Goal: Check status: Check status

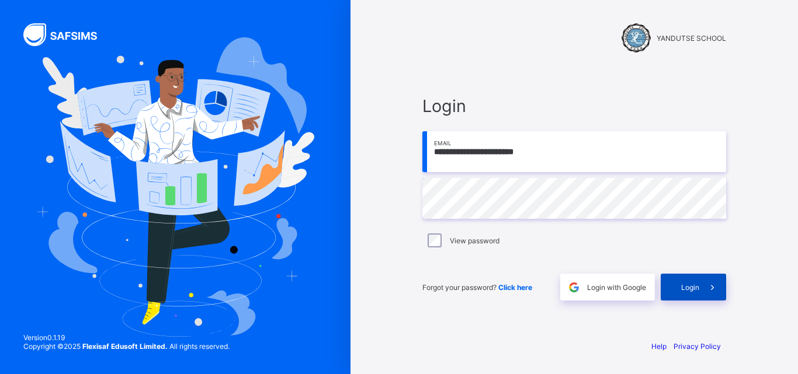
click at [692, 281] on div "Login" at bounding box center [693, 287] width 65 height 27
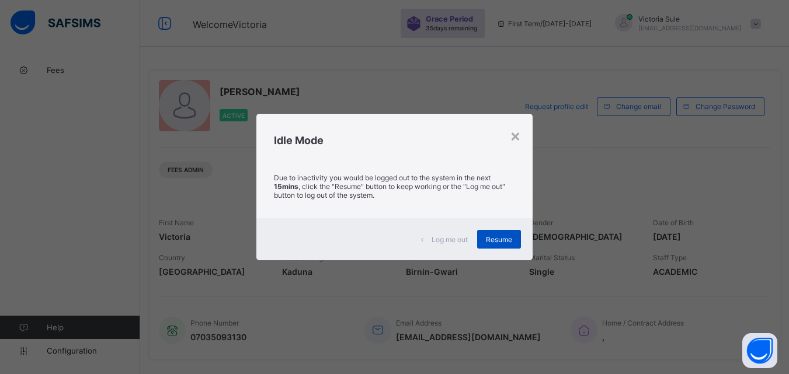
click at [507, 242] on span "Resume" at bounding box center [499, 239] width 26 height 9
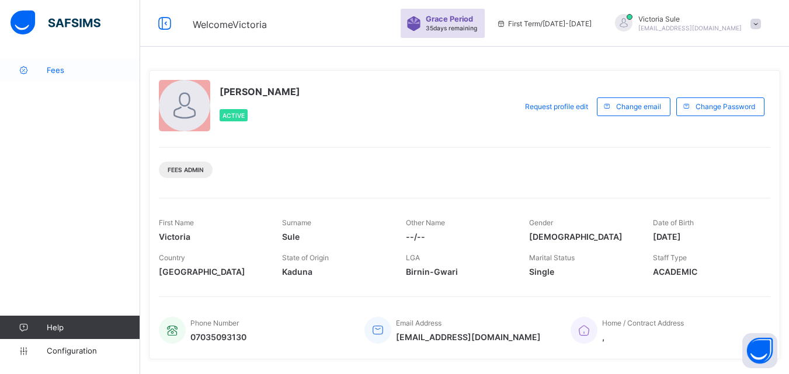
click at [61, 70] on span "Fees" at bounding box center [93, 69] width 93 height 9
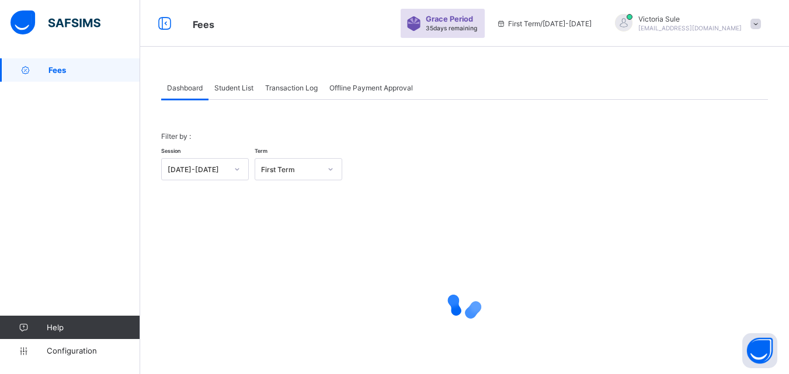
click at [242, 87] on span "Student List" at bounding box center [233, 88] width 39 height 9
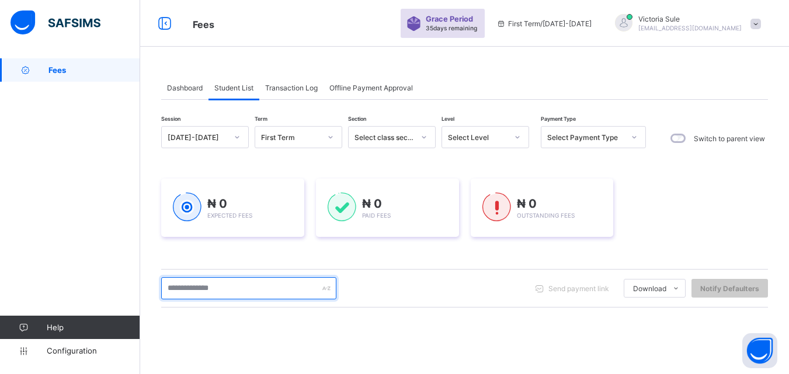
click at [243, 287] on input "text" at bounding box center [248, 288] width 175 height 22
type input "****"
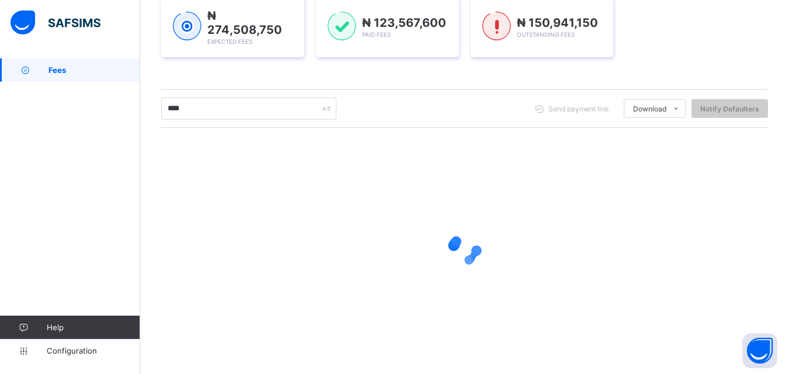
scroll to position [183, 0]
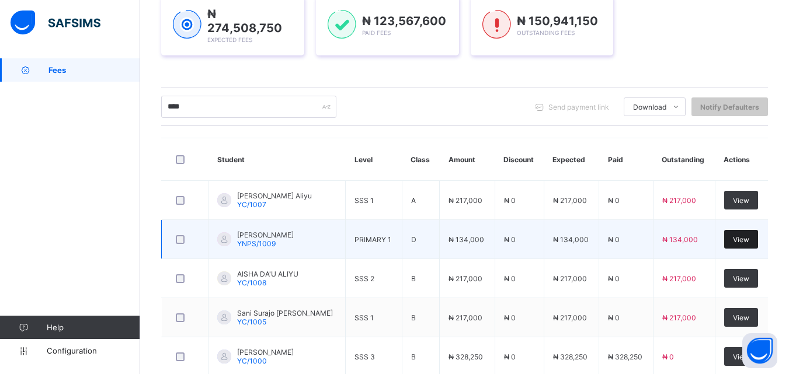
click at [748, 230] on div "View" at bounding box center [741, 239] width 34 height 19
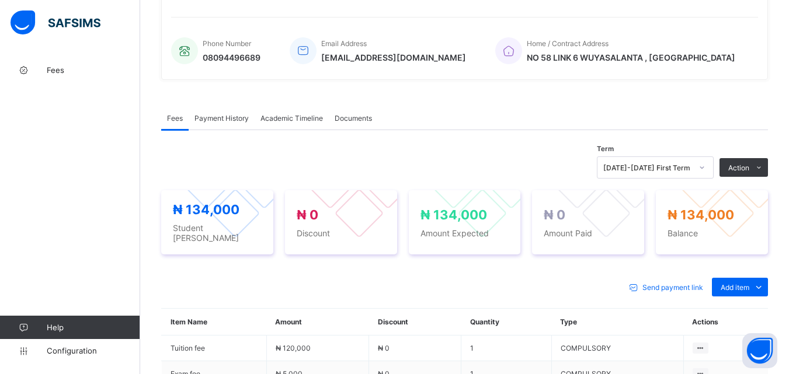
scroll to position [417, 0]
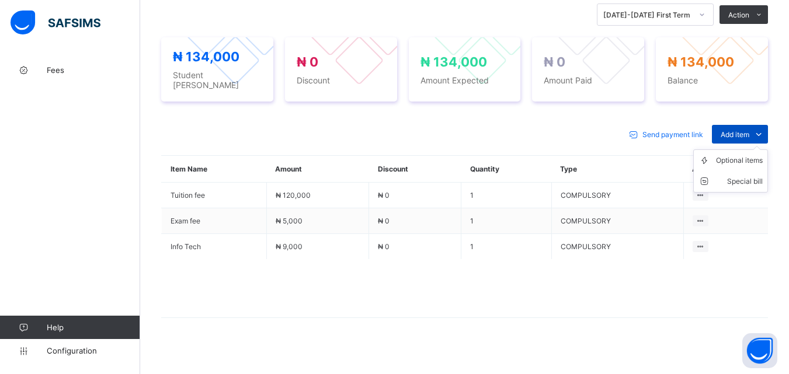
click at [749, 130] on span "Add item" at bounding box center [735, 134] width 29 height 9
click at [747, 155] on div "Optional items" at bounding box center [739, 161] width 47 height 12
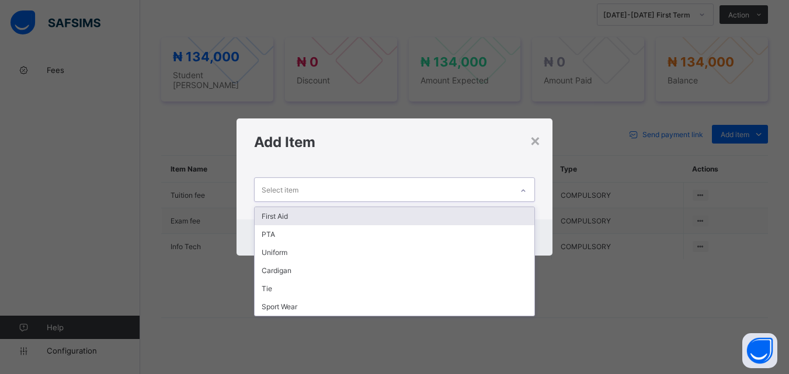
click at [527, 187] on icon at bounding box center [523, 191] width 7 height 12
click at [512, 207] on div "First Aid" at bounding box center [394, 216] width 279 height 18
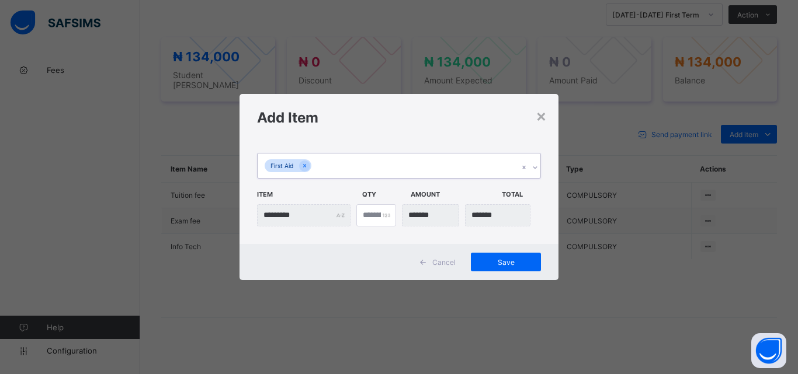
click at [442, 173] on div "First Aid" at bounding box center [388, 166] width 261 height 25
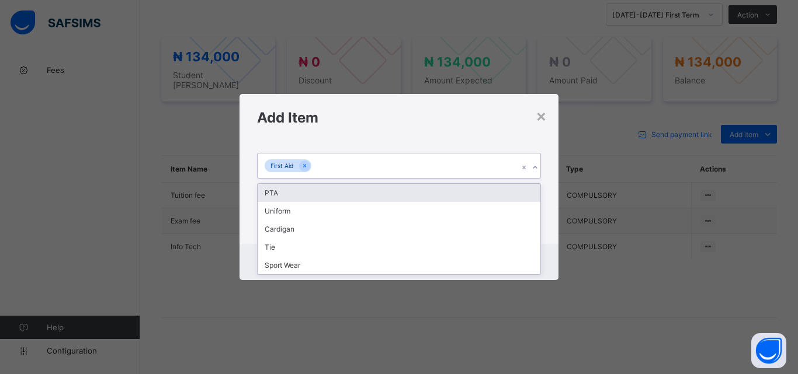
click at [439, 189] on div "PTA" at bounding box center [399, 193] width 283 height 18
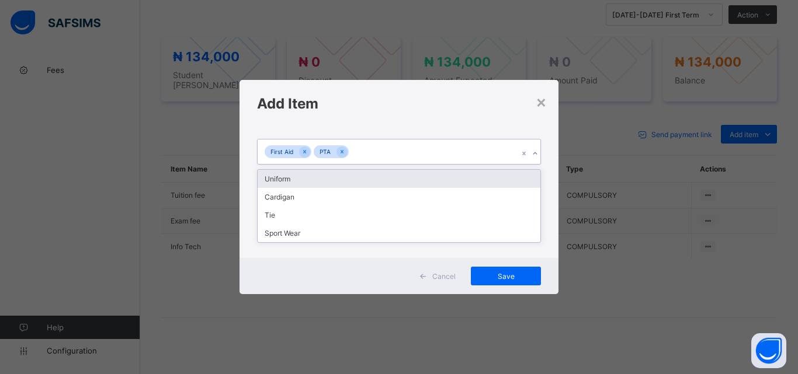
click at [439, 154] on div "First Aid PTA" at bounding box center [388, 152] width 261 height 25
click at [447, 180] on div "Uniform" at bounding box center [399, 179] width 283 height 18
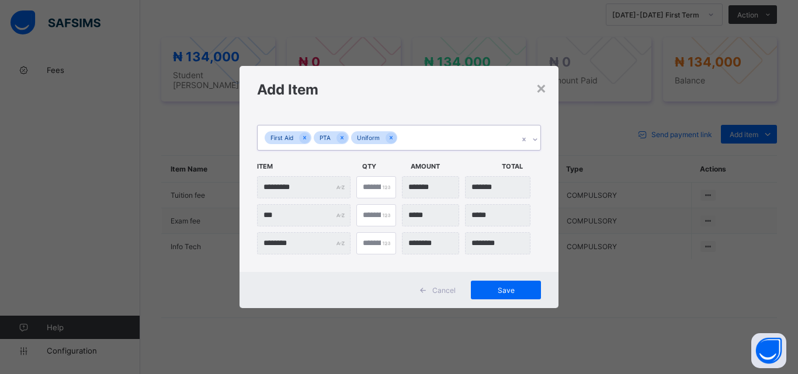
click at [454, 141] on div "First Aid PTA Uniform" at bounding box center [388, 138] width 261 height 25
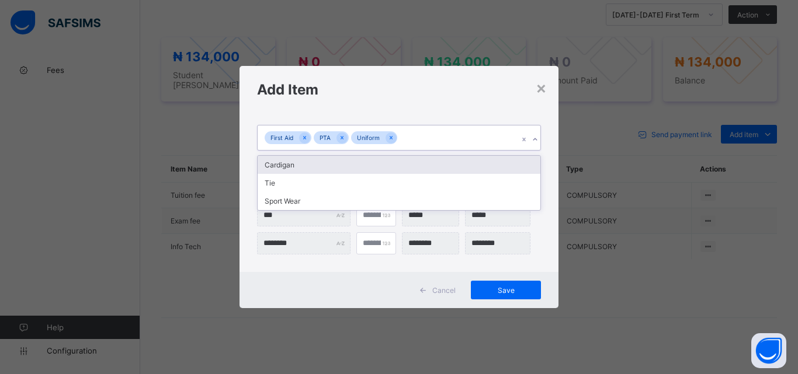
click at [452, 164] on div "Cardigan" at bounding box center [399, 165] width 283 height 18
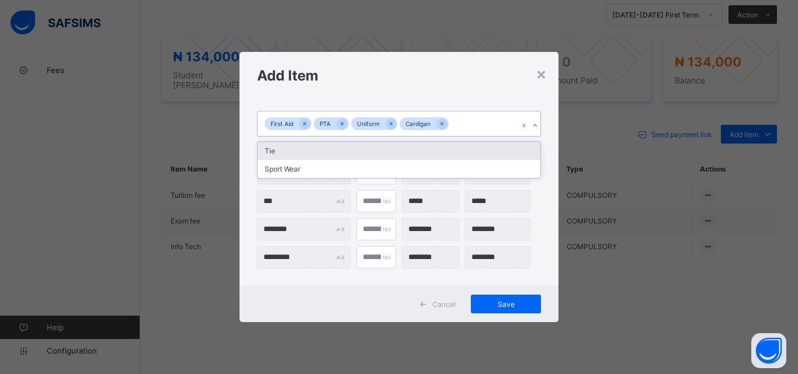
click at [468, 132] on div "First Aid PTA Uniform Cardigan" at bounding box center [388, 124] width 261 height 25
click at [466, 151] on div "Tie" at bounding box center [399, 151] width 283 height 18
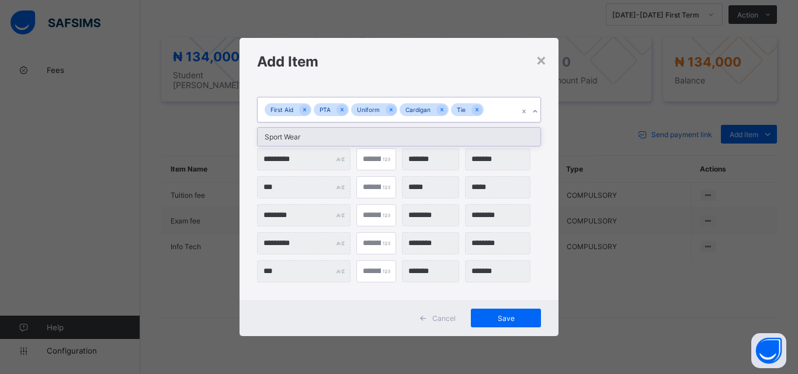
click at [492, 114] on div "First Aid PTA Uniform Cardigan Tie" at bounding box center [388, 110] width 261 height 25
click at [481, 133] on div "Sport Wear" at bounding box center [399, 137] width 283 height 18
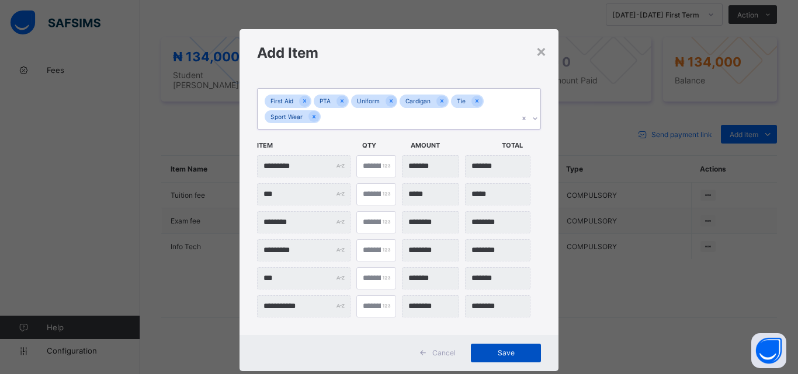
click at [513, 353] on span "Save" at bounding box center [506, 353] width 53 height 9
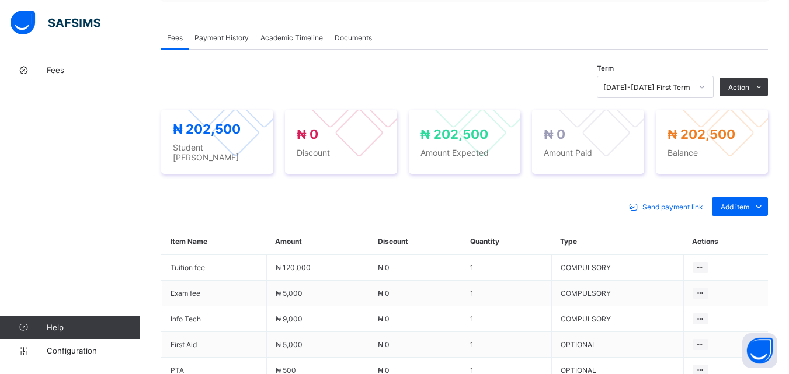
scroll to position [350, 0]
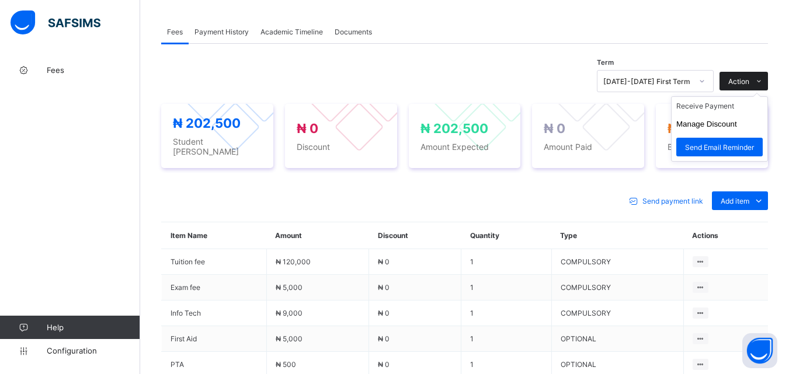
click at [749, 82] on span "Action" at bounding box center [738, 81] width 21 height 9
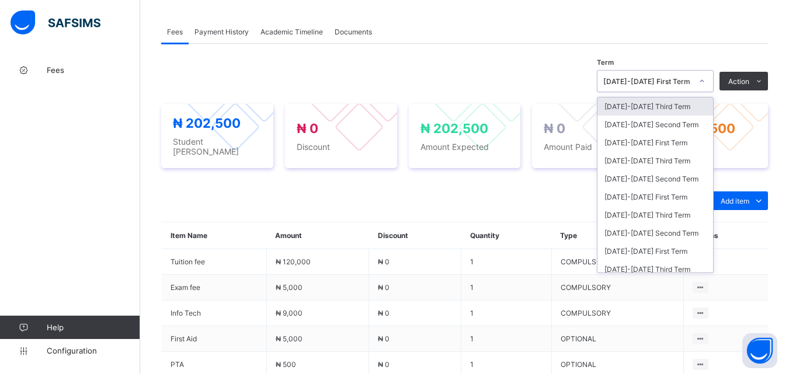
click at [706, 78] on icon at bounding box center [702, 81] width 7 height 12
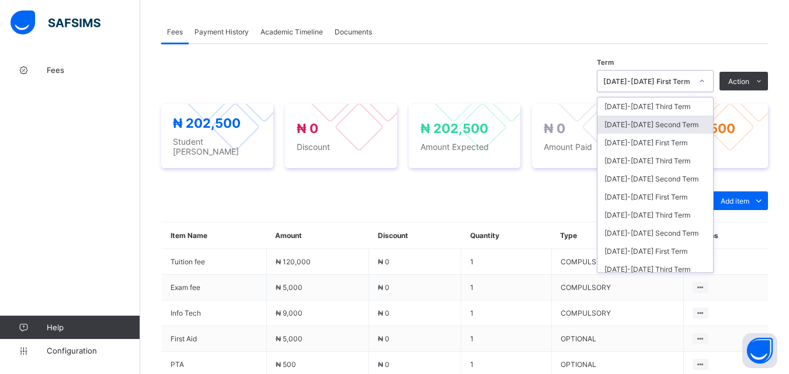
click at [673, 123] on div "2025-2026 Second Term" at bounding box center [656, 125] width 116 height 18
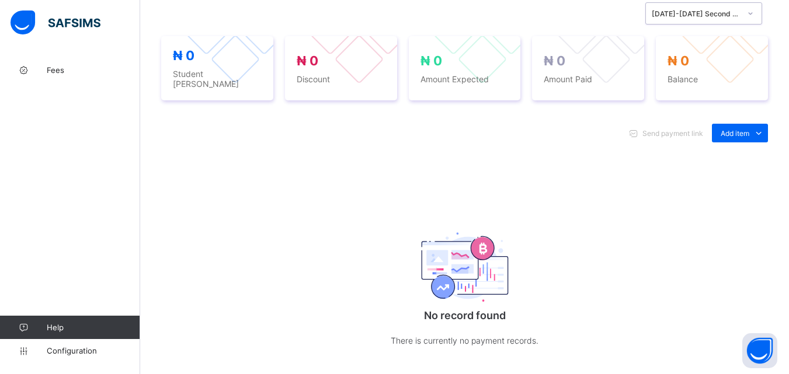
scroll to position [405, 0]
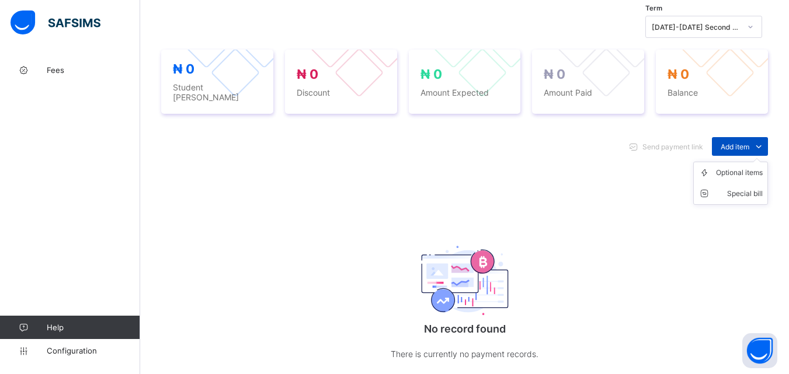
click at [761, 143] on icon at bounding box center [758, 147] width 13 height 12
click at [752, 169] on div "Optional items" at bounding box center [739, 173] width 47 height 12
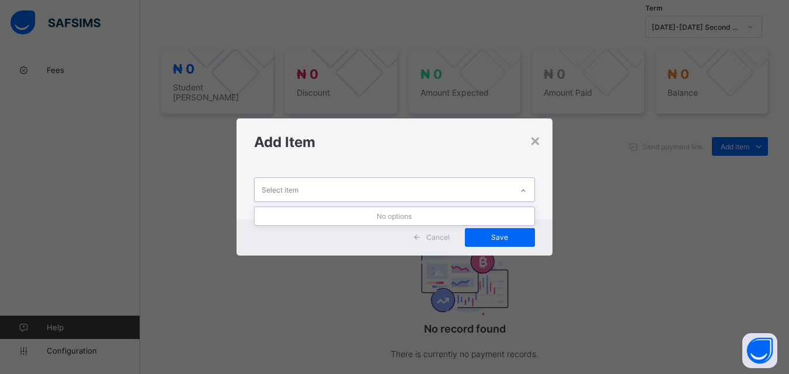
click at [522, 184] on div at bounding box center [523, 191] width 20 height 19
click at [532, 141] on div "×" at bounding box center [535, 140] width 11 height 20
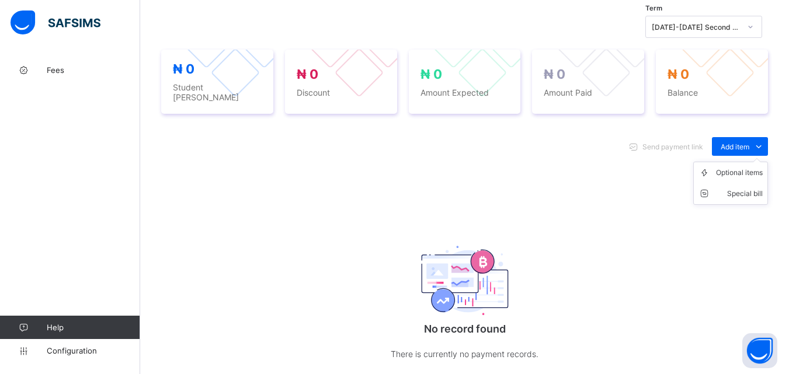
drag, startPoint x: 731, startPoint y: 141, endPoint x: 732, endPoint y: 148, distance: 7.1
click at [732, 143] on span "Add item" at bounding box center [735, 147] width 29 height 9
click at [736, 167] on div "Optional items" at bounding box center [739, 173] width 47 height 12
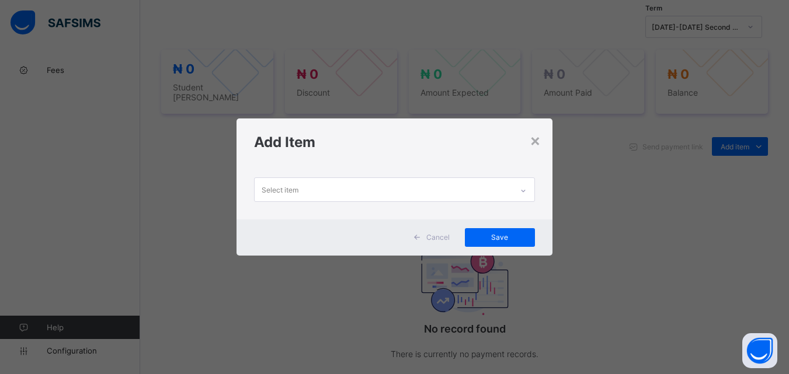
click at [527, 189] on icon at bounding box center [523, 191] width 7 height 12
click at [539, 143] on div "×" at bounding box center [535, 140] width 11 height 20
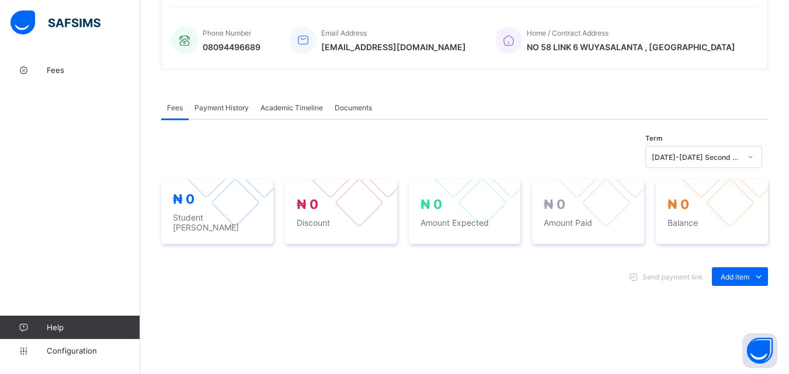
scroll to position [288, 0]
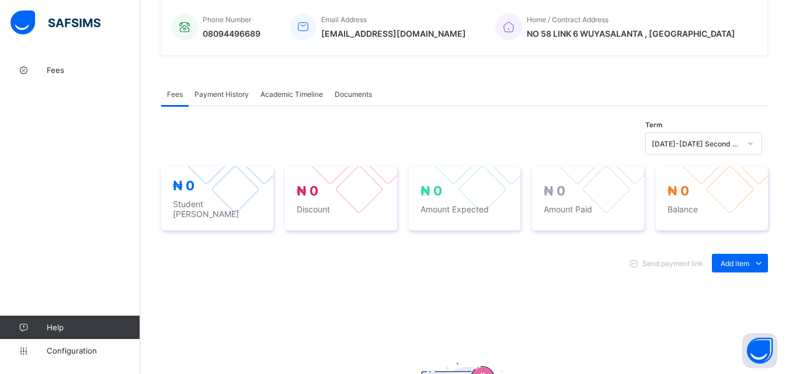
click at [754, 142] on icon at bounding box center [750, 144] width 7 height 12
click at [612, 242] on div "Send payment link Add item Optional items Special bill No record found There is…" at bounding box center [464, 377] width 607 height 271
click at [748, 259] on span "Add item" at bounding box center [735, 263] width 29 height 9
click at [746, 284] on div "Optional items" at bounding box center [739, 290] width 47 height 12
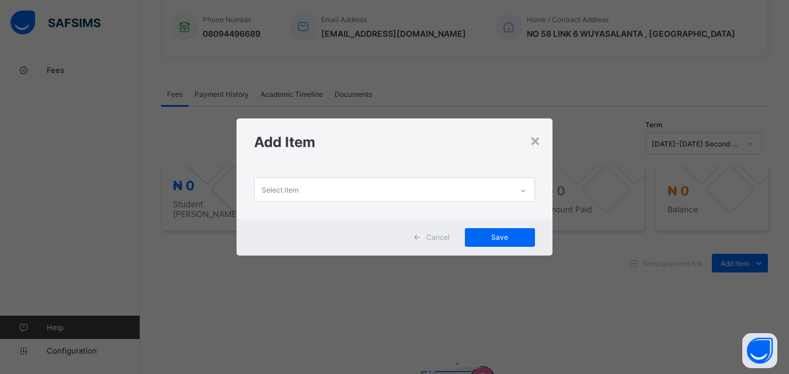
click at [519, 187] on div at bounding box center [523, 191] width 20 height 19
click at [435, 324] on div "× Add Item 0 results available. Use Up and Down to choose options, press Enter …" at bounding box center [394, 187] width 789 height 374
click at [442, 238] on span "Cancel" at bounding box center [437, 237] width 23 height 9
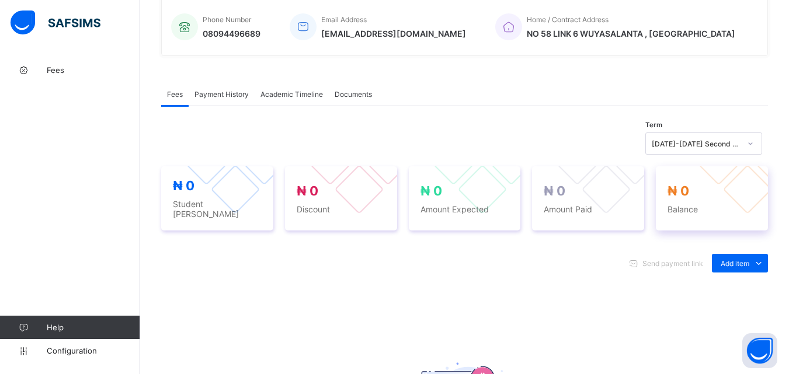
click at [679, 204] on span "Balance" at bounding box center [712, 209] width 89 height 10
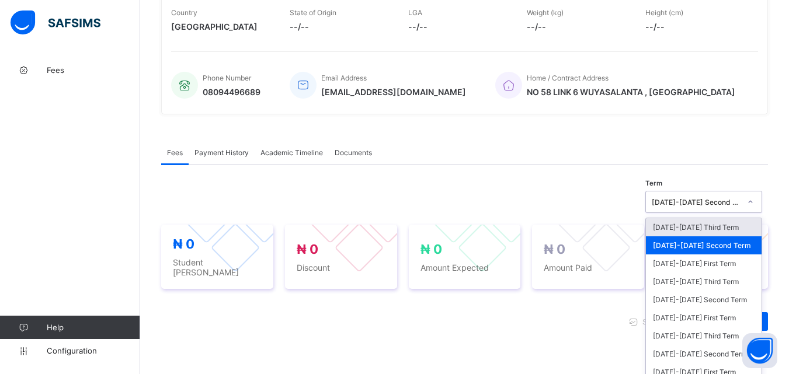
scroll to position [254, 0]
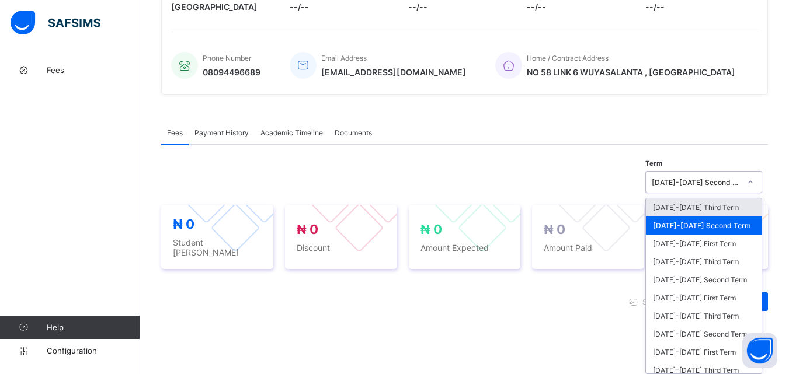
click at [725, 193] on div "option 2025-2026 Second Term, selected. option 2025-2026 Third Term focused, 1 …" at bounding box center [703, 182] width 117 height 22
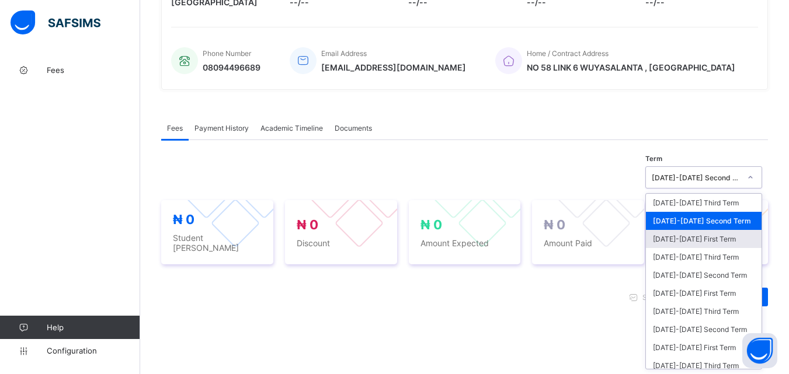
click at [719, 240] on div "[DATE]-[DATE] First Term" at bounding box center [704, 239] width 116 height 18
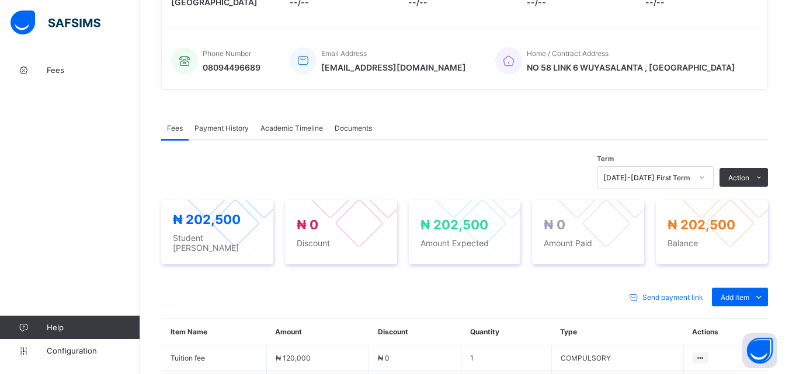
click at [53, 228] on div "Fees Help Configuration" at bounding box center [70, 211] width 140 height 328
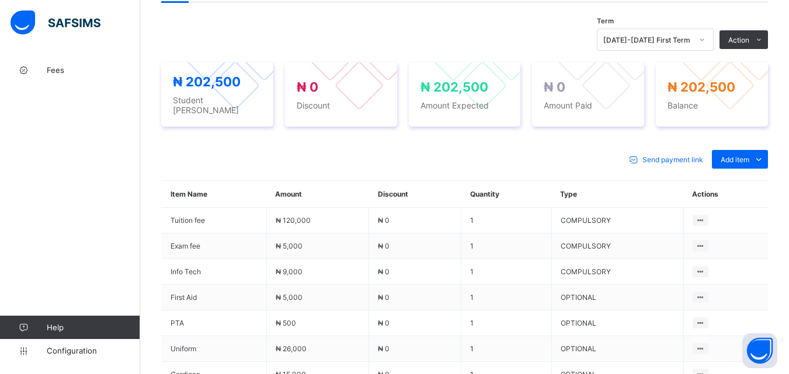
scroll to position [409, 0]
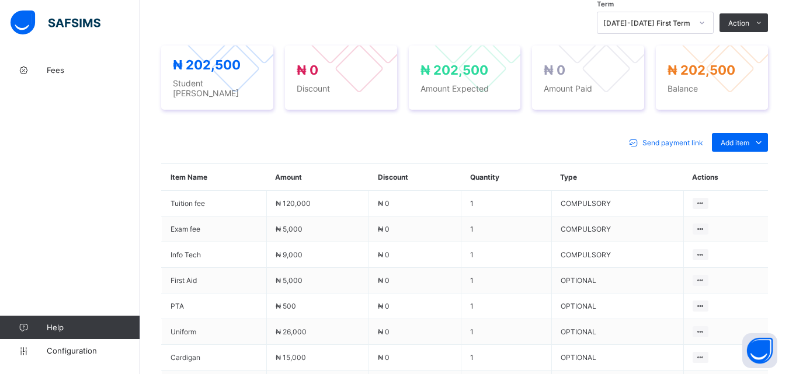
click at [91, 196] on div "Fees Help Configuration" at bounding box center [70, 211] width 140 height 328
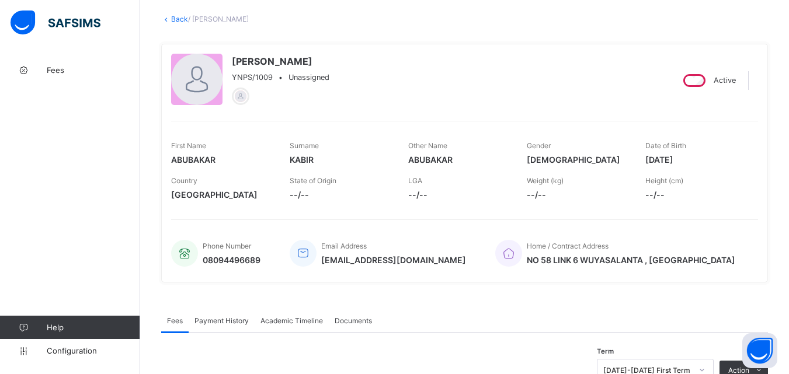
scroll to position [0, 0]
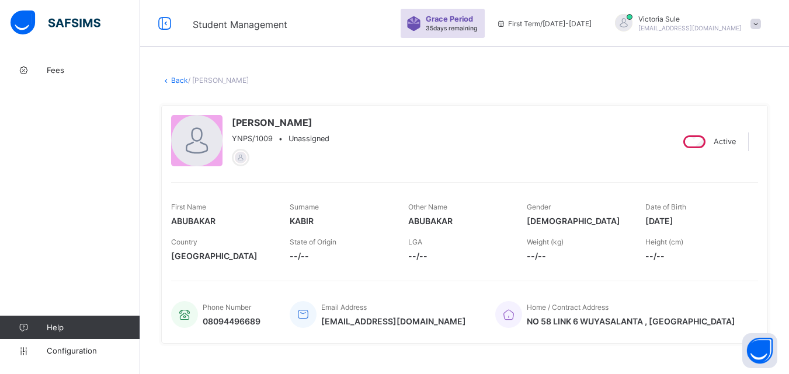
click at [175, 79] on link "Back" at bounding box center [179, 80] width 17 height 9
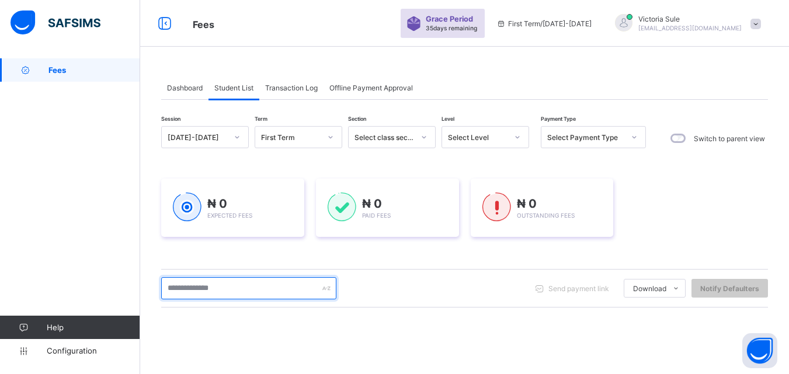
click at [261, 283] on input "text" at bounding box center [248, 288] width 175 height 22
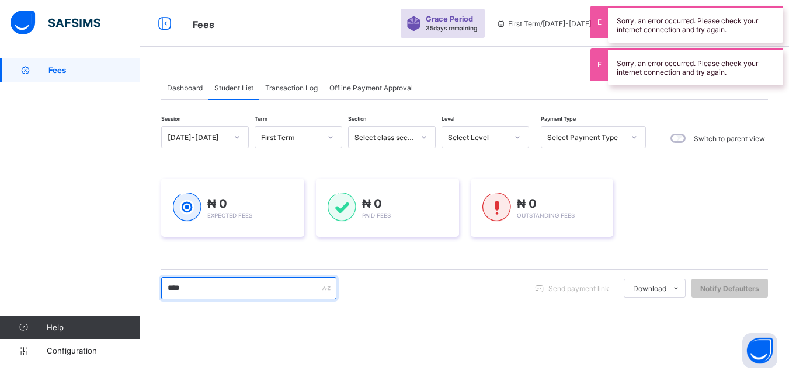
type input "****"
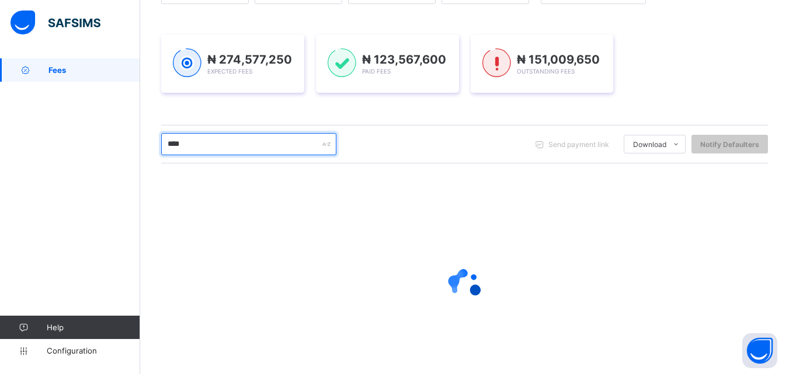
scroll to position [175, 0]
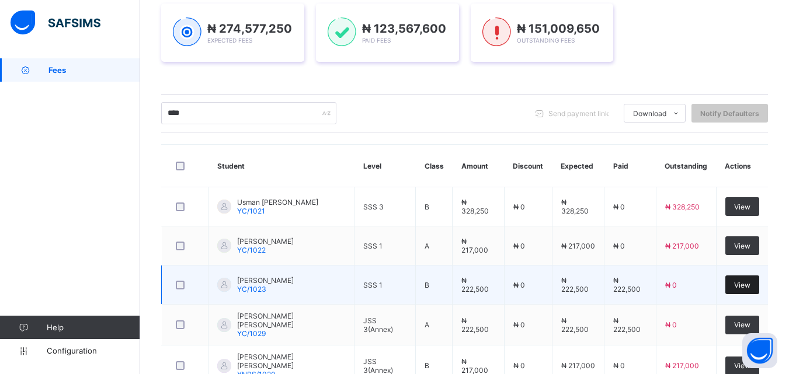
click at [745, 286] on span "View" at bounding box center [742, 285] width 16 height 9
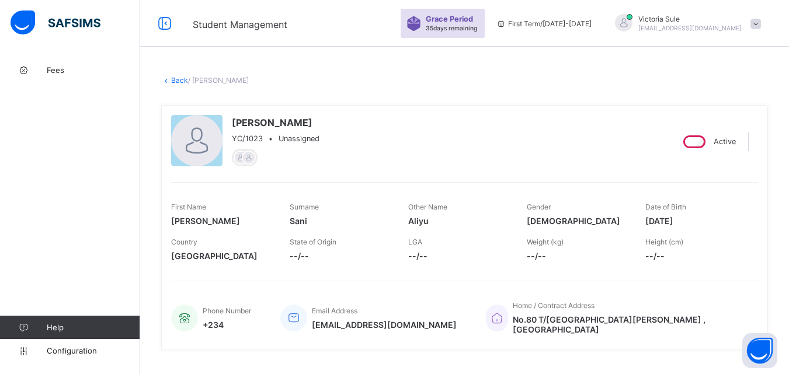
click at [178, 79] on link "Back" at bounding box center [179, 80] width 17 height 9
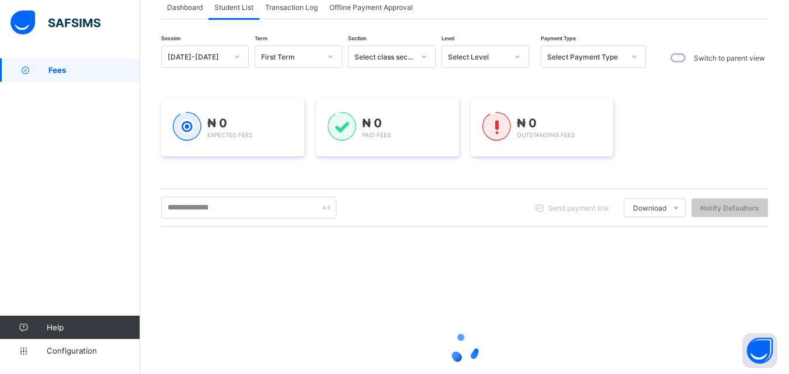
scroll to position [183, 0]
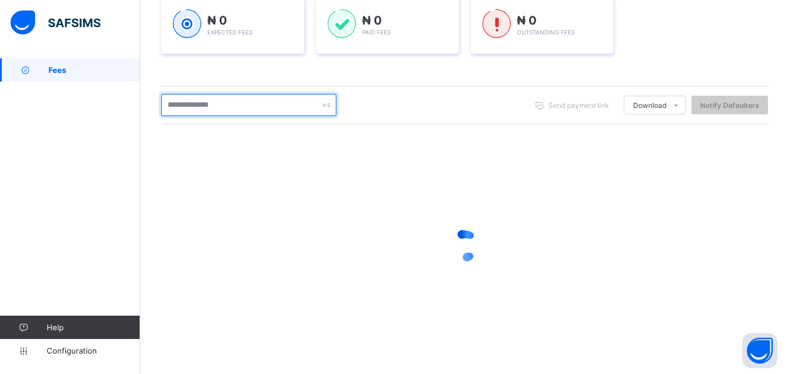
click at [183, 103] on input "text" at bounding box center [248, 105] width 175 height 22
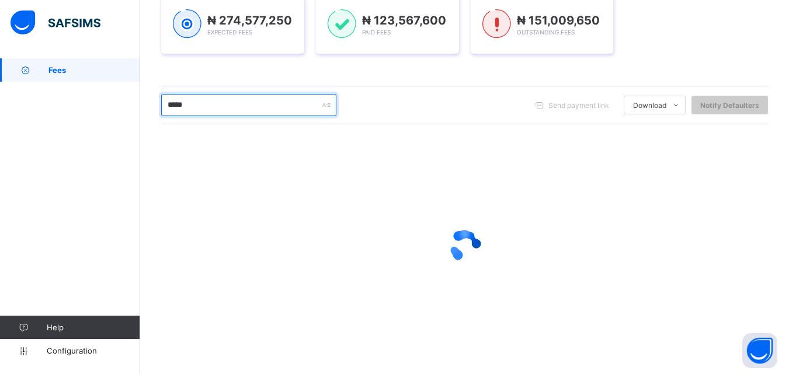
click at [152, 121] on div "Dashboard Student List Transaction Log Offline Payment Approval Student List Mo…" at bounding box center [464, 124] width 649 height 499
type input "****"
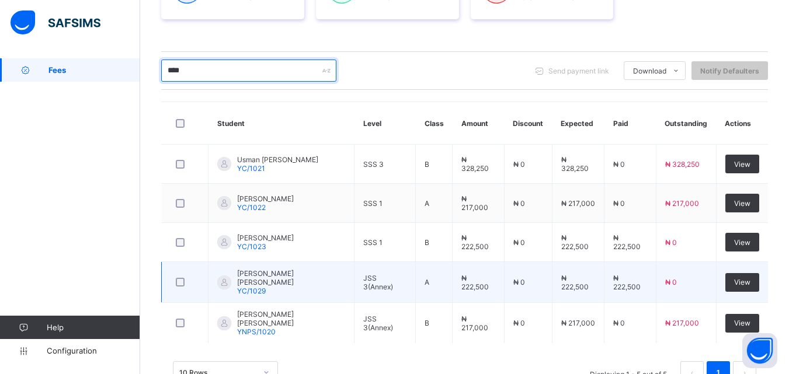
scroll to position [254, 0]
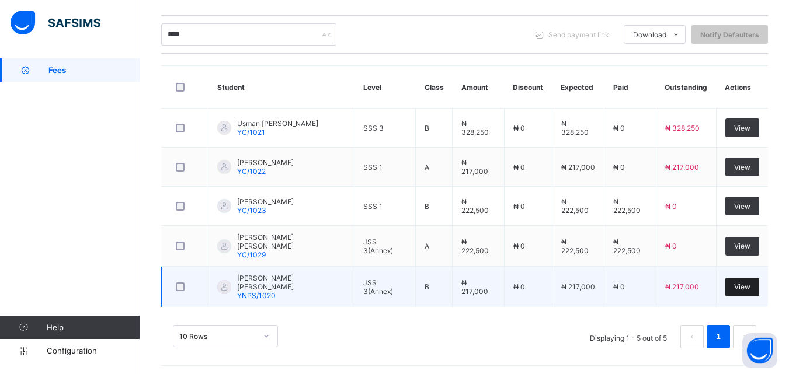
click at [751, 283] on span "View" at bounding box center [742, 287] width 16 height 9
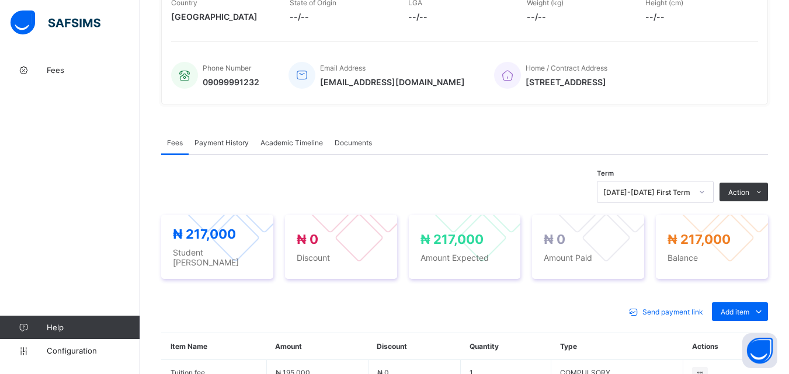
scroll to position [350, 0]
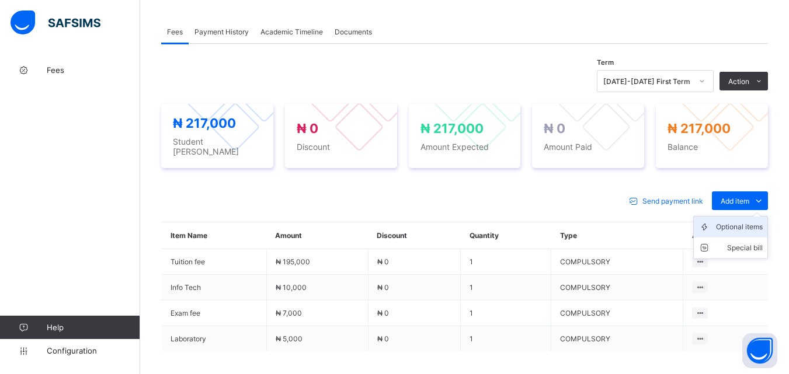
click at [741, 225] on div "Optional items" at bounding box center [739, 227] width 47 height 12
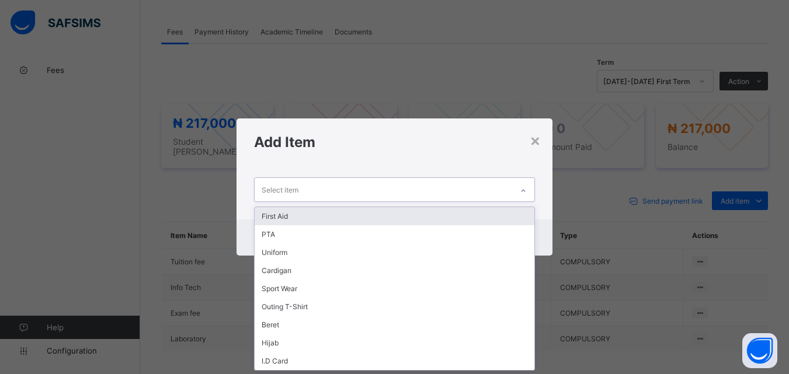
click at [523, 188] on icon at bounding box center [523, 191] width 7 height 12
click at [501, 212] on div "First Aid" at bounding box center [394, 216] width 279 height 18
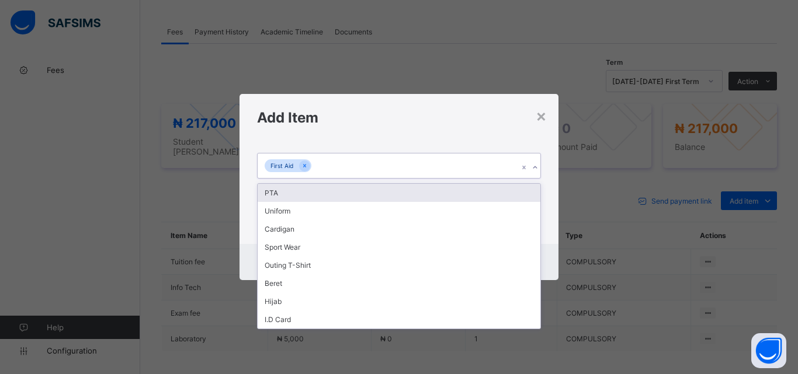
click at [535, 169] on icon at bounding box center [535, 167] width 4 height 2
click at [530, 198] on div "PTA" at bounding box center [399, 193] width 283 height 18
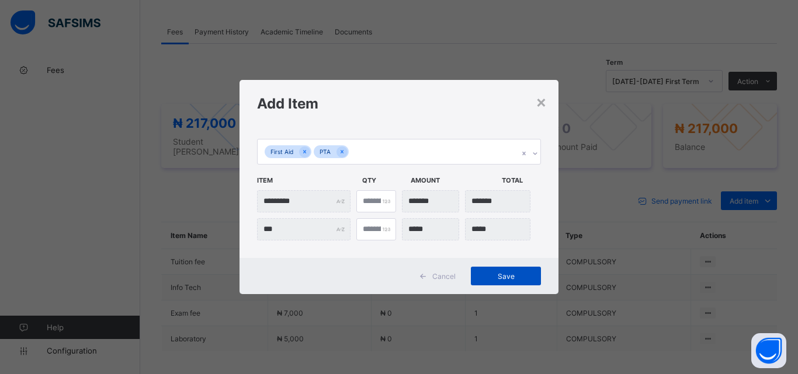
click at [518, 278] on span "Save" at bounding box center [506, 276] width 53 height 9
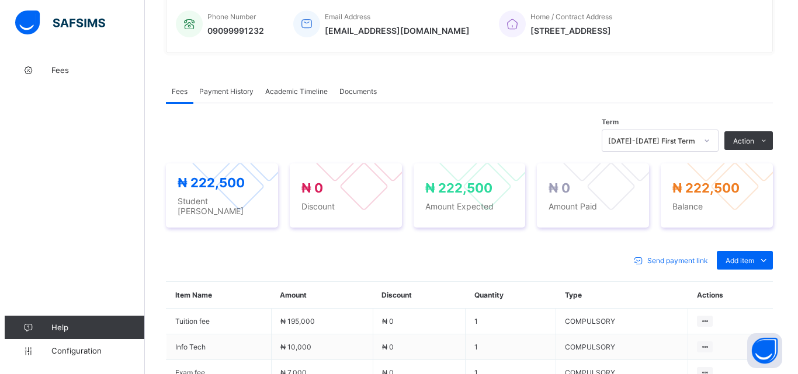
scroll to position [292, 0]
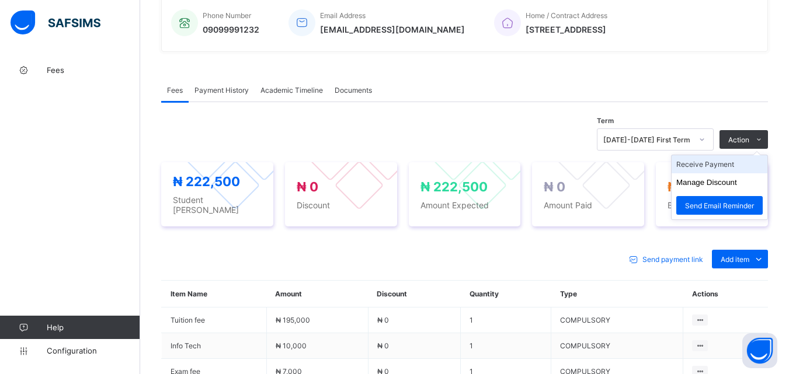
click at [722, 168] on li "Receive Payment" at bounding box center [720, 164] width 96 height 18
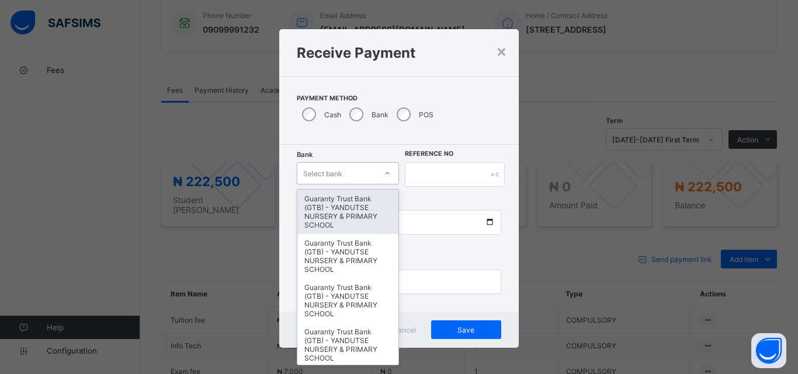
click at [382, 168] on div at bounding box center [387, 173] width 20 height 19
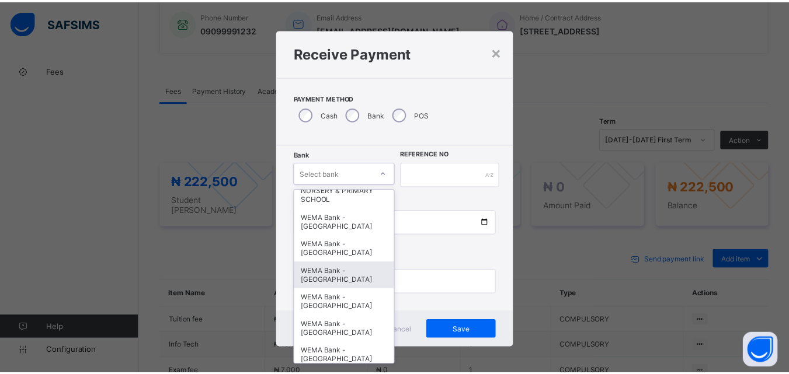
scroll to position [359, 0]
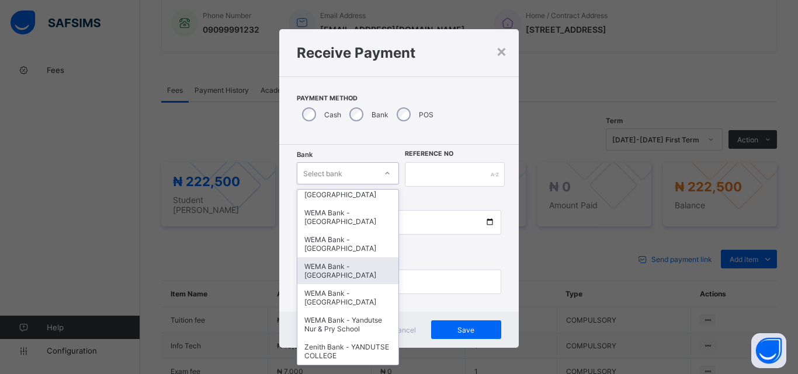
click at [354, 262] on div "WEMA Bank - YANDUTSE COLLEGE" at bounding box center [347, 271] width 101 height 27
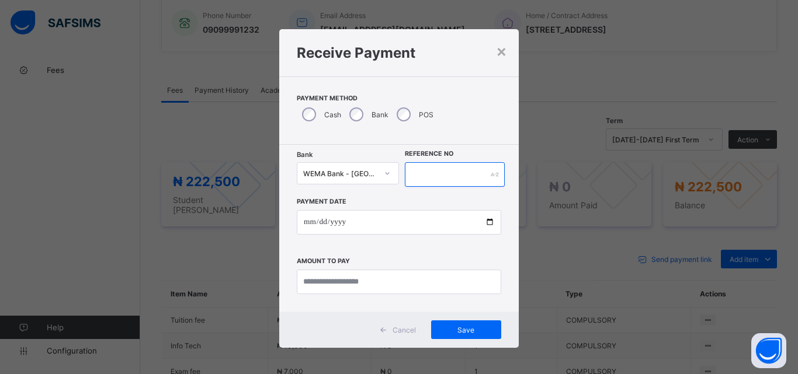
click at [415, 173] on input "text" at bounding box center [455, 174] width 100 height 25
type input "*"
type input "*********"
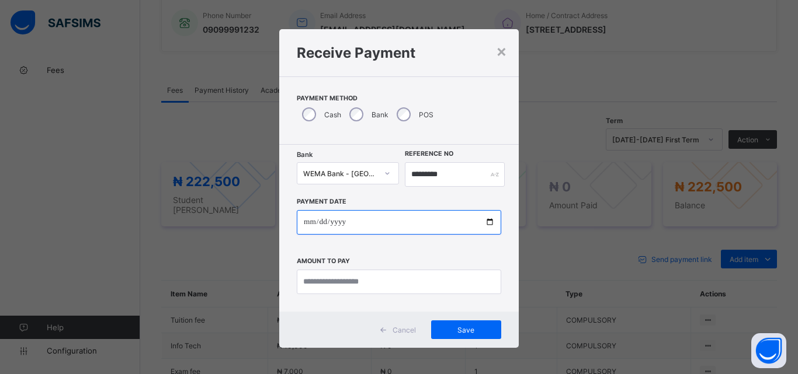
click at [483, 218] on input "date" at bounding box center [399, 222] width 204 height 25
type input "**********"
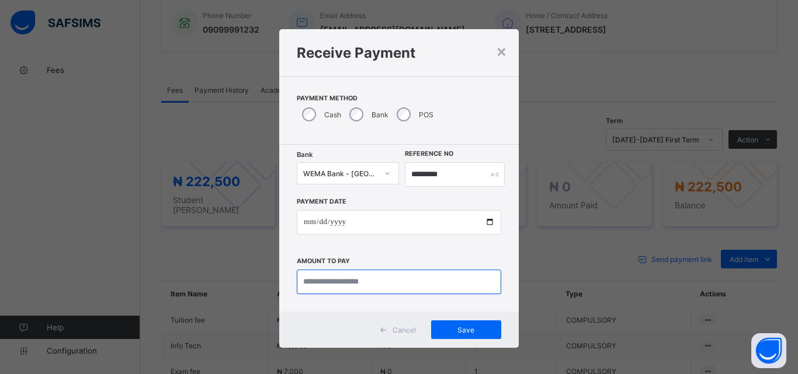
click at [337, 285] on input "currency" at bounding box center [399, 282] width 204 height 25
type input "*********"
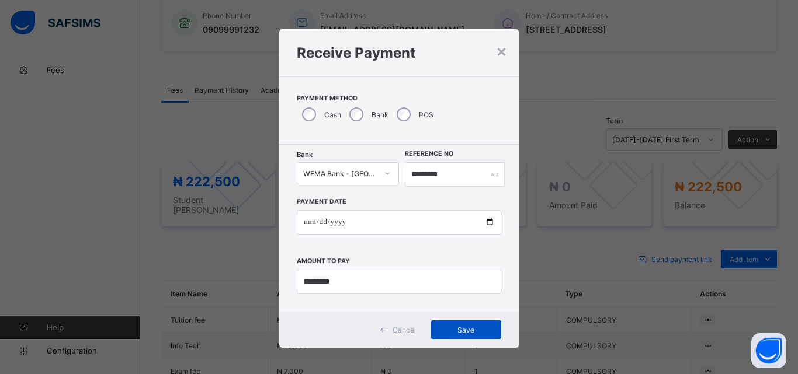
click at [454, 337] on div "Save" at bounding box center [466, 330] width 70 height 19
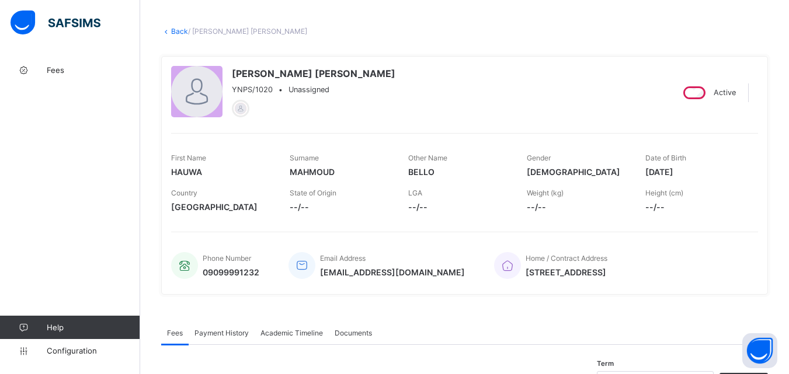
scroll to position [0, 0]
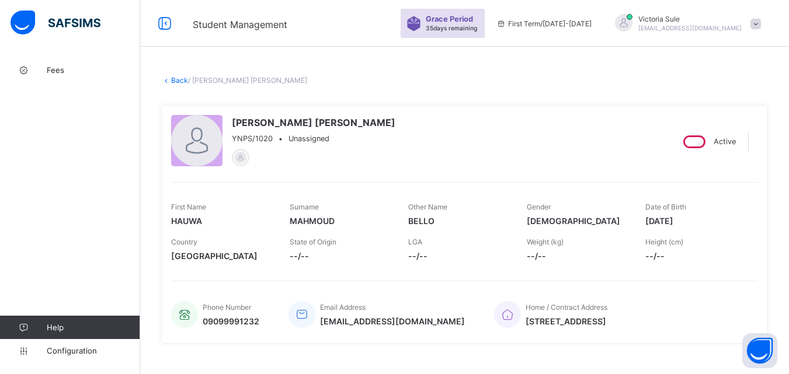
click at [180, 79] on link "Back" at bounding box center [179, 80] width 17 height 9
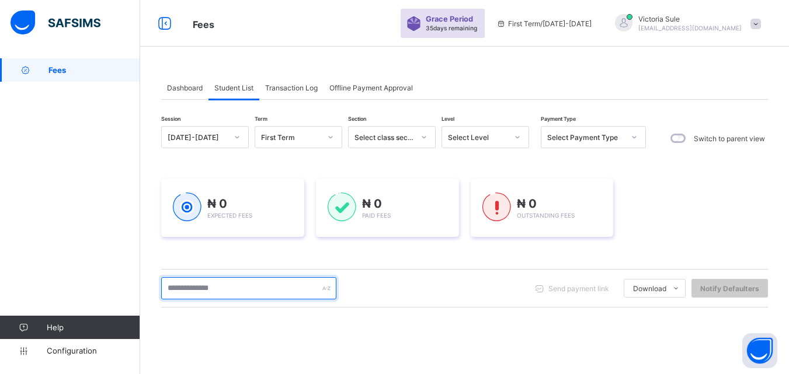
click at [224, 293] on input "text" at bounding box center [248, 288] width 175 height 22
type input "****"
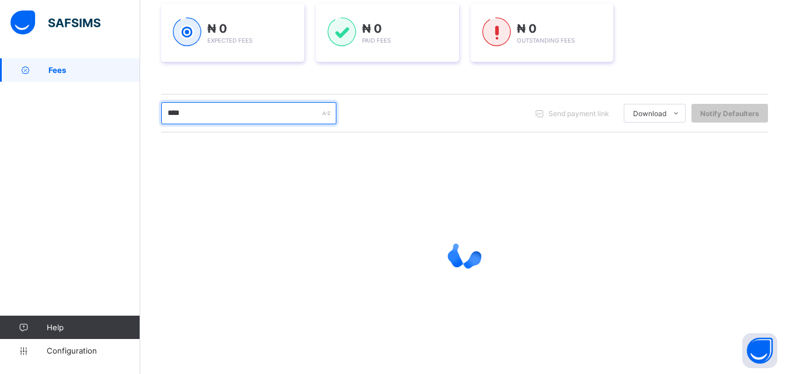
scroll to position [183, 0]
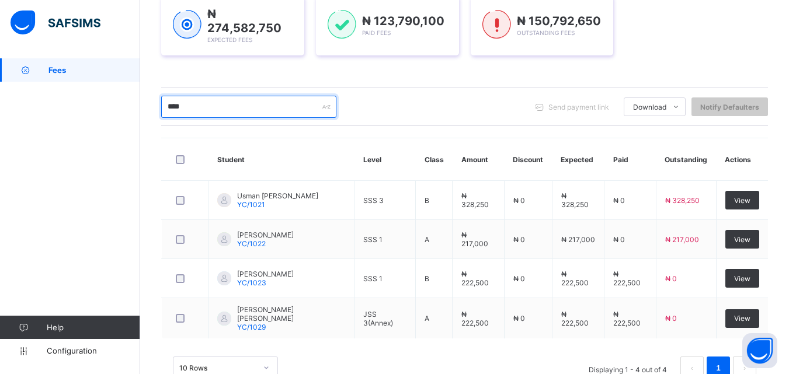
click at [241, 102] on input "****" at bounding box center [248, 107] width 175 height 22
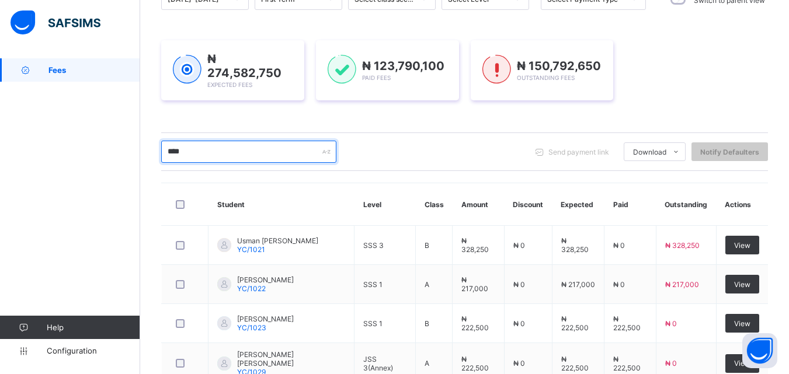
scroll to position [67, 0]
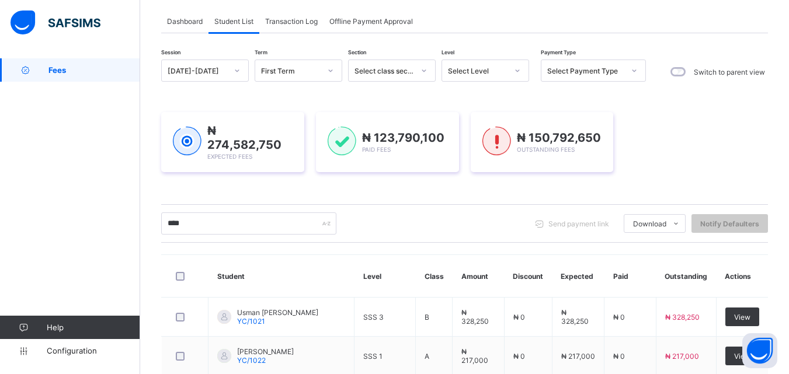
click at [485, 67] on div "Select Level" at bounding box center [478, 71] width 60 height 9
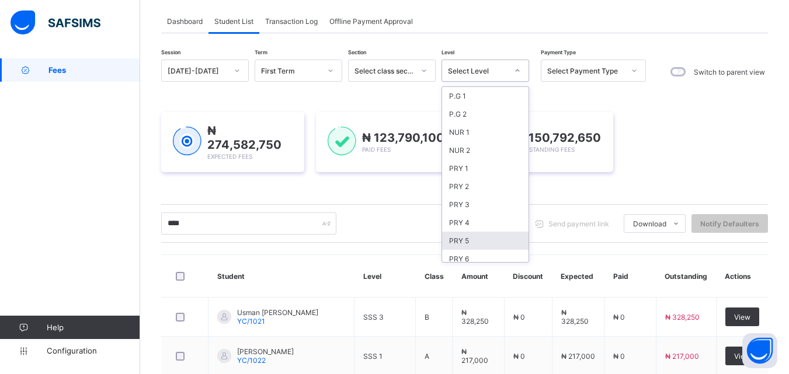
click at [489, 244] on div "PRY 5" at bounding box center [485, 241] width 86 height 18
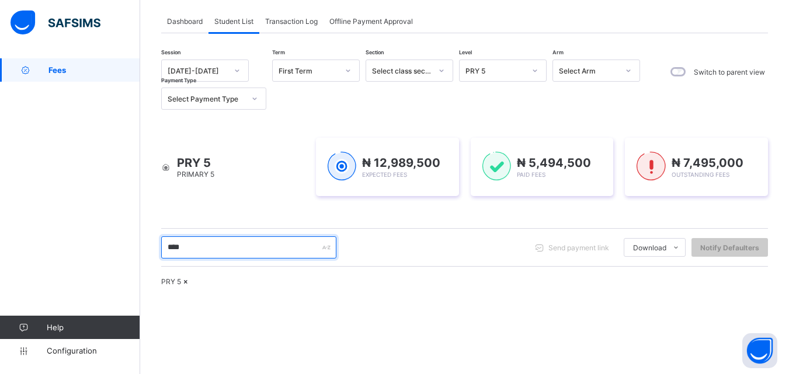
drag, startPoint x: 228, startPoint y: 249, endPoint x: 143, endPoint y: 273, distance: 88.6
click at [143, 273] on div "Dashboard Student List Transaction Log Offline Payment Approval Student List Mo…" at bounding box center [464, 262] width 649 height 541
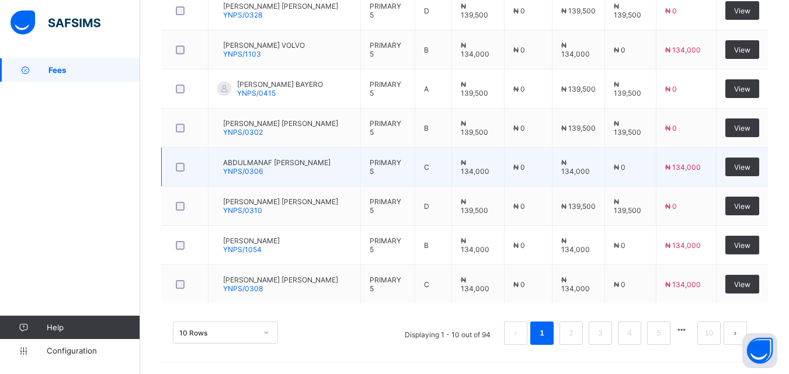
scroll to position [527, 0]
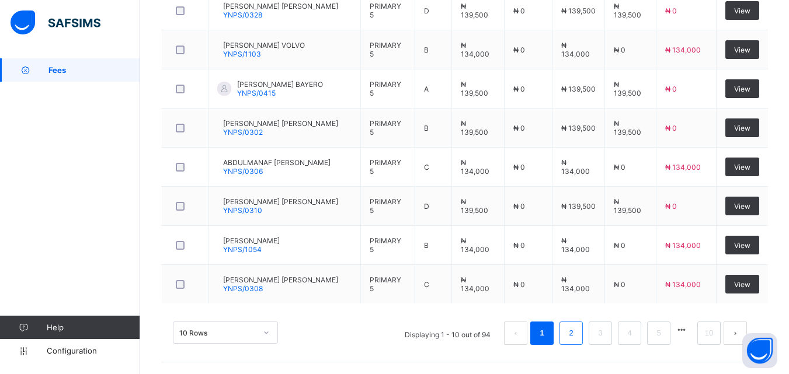
click at [577, 335] on link "2" at bounding box center [570, 333] width 11 height 15
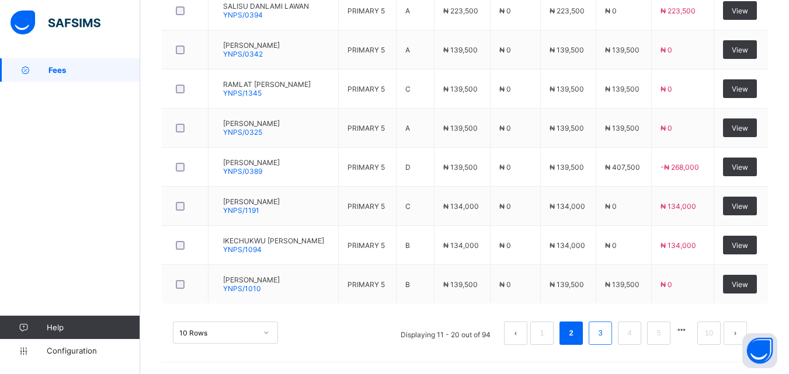
click at [606, 332] on link "3" at bounding box center [600, 333] width 11 height 15
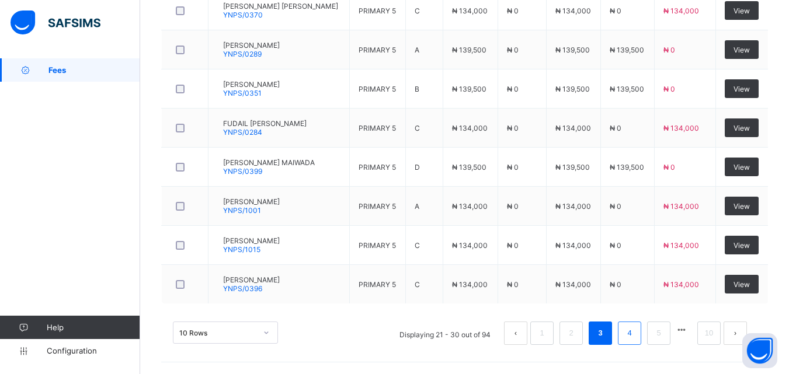
click at [635, 334] on link "4" at bounding box center [629, 333] width 11 height 15
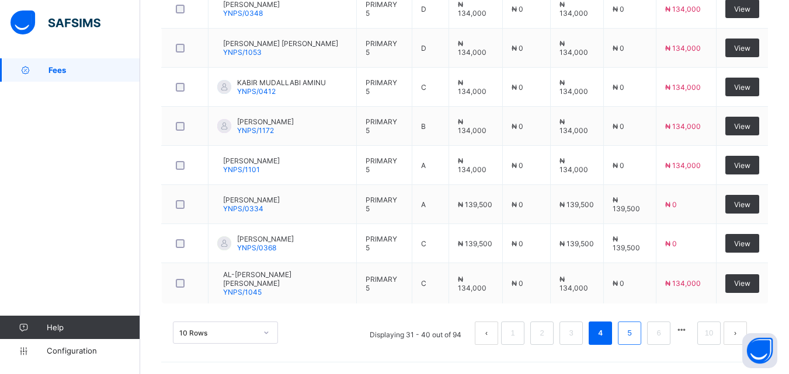
click at [635, 329] on link "5" at bounding box center [629, 333] width 11 height 15
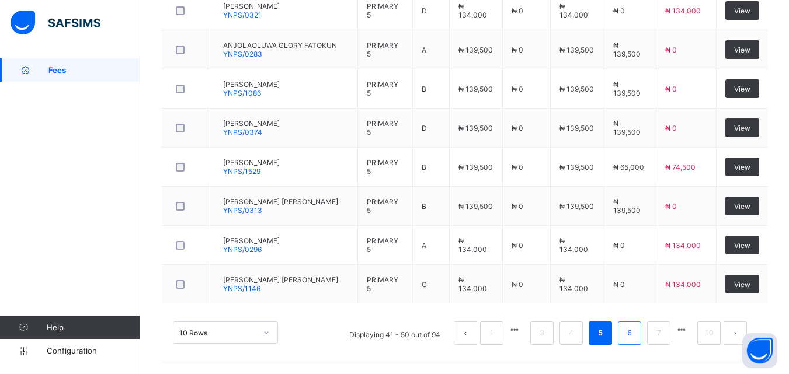
click at [635, 328] on link "6" at bounding box center [629, 333] width 11 height 15
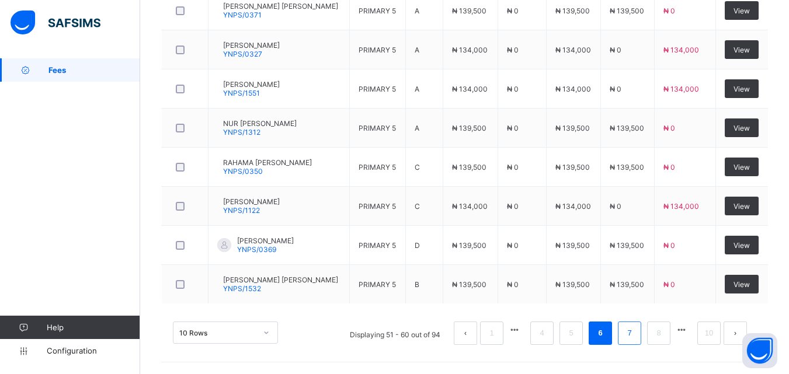
click at [635, 334] on link "7" at bounding box center [629, 333] width 11 height 15
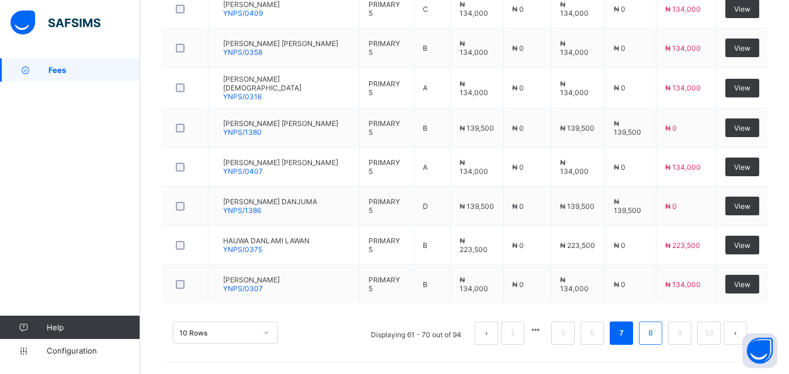
click at [656, 332] on link "8" at bounding box center [650, 333] width 11 height 15
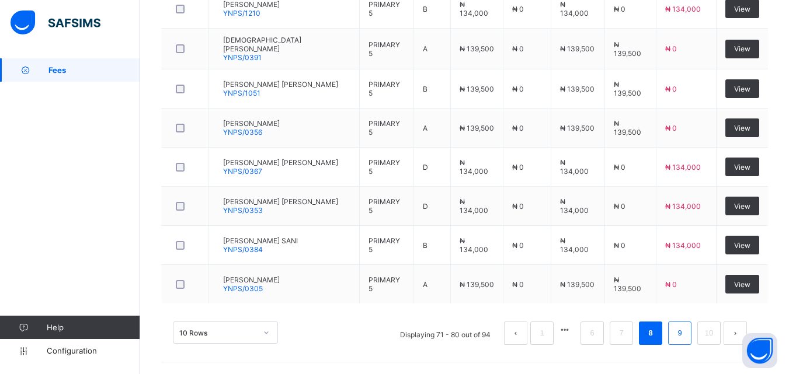
click at [685, 331] on link "9" at bounding box center [679, 333] width 11 height 15
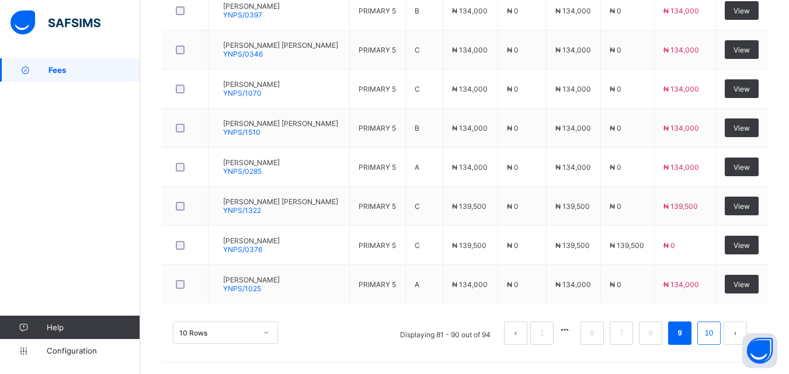
click at [717, 337] on link "10" at bounding box center [709, 333] width 15 height 15
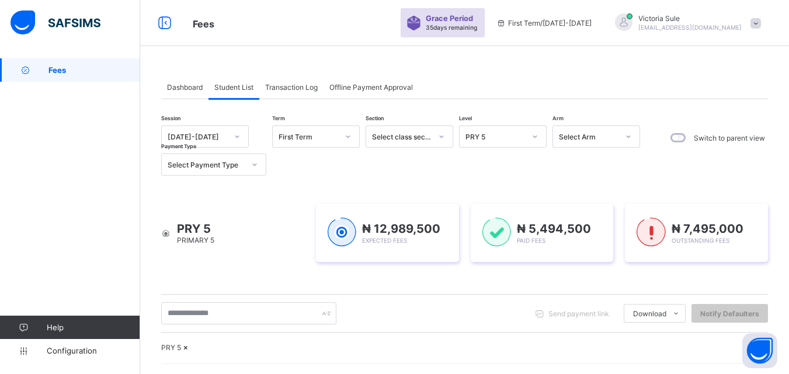
scroll to position [0, 0]
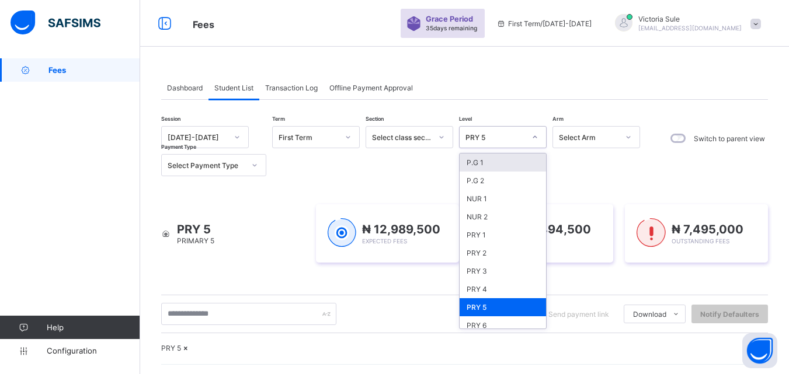
click at [483, 132] on div "PRY 5" at bounding box center [492, 137] width 64 height 16
click at [489, 322] on div "PRY 6" at bounding box center [503, 326] width 86 height 18
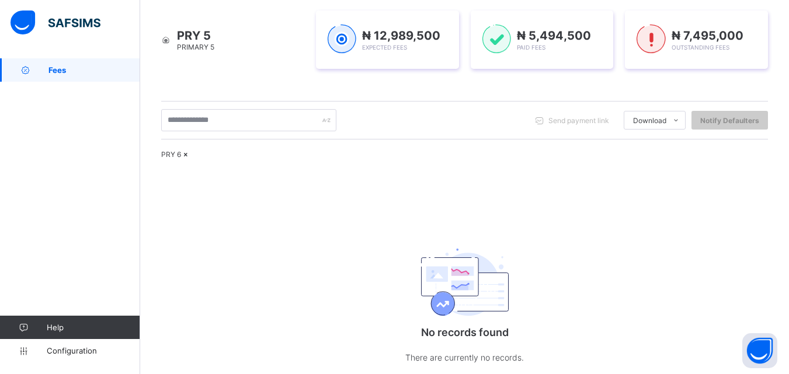
scroll to position [58, 0]
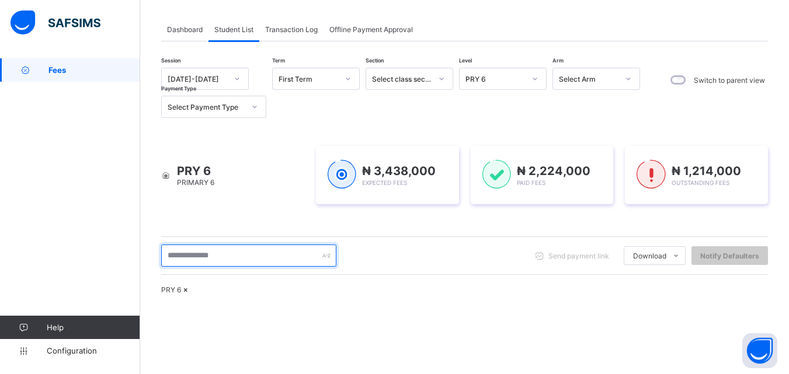
click at [224, 251] on input "text" at bounding box center [248, 256] width 175 height 22
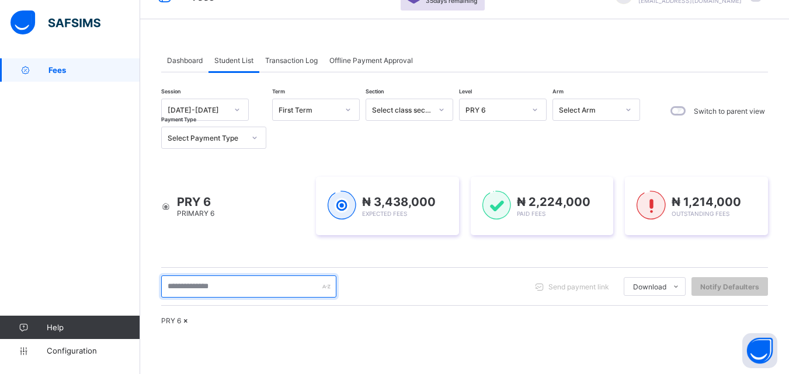
scroll to position [25, 0]
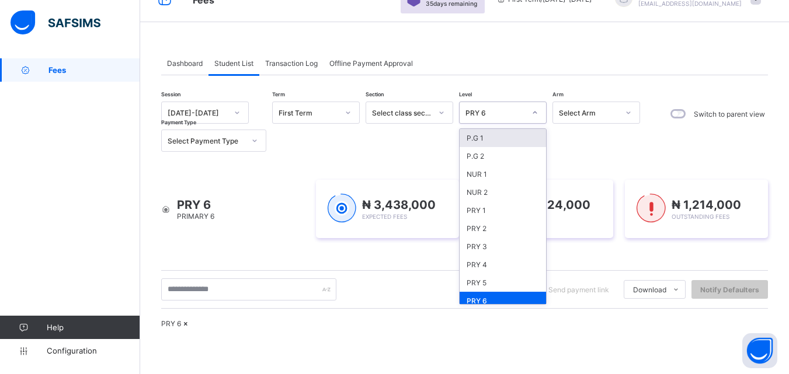
click at [504, 105] on div "PRY 6" at bounding box center [492, 113] width 64 height 16
click at [488, 286] on div "PRY 5" at bounding box center [503, 283] width 86 height 18
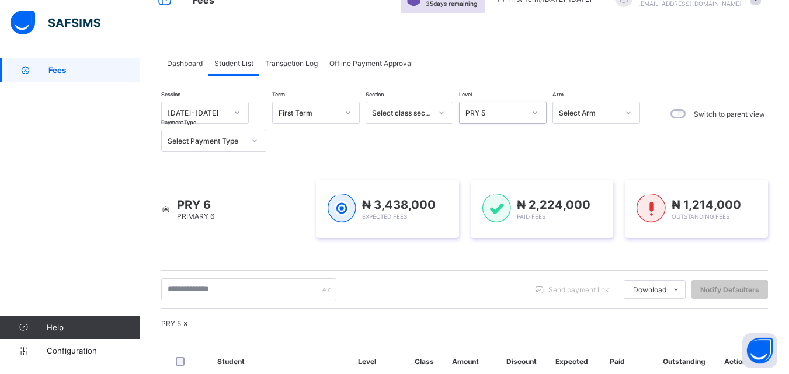
click at [509, 114] on div "PRY 5" at bounding box center [496, 113] width 60 height 9
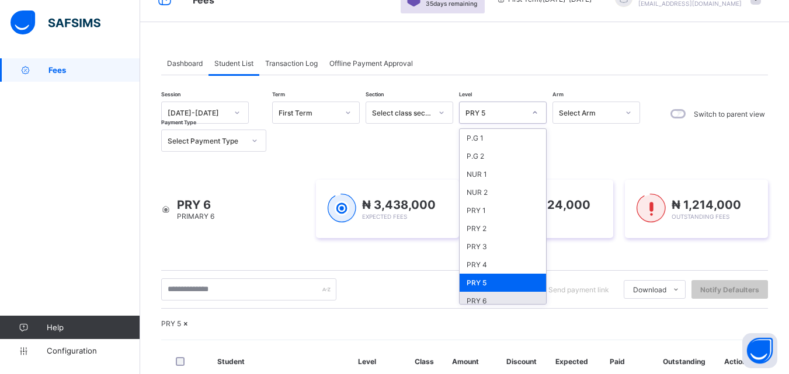
click at [481, 298] on div "PRY 6" at bounding box center [503, 301] width 86 height 18
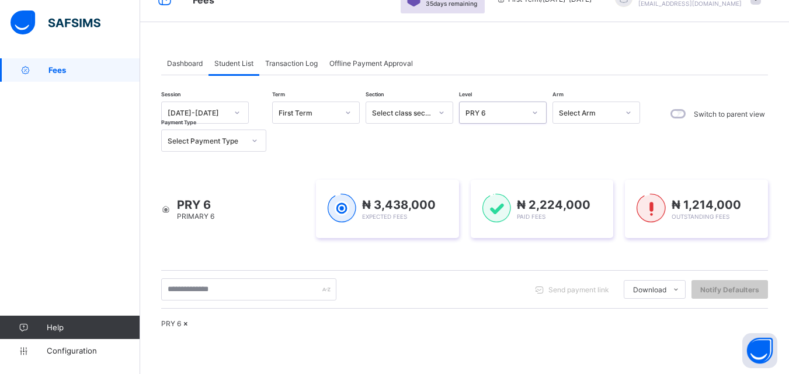
scroll to position [0, 0]
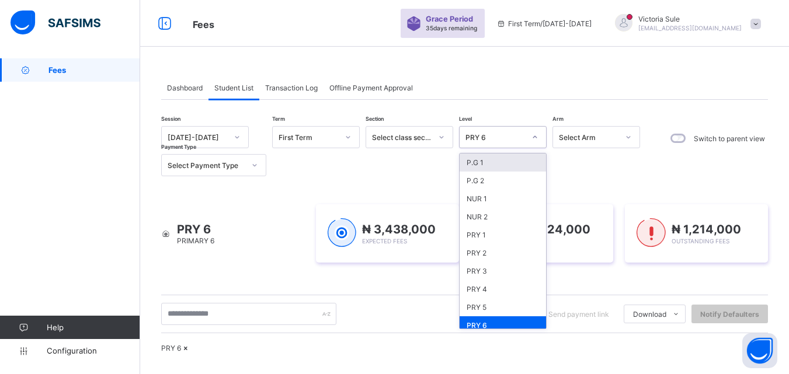
click at [500, 138] on div "PRY 6" at bounding box center [496, 137] width 60 height 9
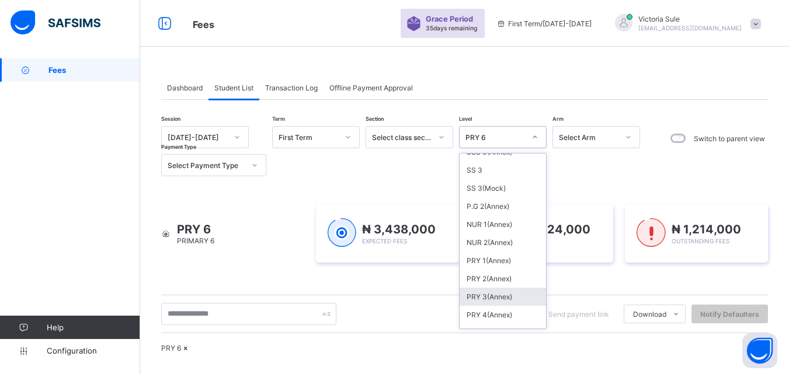
scroll to position [422, 0]
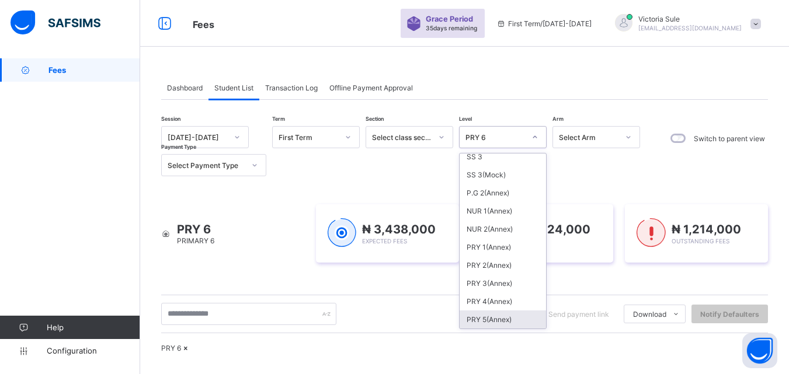
click at [498, 318] on div "PRY 5(Annex)" at bounding box center [503, 320] width 86 height 18
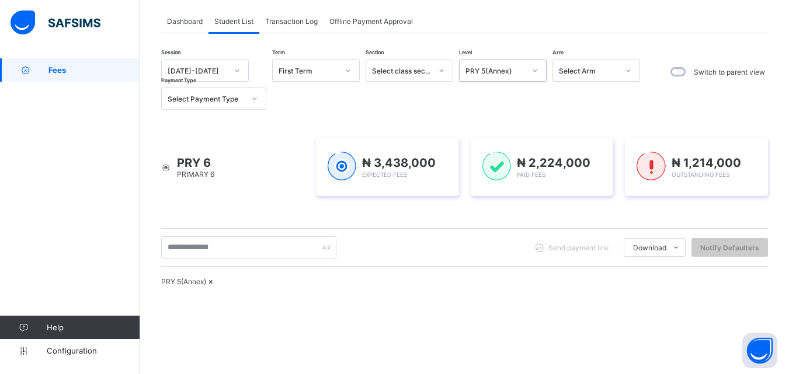
scroll to position [25, 0]
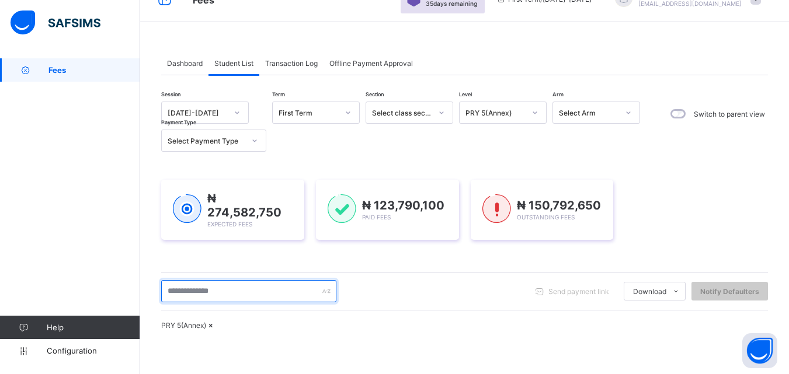
click at [249, 284] on input "text" at bounding box center [248, 291] width 175 height 22
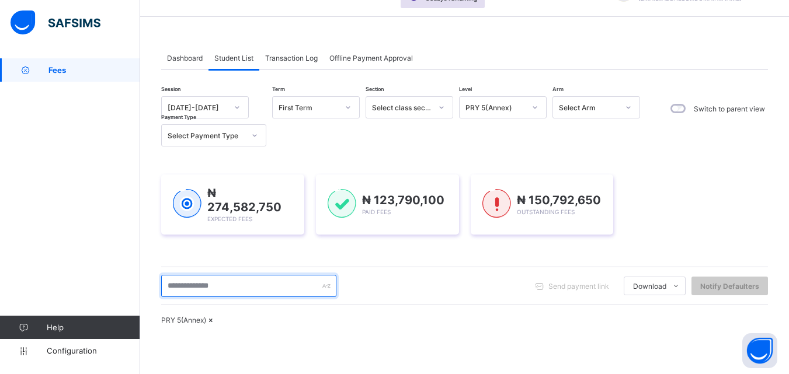
scroll to position [0, 0]
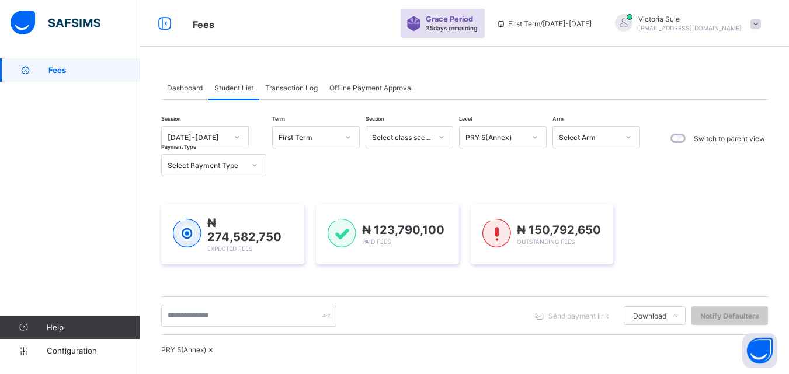
click at [523, 137] on div "PRY 5(Annex)" at bounding box center [496, 137] width 60 height 9
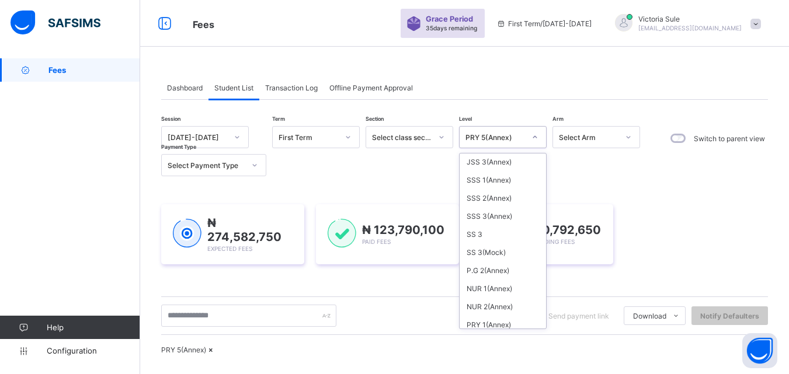
scroll to position [422, 0]
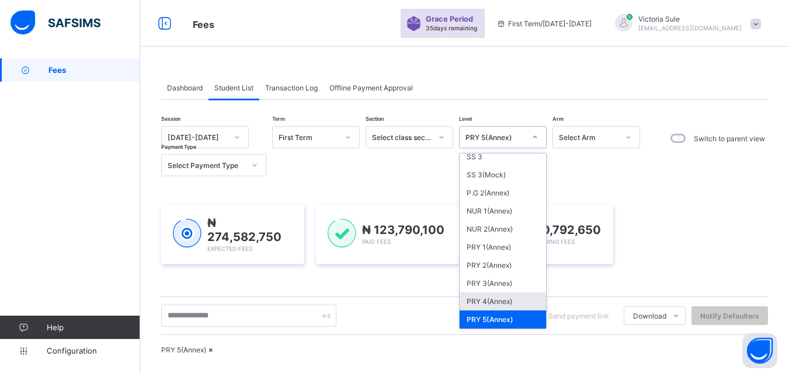
click at [486, 302] on div "PRY 4(Annex)" at bounding box center [503, 302] width 86 height 18
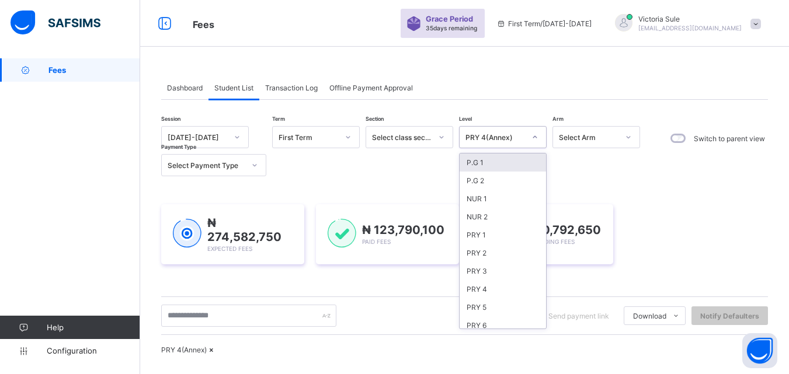
click at [523, 131] on div "PRY 4(Annex)" at bounding box center [492, 137] width 64 height 16
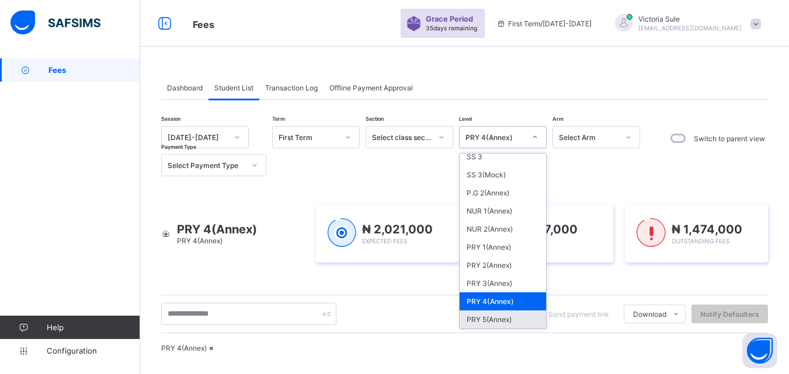
click at [496, 318] on div "PRY 5(Annex)" at bounding box center [503, 320] width 86 height 18
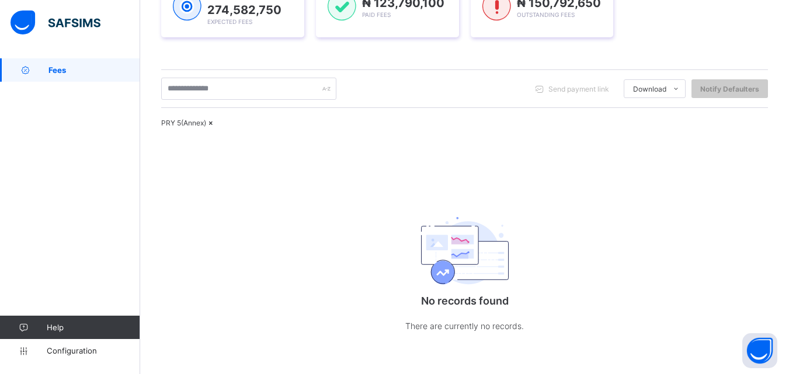
scroll to position [258, 0]
click at [217, 78] on input "text" at bounding box center [248, 89] width 175 height 22
click at [161, 193] on div "Dashboard Student List Transaction Log Offline Payment Approval Student List Mo…" at bounding box center [464, 102] width 649 height 543
click at [216, 119] on icon at bounding box center [211, 123] width 10 height 9
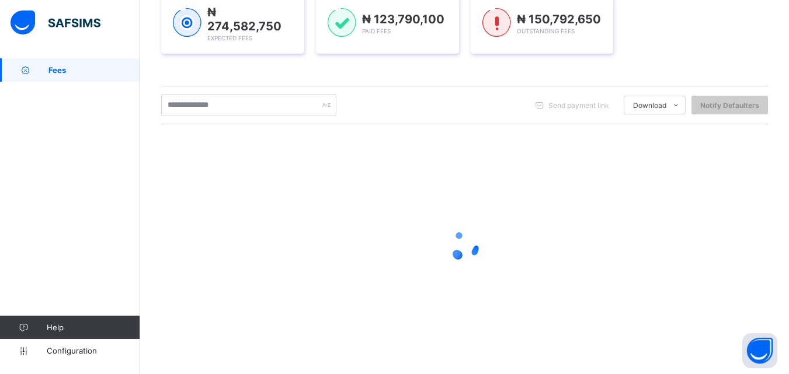
scroll to position [183, 0]
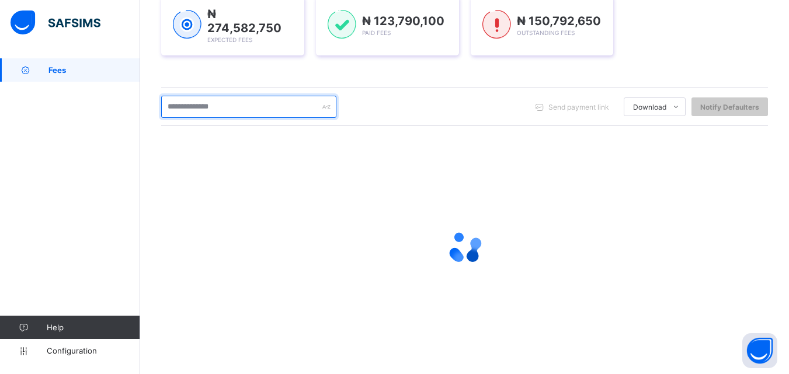
click at [200, 105] on input "text" at bounding box center [248, 107] width 175 height 22
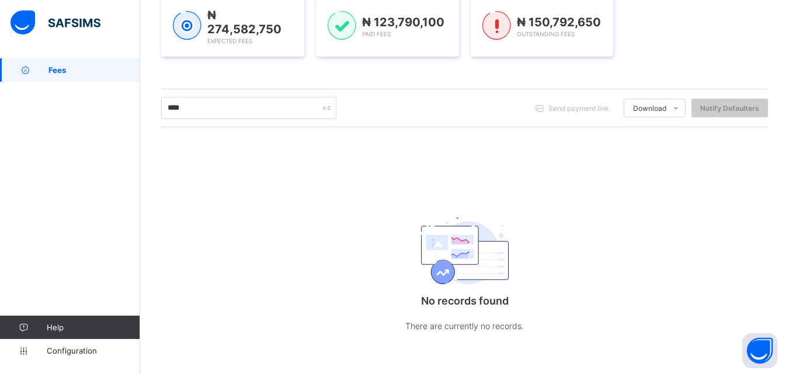
scroll to position [181, 0]
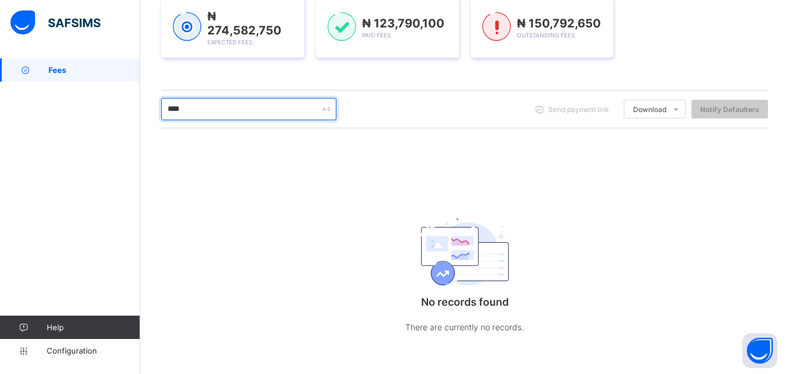
click at [194, 108] on input "****" at bounding box center [248, 109] width 175 height 22
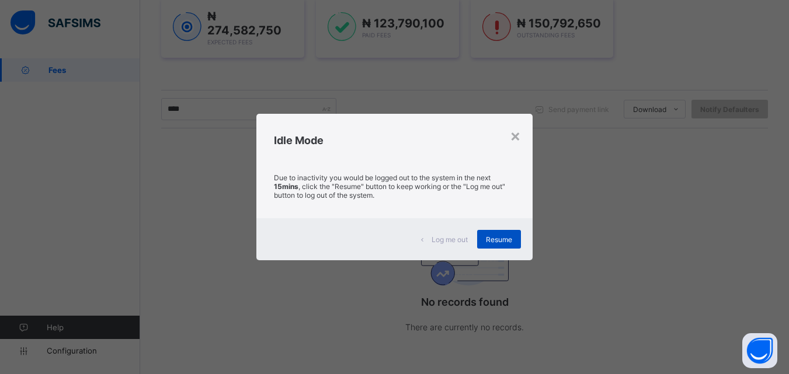
click at [494, 239] on span "Resume" at bounding box center [499, 239] width 26 height 9
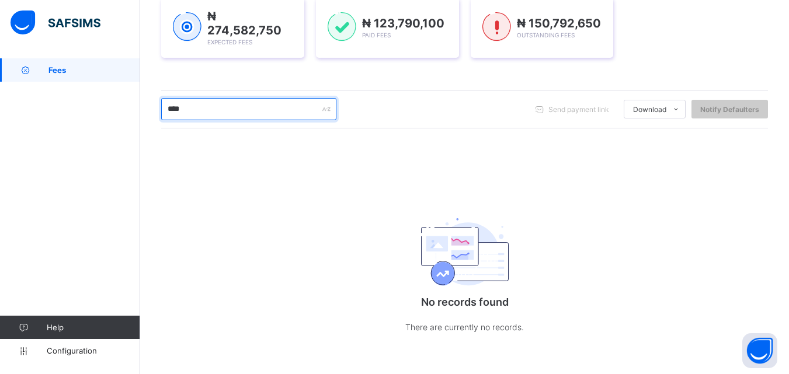
click at [196, 110] on input "****" at bounding box center [248, 109] width 175 height 22
click at [197, 108] on input "****" at bounding box center [248, 109] width 175 height 22
click at [207, 106] on input "****" at bounding box center [248, 109] width 175 height 22
drag, startPoint x: 202, startPoint y: 98, endPoint x: 103, endPoint y: 105, distance: 99.5
click at [103, 105] on div "Fees Grace Period 35 days remaining First Term / 2025-2026 Victoria Sule sulevi…" at bounding box center [394, 97] width 789 height 557
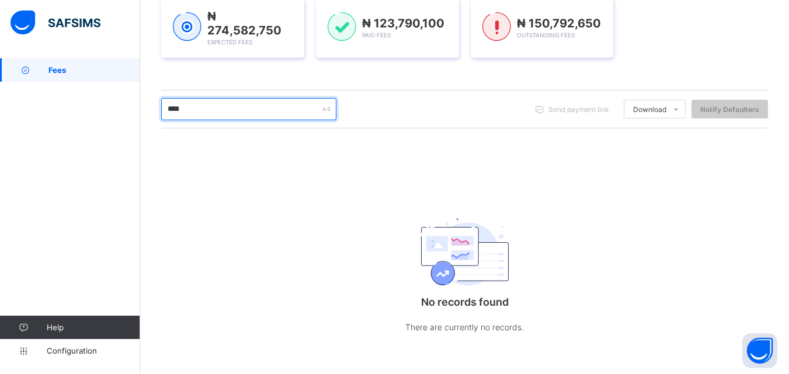
drag, startPoint x: 207, startPoint y: 98, endPoint x: 138, endPoint y: 120, distance: 71.7
click at [138, 120] on div "Fees Grace Period 35 days remaining First Term / 2025-2026 Victoria Sule sulevi…" at bounding box center [394, 97] width 789 height 557
drag, startPoint x: 202, startPoint y: 101, endPoint x: 120, endPoint y: 94, distance: 81.5
click at [120, 94] on div "Fees Grace Period 35 days remaining First Term / 2025-2026 Victoria Sule sulevi…" at bounding box center [394, 97] width 789 height 557
drag, startPoint x: 224, startPoint y: 105, endPoint x: 138, endPoint y: 95, distance: 86.4
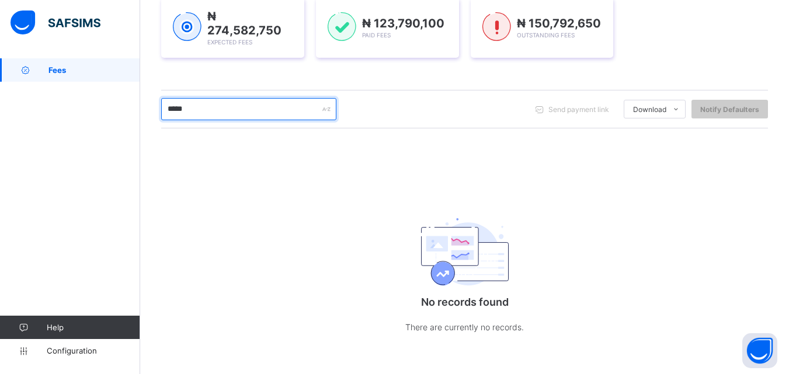
click at [138, 95] on div "Fees Grace Period 35 days remaining First Term / 2025-2026 Victoria Sule sulevi…" at bounding box center [394, 97] width 789 height 557
click at [212, 112] on input "****" at bounding box center [248, 109] width 175 height 22
click at [207, 103] on input "****" at bounding box center [248, 109] width 175 height 22
click at [218, 112] on input "****" at bounding box center [248, 109] width 175 height 22
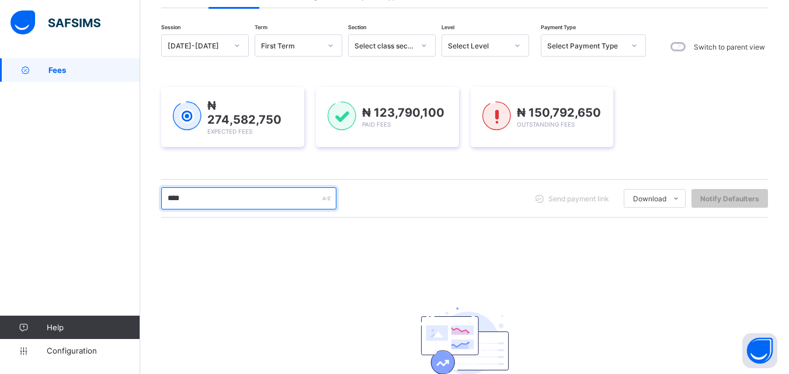
scroll to position [0, 0]
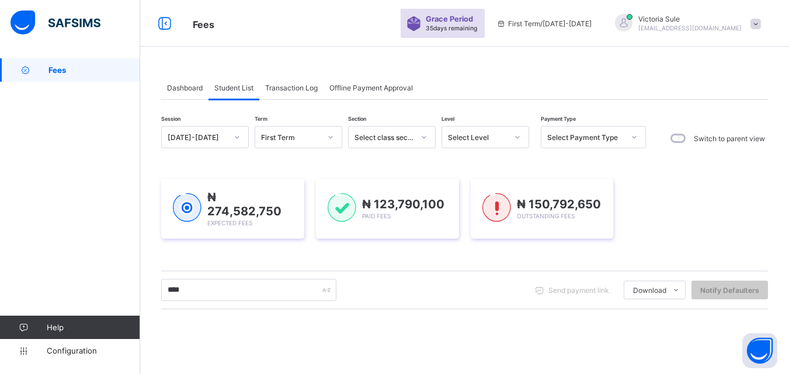
click at [506, 141] on div at bounding box center [517, 137] width 22 height 21
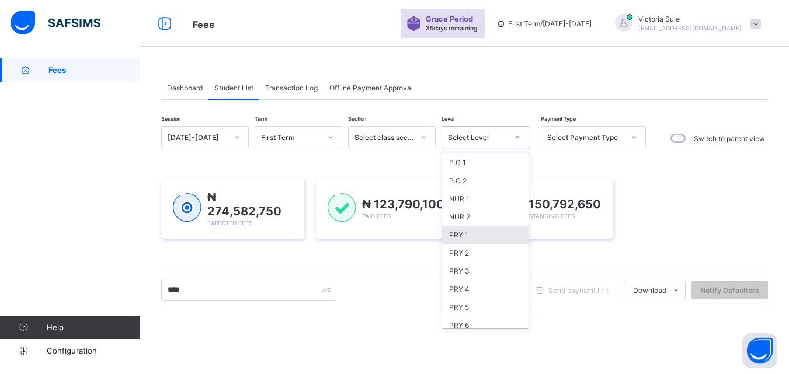
click at [475, 242] on div "PRY 1" at bounding box center [485, 235] width 86 height 18
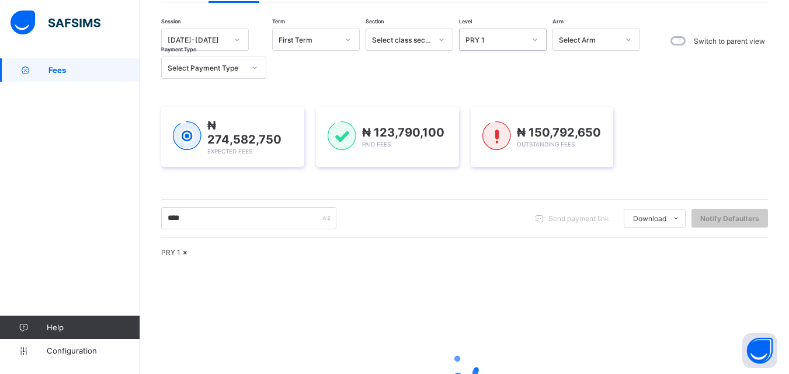
scroll to position [175, 0]
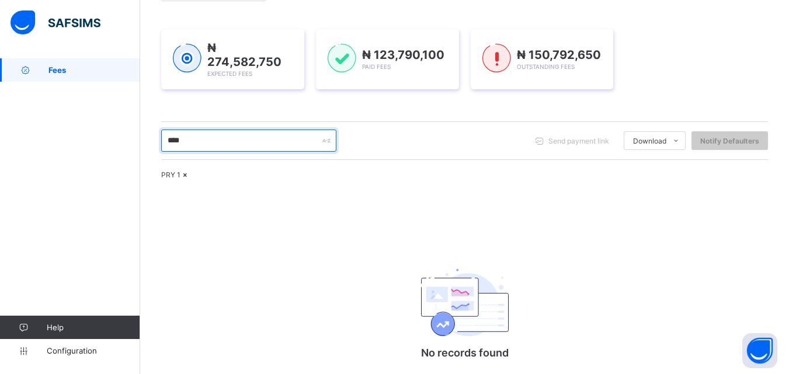
click at [182, 136] on input "****" at bounding box center [248, 141] width 175 height 22
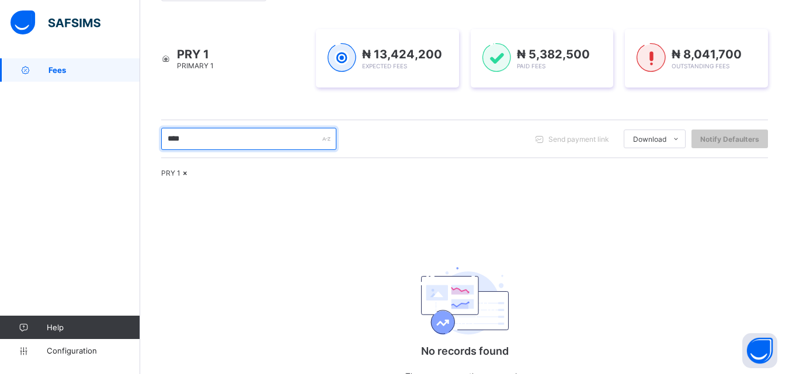
drag, startPoint x: 185, startPoint y: 144, endPoint x: 124, endPoint y: 143, distance: 60.2
click at [124, 143] on div "Fees Grace Period 35 days remaining First Term / 2025-2026 Victoria Sule sulevi…" at bounding box center [394, 125] width 789 height 600
type input "******"
click at [222, 122] on div "****** Send payment link Download Students Payment Students Payment Status Stud…" at bounding box center [464, 139] width 607 height 39
drag, startPoint x: 222, startPoint y: 142, endPoint x: 284, endPoint y: 186, distance: 76.3
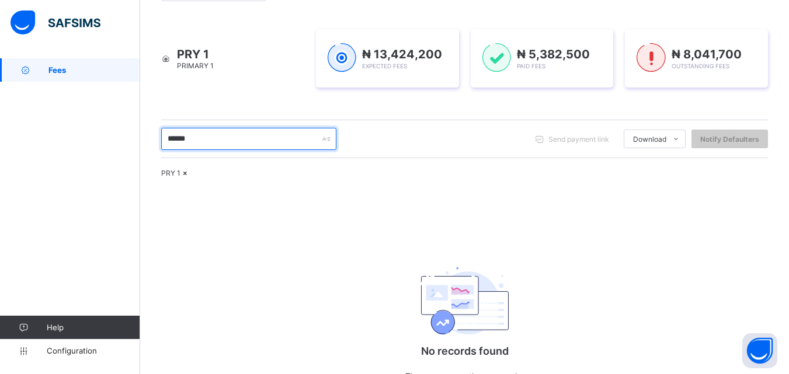
click at [222, 142] on input "******" at bounding box center [248, 139] width 175 height 22
click at [219, 136] on input "******" at bounding box center [248, 139] width 175 height 22
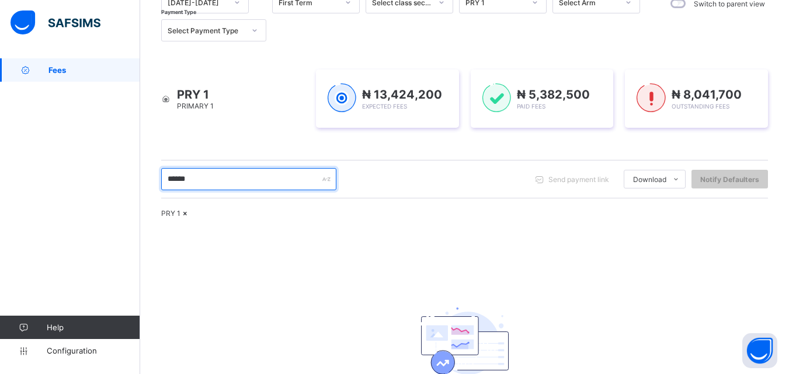
scroll to position [234, 0]
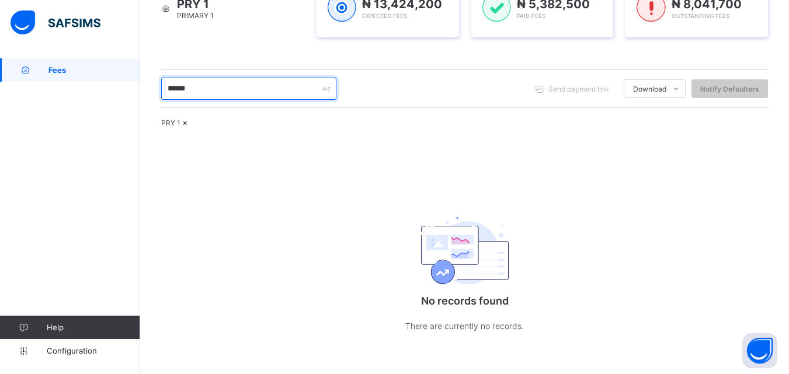
drag, startPoint x: 222, startPoint y: 86, endPoint x: 150, endPoint y: 89, distance: 71.9
click at [150, 89] on div "Dashboard Student List Transaction Log Offline Payment Approval Student List Mo…" at bounding box center [464, 103] width 649 height 541
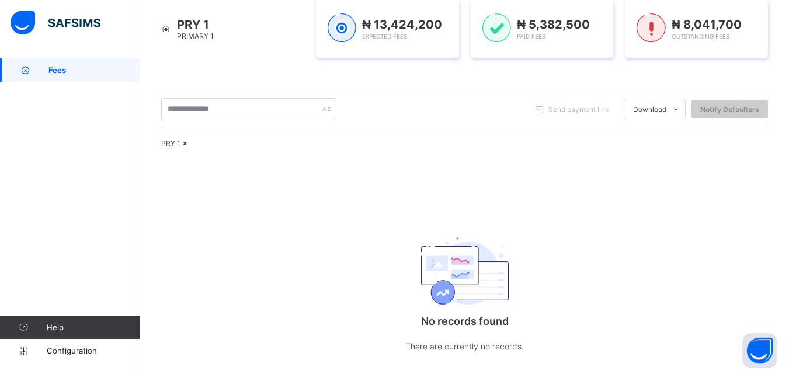
scroll to position [141, 0]
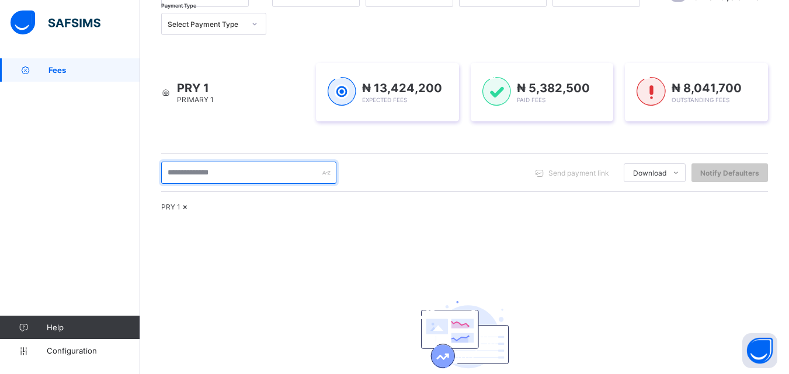
click at [235, 176] on input "text" at bounding box center [248, 173] width 175 height 22
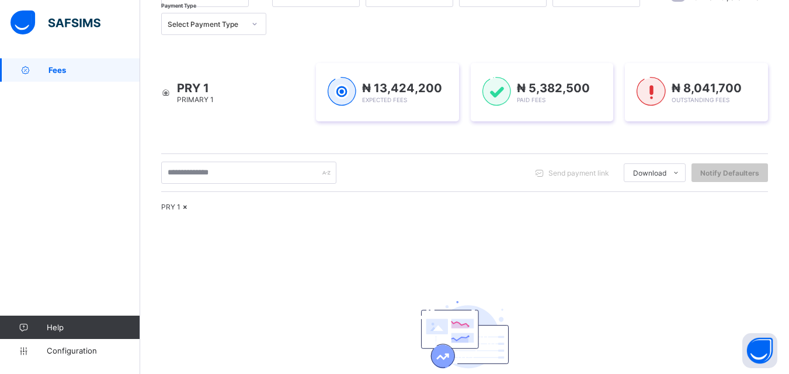
click at [508, 211] on div "PRY 1" at bounding box center [464, 207] width 607 height 9
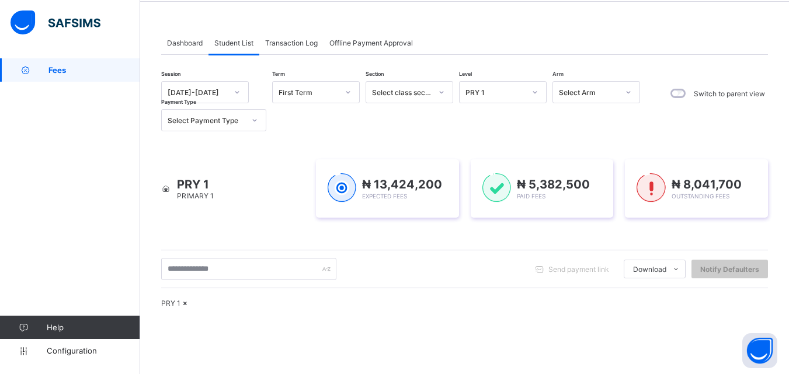
scroll to position [25, 0]
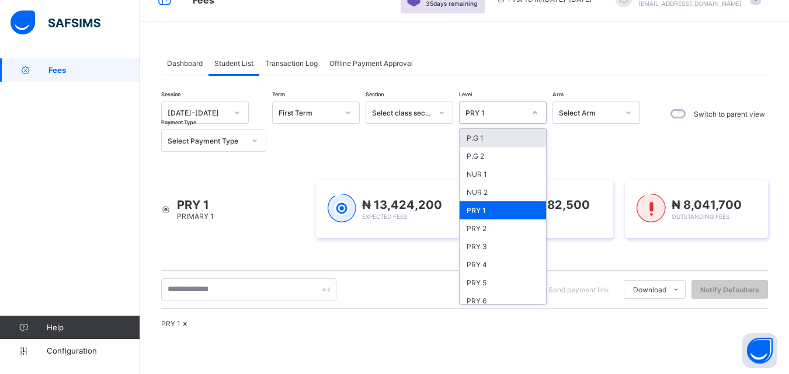
click at [532, 113] on icon at bounding box center [535, 113] width 7 height 12
click at [481, 228] on div "PRY 2" at bounding box center [503, 229] width 86 height 18
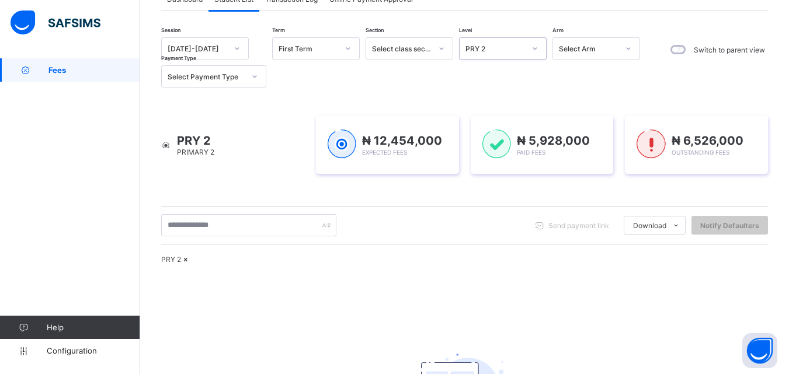
scroll to position [83, 0]
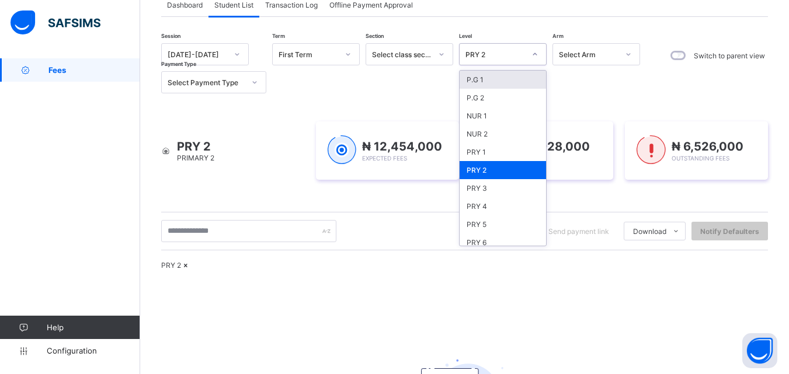
click at [527, 53] on div at bounding box center [535, 54] width 20 height 19
click at [495, 209] on div "PRY 4" at bounding box center [503, 206] width 86 height 18
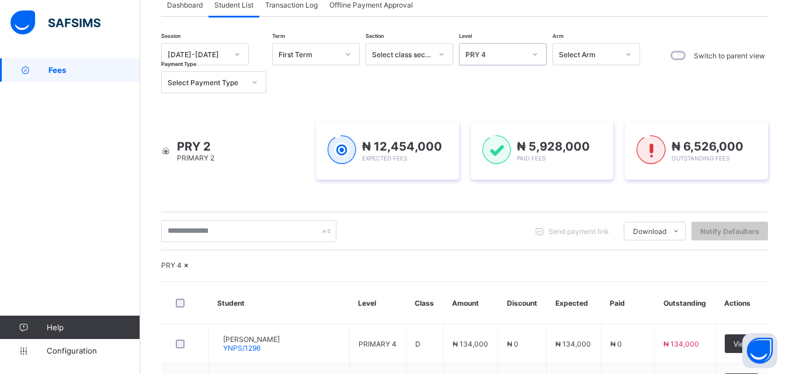
drag, startPoint x: 516, startPoint y: 57, endPoint x: 517, endPoint y: 68, distance: 11.7
click at [517, 57] on div "PRY 4" at bounding box center [496, 54] width 60 height 9
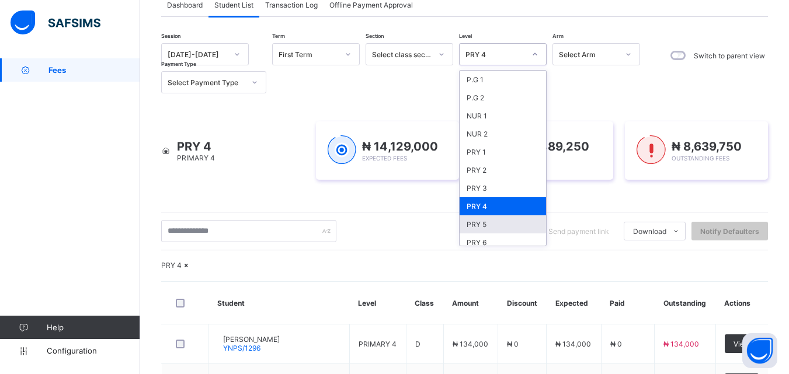
click at [492, 219] on div "PRY 5" at bounding box center [503, 225] width 86 height 18
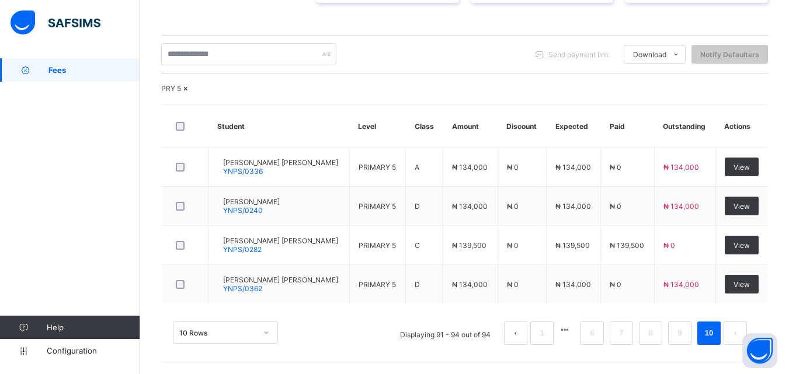
scroll to position [292, 0]
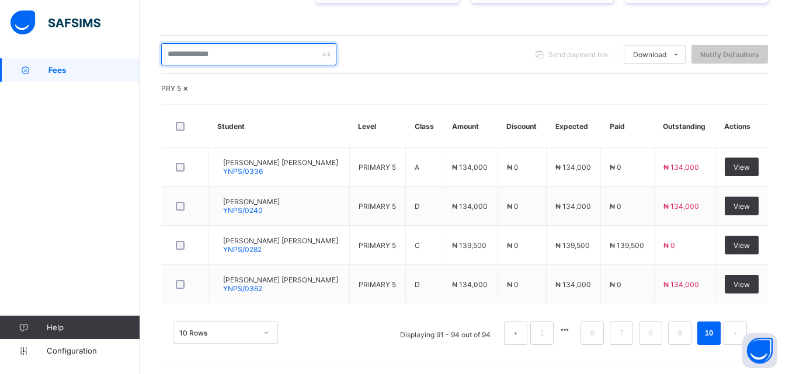
click at [237, 43] on input "text" at bounding box center [248, 54] width 175 height 22
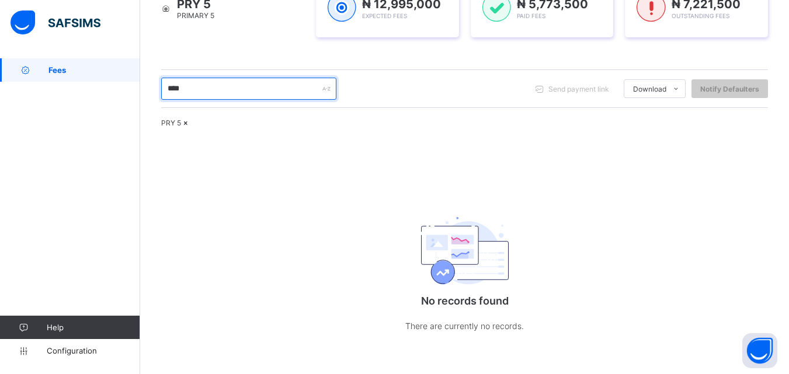
scroll to position [258, 0]
click at [224, 78] on input "****" at bounding box center [248, 89] width 175 height 22
drag, startPoint x: 204, startPoint y: 57, endPoint x: 145, endPoint y: 67, distance: 59.2
click at [145, 67] on div "Dashboard Student List Transaction Log Offline Payment Approval Student List Mo…" at bounding box center [464, 103] width 649 height 541
type input "****"
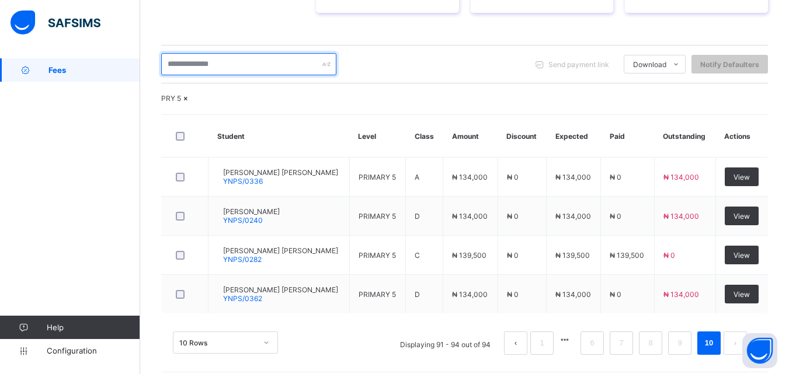
scroll to position [292, 0]
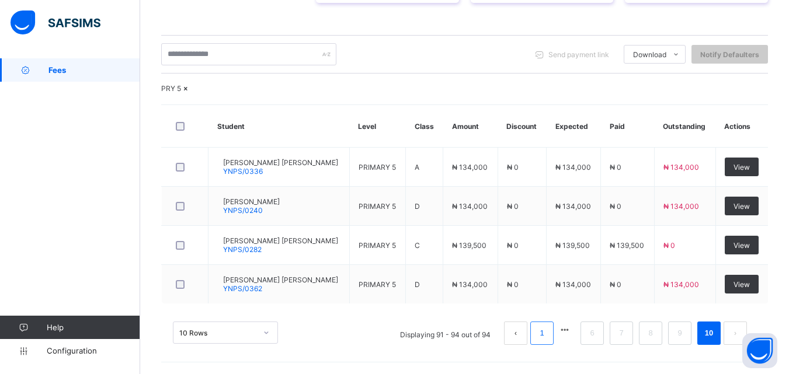
click at [547, 336] on link "1" at bounding box center [541, 333] width 11 height 15
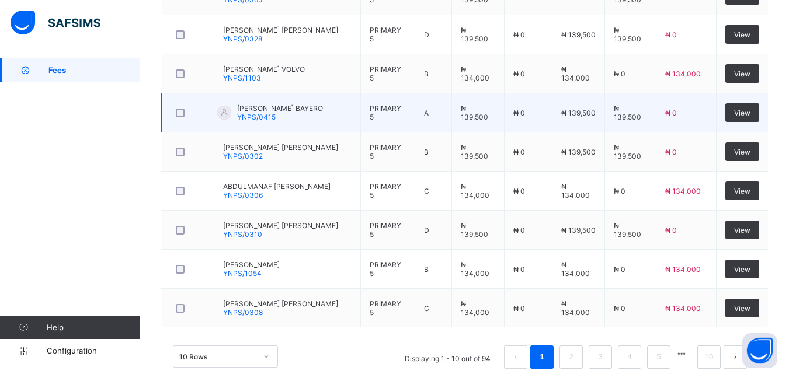
scroll to position [526, 0]
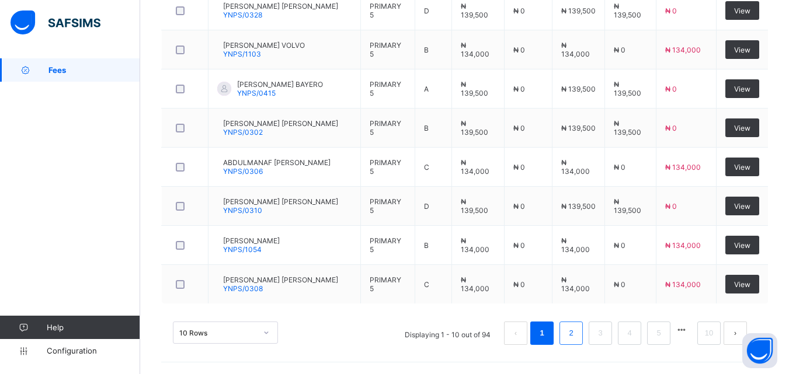
click at [577, 331] on link "2" at bounding box center [570, 333] width 11 height 15
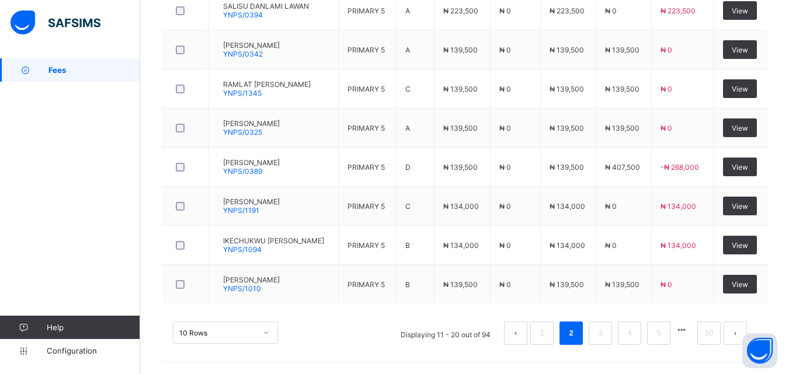
scroll to position [527, 0]
click at [606, 332] on link "3" at bounding box center [600, 333] width 11 height 15
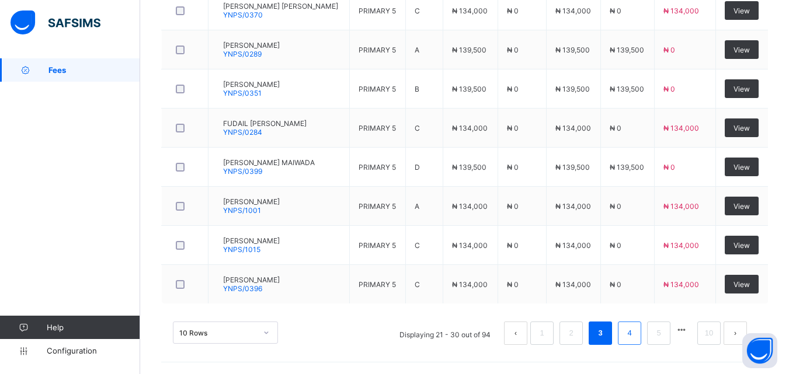
click at [635, 339] on link "4" at bounding box center [629, 333] width 11 height 15
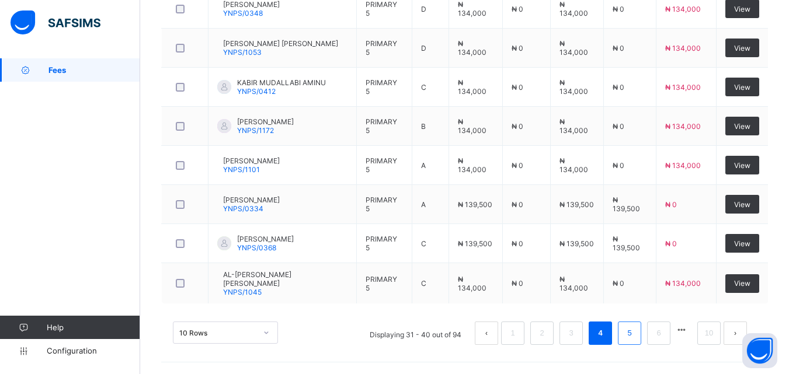
click at [639, 325] on li "5" at bounding box center [629, 333] width 23 height 23
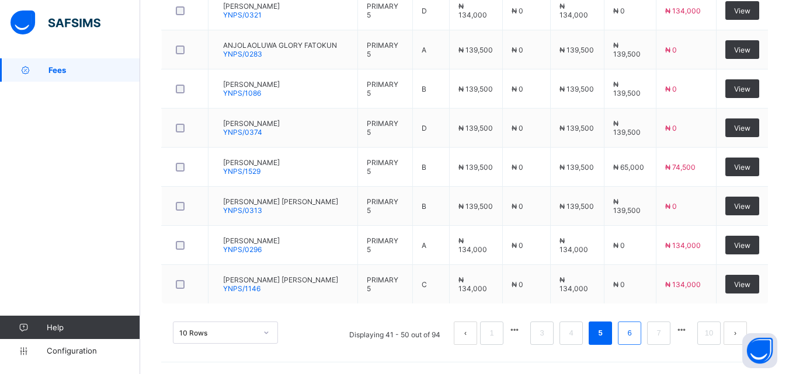
click at [635, 334] on link "6" at bounding box center [629, 333] width 11 height 15
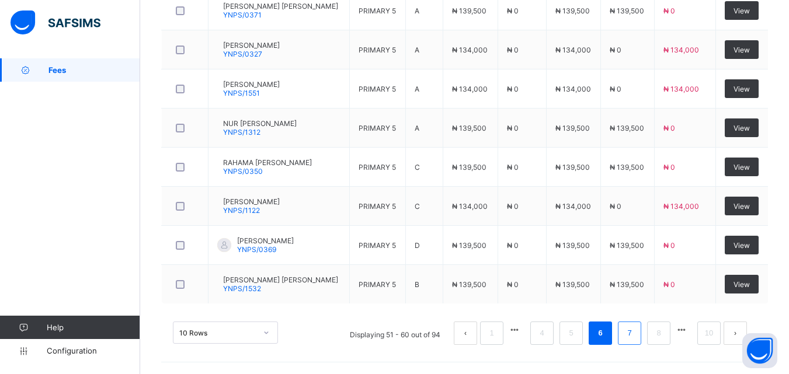
click at [635, 335] on link "7" at bounding box center [629, 333] width 11 height 15
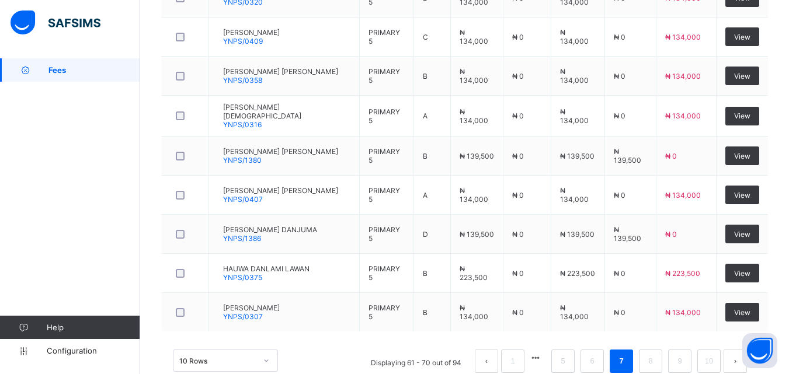
scroll to position [453, 0]
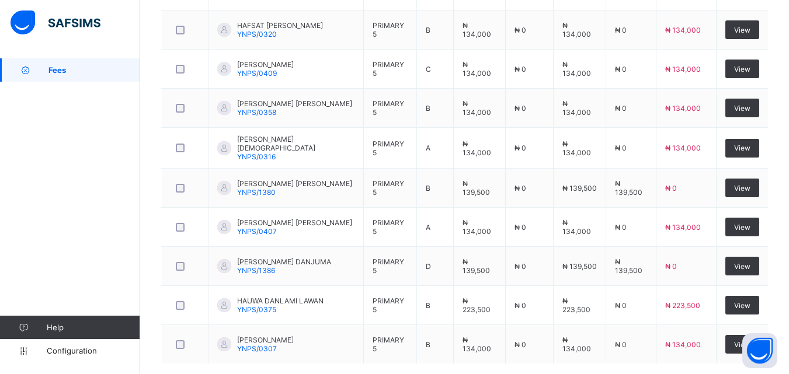
scroll to position [527, 0]
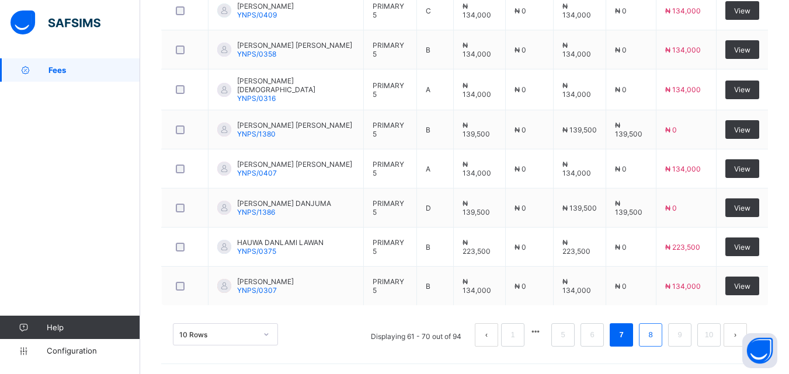
click at [656, 332] on link "8" at bounding box center [650, 335] width 11 height 15
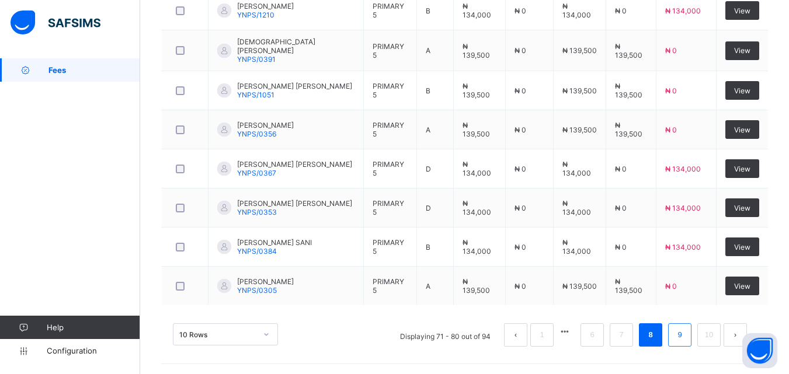
click at [685, 336] on link "9" at bounding box center [679, 335] width 11 height 15
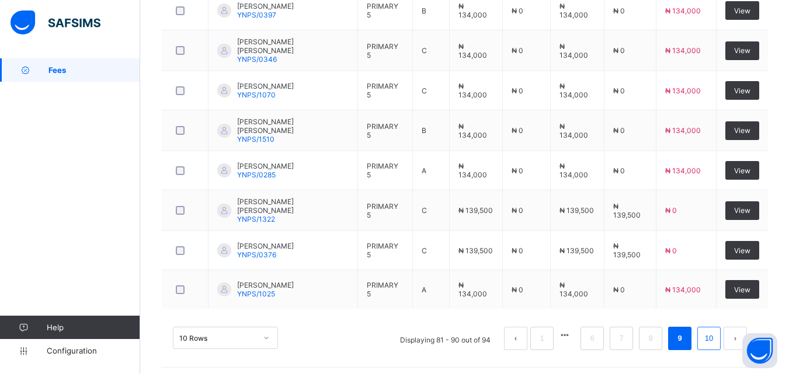
click at [716, 341] on li "10" at bounding box center [708, 338] width 23 height 23
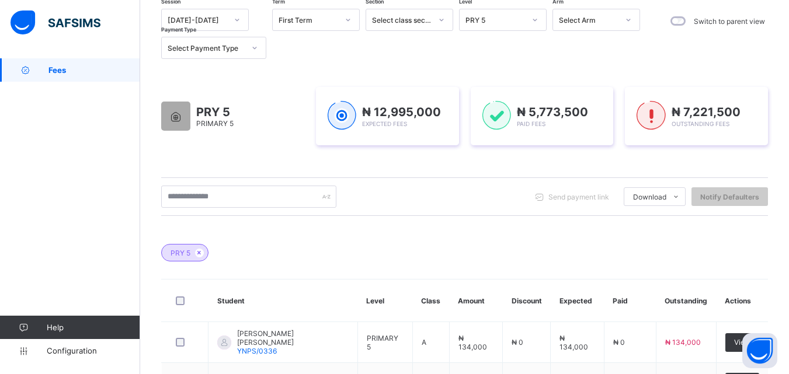
scroll to position [0, 0]
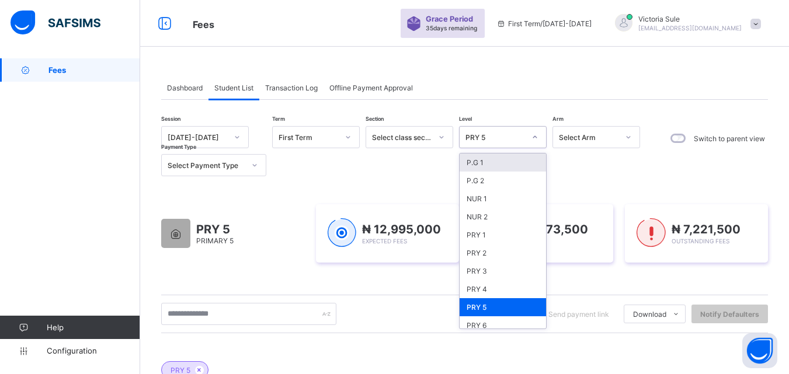
click at [516, 138] on div "PRY 5" at bounding box center [496, 137] width 60 height 9
click at [498, 322] on div "PRY 6" at bounding box center [503, 326] width 86 height 18
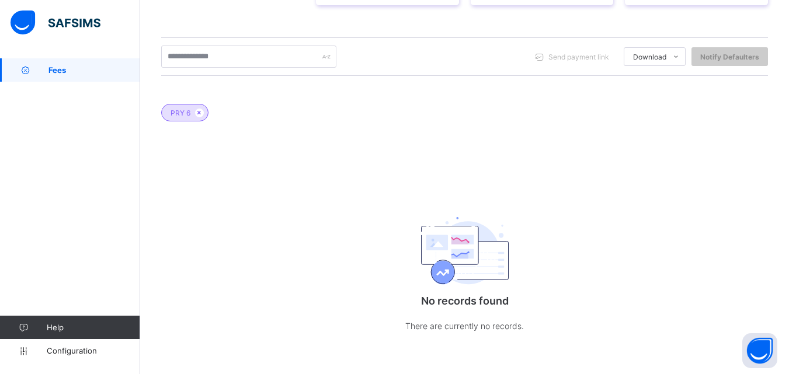
scroll to position [258, 0]
click at [252, 60] on input "text" at bounding box center [248, 57] width 175 height 22
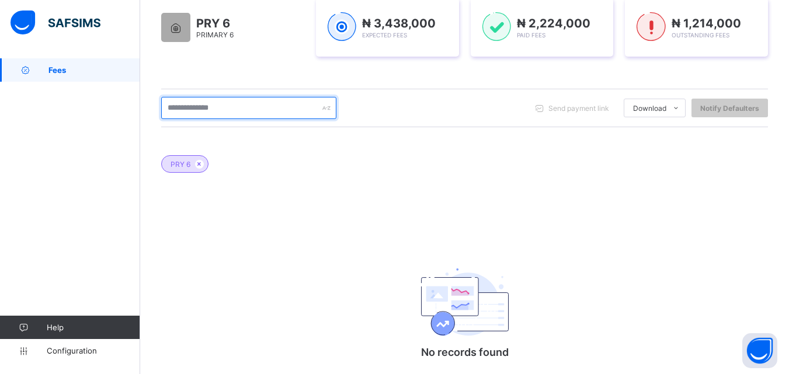
scroll to position [141, 0]
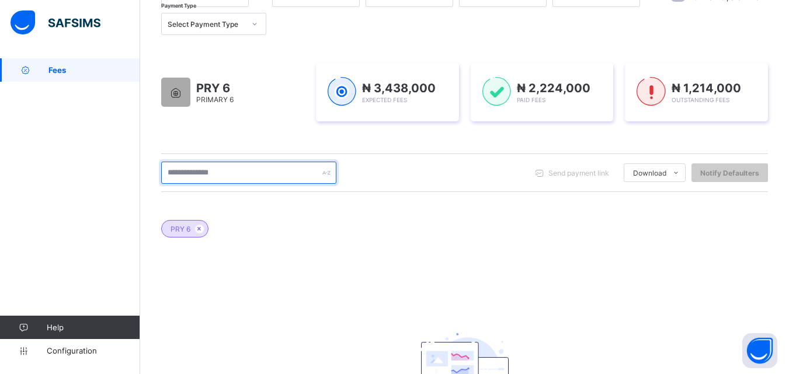
click at [272, 176] on input "text" at bounding box center [248, 173] width 175 height 22
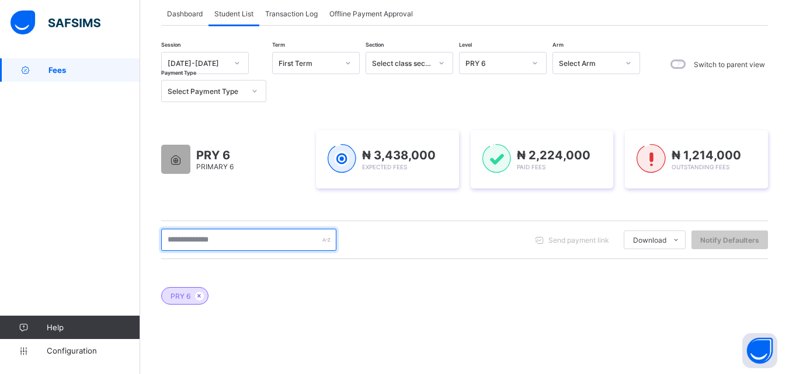
scroll to position [0, 0]
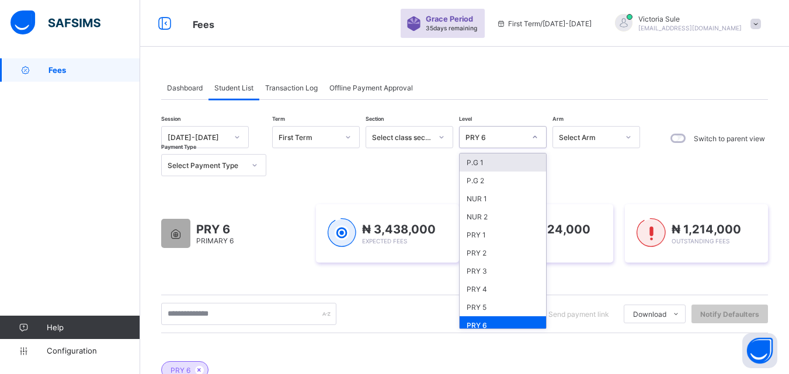
click at [484, 133] on div "PRY 6" at bounding box center [496, 137] width 60 height 9
click at [480, 310] on div "PRY 5" at bounding box center [503, 307] width 86 height 18
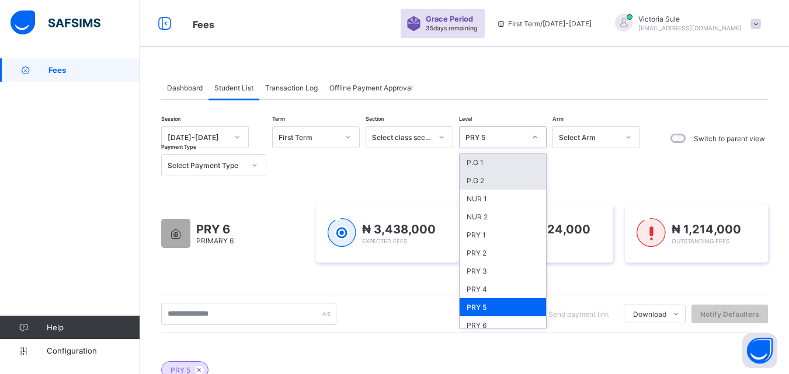
drag, startPoint x: 508, startPoint y: 135, endPoint x: 496, endPoint y: 178, distance: 44.1
click at [508, 137] on div "PRY 5" at bounding box center [496, 137] width 60 height 9
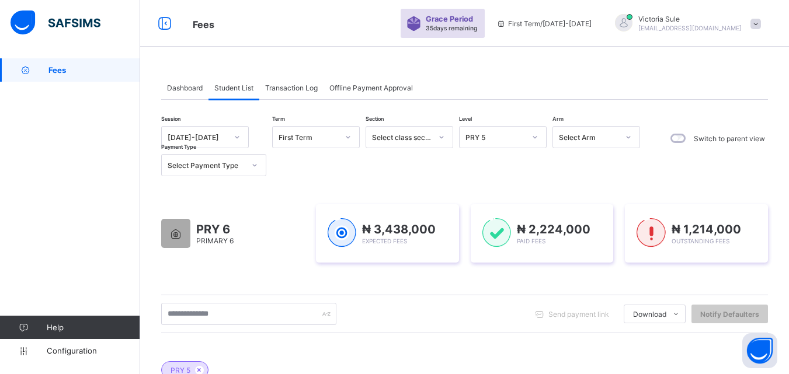
click at [426, 331] on div "Send payment link Download Students Payment Students Payment Status Student Ite…" at bounding box center [464, 314] width 607 height 39
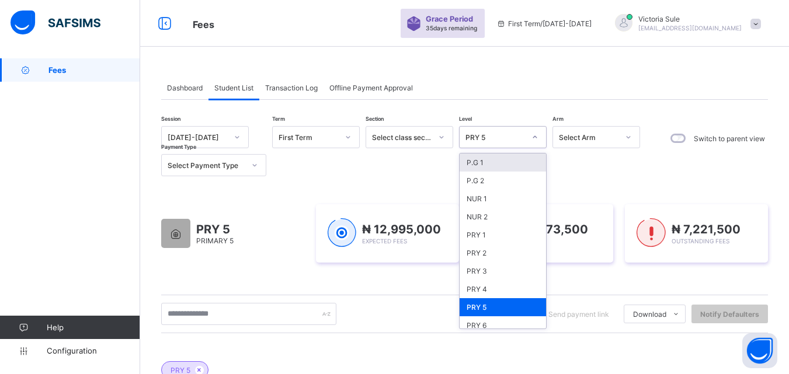
click at [517, 133] on div "PRY 5" at bounding box center [496, 137] width 60 height 9
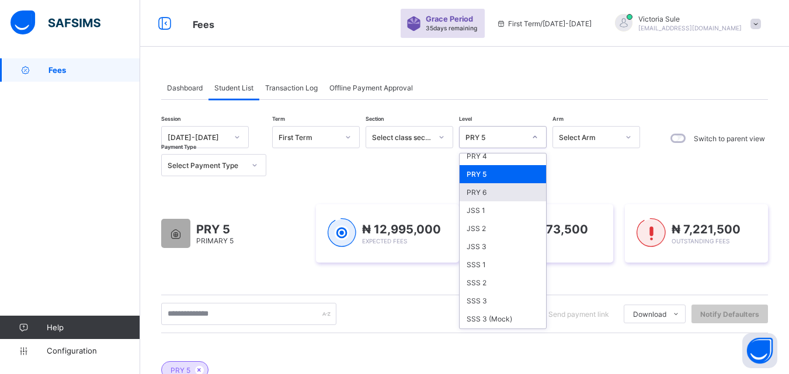
scroll to position [117, 0]
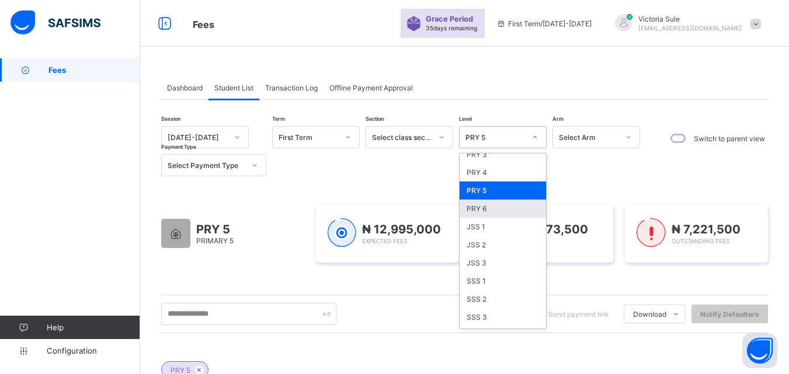
click at [491, 204] on div "PRY 6" at bounding box center [503, 209] width 86 height 18
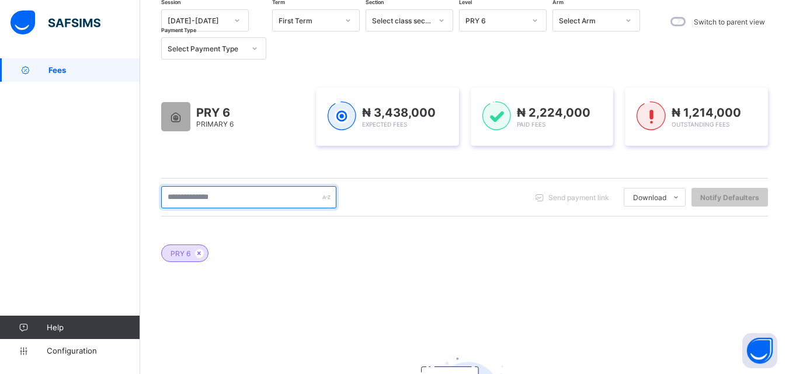
click at [223, 195] on input "text" at bounding box center [248, 197] width 175 height 22
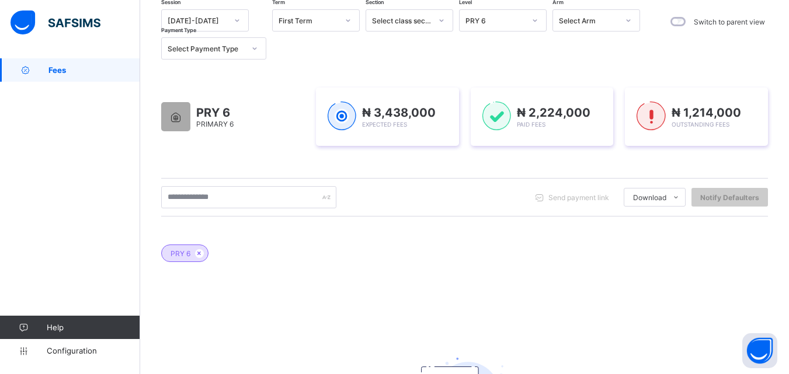
click at [470, 273] on div "PRY 6 No records found There are currently no records." at bounding box center [464, 362] width 607 height 270
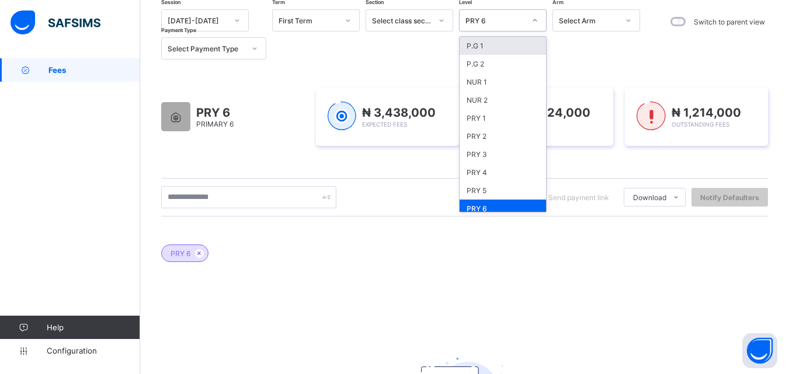
click at [487, 21] on div "PRY 6" at bounding box center [496, 20] width 60 height 9
click at [460, 144] on div "PRY 2" at bounding box center [503, 136] width 86 height 18
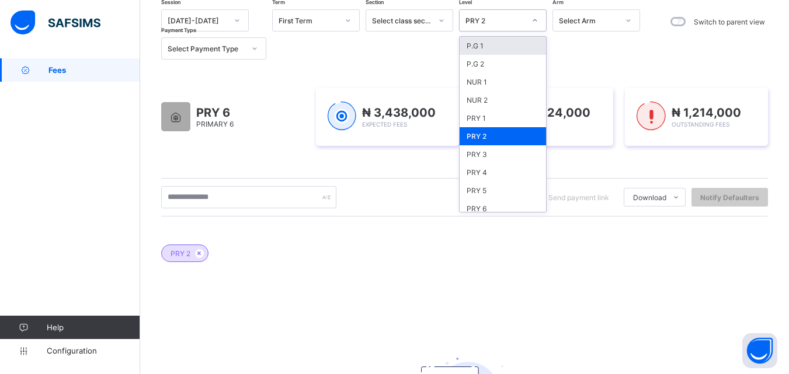
click at [487, 19] on div "PRY 2" at bounding box center [496, 20] width 60 height 9
click at [485, 157] on div "PRY 3" at bounding box center [503, 154] width 86 height 18
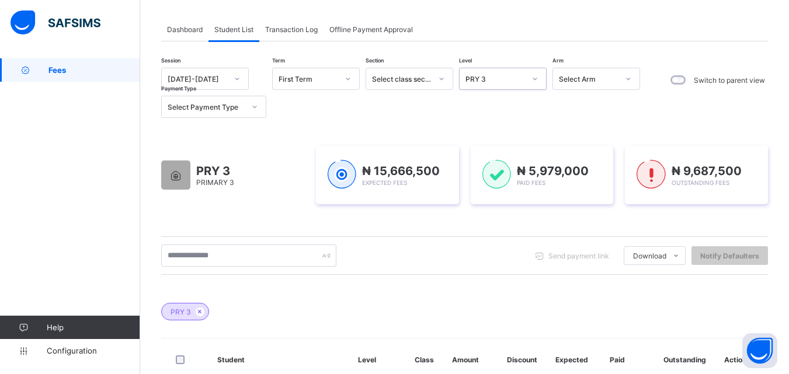
scroll to position [0, 0]
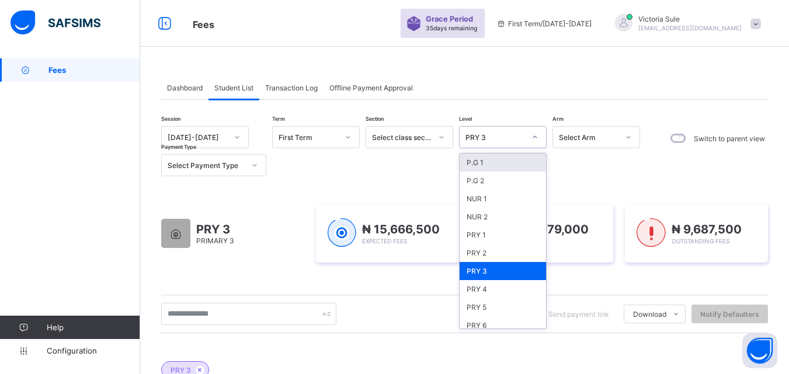
click at [515, 141] on div "PRY 3" at bounding box center [496, 137] width 60 height 9
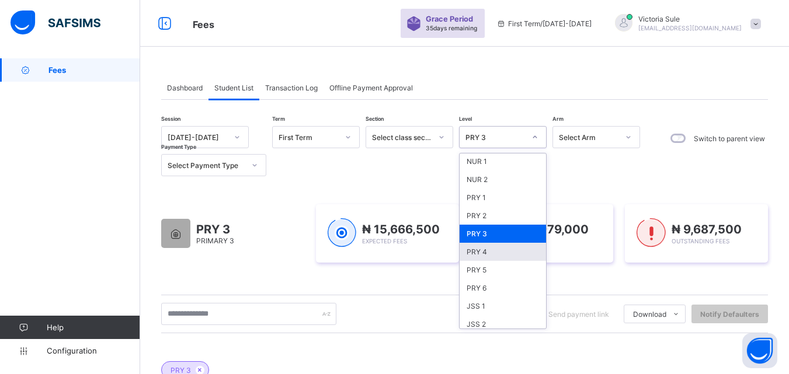
scroll to position [58, 0]
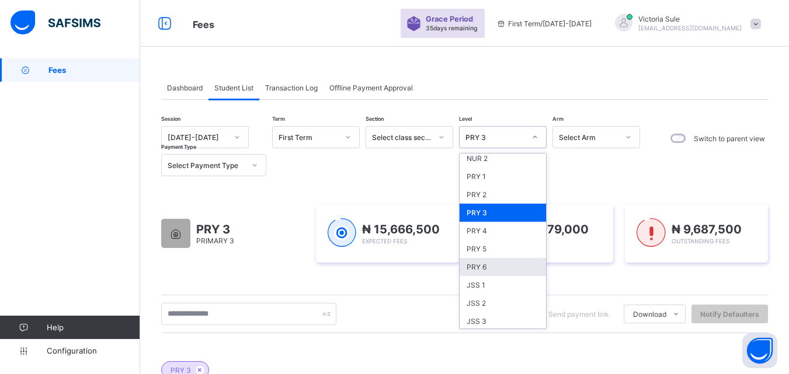
click at [499, 265] on div "PRY 6" at bounding box center [503, 267] width 86 height 18
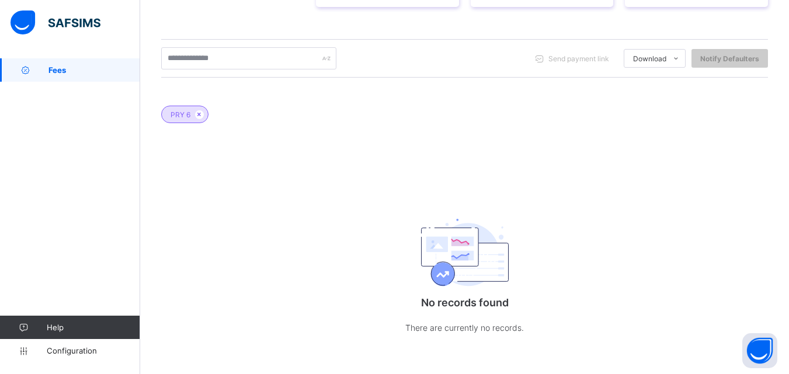
scroll to position [258, 0]
click at [563, 153] on div "PRY 6 No records found There are currently no records." at bounding box center [464, 221] width 607 height 270
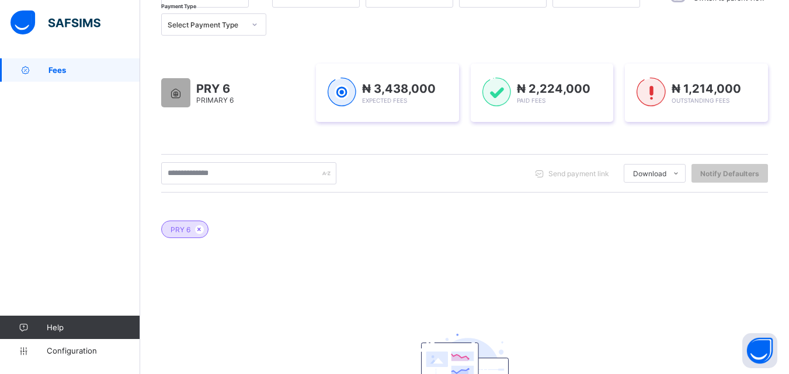
scroll to position [83, 0]
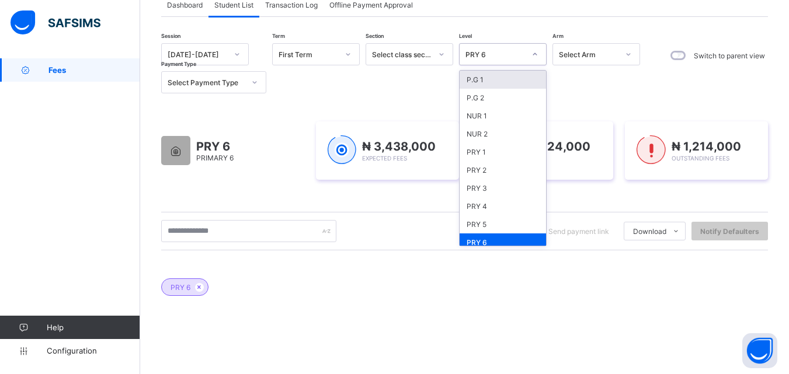
click at [511, 55] on div "PRY 6" at bounding box center [496, 54] width 60 height 9
click at [479, 212] on div "PRY 4" at bounding box center [503, 206] width 86 height 18
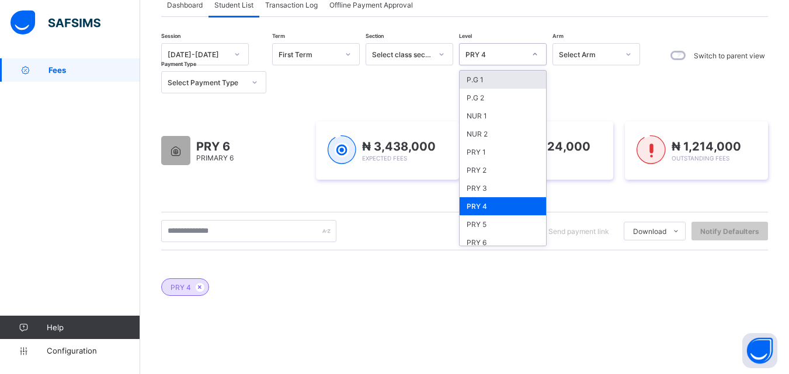
click at [515, 53] on div "PRY 4" at bounding box center [496, 54] width 60 height 9
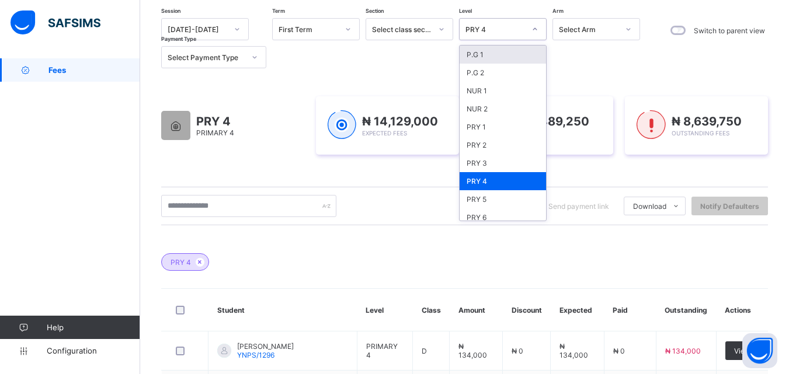
scroll to position [78, 0]
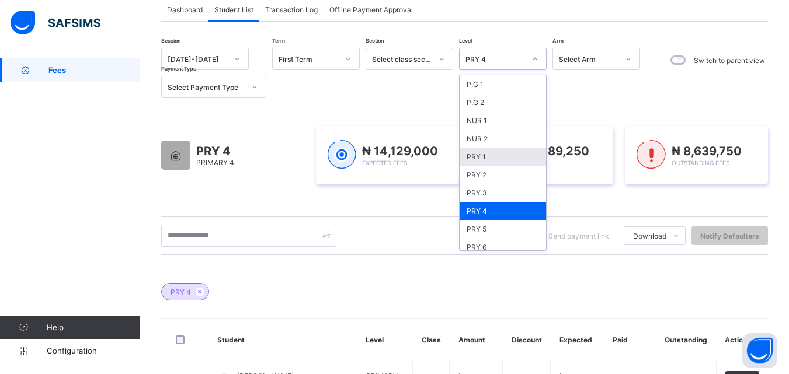
click at [492, 158] on div "PRY 1" at bounding box center [503, 157] width 86 height 18
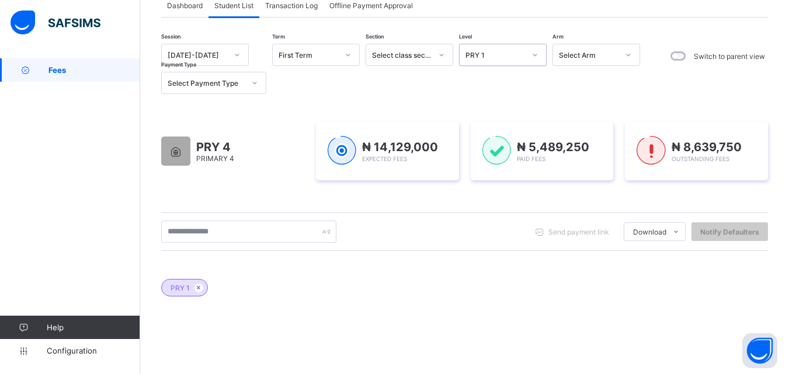
scroll to position [0, 0]
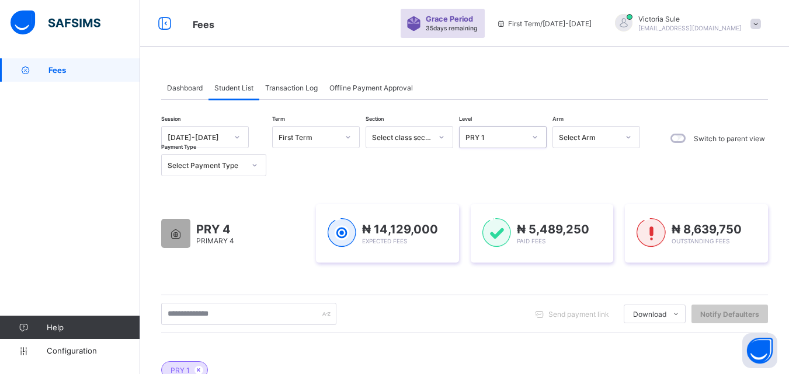
click at [511, 140] on div "PRY 1" at bounding box center [496, 137] width 60 height 9
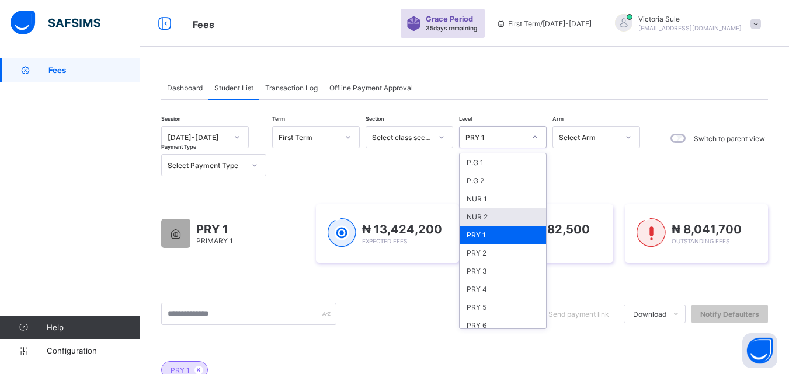
click at [488, 225] on div "NUR 2" at bounding box center [503, 217] width 86 height 18
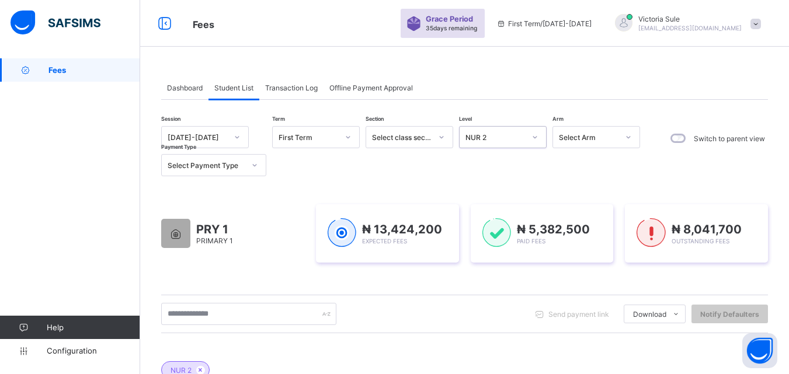
scroll to position [16, 0]
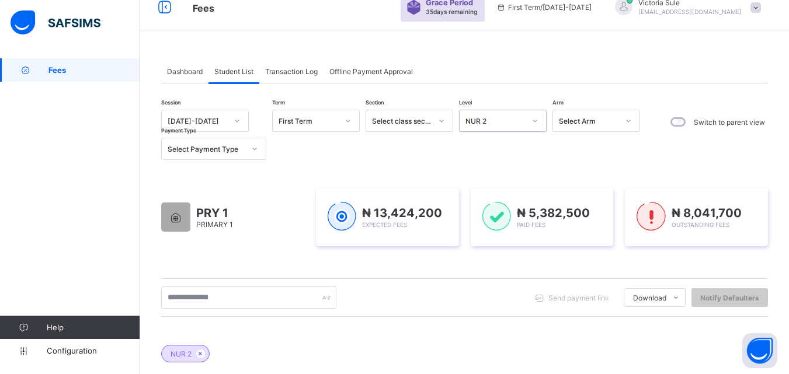
click at [520, 129] on div "NUR 2" at bounding box center [492, 121] width 64 height 16
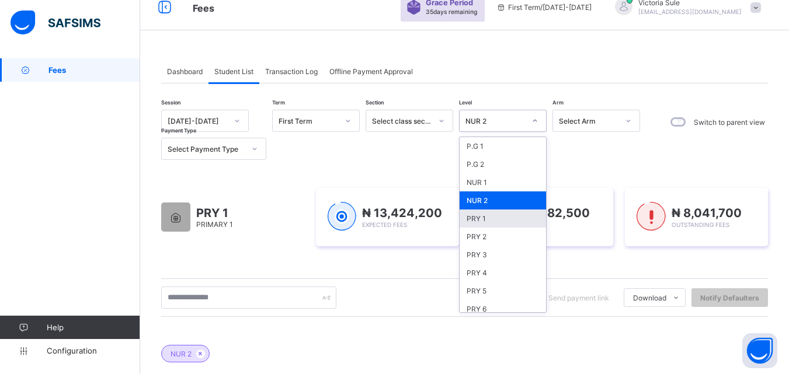
click at [499, 219] on div "PRY 1" at bounding box center [503, 219] width 86 height 18
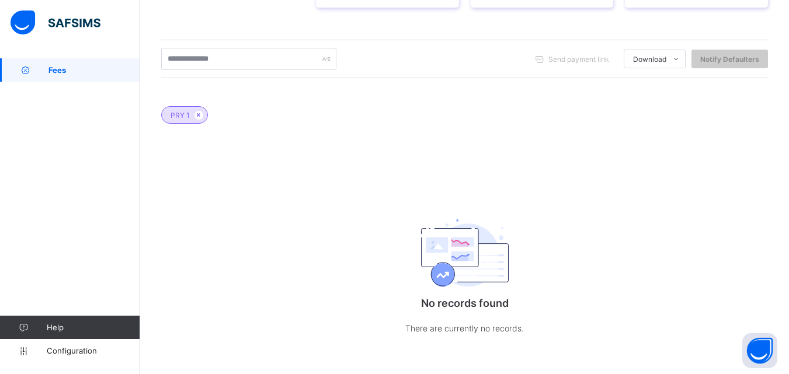
scroll to position [25, 0]
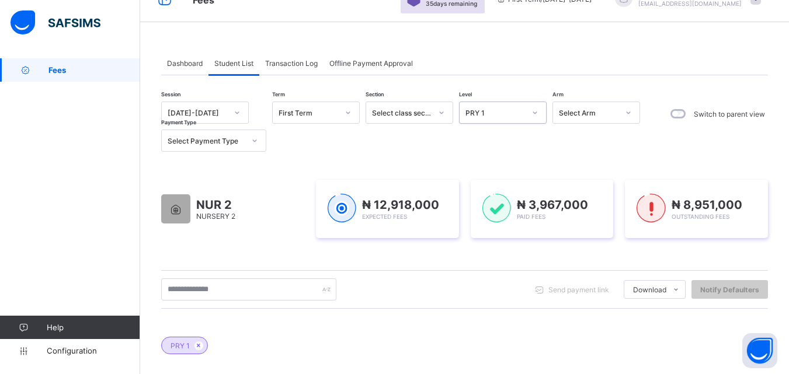
drag, startPoint x: 508, startPoint y: 101, endPoint x: 511, endPoint y: 113, distance: 12.0
click at [508, 106] on div "Session 2025-2026 Term First Term Section Select class section Level option PRY…" at bounding box center [464, 332] width 607 height 515
click at [512, 113] on div "PRY 1" at bounding box center [496, 113] width 60 height 9
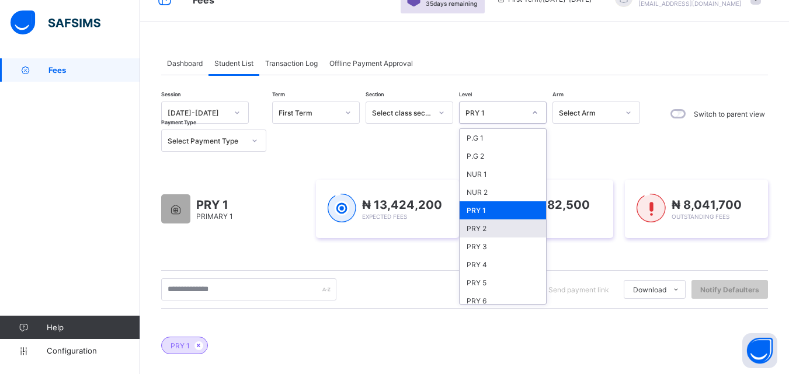
click at [471, 232] on div "PRY 2" at bounding box center [503, 229] width 86 height 18
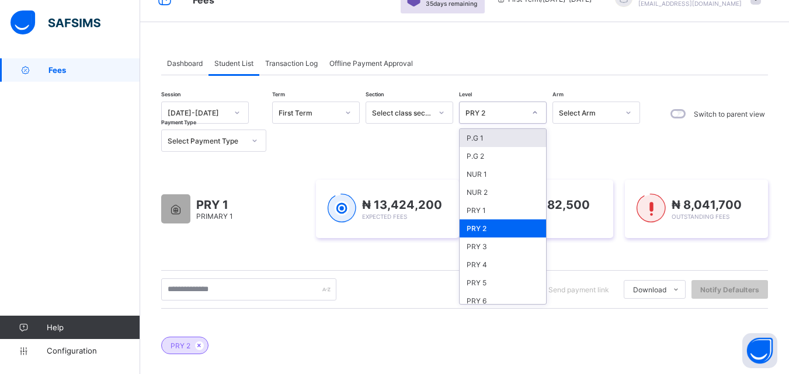
click at [521, 105] on div "PRY 2" at bounding box center [492, 113] width 64 height 16
click at [482, 212] on div "PRY 1" at bounding box center [503, 211] width 86 height 18
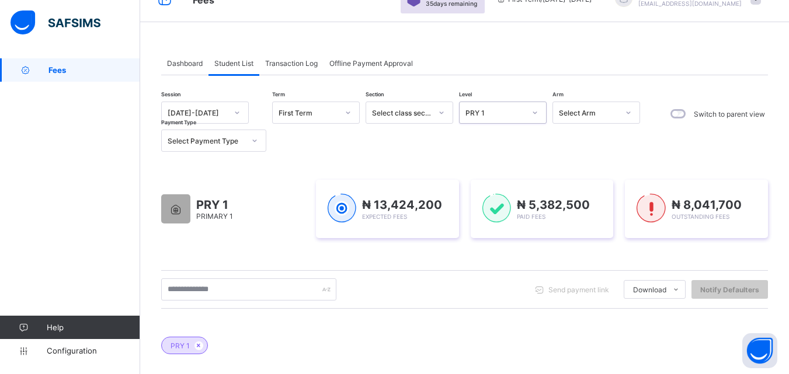
scroll to position [0, 0]
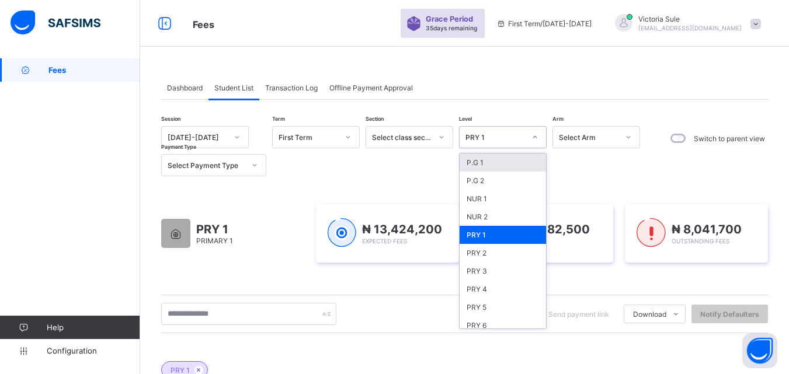
click at [509, 131] on div "PRY 1" at bounding box center [492, 137] width 64 height 16
click at [508, 220] on div "NUR 2" at bounding box center [503, 217] width 86 height 18
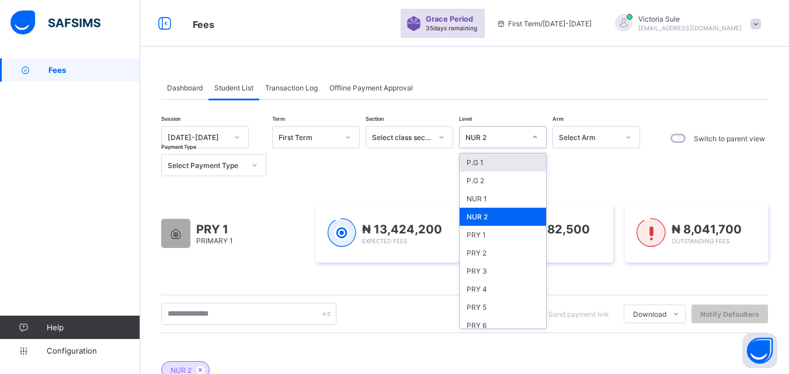
click at [520, 140] on div "NUR 2" at bounding box center [496, 137] width 60 height 9
click at [501, 235] on div "PRY 1" at bounding box center [503, 235] width 86 height 18
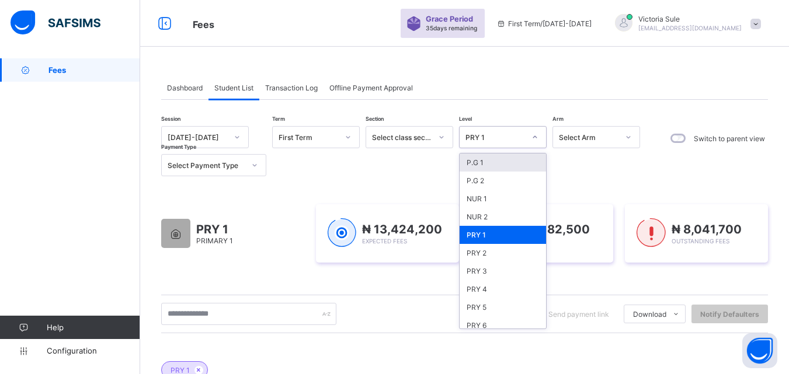
click at [524, 135] on div at bounding box center [535, 137] width 22 height 21
click at [500, 213] on div "NUR 2" at bounding box center [503, 217] width 86 height 18
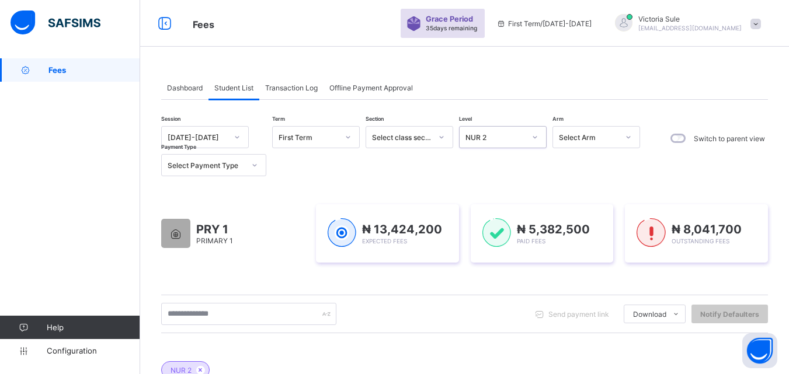
click at [508, 135] on div "NUR 2" at bounding box center [496, 137] width 60 height 9
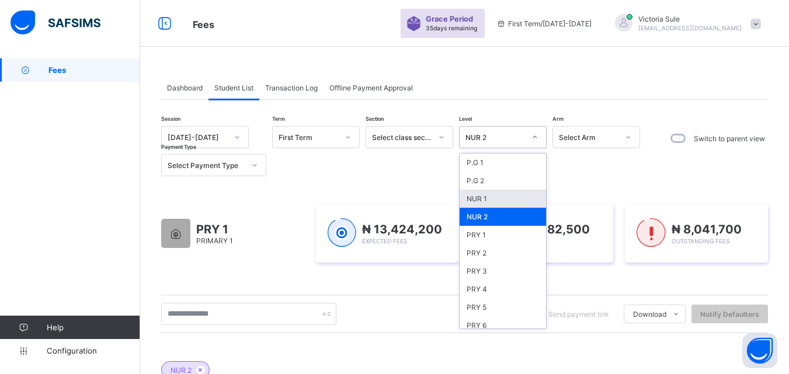
click at [487, 200] on div "NUR 1" at bounding box center [503, 199] width 86 height 18
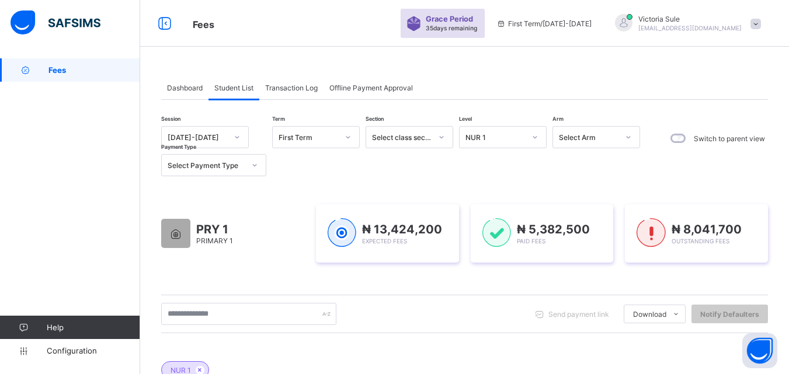
click at [418, 345] on div "NUR 1" at bounding box center [464, 364] width 607 height 41
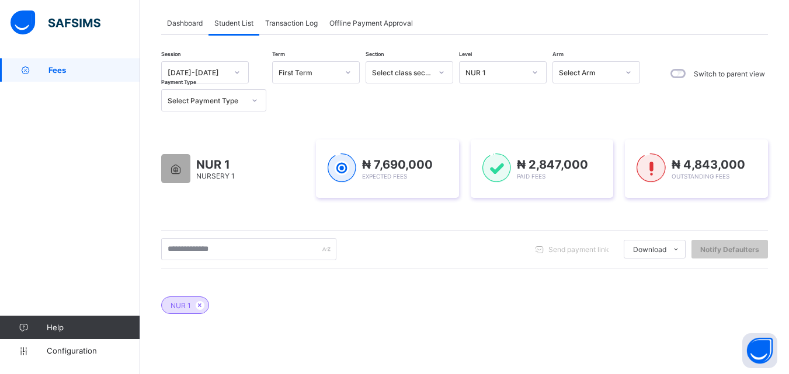
scroll to position [58, 0]
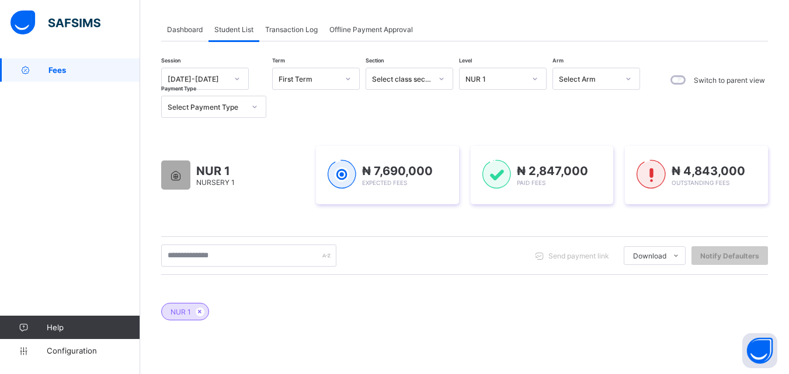
click at [502, 78] on div "NUR 1" at bounding box center [496, 79] width 60 height 9
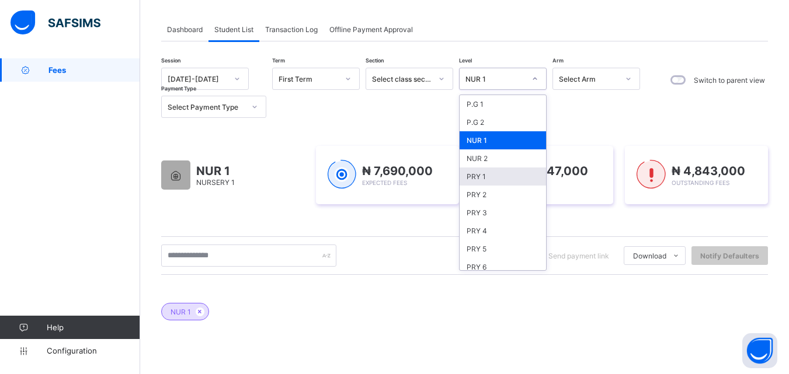
click at [480, 178] on div "PRY 1" at bounding box center [503, 177] width 86 height 18
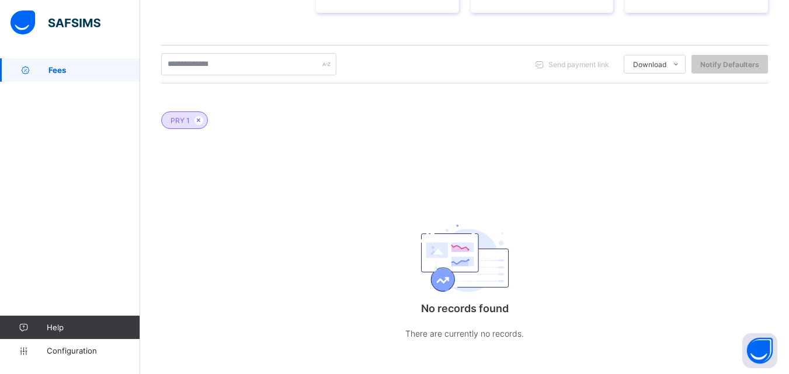
scroll to position [0, 0]
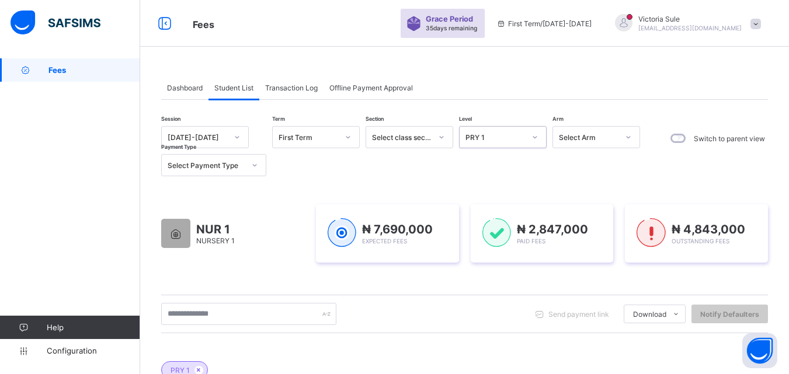
click at [516, 136] on div "PRY 1" at bounding box center [496, 137] width 60 height 9
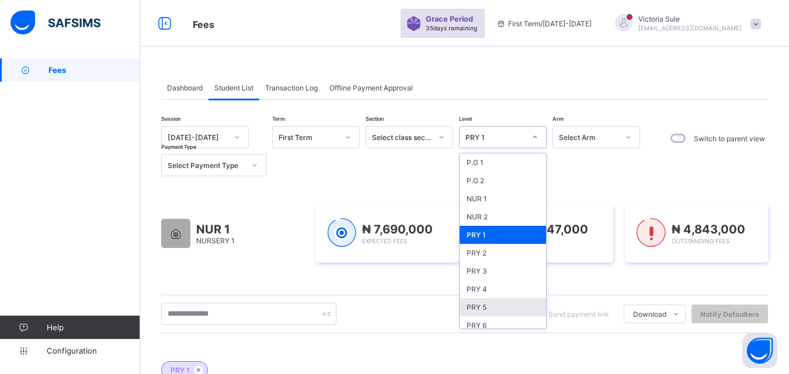
click at [486, 311] on div "PRY 5" at bounding box center [503, 307] width 86 height 18
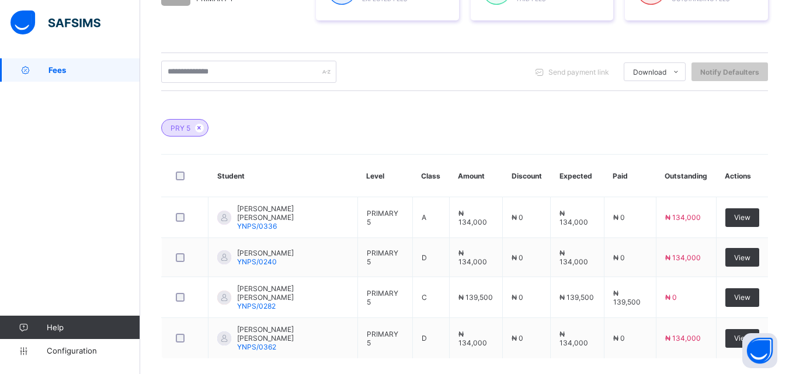
scroll to position [58, 0]
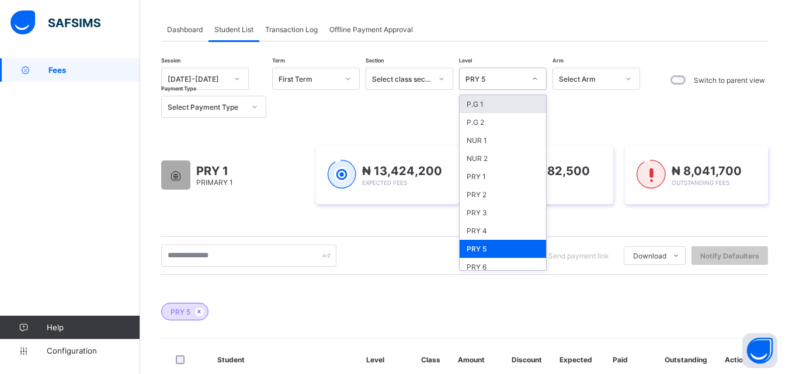
click at [519, 80] on div "PRY 5" at bounding box center [496, 79] width 60 height 9
click at [487, 260] on div "PRY 6" at bounding box center [503, 267] width 86 height 18
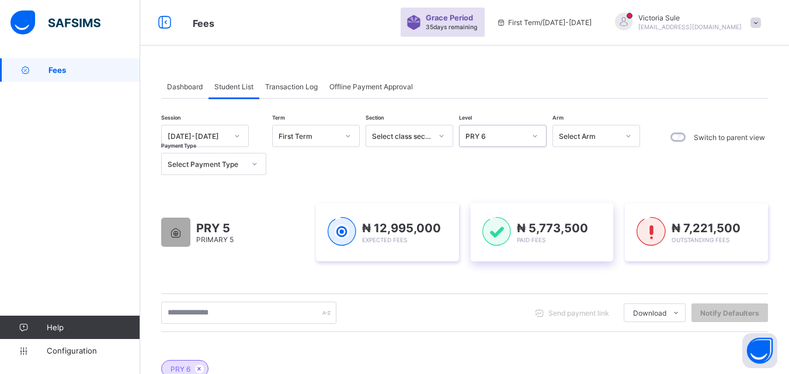
scroll to position [0, 0]
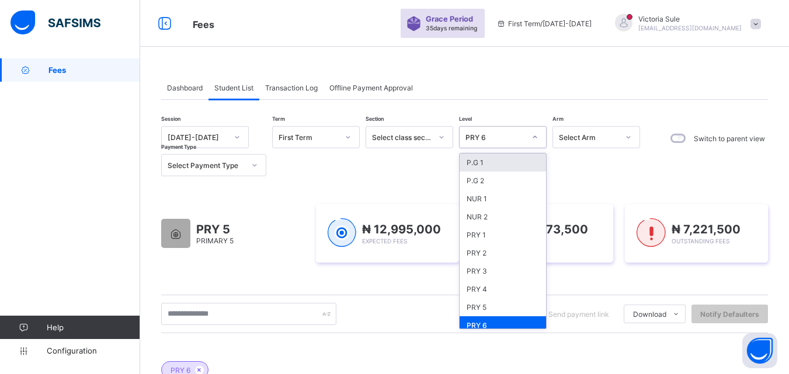
click at [519, 135] on div "PRY 6" at bounding box center [496, 137] width 60 height 9
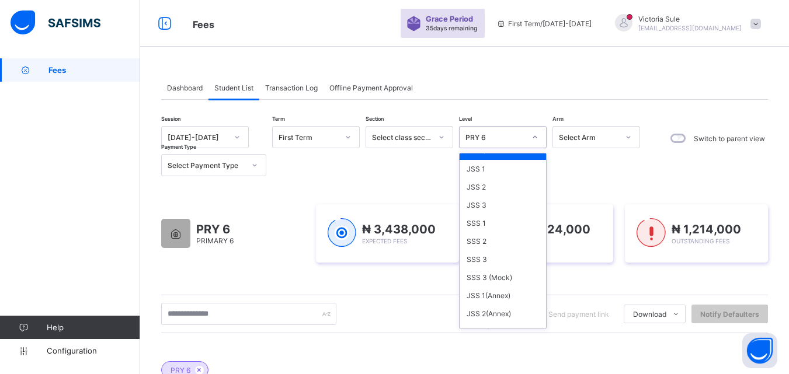
scroll to position [234, 0]
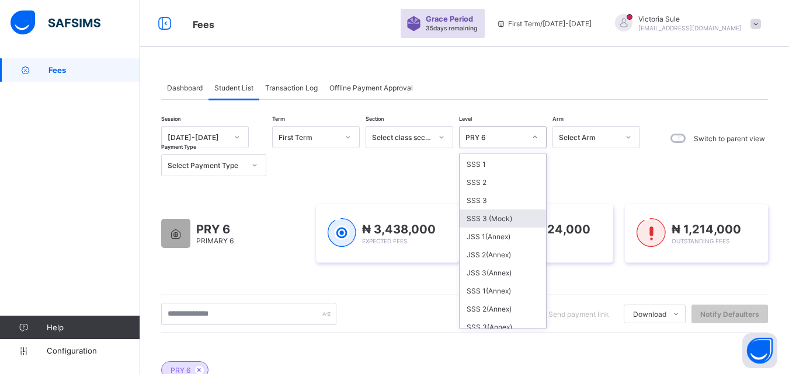
click at [407, 268] on div "PRY 6 PRIMARY 6 ₦ 3,438,000 Expected Fees ₦ 2,224,000 Paid Fees ₦ 1,214,000 Out…" at bounding box center [464, 233] width 607 height 93
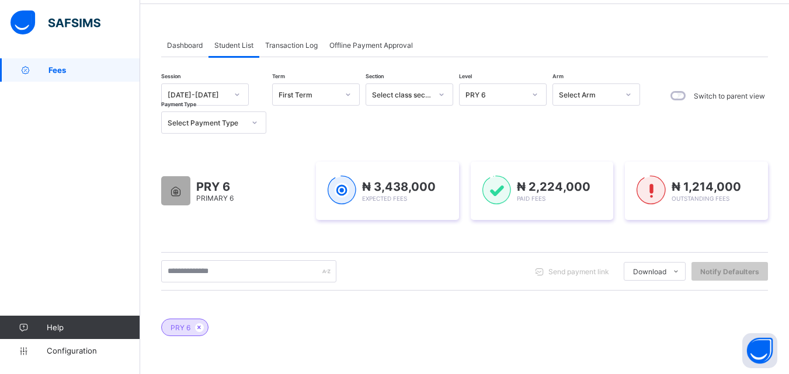
scroll to position [25, 0]
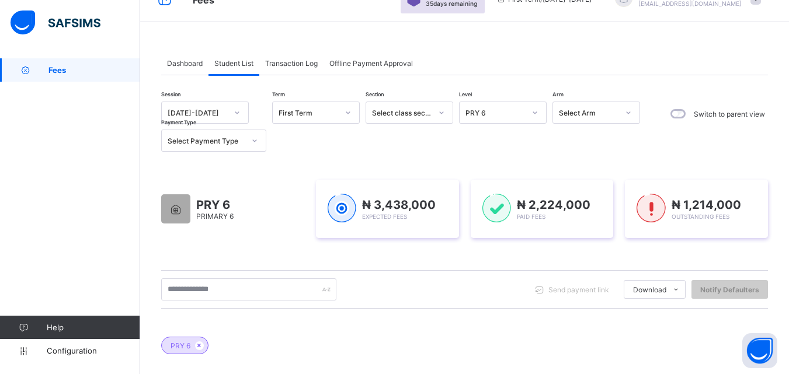
click at [537, 104] on div at bounding box center [535, 112] width 20 height 19
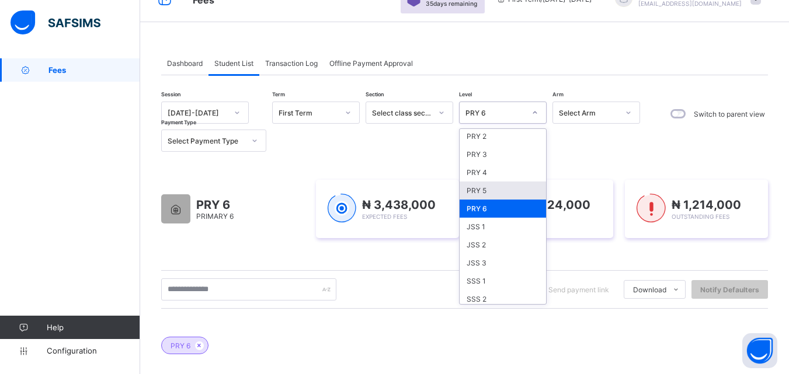
scroll to position [117, 0]
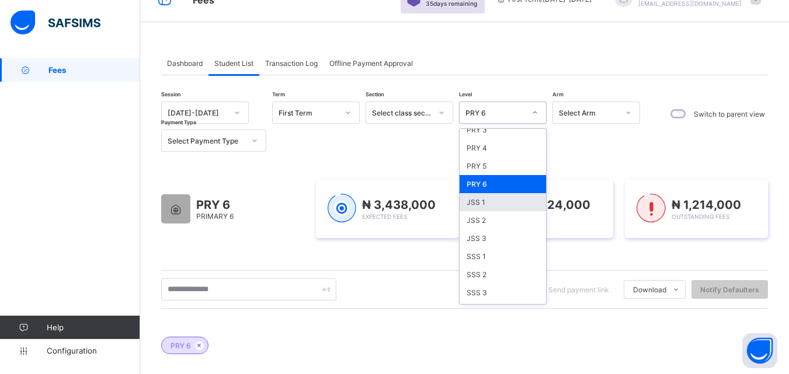
click at [494, 202] on div "JSS 1" at bounding box center [503, 202] width 86 height 18
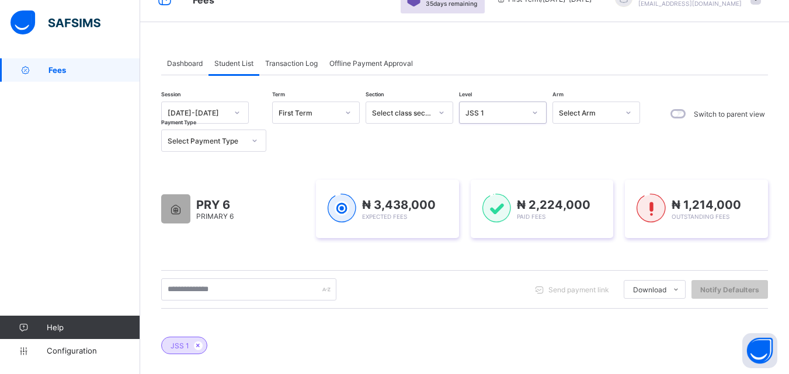
click at [527, 100] on div "Session 2025-2026 Term First Term Section Select class section Level option JSS…" at bounding box center [464, 328] width 607 height 507
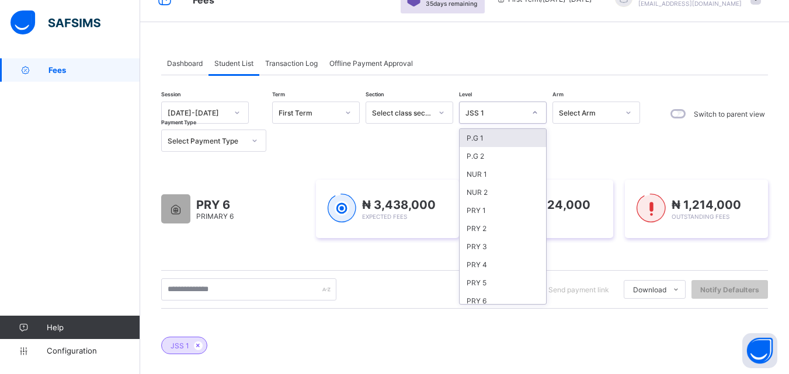
click at [529, 105] on div at bounding box center [535, 112] width 20 height 19
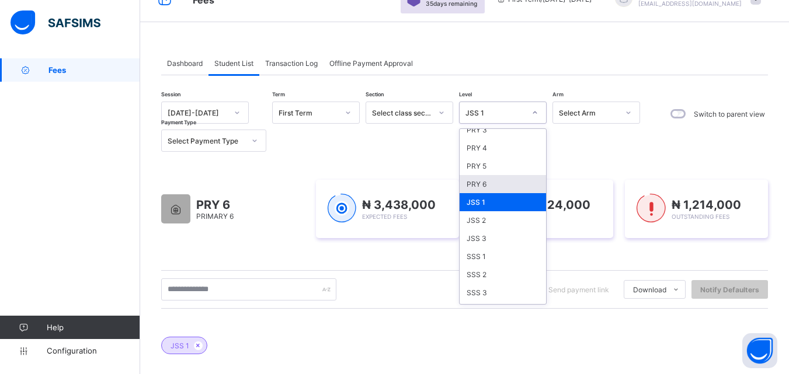
click at [499, 176] on div "PRY 6" at bounding box center [503, 184] width 86 height 18
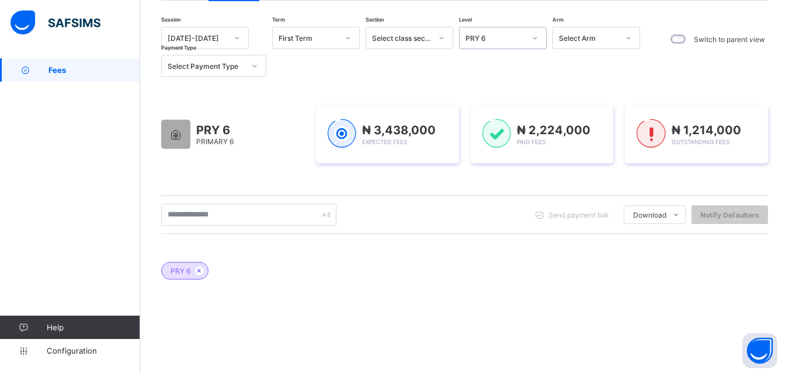
scroll to position [0, 0]
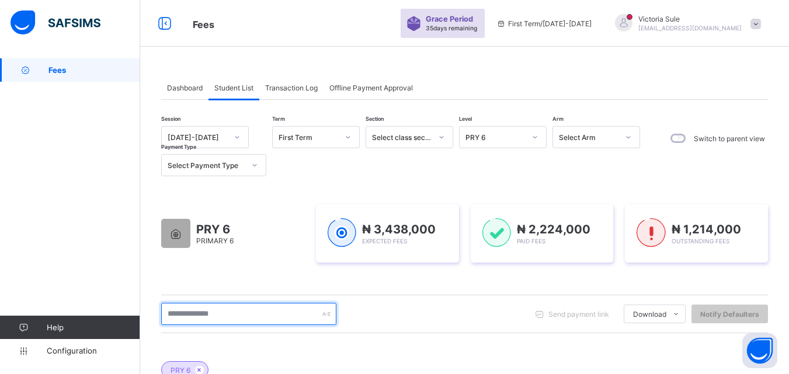
click at [216, 317] on input "text" at bounding box center [248, 314] width 175 height 22
click at [207, 311] on input "text" at bounding box center [248, 314] width 175 height 22
type input "****"
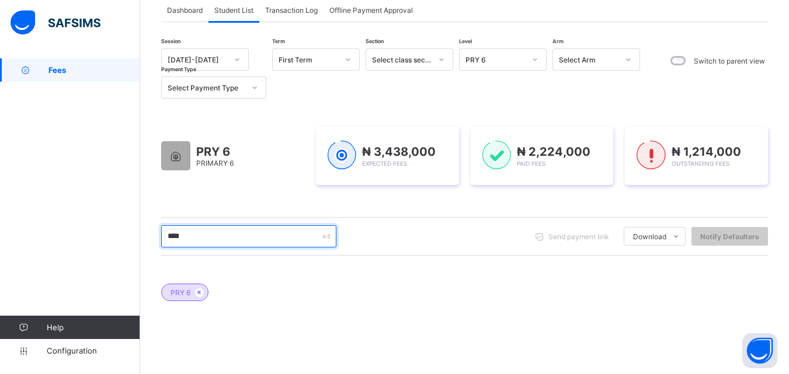
scroll to position [234, 0]
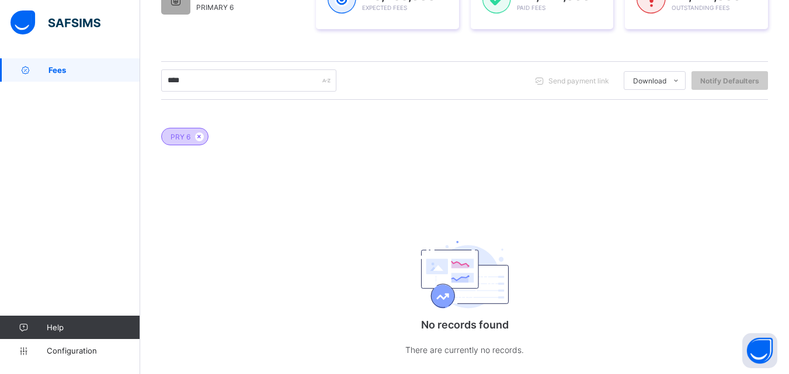
click at [192, 139] on div "PRY 6" at bounding box center [184, 137] width 47 height 18
click at [199, 143] on div "PRY 6" at bounding box center [184, 137] width 47 height 18
click at [201, 140] on icon at bounding box center [200, 136] width 10 height 7
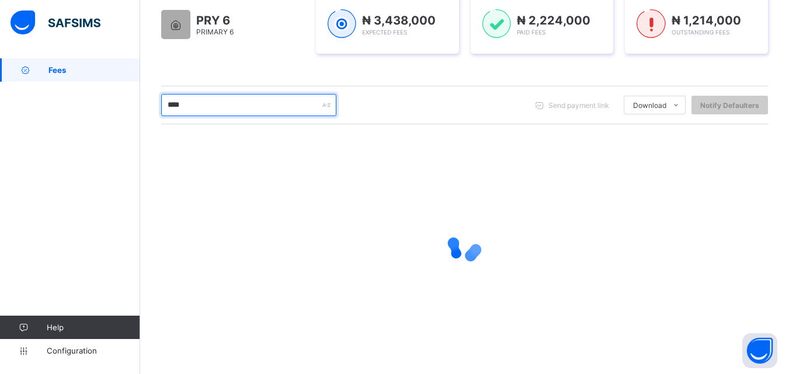
click at [230, 98] on input "****" at bounding box center [248, 105] width 175 height 22
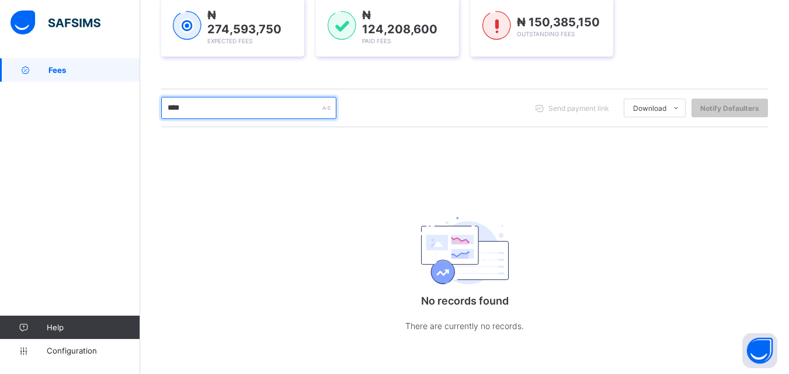
scroll to position [181, 0]
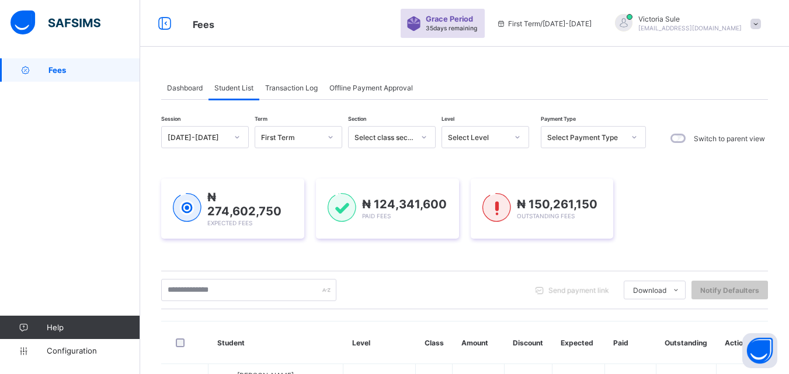
click at [391, 301] on div "Send payment link Download Students Payment Students Payment Status Student Ite…" at bounding box center [464, 290] width 607 height 39
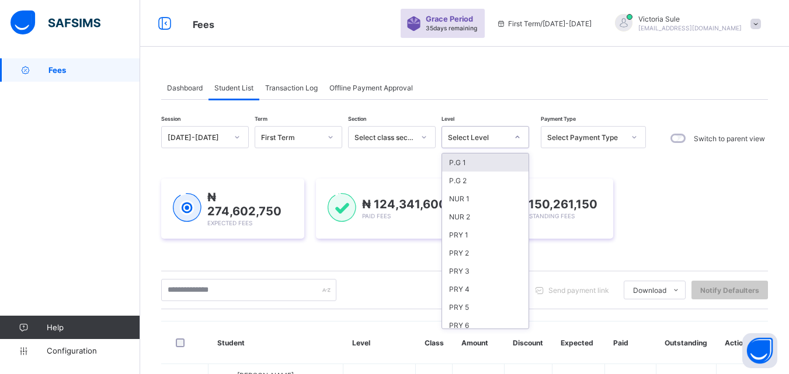
click at [505, 134] on div "Select Level" at bounding box center [478, 137] width 60 height 9
click at [473, 262] on div "PRY 6" at bounding box center [485, 267] width 86 height 18
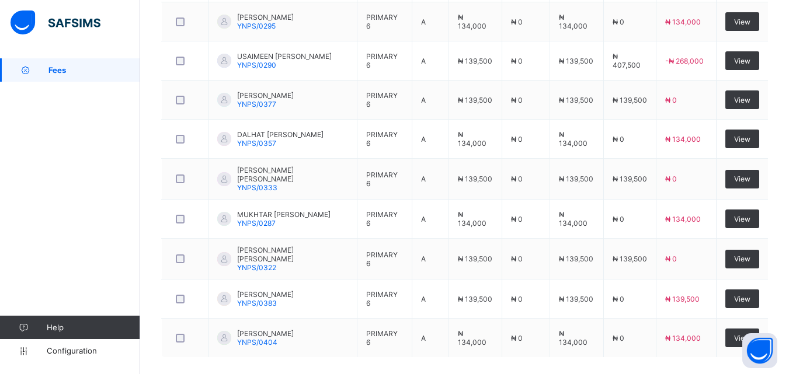
scroll to position [527, 0]
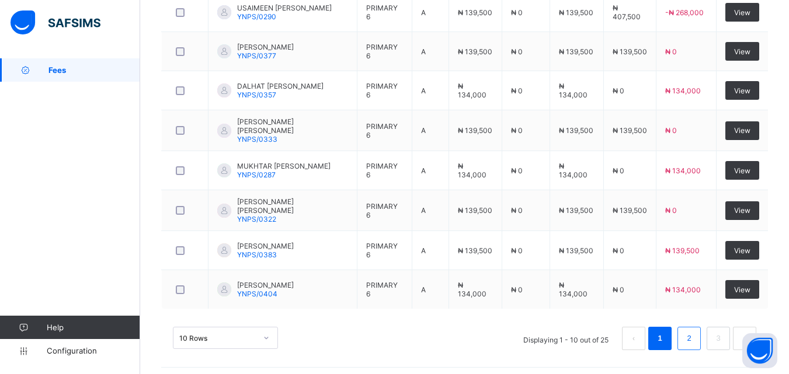
click at [695, 332] on link "2" at bounding box center [688, 338] width 11 height 15
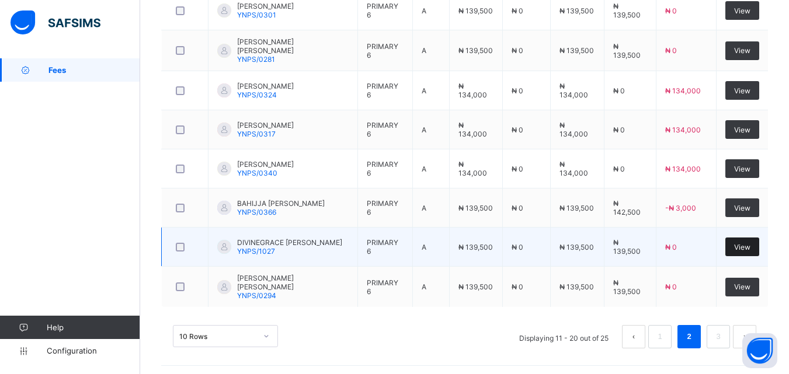
click at [751, 251] on span "View" at bounding box center [742, 247] width 16 height 9
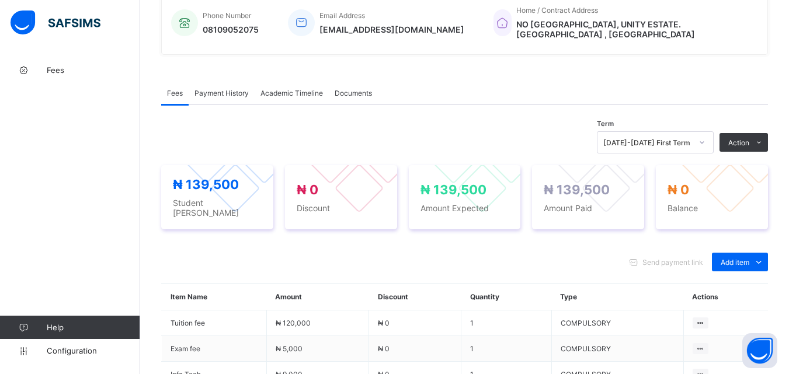
scroll to position [237, 0]
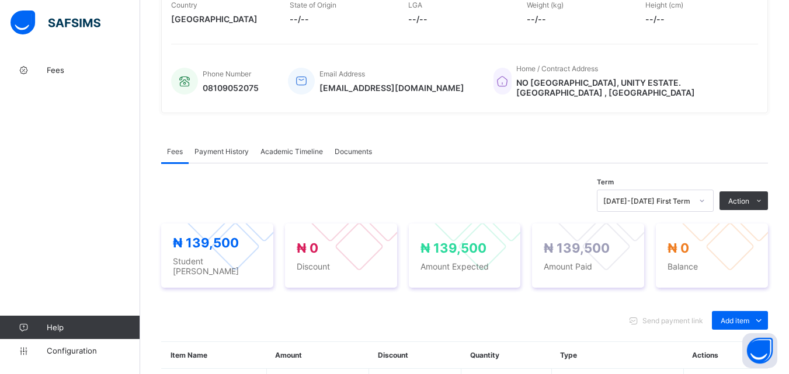
click at [221, 147] on span "Payment History" at bounding box center [222, 151] width 54 height 9
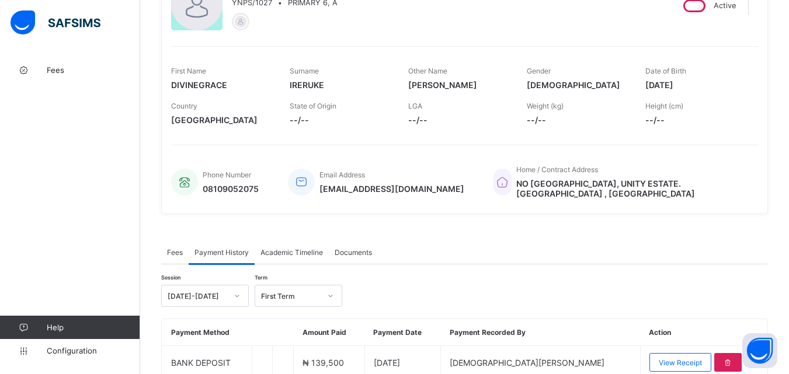
scroll to position [65, 0]
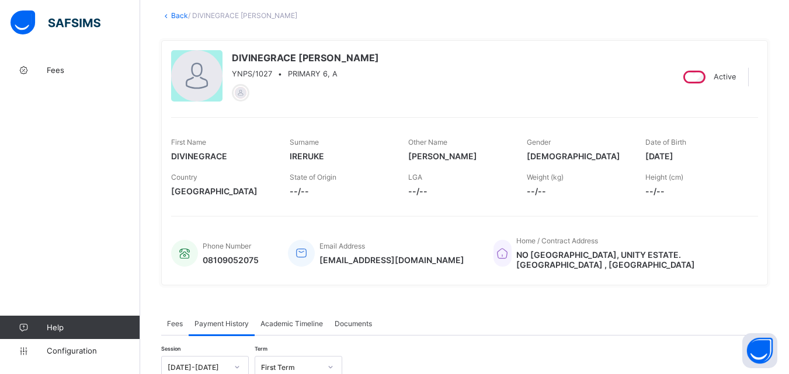
click at [175, 11] on link "Back" at bounding box center [179, 15] width 17 height 9
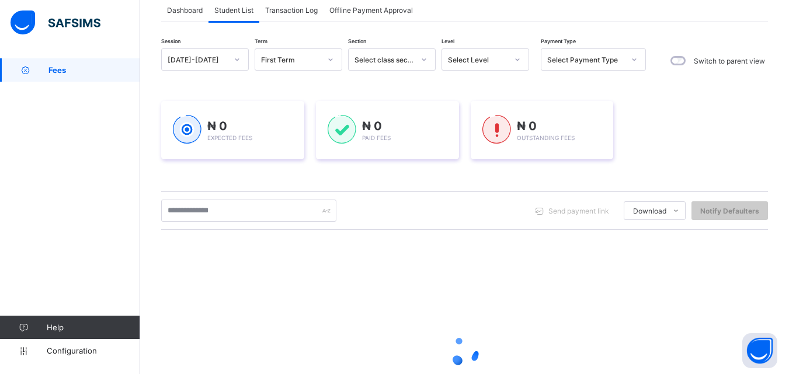
scroll to position [183, 0]
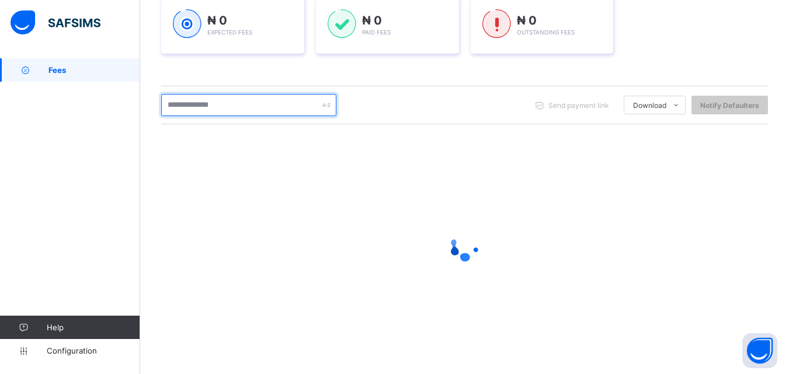
click at [203, 103] on input "text" at bounding box center [248, 105] width 175 height 22
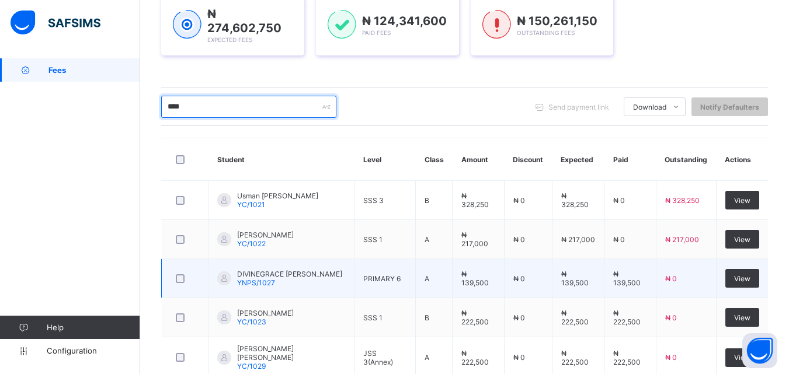
scroll to position [254, 0]
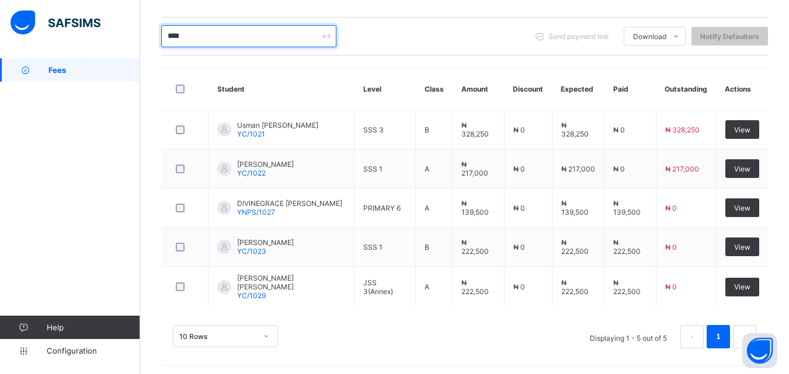
click at [196, 32] on input "****" at bounding box center [248, 36] width 175 height 22
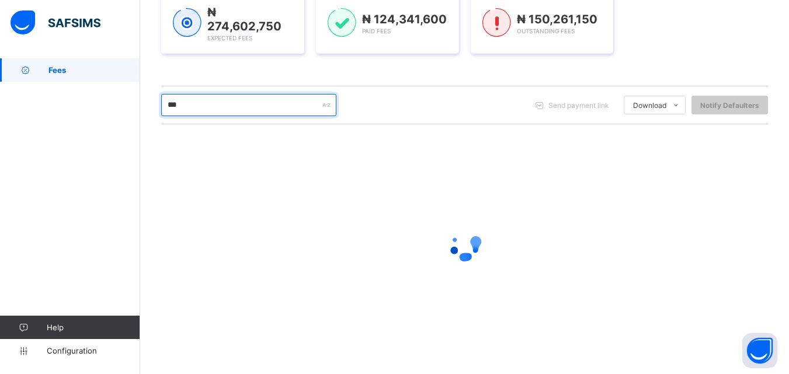
scroll to position [183, 0]
type input "****"
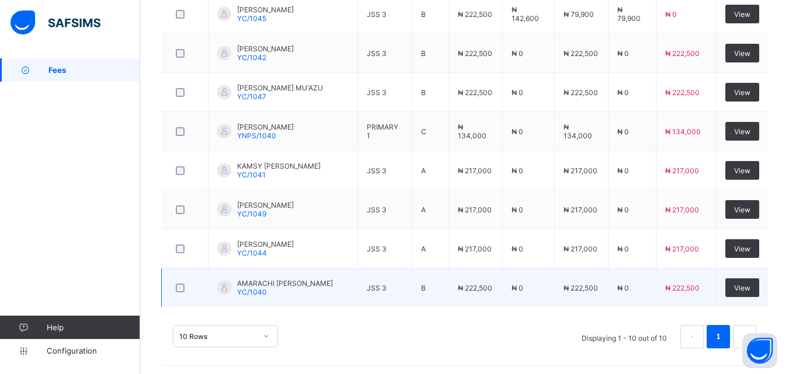
scroll to position [333, 0]
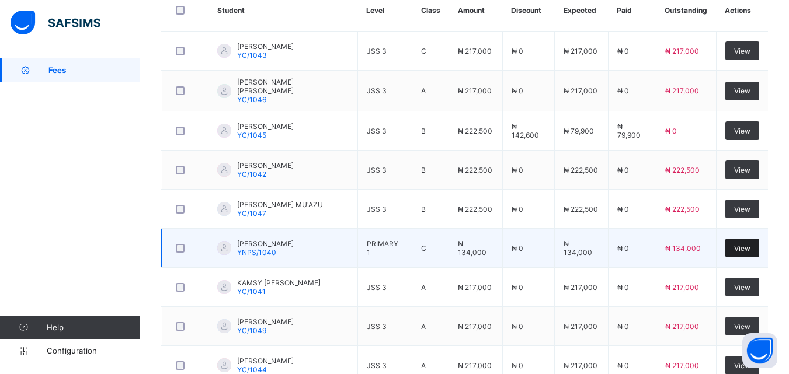
click at [758, 242] on div "View" at bounding box center [742, 248] width 34 height 19
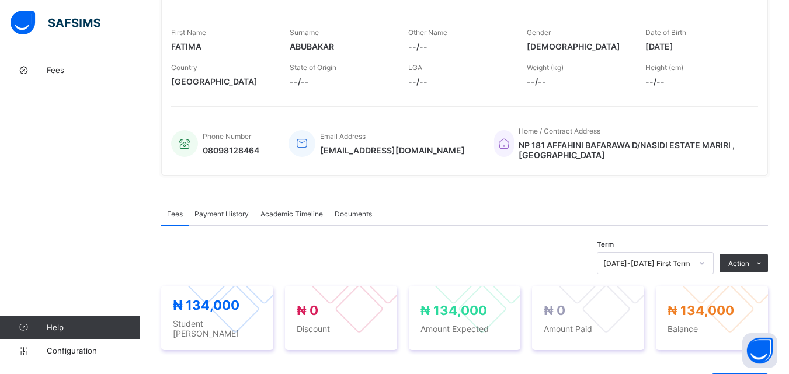
scroll to position [350, 0]
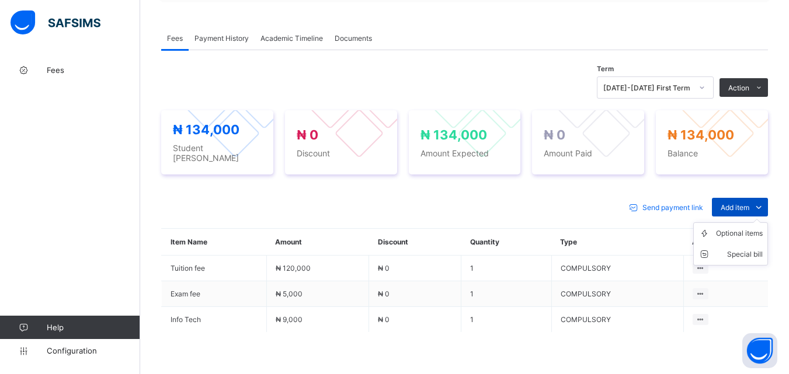
click at [746, 203] on span "Add item" at bounding box center [735, 207] width 29 height 9
click at [737, 230] on div "Optional items" at bounding box center [739, 234] width 47 height 12
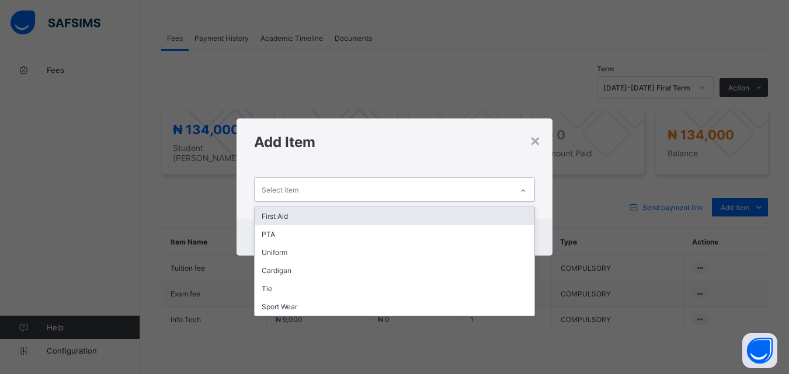
click at [463, 196] on div "Select item" at bounding box center [383, 189] width 257 height 23
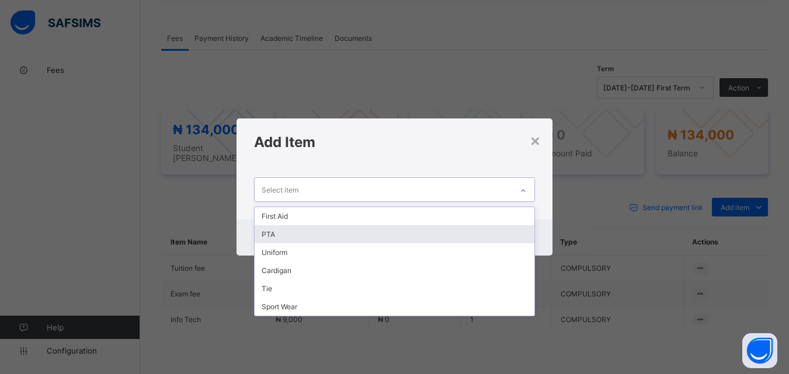
click at [452, 225] on div "PTA" at bounding box center [394, 234] width 279 height 18
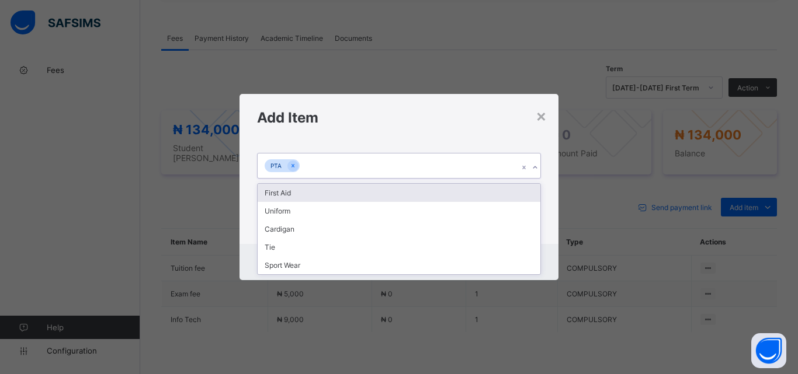
click at [450, 172] on div "PTA" at bounding box center [388, 166] width 261 height 25
click at [444, 189] on div "First Aid" at bounding box center [399, 193] width 283 height 18
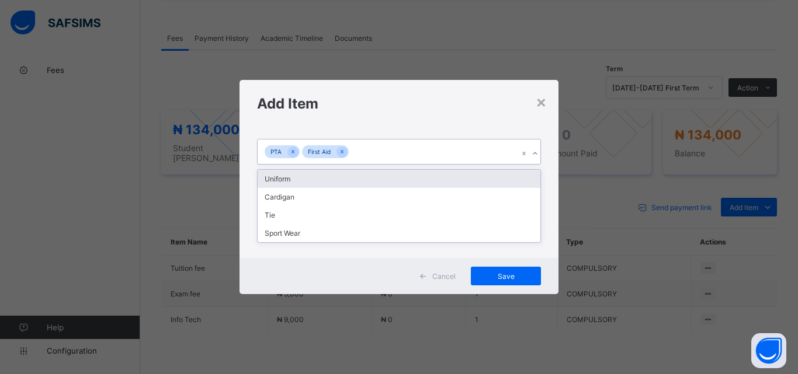
click at [441, 151] on div "PTA First Aid" at bounding box center [388, 152] width 261 height 25
click at [432, 180] on div "Uniform" at bounding box center [399, 179] width 283 height 18
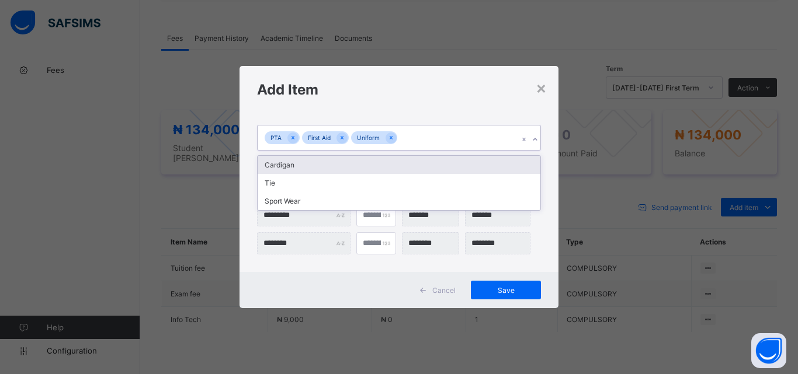
click at [433, 141] on div "PTA First Aid Uniform" at bounding box center [388, 138] width 261 height 25
click at [426, 167] on div "Cardigan" at bounding box center [399, 165] width 283 height 18
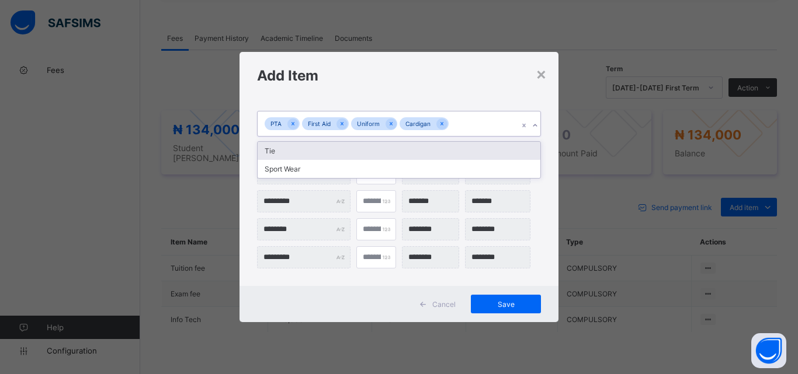
click at [463, 127] on div "PTA First Aid Uniform Cardigan" at bounding box center [388, 124] width 261 height 25
click at [452, 156] on div "Tie" at bounding box center [399, 151] width 283 height 18
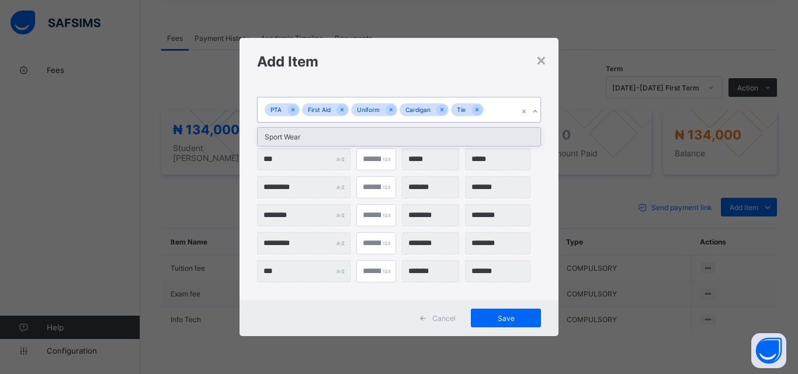
click at [494, 112] on div "PTA First Aid Uniform Cardigan Tie" at bounding box center [388, 110] width 261 height 25
click at [483, 136] on div "Sport Wear" at bounding box center [399, 137] width 283 height 18
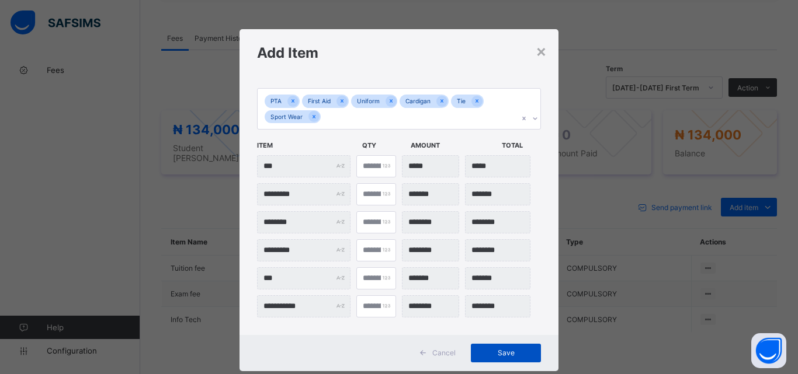
click at [480, 353] on span "Save" at bounding box center [506, 353] width 53 height 9
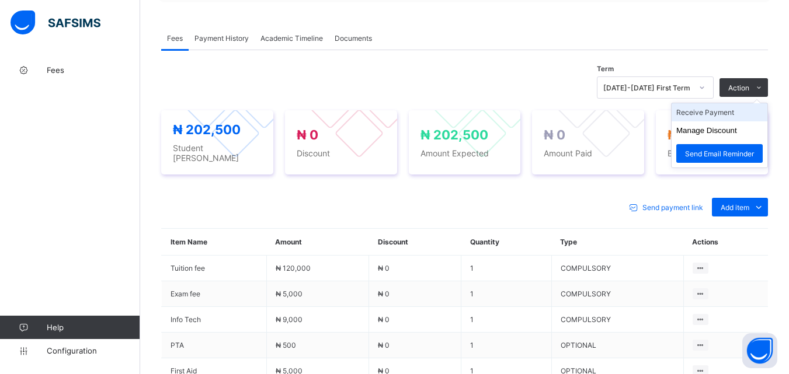
click at [725, 116] on li "Receive Payment" at bounding box center [720, 112] width 96 height 18
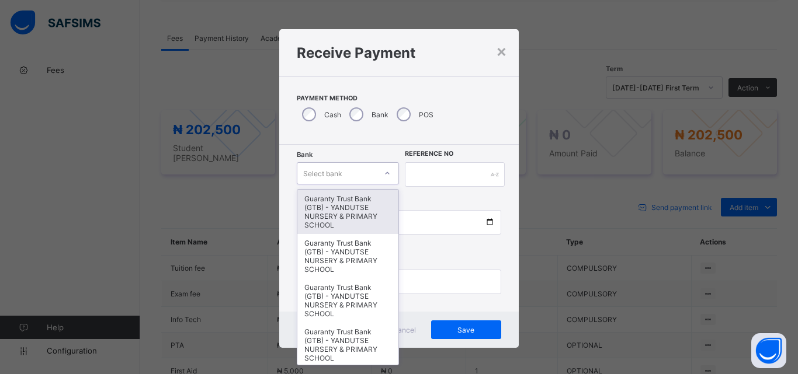
click at [380, 180] on div at bounding box center [387, 173] width 20 height 19
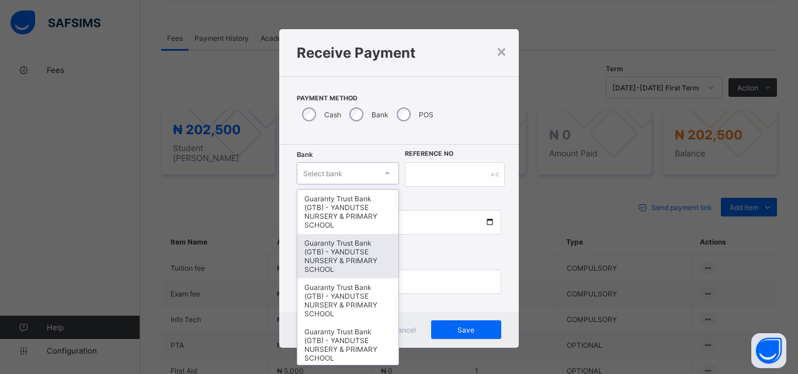
click at [346, 237] on div "Guaranty Trust Bank (GTB) - YANDUTSE NURSERY & PRIMARY SCHOOL" at bounding box center [347, 256] width 101 height 44
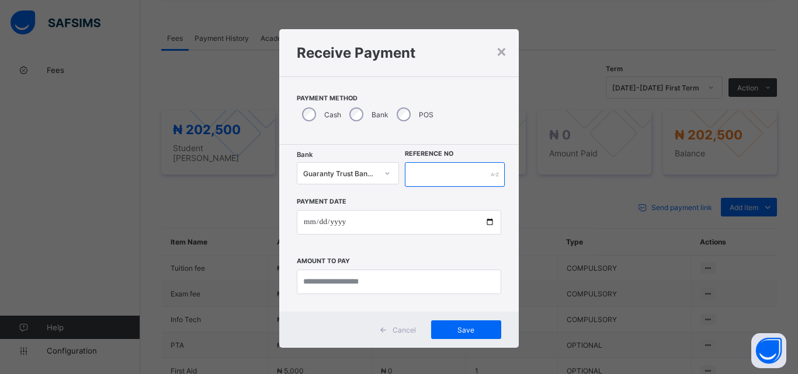
click at [426, 178] on input "text" at bounding box center [455, 174] width 100 height 25
type input "*********"
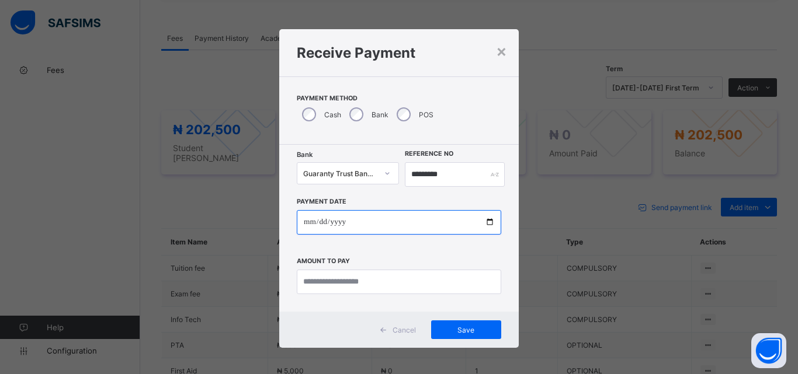
click at [489, 221] on input "date" at bounding box center [399, 222] width 204 height 25
type input "**********"
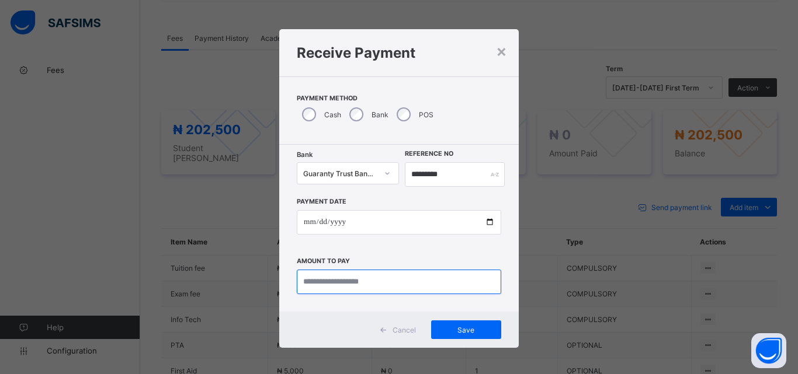
click at [356, 278] on input "currency" at bounding box center [399, 282] width 204 height 25
type input "*********"
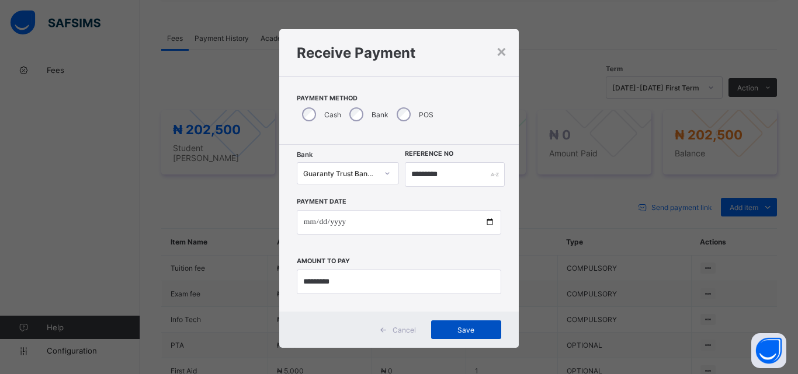
click at [451, 328] on span "Save" at bounding box center [466, 330] width 53 height 9
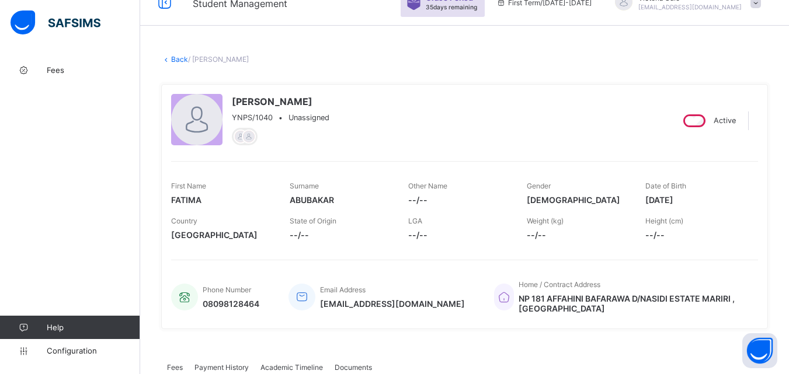
scroll to position [0, 0]
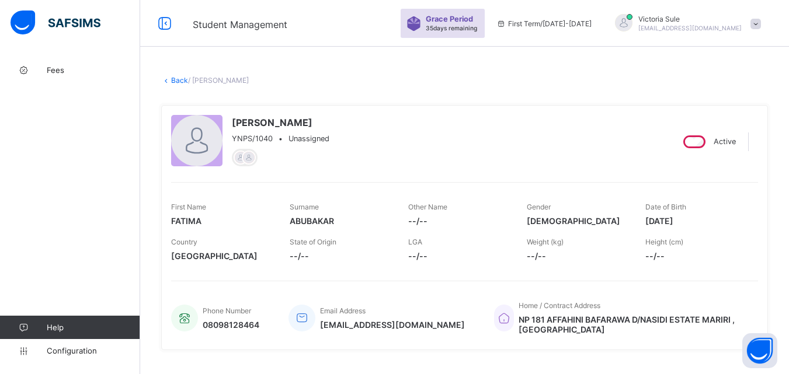
click at [180, 80] on link "Back" at bounding box center [179, 80] width 17 height 9
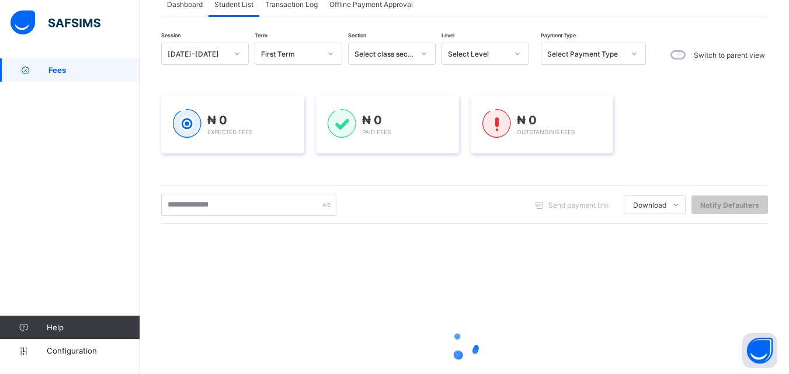
scroll to position [175, 0]
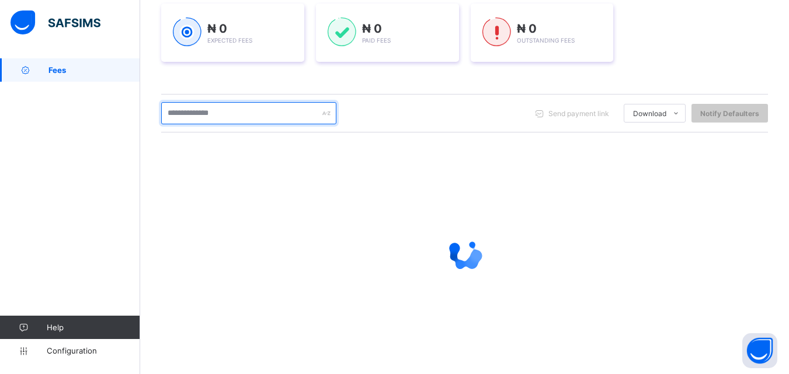
click at [191, 119] on input "text" at bounding box center [248, 113] width 175 height 22
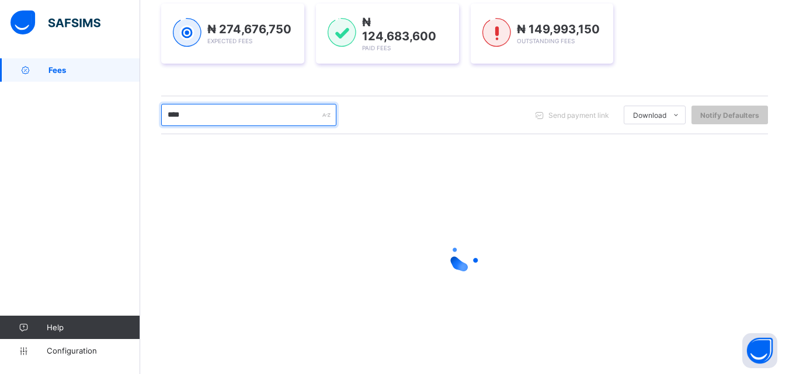
type input "****"
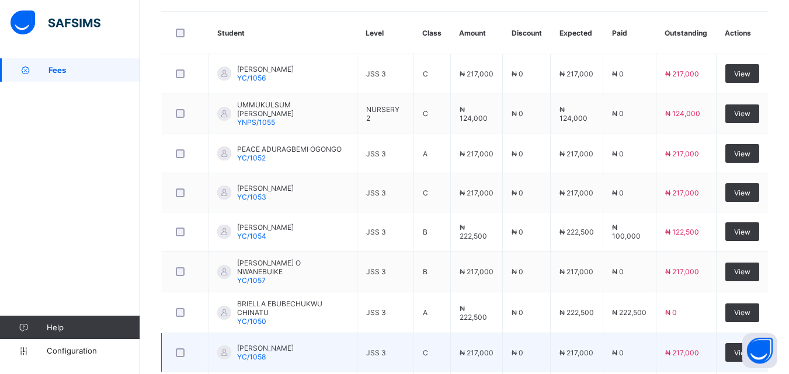
scroll to position [292, 0]
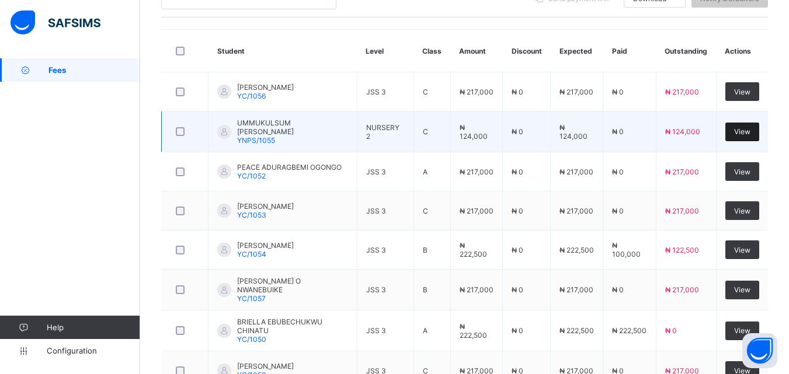
click at [751, 127] on span "View" at bounding box center [742, 131] width 16 height 9
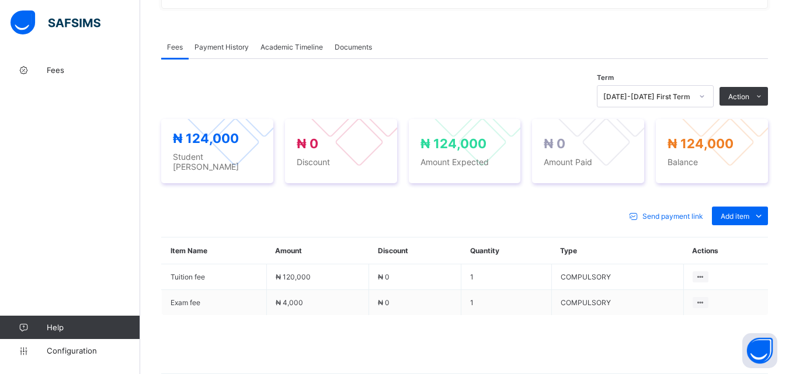
scroll to position [394, 0]
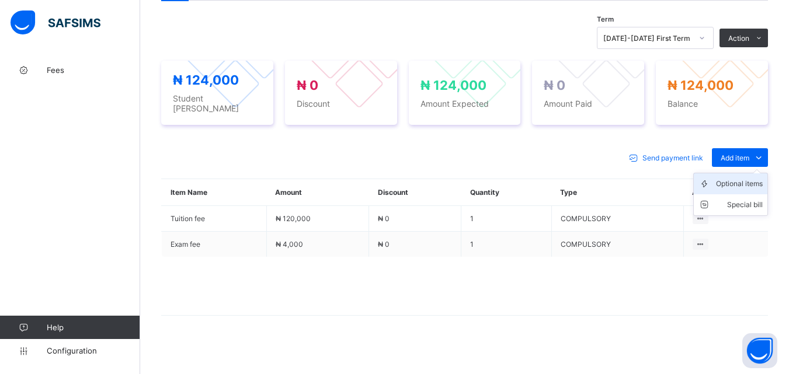
click at [741, 178] on div "Optional items" at bounding box center [739, 184] width 47 height 12
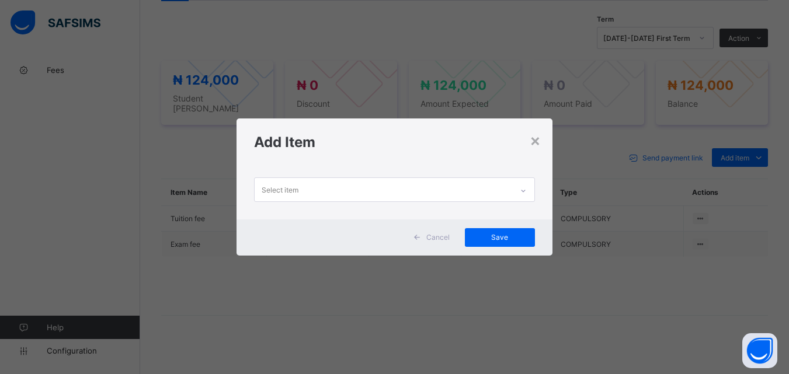
click at [525, 188] on icon at bounding box center [523, 191] width 7 height 12
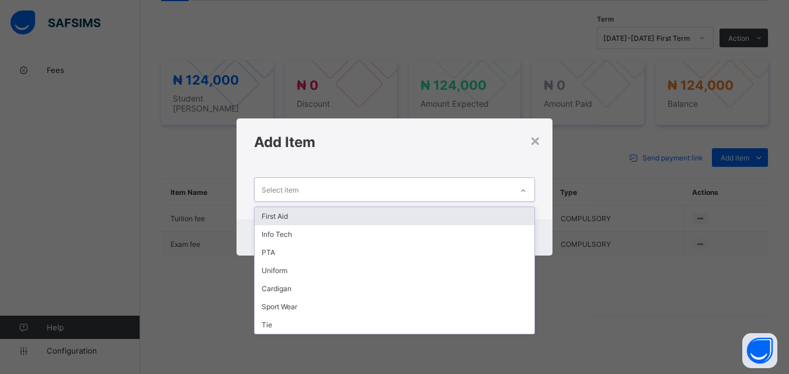
click at [506, 216] on div "First Aid" at bounding box center [394, 216] width 279 height 18
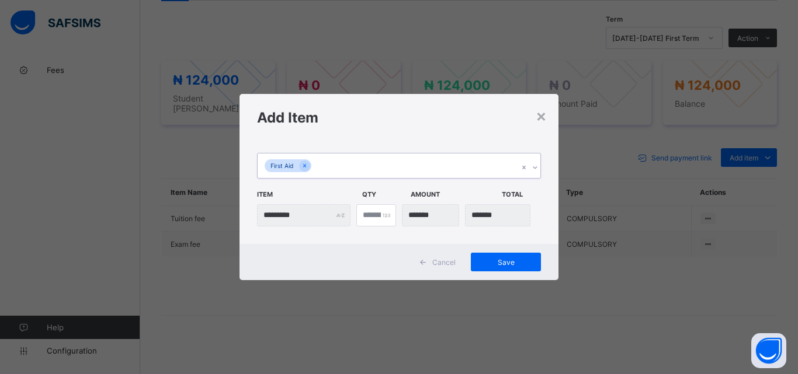
click at [475, 166] on div "First Aid" at bounding box center [388, 166] width 261 height 25
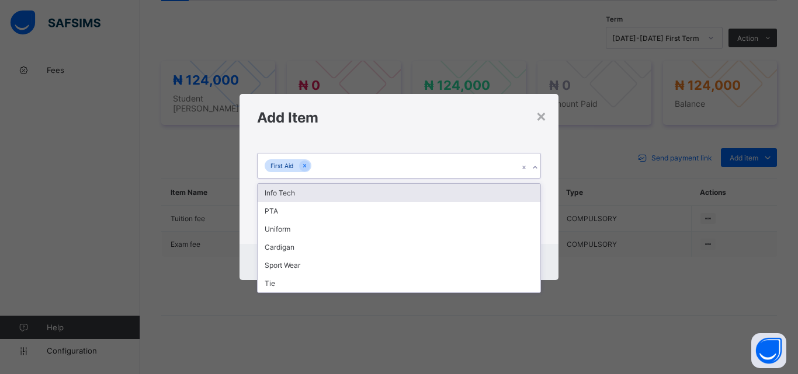
click at [467, 195] on div "Info Tech" at bounding box center [399, 193] width 283 height 18
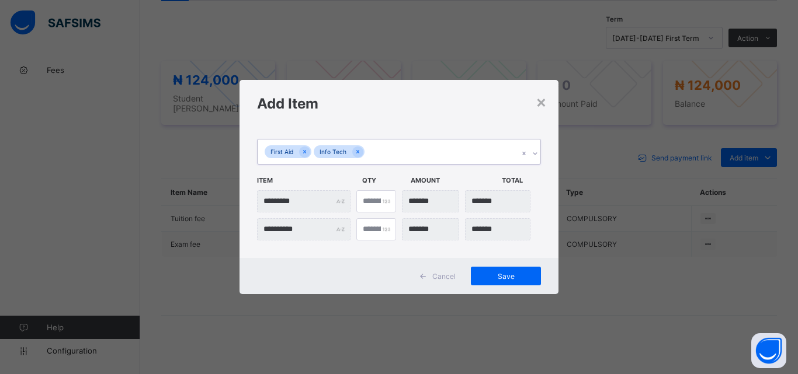
click at [463, 141] on div "First Aid Info Tech" at bounding box center [388, 152] width 261 height 25
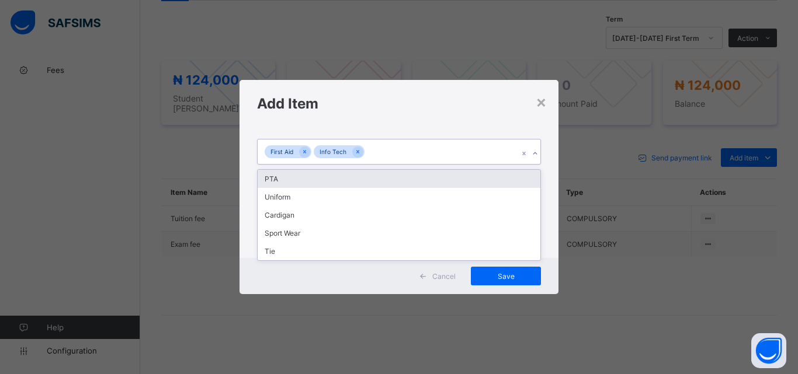
click at [453, 175] on div "PTA" at bounding box center [399, 179] width 283 height 18
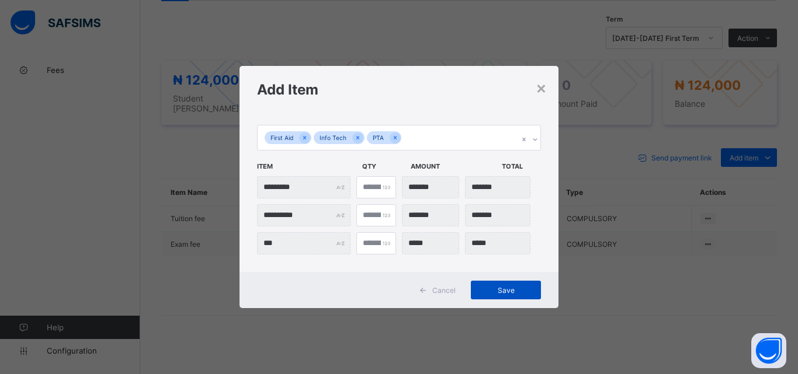
click at [494, 294] on span "Save" at bounding box center [506, 290] width 53 height 9
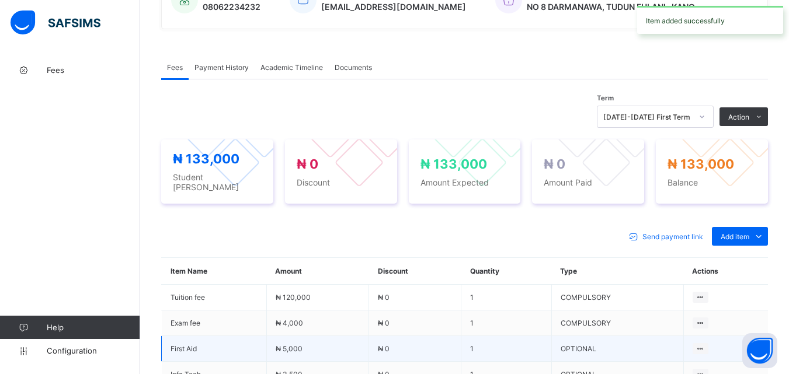
scroll to position [277, 0]
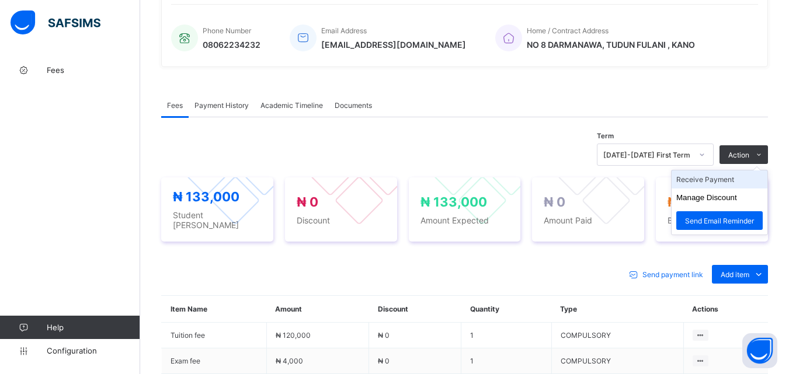
click at [738, 179] on li "Receive Payment" at bounding box center [720, 180] width 96 height 18
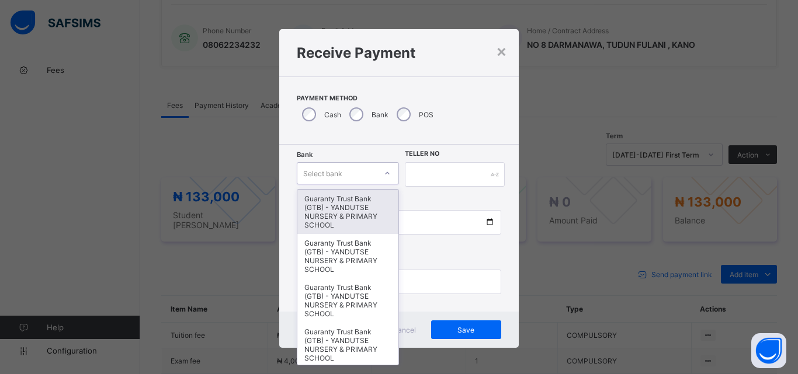
click at [384, 175] on icon at bounding box center [387, 174] width 7 height 12
click at [347, 213] on div "Guaranty Trust Bank (GTB) - YANDUTSE NURSERY & PRIMARY SCHOOL" at bounding box center [347, 212] width 101 height 44
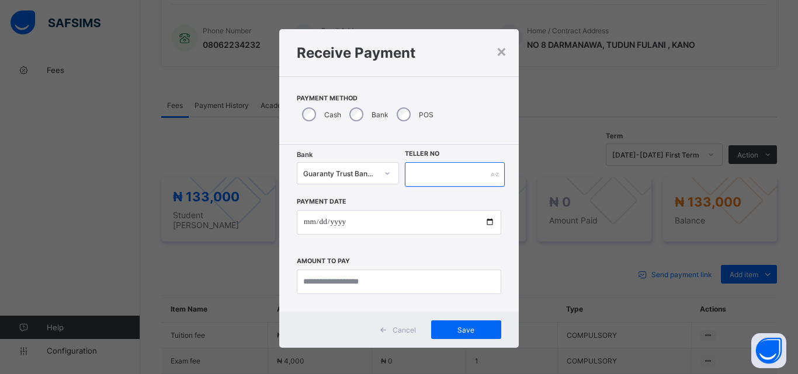
click at [412, 175] on input "text" at bounding box center [455, 174] width 100 height 25
type input "**********"
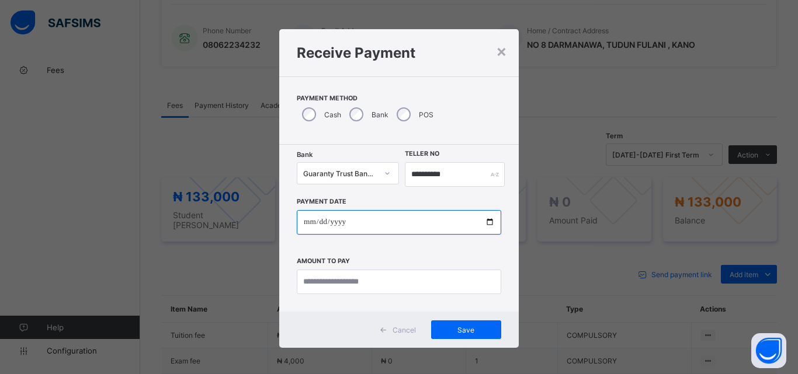
click at [488, 223] on input "date" at bounding box center [399, 222] width 204 height 25
type input "**********"
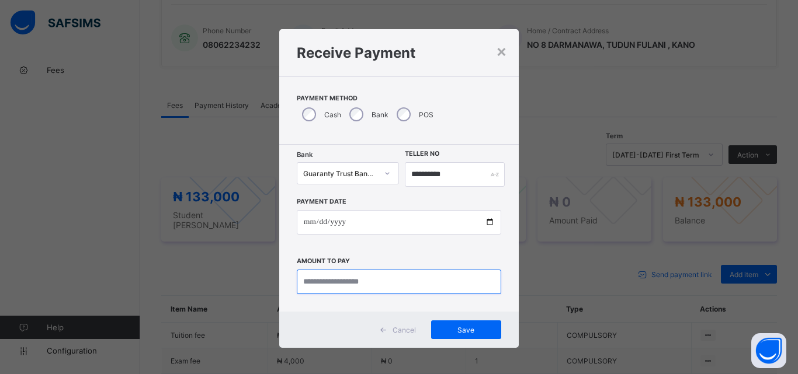
click at [352, 283] on input "currency" at bounding box center [399, 282] width 204 height 25
type input "*********"
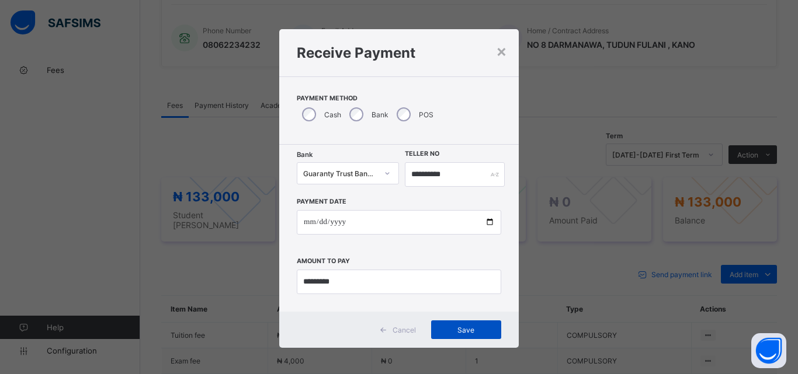
click at [460, 329] on span "Save" at bounding box center [466, 330] width 53 height 9
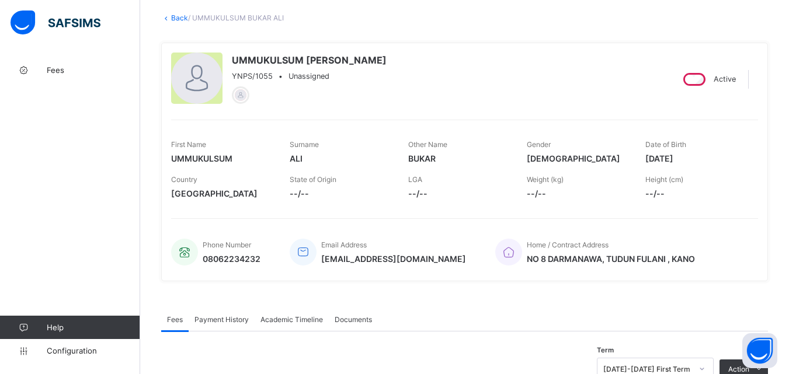
scroll to position [0, 0]
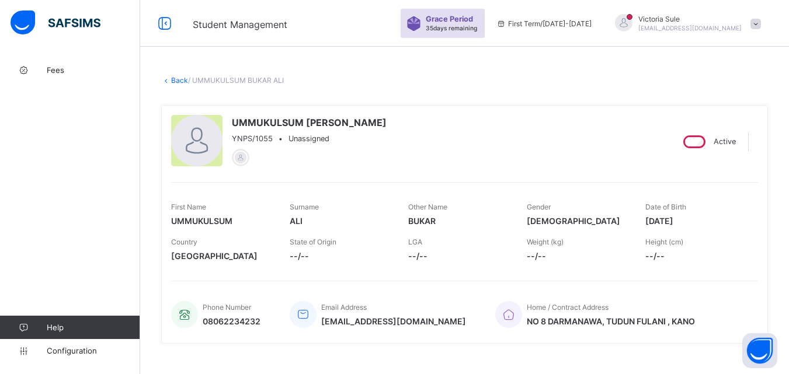
click at [176, 78] on link "Back" at bounding box center [179, 80] width 17 height 9
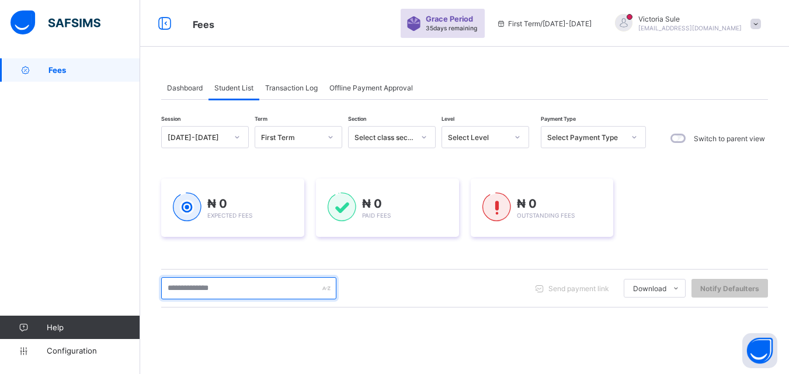
click at [206, 288] on input "text" at bounding box center [248, 288] width 175 height 22
type input "****"
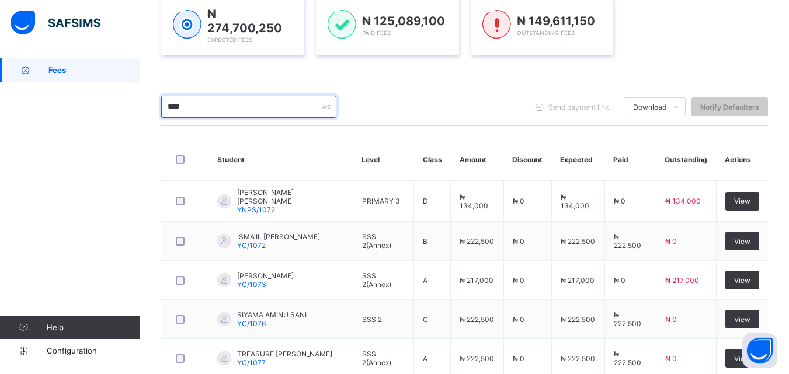
scroll to position [293, 0]
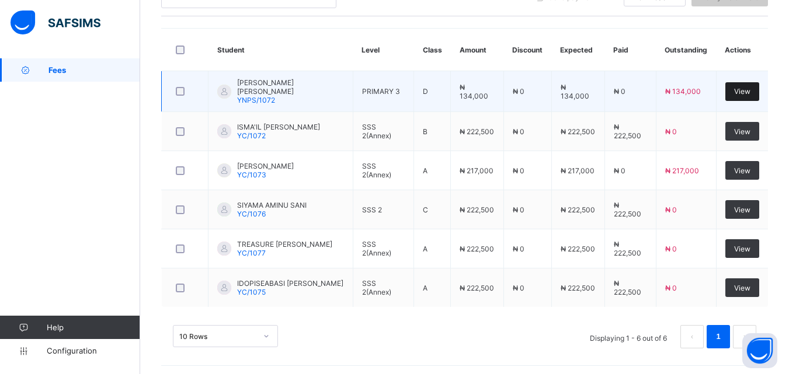
click at [749, 84] on div "View" at bounding box center [742, 91] width 34 height 19
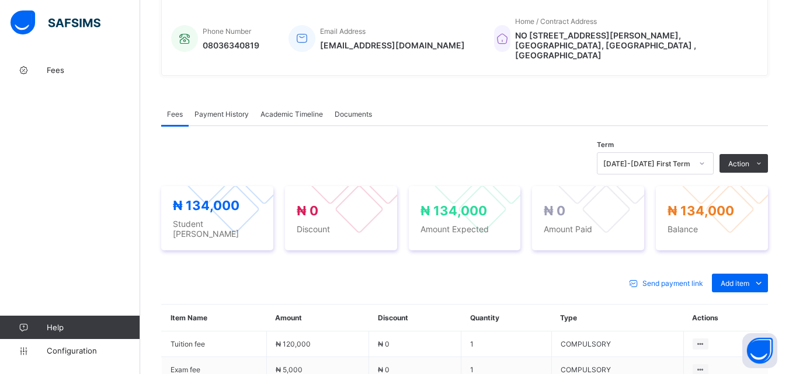
scroll to position [350, 0]
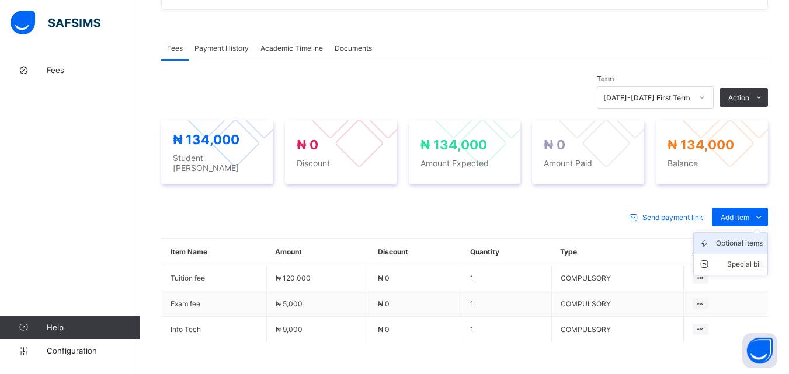
click at [745, 238] on div "Optional items" at bounding box center [739, 244] width 47 height 12
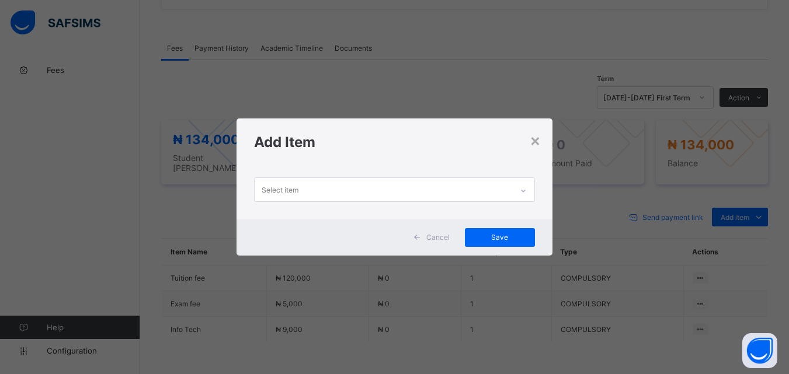
click at [523, 186] on div at bounding box center [523, 191] width 20 height 19
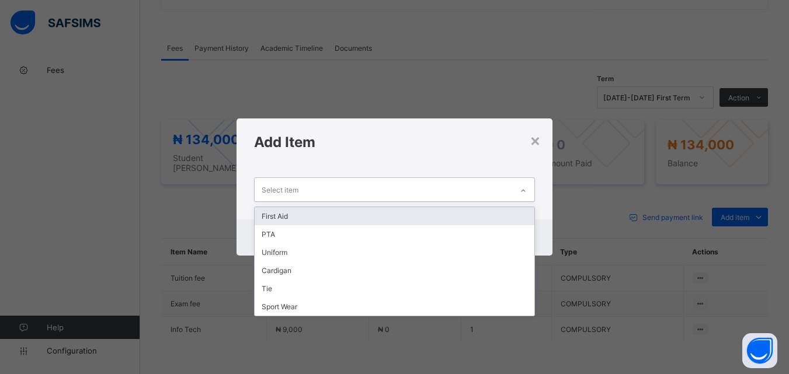
click at [489, 213] on div "First Aid" at bounding box center [394, 216] width 279 height 18
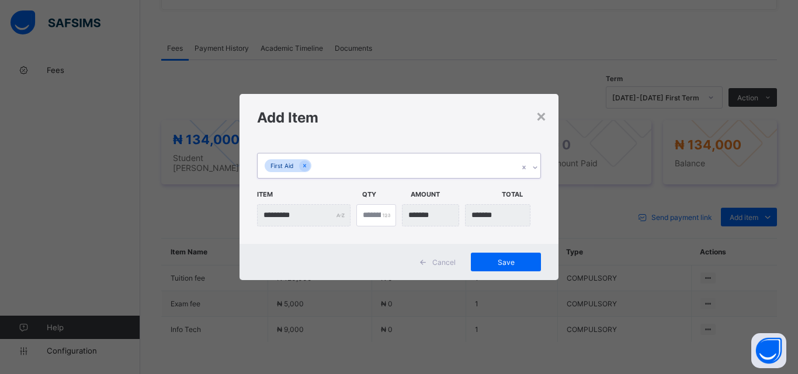
click at [535, 166] on icon at bounding box center [535, 168] width 7 height 12
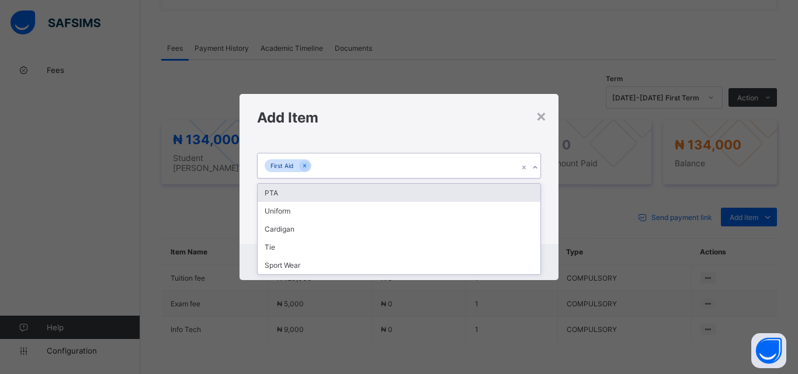
click at [525, 191] on div "PTA" at bounding box center [399, 193] width 283 height 18
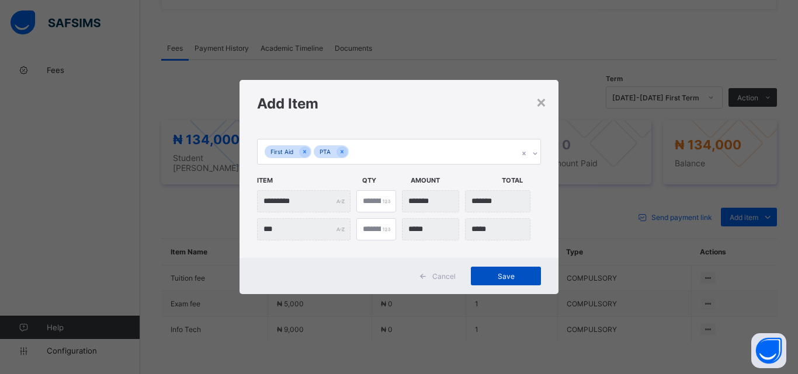
click at [510, 282] on div "Save" at bounding box center [506, 276] width 70 height 19
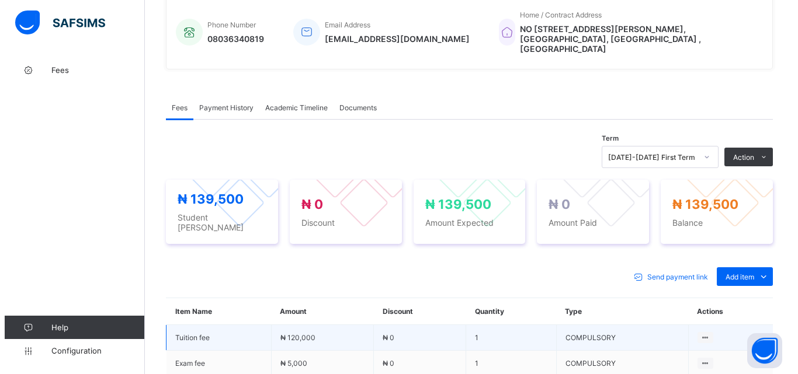
scroll to position [292, 0]
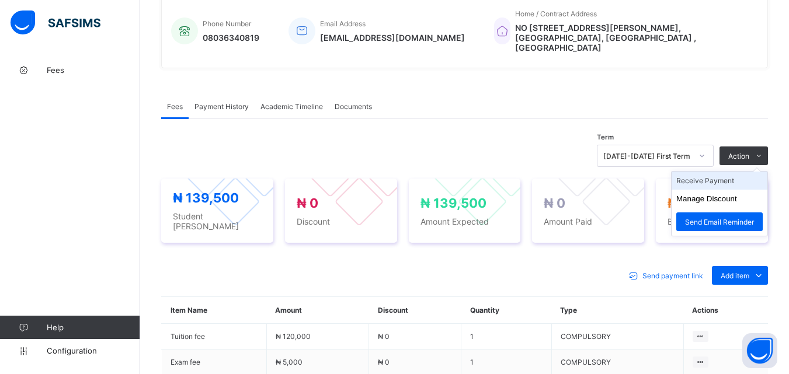
click at [707, 176] on li "Receive Payment" at bounding box center [720, 181] width 96 height 18
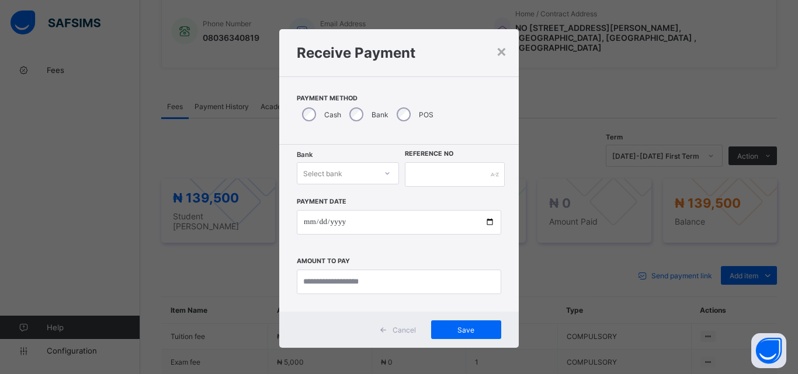
click at [384, 170] on icon at bounding box center [387, 174] width 7 height 12
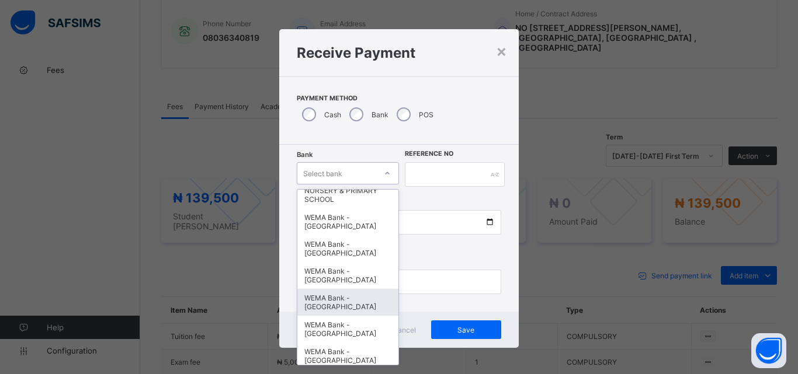
click at [335, 308] on div "WEMA Bank - YANDUTSE COLLEGE" at bounding box center [347, 302] width 101 height 27
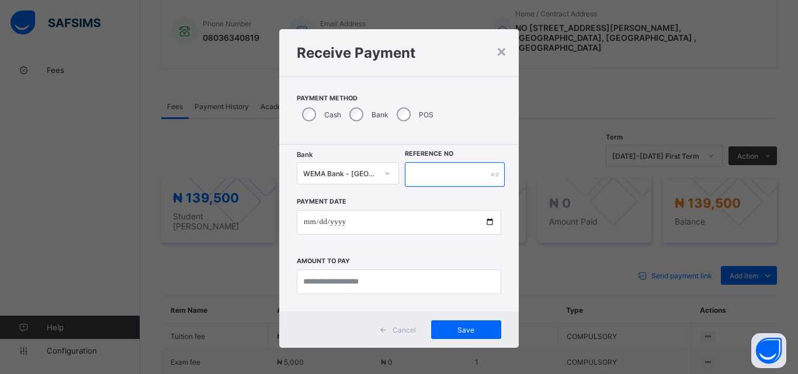
click at [432, 172] on input "text" at bounding box center [455, 174] width 100 height 25
type input "*"
type input "*********"
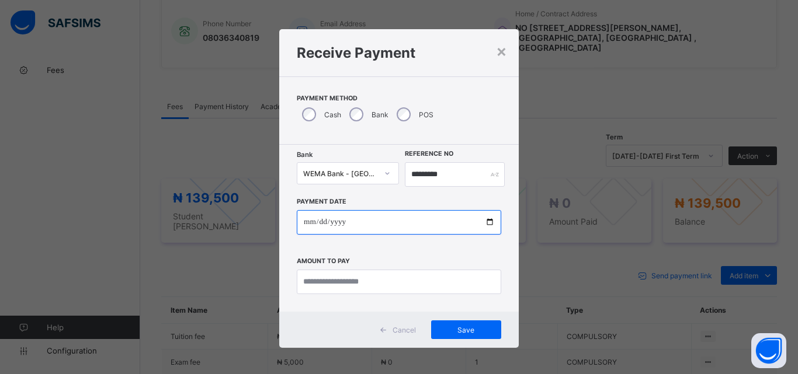
click at [486, 219] on input "date" at bounding box center [399, 222] width 204 height 25
type input "**********"
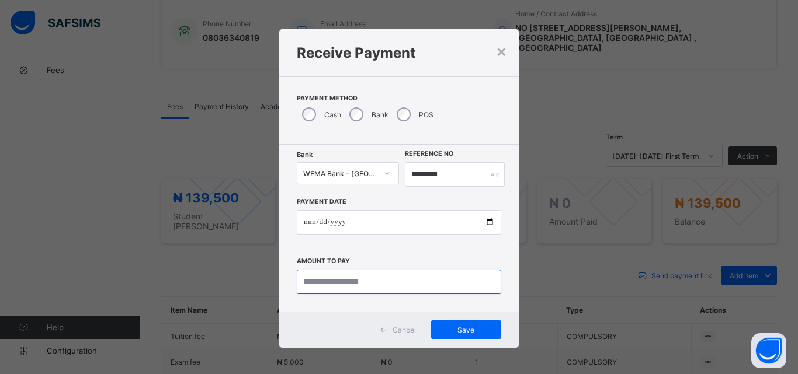
click at [321, 281] on input "currency" at bounding box center [399, 282] width 204 height 25
type input "*********"
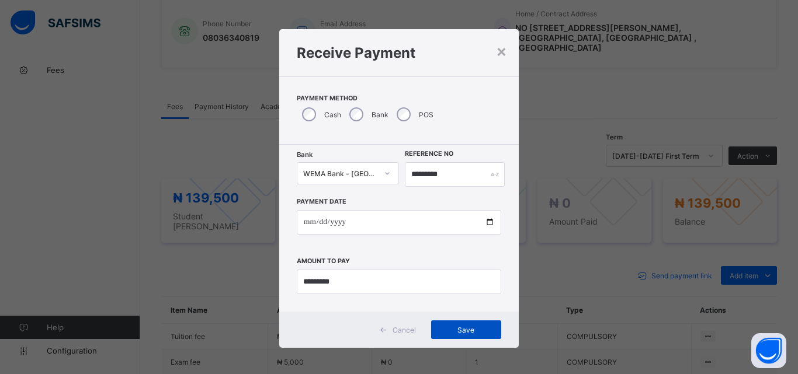
click at [461, 332] on span "Save" at bounding box center [466, 330] width 53 height 9
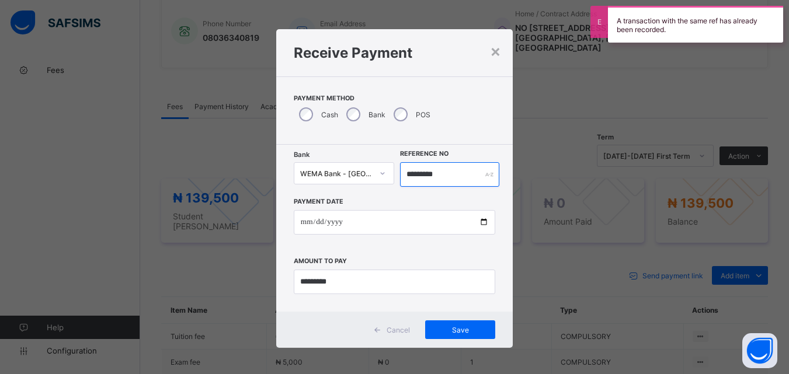
click at [464, 171] on input "*********" at bounding box center [449, 174] width 99 height 25
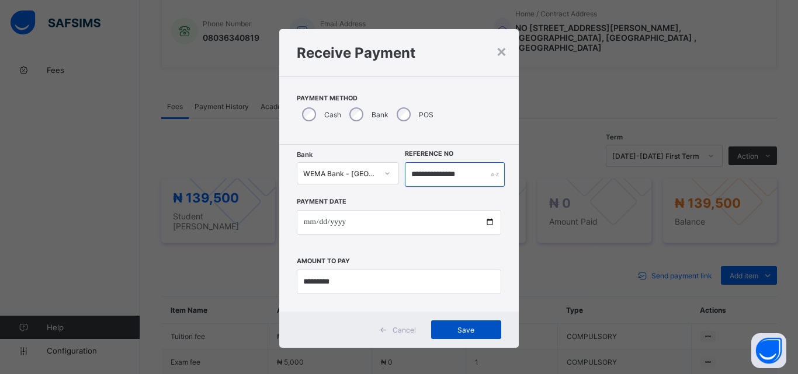
type input "**********"
click at [446, 334] on span "Save" at bounding box center [466, 330] width 53 height 9
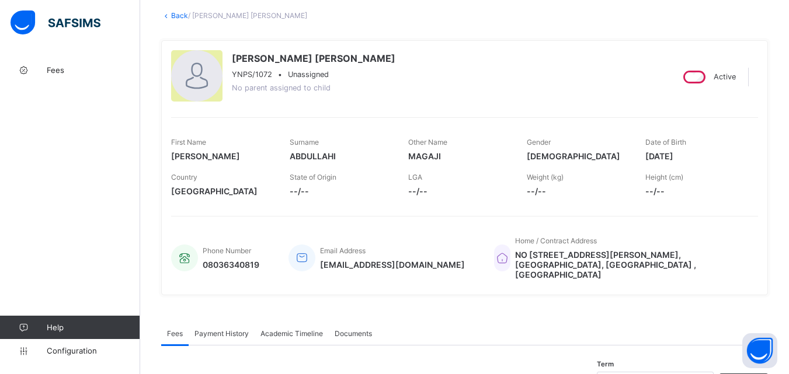
scroll to position [0, 0]
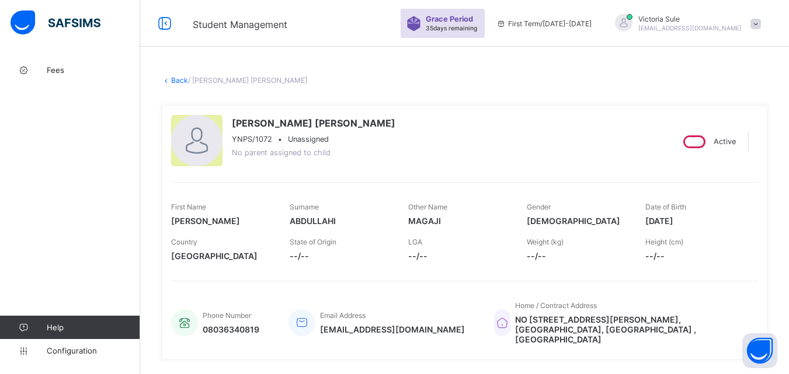
click at [182, 79] on link "Back" at bounding box center [179, 80] width 17 height 9
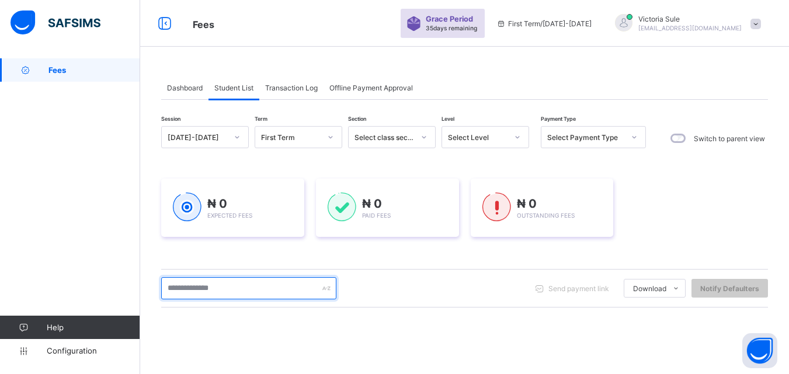
click at [235, 284] on input "text" at bounding box center [248, 288] width 175 height 22
type input "****"
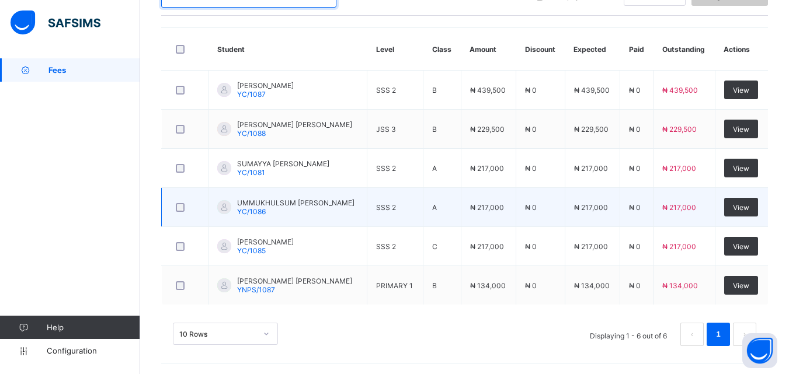
scroll to position [293, 0]
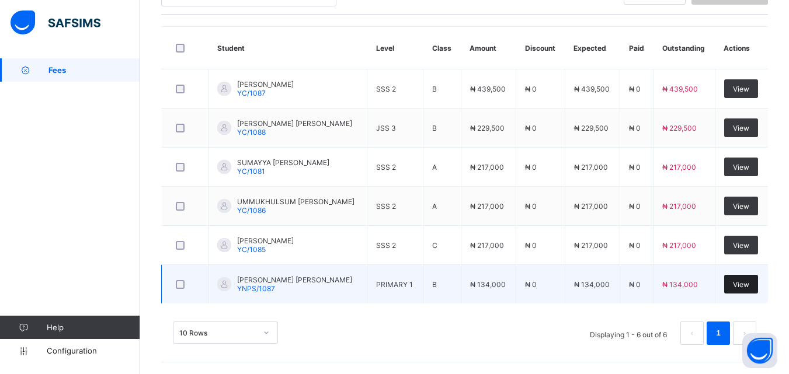
click at [747, 283] on span "View" at bounding box center [741, 284] width 16 height 9
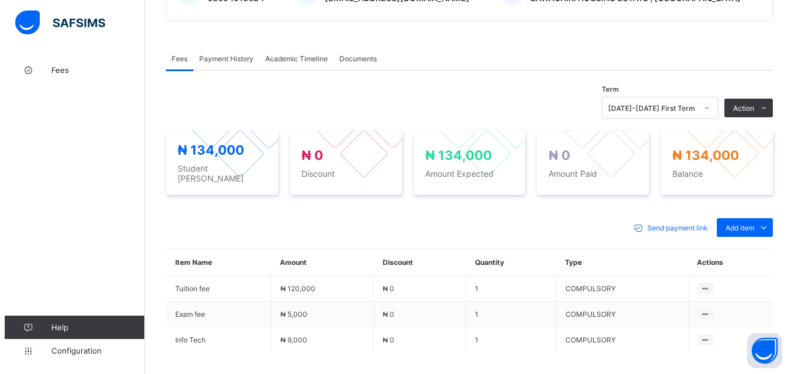
scroll to position [350, 0]
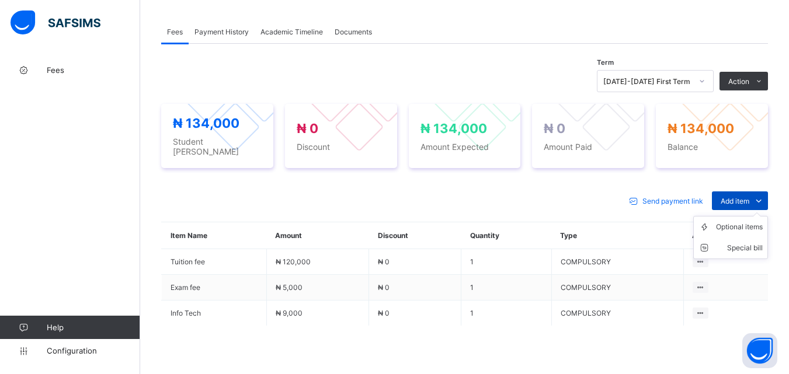
click at [748, 197] on span "Add item" at bounding box center [735, 201] width 29 height 9
click at [746, 221] on div "Optional items" at bounding box center [739, 227] width 47 height 12
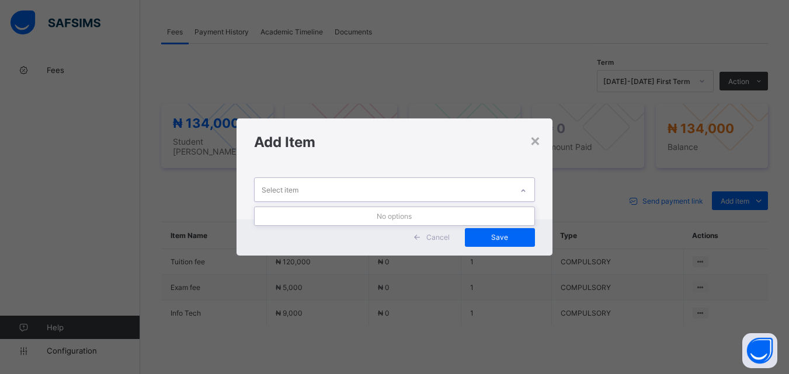
click at [523, 192] on icon at bounding box center [523, 191] width 7 height 12
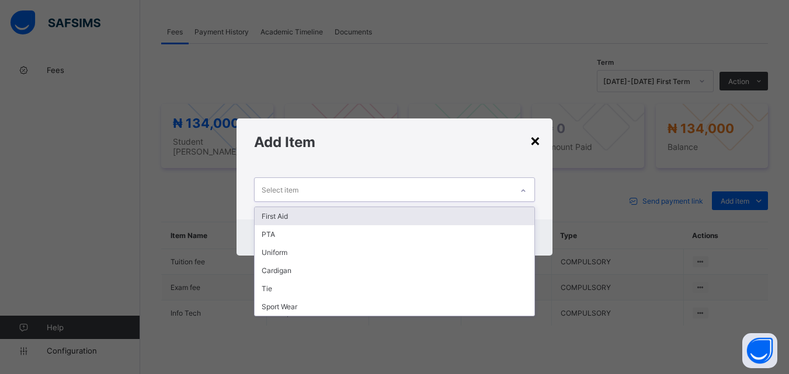
click at [538, 140] on div "×" at bounding box center [535, 140] width 11 height 20
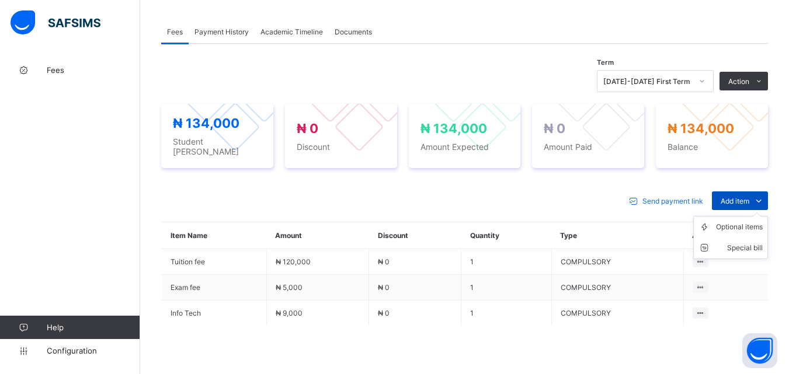
click at [732, 197] on span "Add item" at bounding box center [735, 201] width 29 height 9
click at [735, 222] on div "Optional items" at bounding box center [739, 227] width 47 height 12
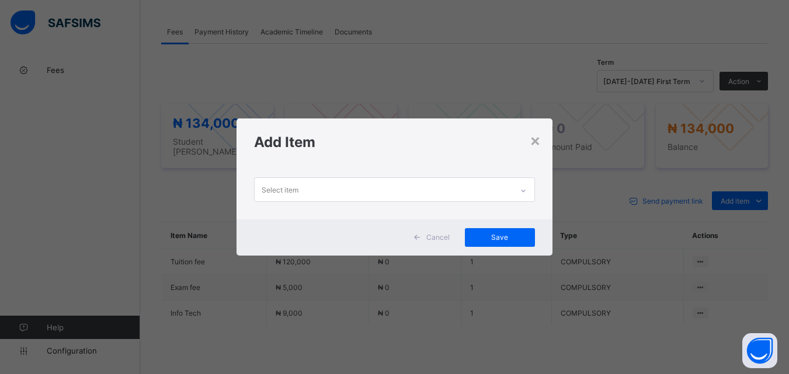
click at [522, 187] on icon at bounding box center [523, 191] width 7 height 12
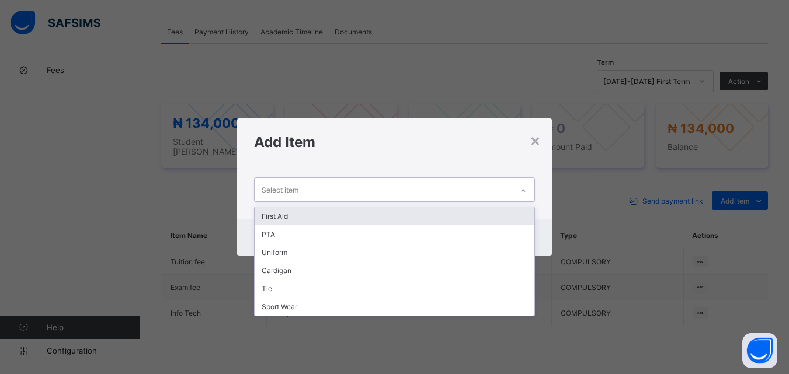
click at [509, 224] on div "First Aid" at bounding box center [394, 216] width 279 height 18
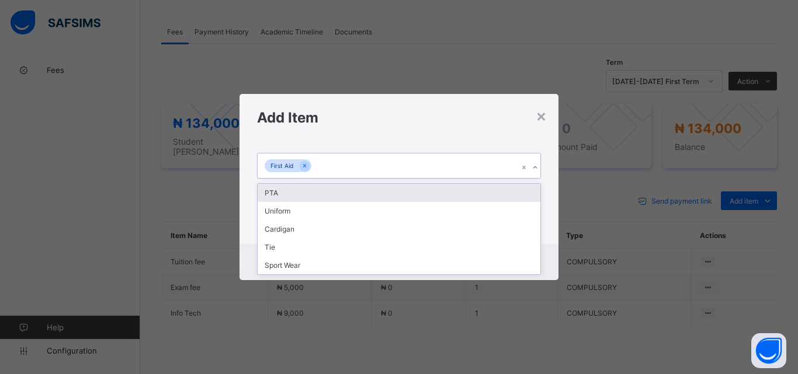
click at [438, 166] on div "First Aid" at bounding box center [388, 166] width 261 height 25
click at [431, 187] on div "PTA" at bounding box center [399, 193] width 283 height 18
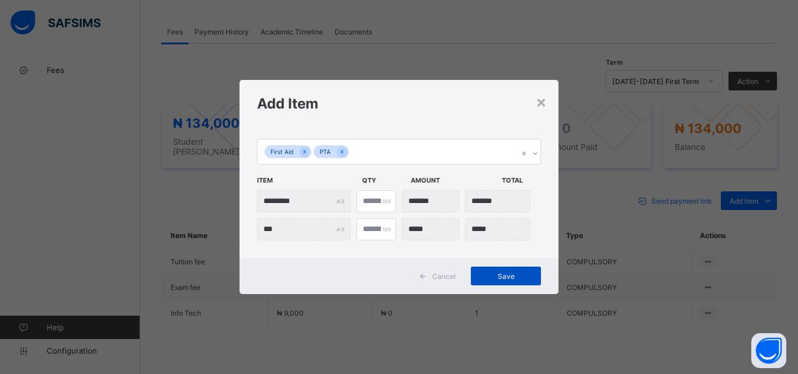
click at [491, 273] on span "Save" at bounding box center [506, 276] width 53 height 9
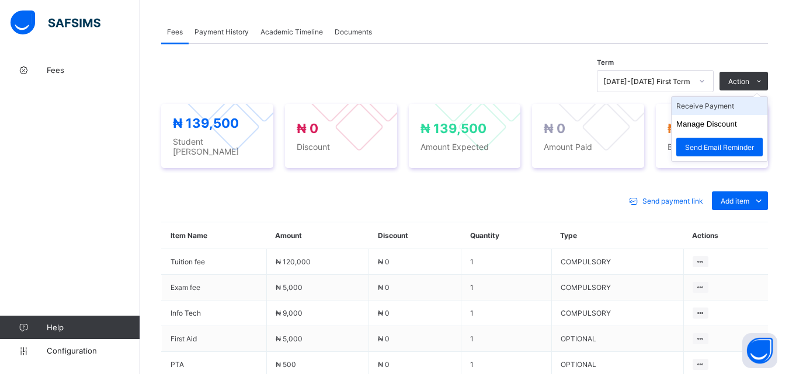
click at [697, 112] on li "Receive Payment" at bounding box center [720, 106] width 96 height 18
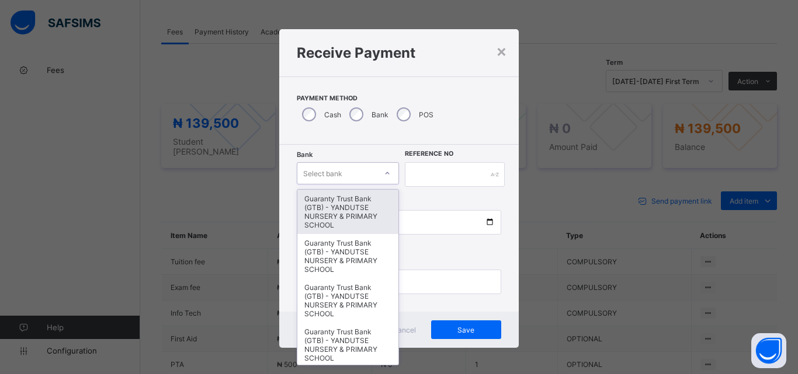
click at [384, 175] on icon at bounding box center [387, 174] width 7 height 12
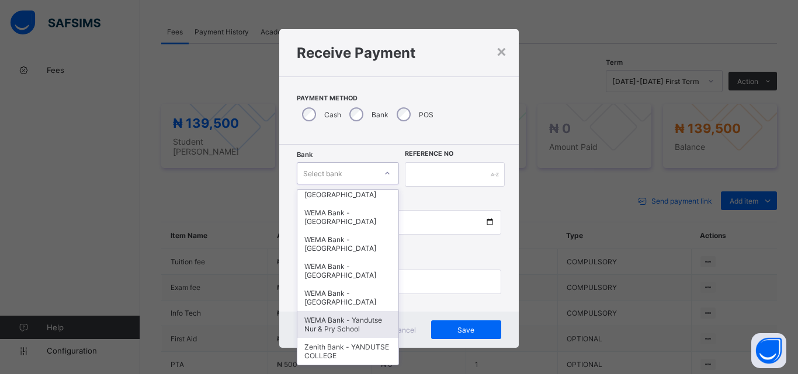
click at [325, 332] on div "WEMA Bank - Yandutse Nur & Pry School" at bounding box center [347, 324] width 101 height 27
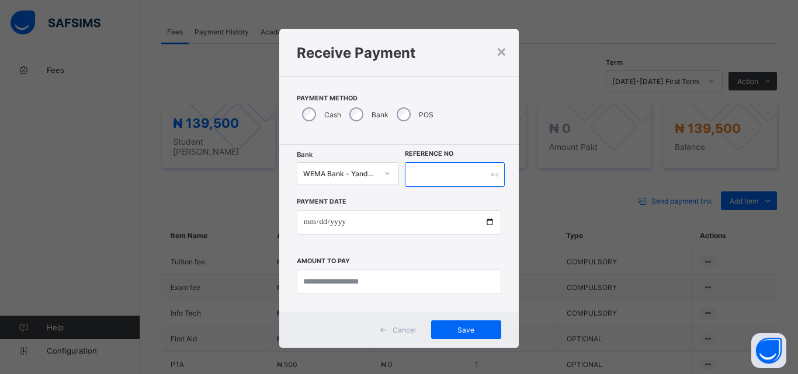
click at [429, 178] on input "text" at bounding box center [455, 174] width 100 height 25
type input "*********"
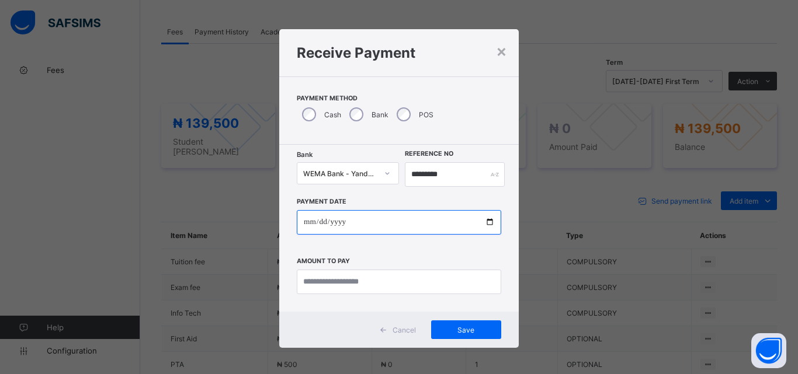
click at [484, 221] on input "date" at bounding box center [399, 222] width 204 height 25
type input "**********"
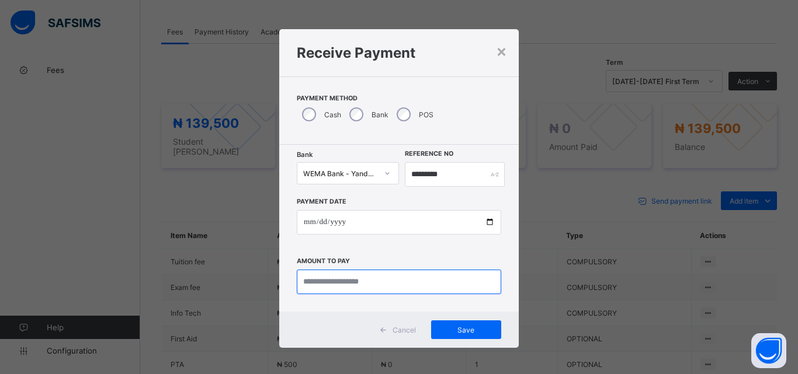
click at [332, 286] on input "currency" at bounding box center [399, 282] width 204 height 25
type input "*********"
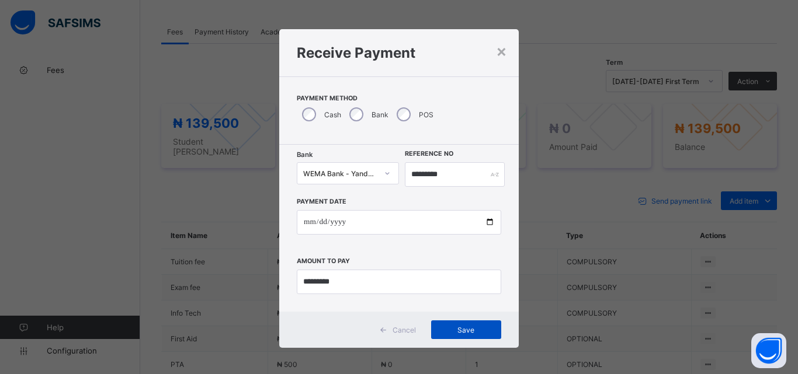
click at [454, 327] on span "Save" at bounding box center [466, 330] width 53 height 9
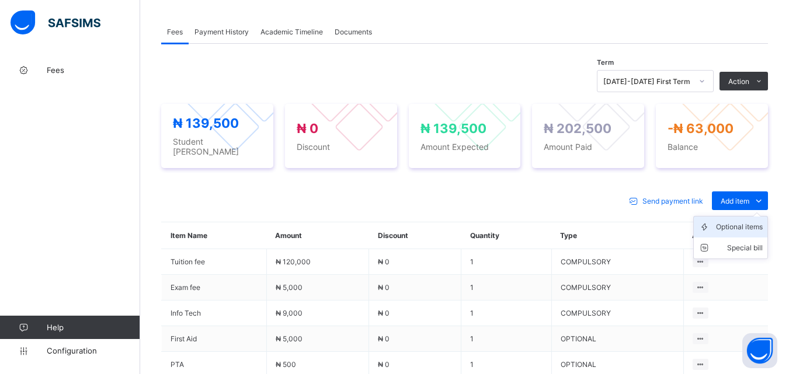
click at [744, 223] on div "Optional items" at bounding box center [739, 227] width 47 height 12
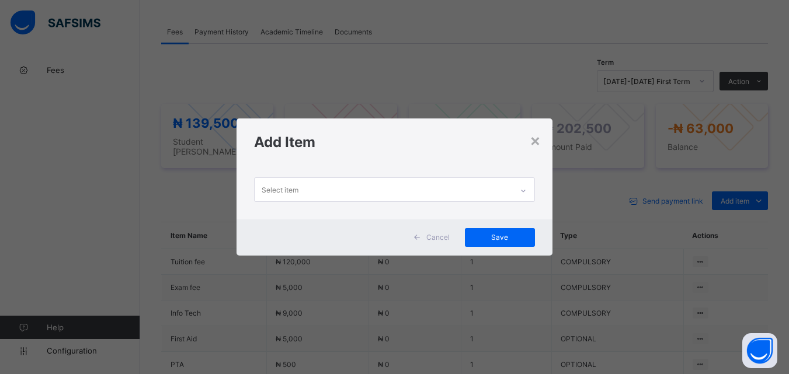
click at [527, 195] on icon at bounding box center [523, 191] width 7 height 12
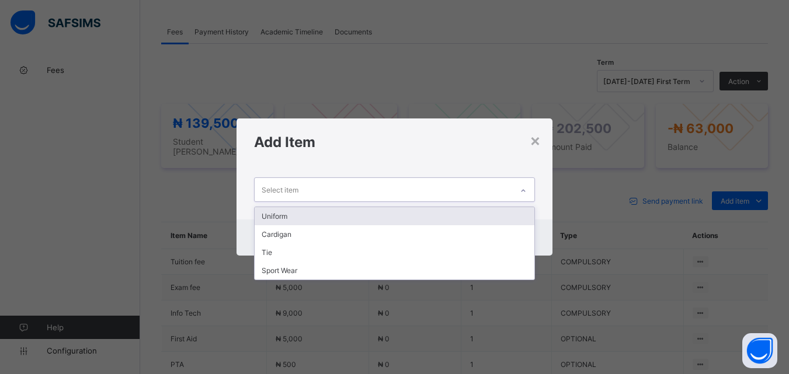
click at [489, 213] on div "Uniform" at bounding box center [394, 216] width 279 height 18
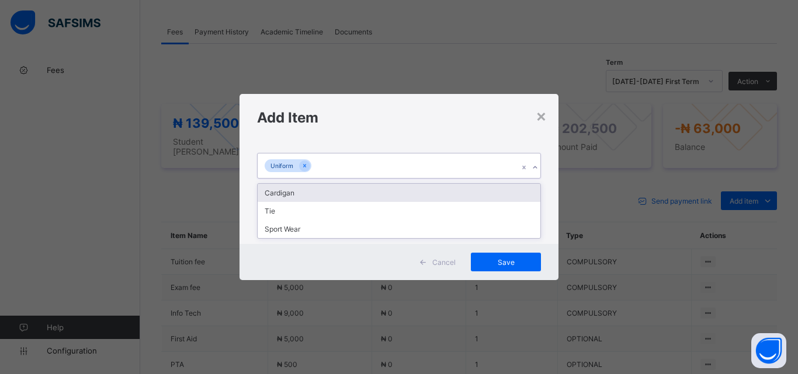
click at [482, 167] on div "Uniform" at bounding box center [388, 166] width 261 height 25
click at [484, 194] on div "Cardigan" at bounding box center [399, 193] width 283 height 18
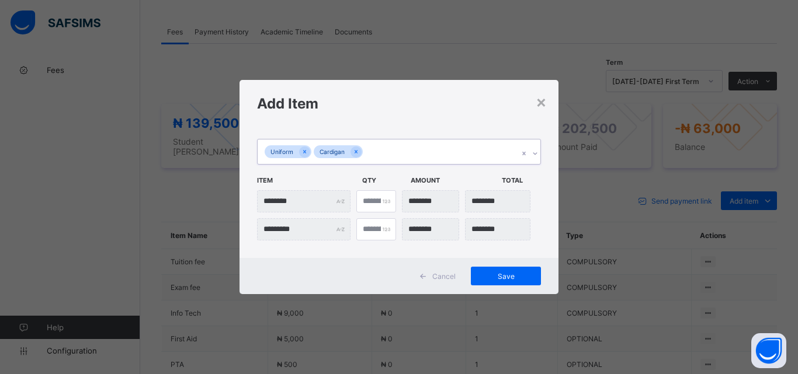
click at [466, 145] on div "Uniform Cardigan" at bounding box center [388, 152] width 261 height 25
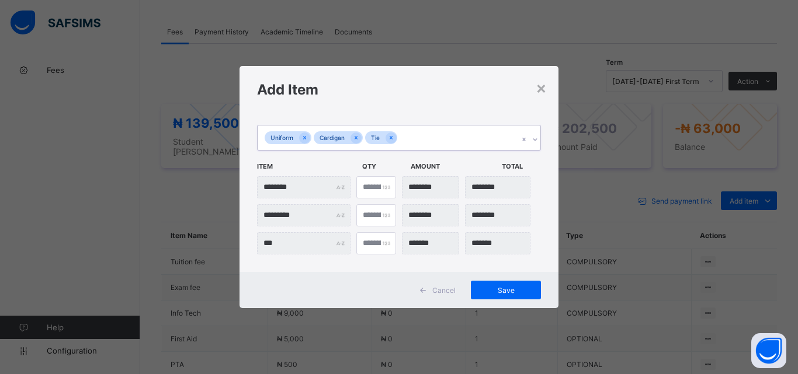
click at [456, 145] on div "Uniform Cardigan Tie" at bounding box center [388, 138] width 261 height 25
click at [454, 165] on div "Sport Wear" at bounding box center [399, 165] width 283 height 18
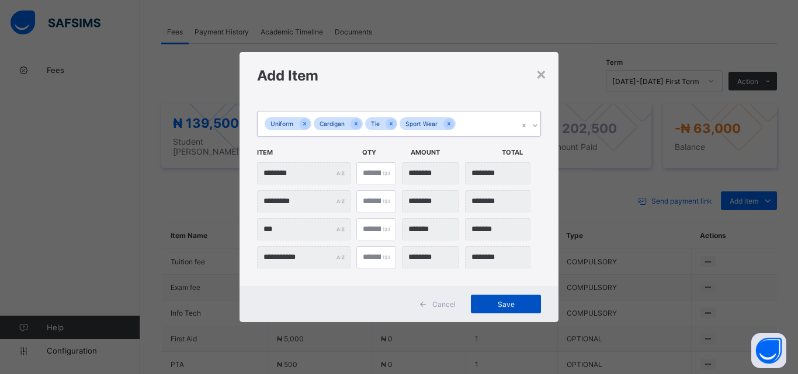
click at [505, 303] on span "Save" at bounding box center [506, 304] width 53 height 9
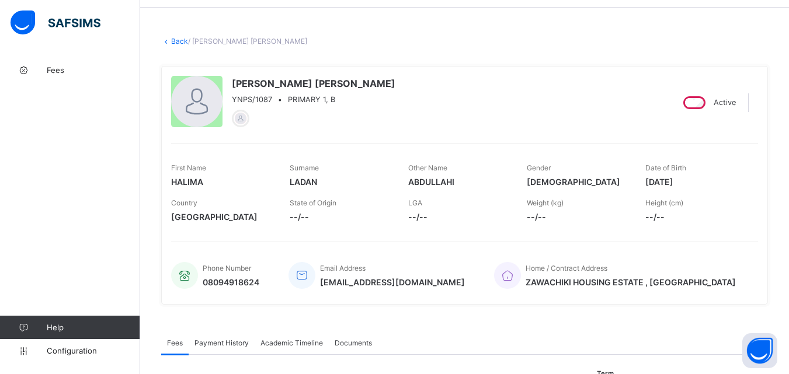
scroll to position [0, 0]
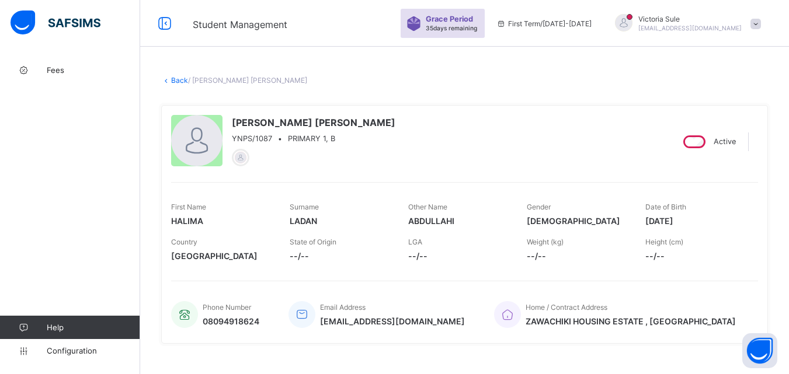
click at [179, 79] on link "Back" at bounding box center [179, 80] width 17 height 9
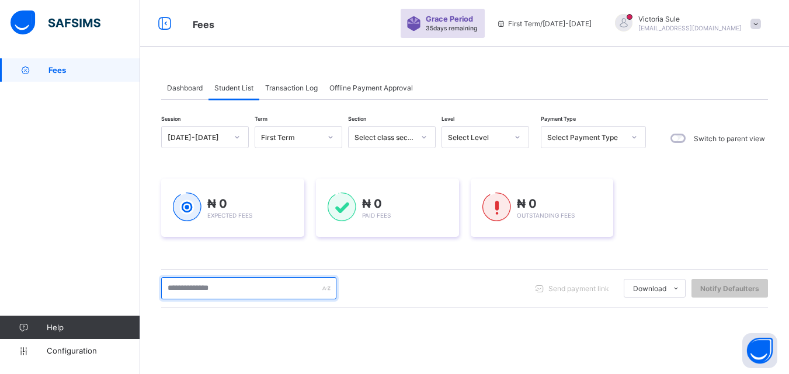
click at [196, 290] on input "text" at bounding box center [248, 288] width 175 height 22
type input "****"
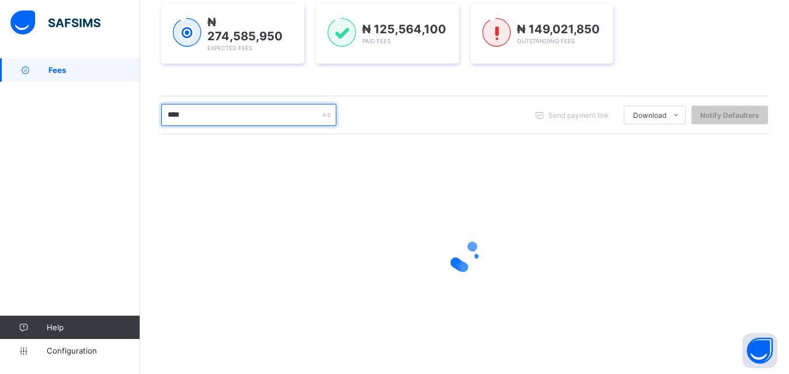
scroll to position [98, 0]
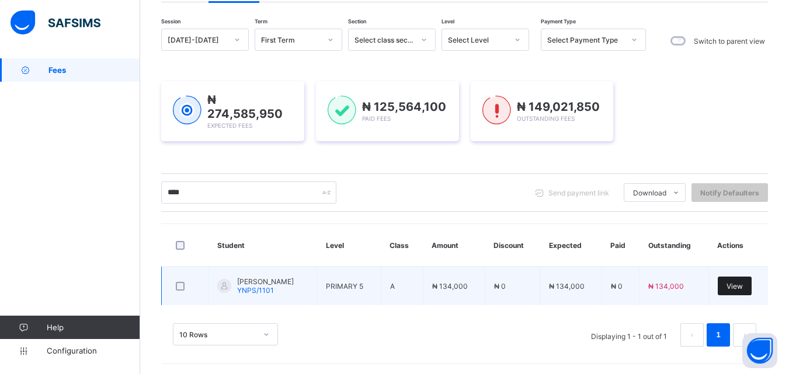
click at [743, 282] on span "View" at bounding box center [735, 286] width 16 height 9
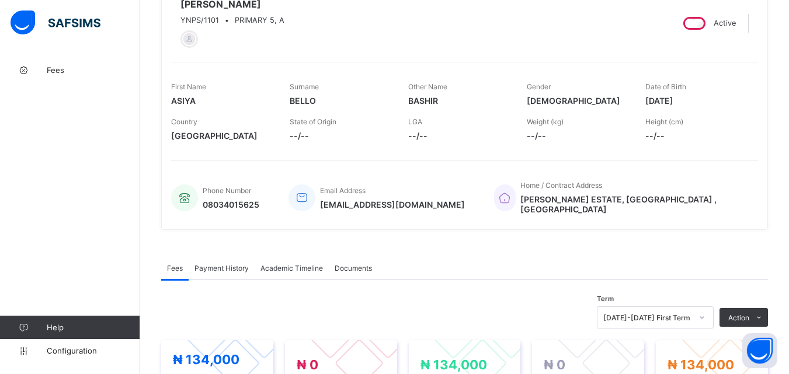
scroll to position [350, 0]
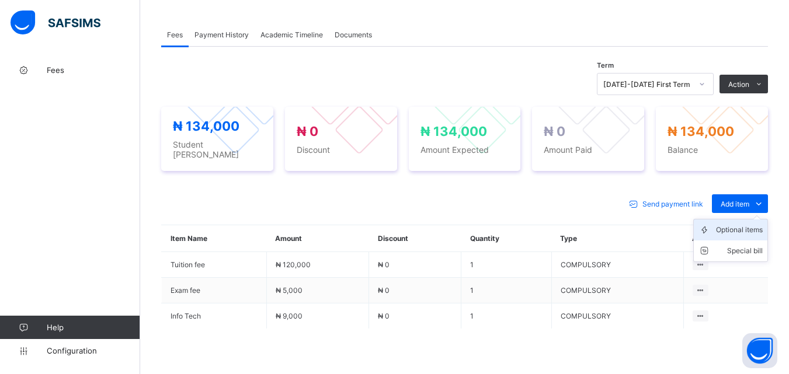
click at [752, 224] on div "Optional items" at bounding box center [739, 230] width 47 height 12
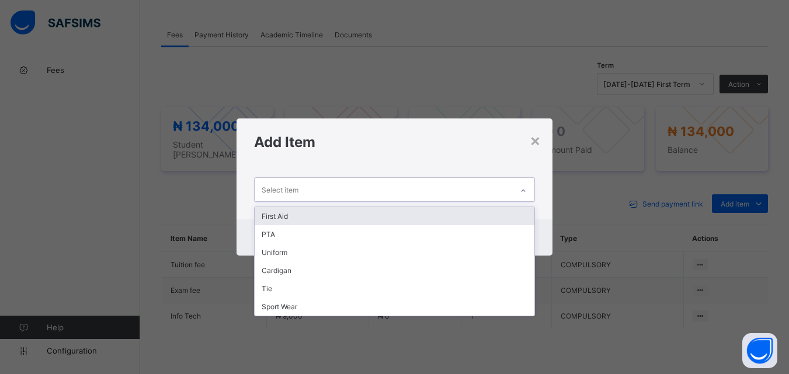
click at [421, 189] on div "Select item" at bounding box center [383, 189] width 257 height 23
click at [420, 211] on div "First Aid" at bounding box center [394, 216] width 279 height 18
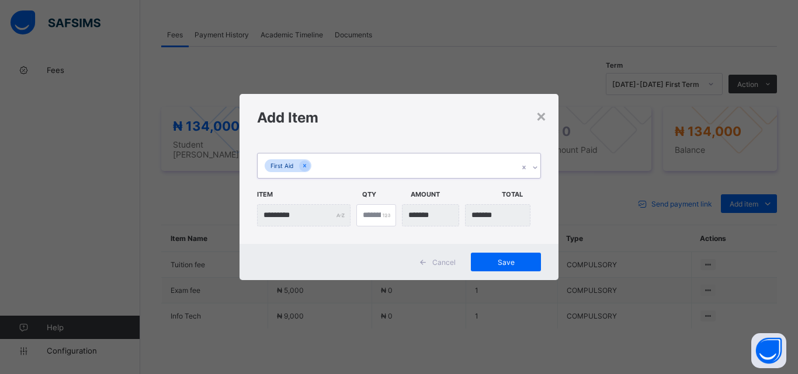
click at [432, 166] on div "First Aid" at bounding box center [388, 166] width 261 height 25
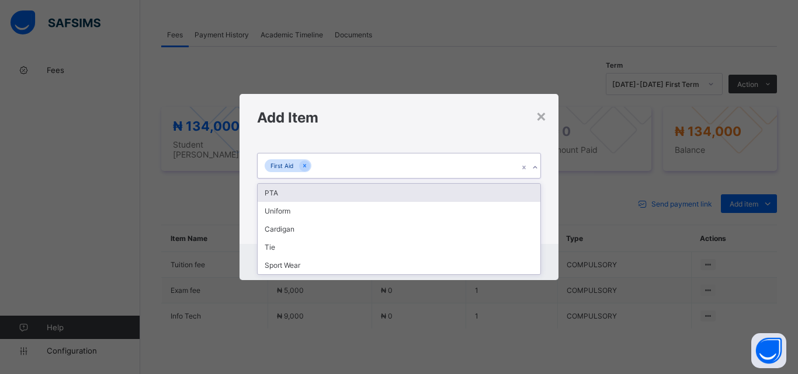
click at [429, 193] on div "PTA" at bounding box center [399, 193] width 283 height 18
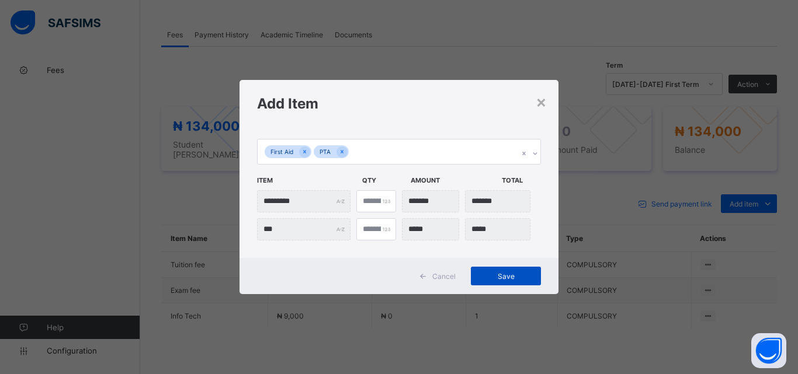
click at [511, 280] on span "Save" at bounding box center [506, 276] width 53 height 9
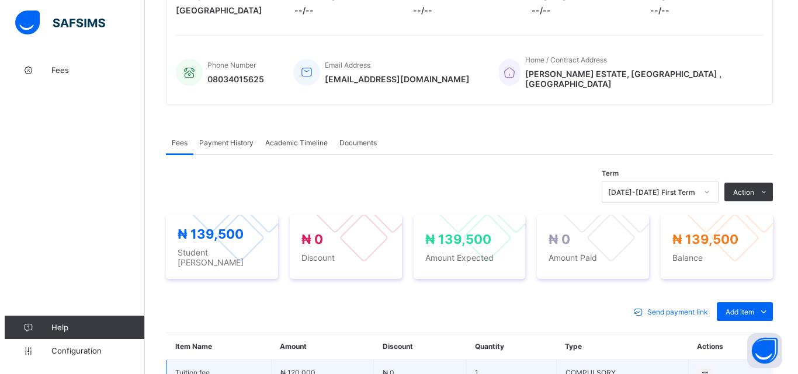
scroll to position [237, 0]
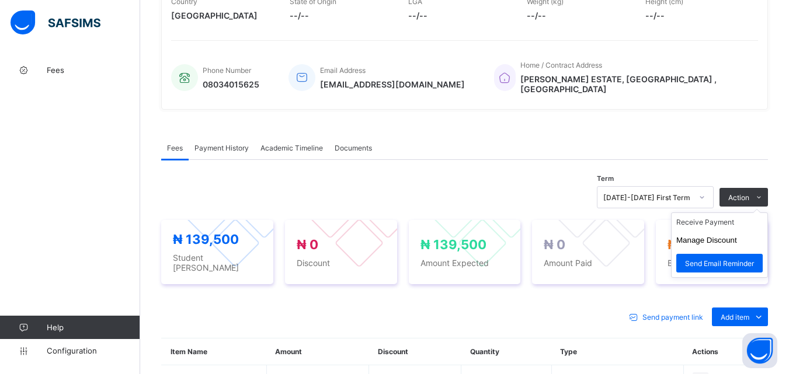
click at [742, 213] on ul "Receive Payment Manage Discount Send Email Reminder" at bounding box center [719, 245] width 97 height 65
click at [738, 223] on li "Receive Payment" at bounding box center [720, 222] width 96 height 18
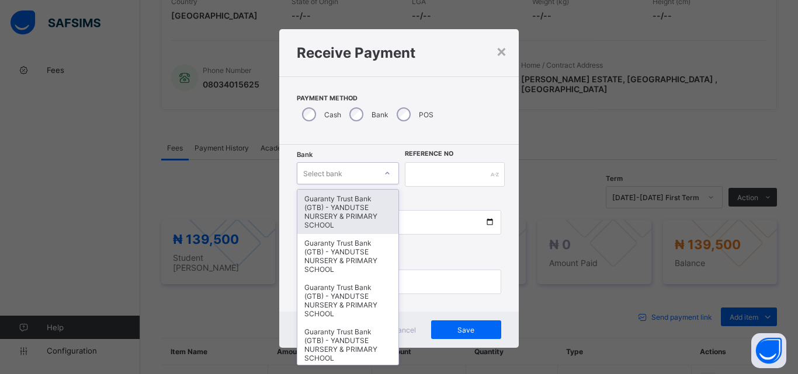
click at [377, 180] on div at bounding box center [387, 173] width 20 height 19
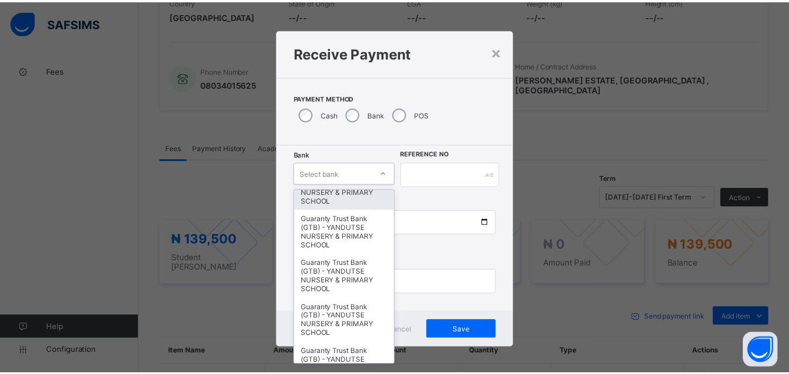
scroll to position [234, 0]
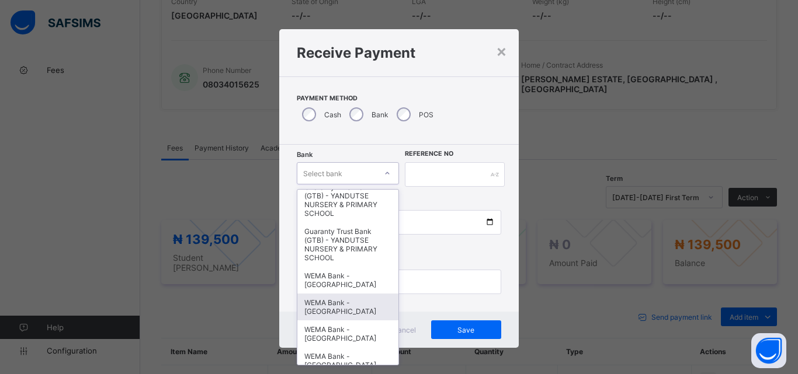
click at [355, 308] on div "WEMA Bank - YANDUTSE COLLEGE" at bounding box center [347, 307] width 101 height 27
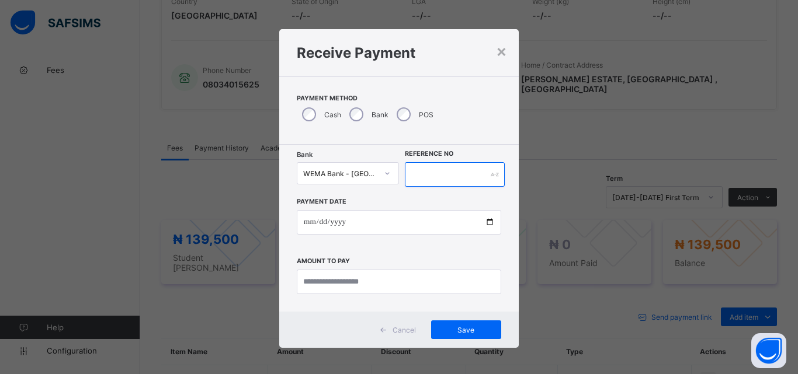
click at [446, 180] on input "text" at bounding box center [455, 174] width 100 height 25
click at [441, 176] on input "***" at bounding box center [455, 174] width 100 height 25
type input "*********"
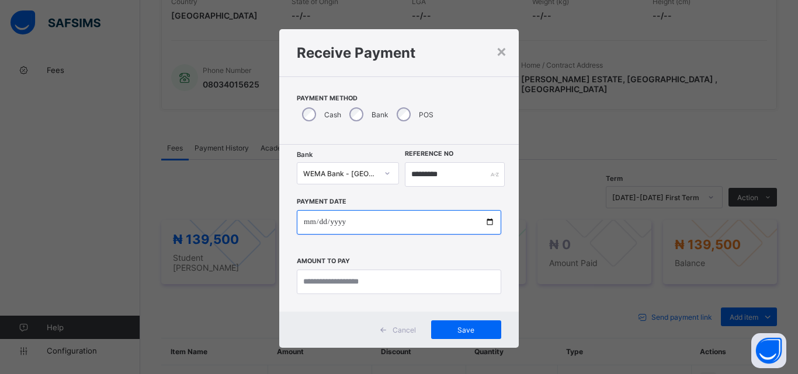
click at [486, 224] on input "date" at bounding box center [399, 222] width 204 height 25
type input "**********"
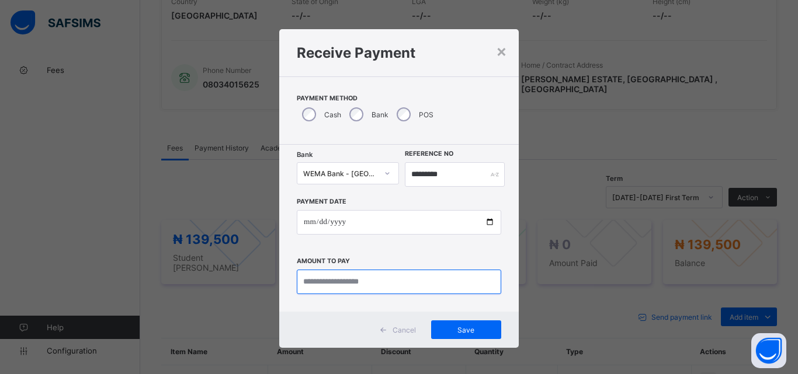
click at [325, 286] on input "currency" at bounding box center [399, 282] width 204 height 25
type input "*********"
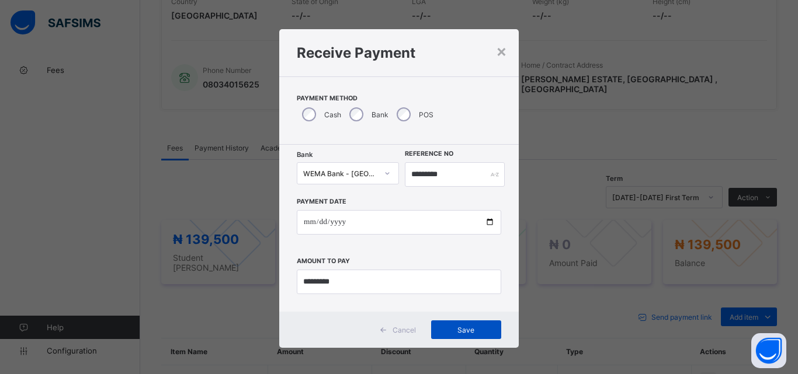
click at [459, 334] on span "Save" at bounding box center [466, 330] width 53 height 9
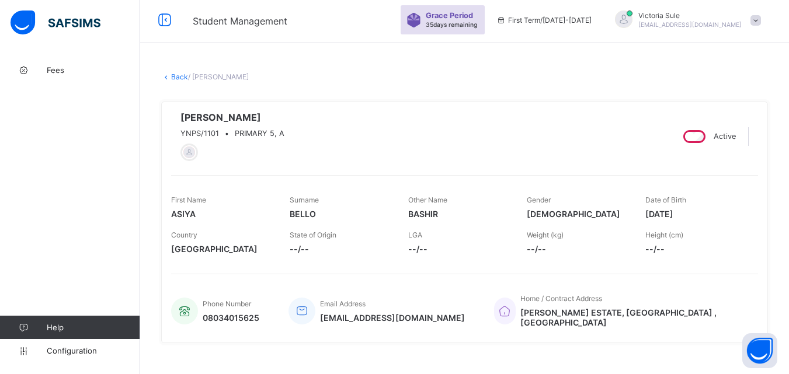
scroll to position [0, 0]
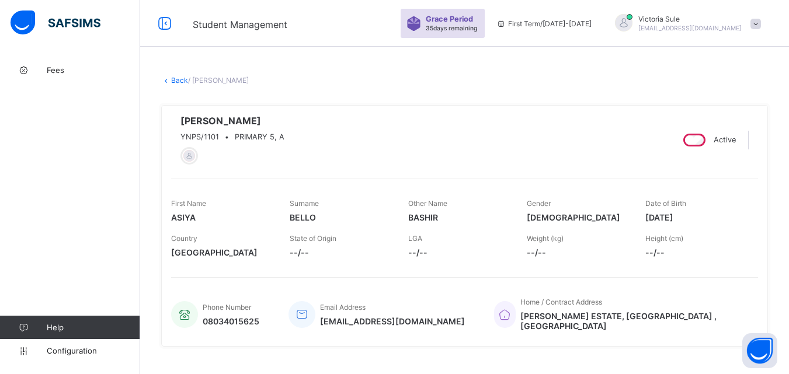
click at [178, 78] on link "Back" at bounding box center [179, 80] width 17 height 9
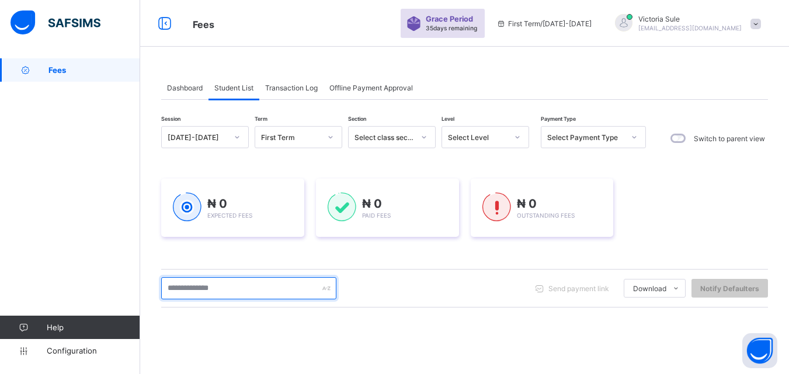
click at [254, 290] on input "text" at bounding box center [248, 288] width 175 height 22
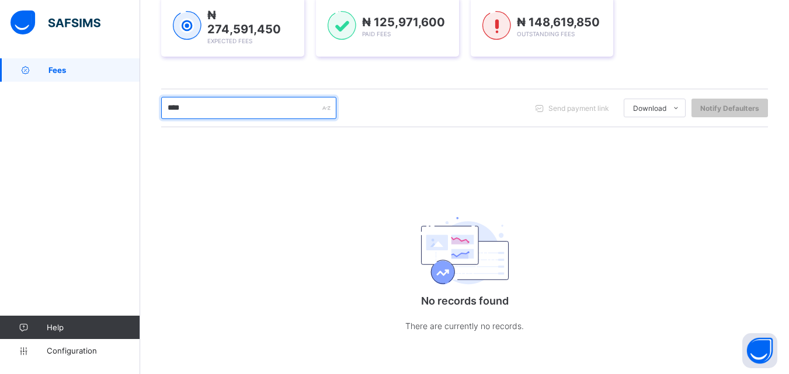
scroll to position [181, 0]
drag, startPoint x: 205, startPoint y: 104, endPoint x: 84, endPoint y: 120, distance: 122.0
click at [84, 120] on div "Fees Grace Period 35 days remaining First Term / 2025-2026 Victoria Sule sulevi…" at bounding box center [394, 97] width 789 height 557
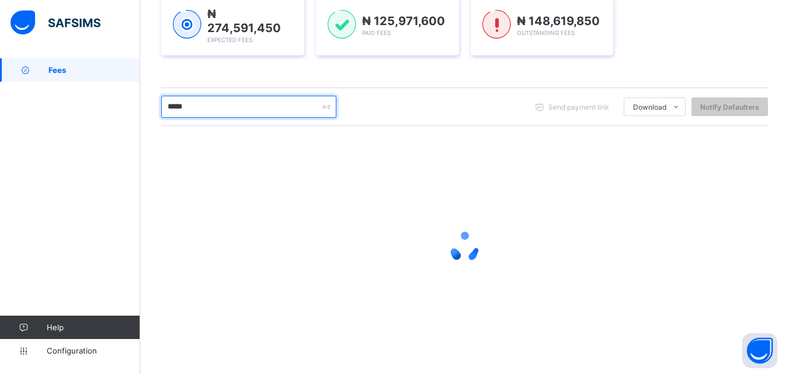
scroll to position [176, 0]
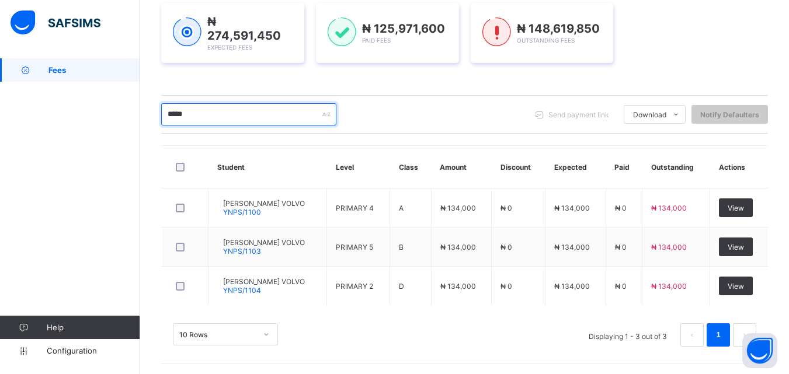
drag, startPoint x: 206, startPoint y: 113, endPoint x: 147, endPoint y: 133, distance: 62.4
click at [147, 133] on div "Dashboard Student List Transaction Log Offline Payment Approval Student List Mo…" at bounding box center [464, 130] width 649 height 494
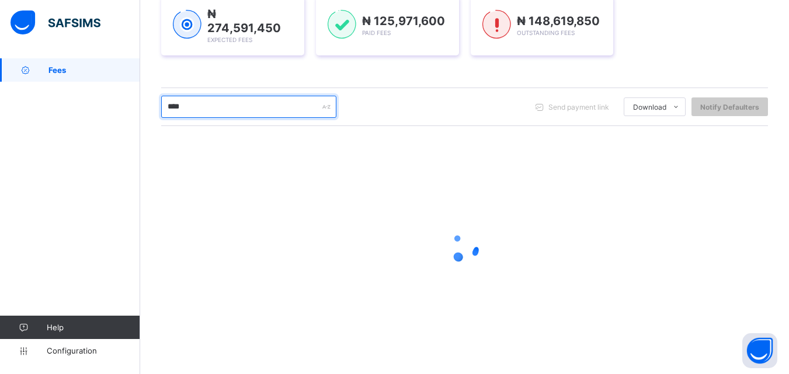
scroll to position [98, 0]
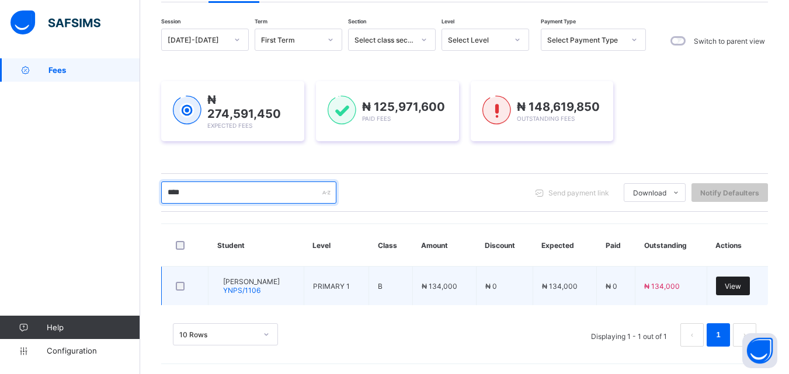
type input "****"
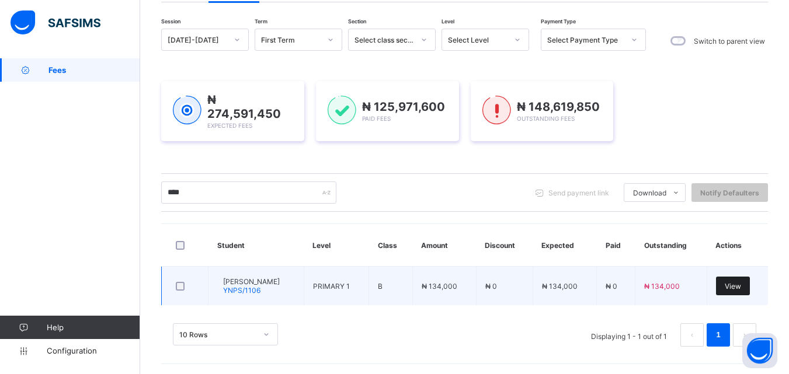
click at [741, 287] on span "View" at bounding box center [733, 286] width 16 height 9
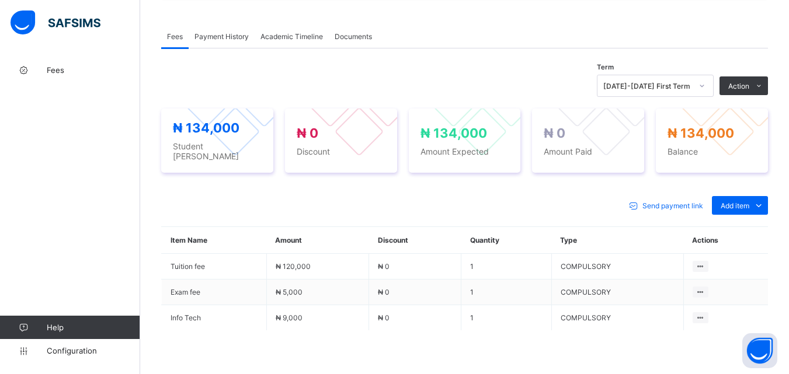
scroll to position [350, 0]
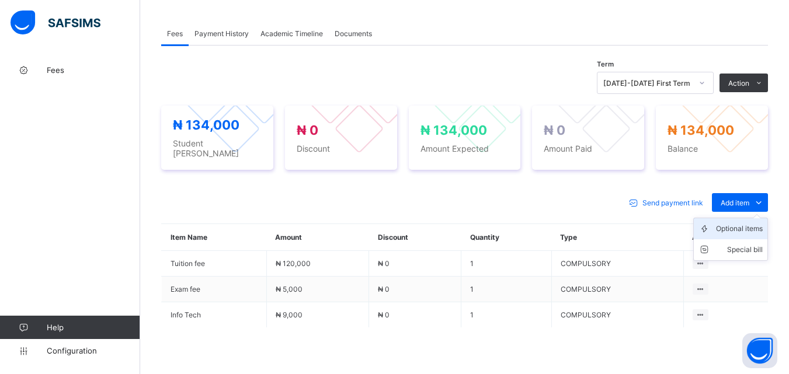
click at [745, 229] on div "Optional items" at bounding box center [739, 229] width 47 height 12
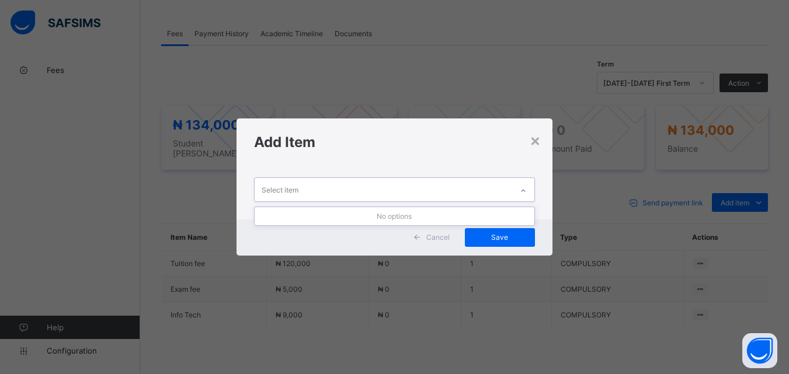
click at [421, 185] on div "Select item" at bounding box center [383, 189] width 257 height 23
click at [532, 139] on div "×" at bounding box center [535, 140] width 11 height 20
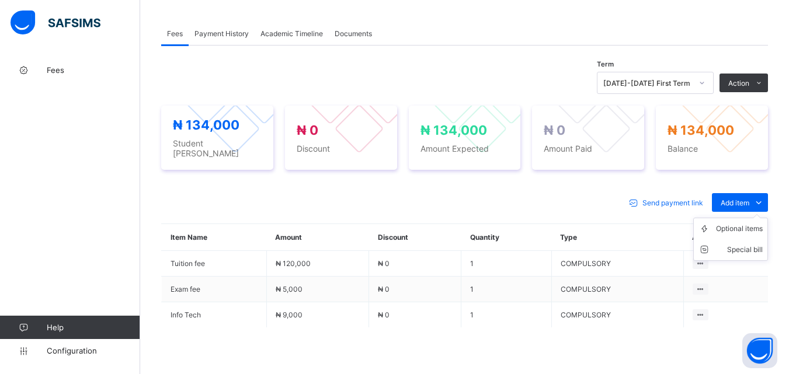
click at [749, 218] on ul "Optional items Special bill" at bounding box center [730, 239] width 75 height 43
click at [735, 229] on div "Optional items" at bounding box center [739, 229] width 47 height 12
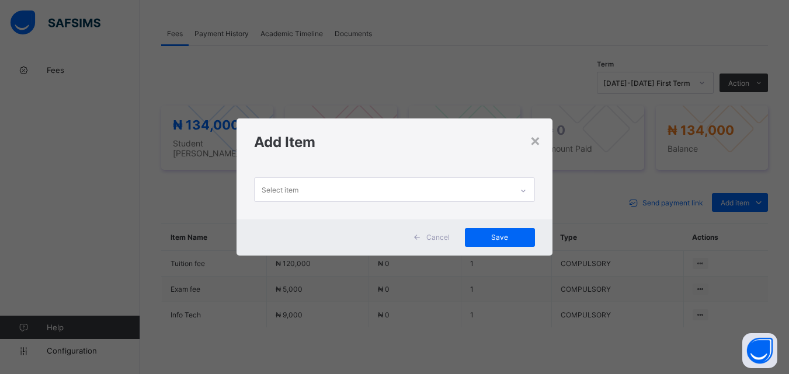
click at [524, 185] on div at bounding box center [523, 191] width 20 height 19
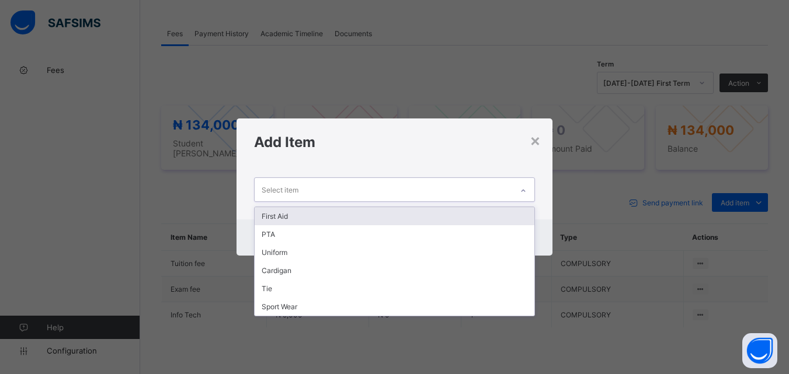
click at [474, 218] on div "First Aid" at bounding box center [394, 216] width 279 height 18
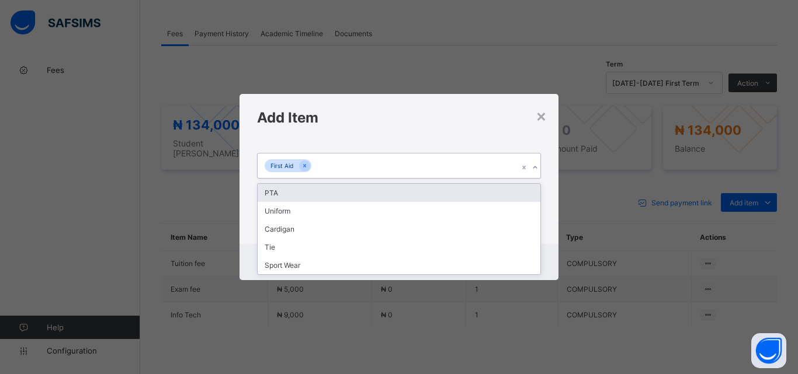
click at [449, 164] on div "First Aid" at bounding box center [388, 166] width 261 height 25
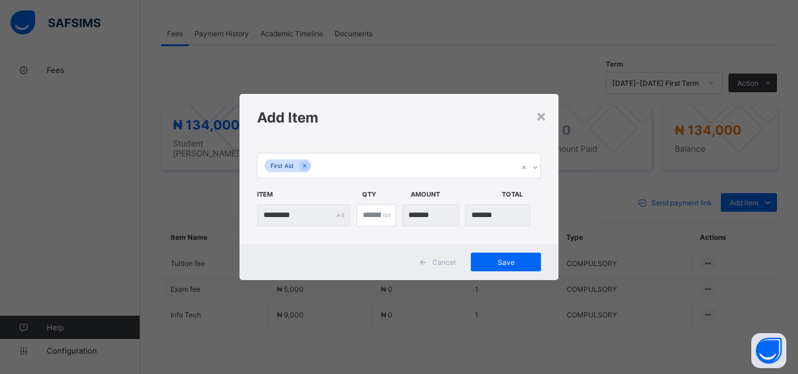
click at [447, 186] on div "First Aid Item Qty Amount Total ********* *" at bounding box center [398, 192] width 319 height 103
click at [447, 164] on div "First Aid" at bounding box center [388, 166] width 261 height 25
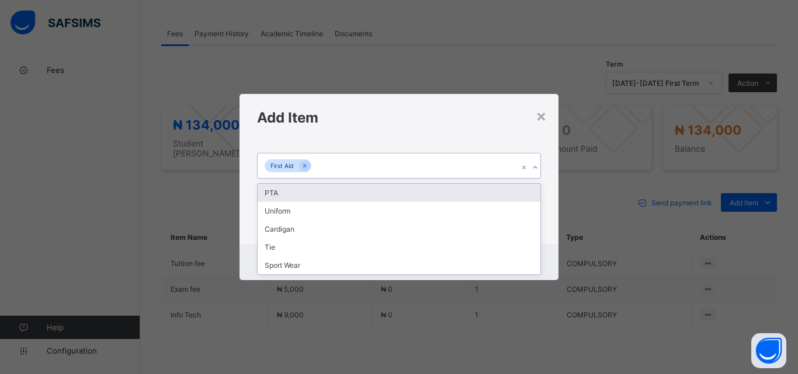
click at [446, 192] on div "PTA" at bounding box center [399, 193] width 283 height 18
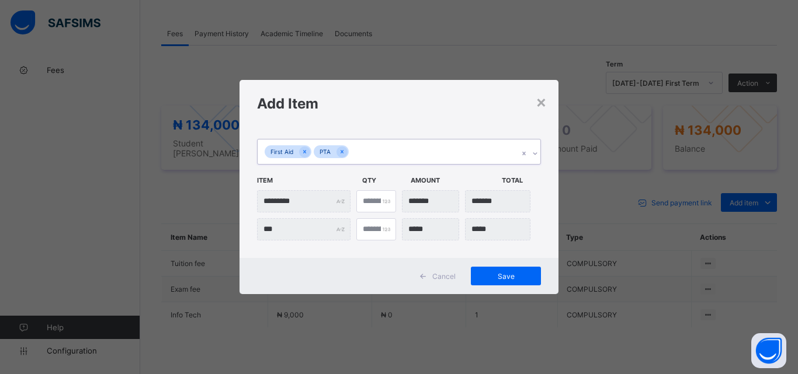
click at [449, 154] on div "First Aid PTA" at bounding box center [388, 152] width 261 height 25
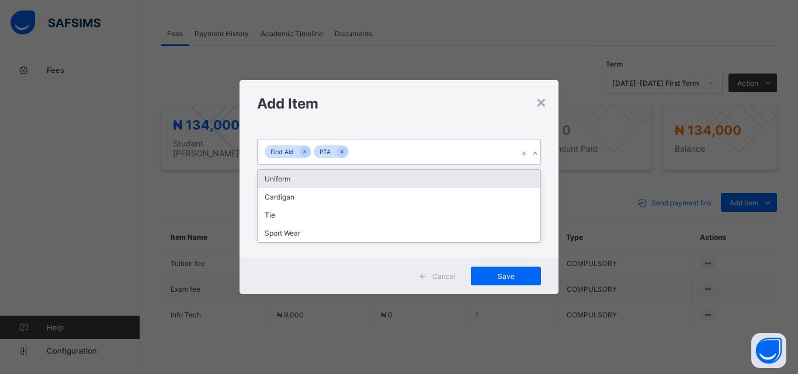
click at [446, 186] on div "Uniform" at bounding box center [399, 179] width 283 height 18
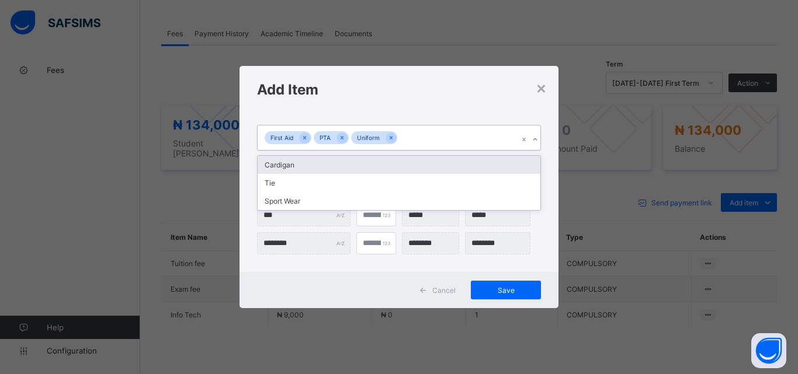
click at [454, 143] on div "First Aid PTA Uniform" at bounding box center [388, 138] width 261 height 25
click at [454, 165] on div "Cardigan" at bounding box center [399, 165] width 283 height 18
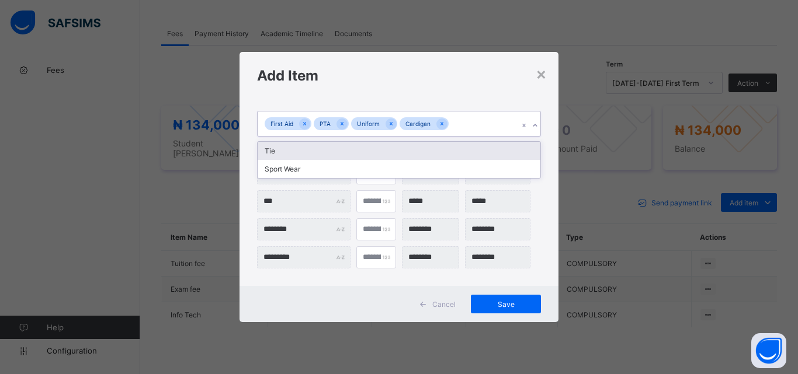
click at [471, 121] on div "First Aid PTA Uniform Cardigan" at bounding box center [388, 124] width 261 height 25
click at [463, 157] on div "Tie" at bounding box center [399, 151] width 283 height 18
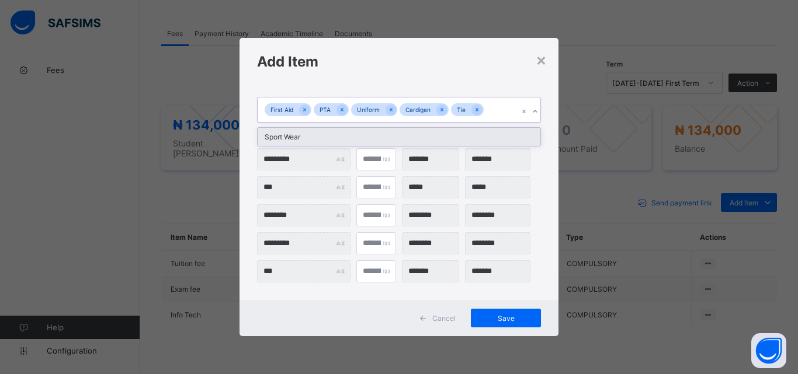
click at [489, 107] on div "First Aid PTA Uniform Cardigan Tie" at bounding box center [388, 110] width 261 height 25
click at [464, 136] on div "Sport Wear" at bounding box center [399, 137] width 283 height 18
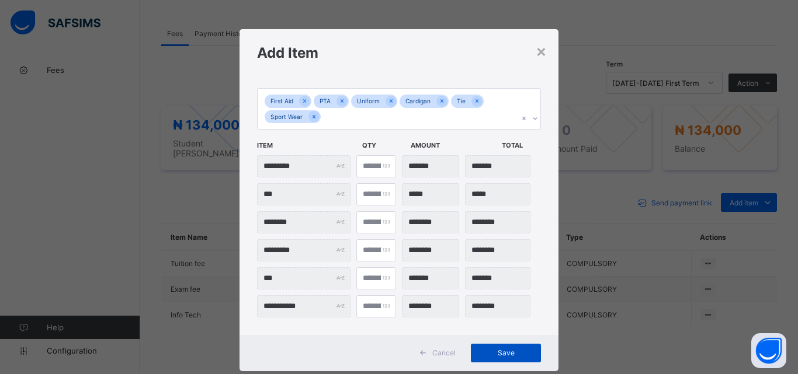
click at [494, 350] on span "Save" at bounding box center [506, 353] width 53 height 9
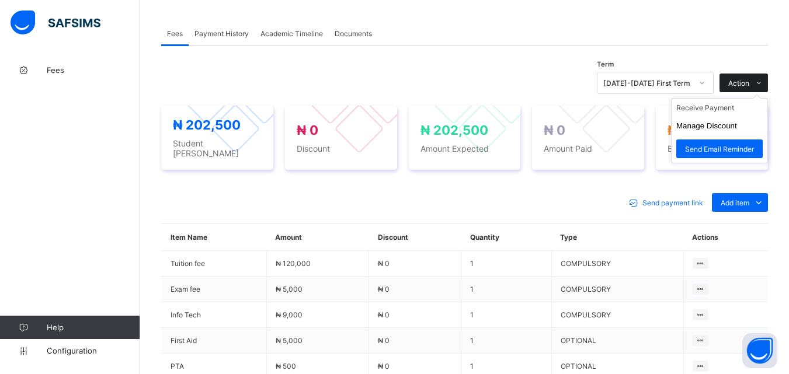
click at [749, 86] on span "Action" at bounding box center [738, 83] width 21 height 9
click at [727, 108] on ul "Receive Payment Manage Discount Send Email Reminder" at bounding box center [719, 130] width 97 height 65
click at [723, 114] on li "Receive Payment" at bounding box center [720, 108] width 96 height 18
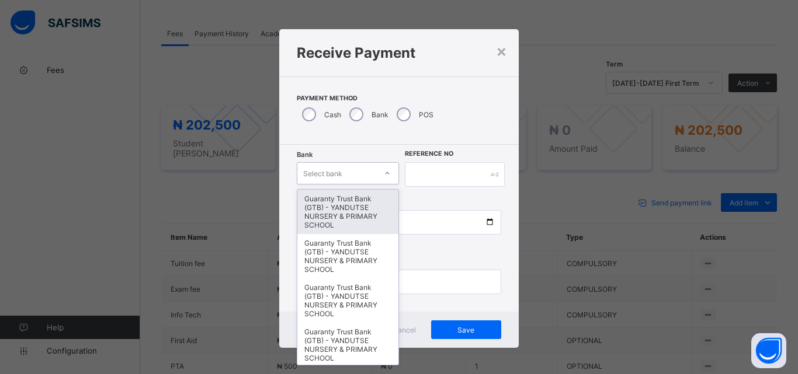
click at [379, 173] on div at bounding box center [387, 173] width 20 height 19
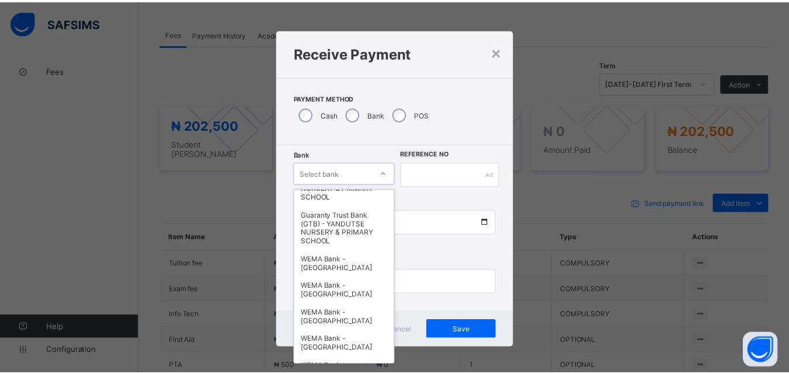
scroll to position [292, 0]
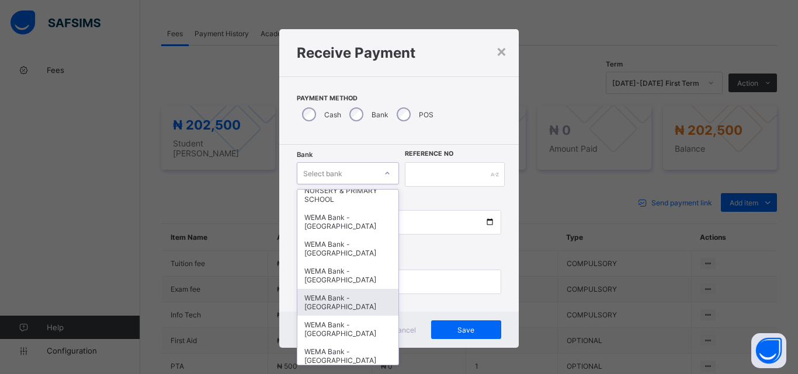
click at [345, 313] on div "WEMA Bank - YANDUTSE COLLEGE" at bounding box center [347, 302] width 101 height 27
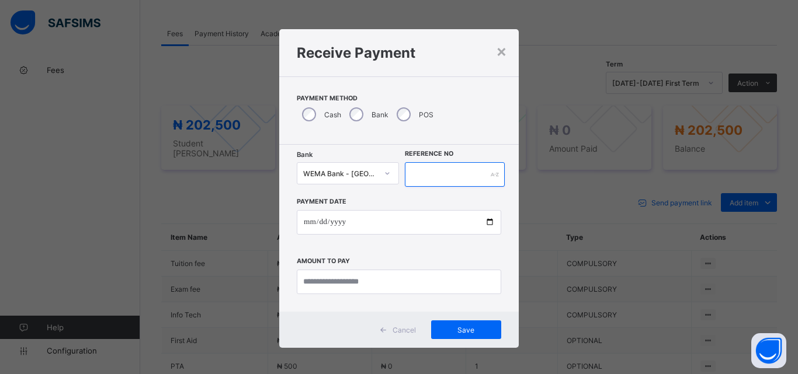
click at [448, 173] on input "text" at bounding box center [455, 174] width 100 height 25
type input "*********"
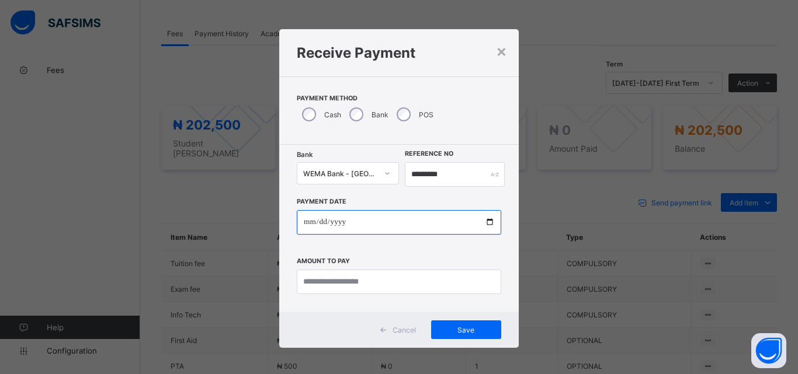
click at [454, 221] on input "date" at bounding box center [399, 222] width 204 height 25
click at [484, 220] on input "date" at bounding box center [399, 222] width 204 height 25
type input "**********"
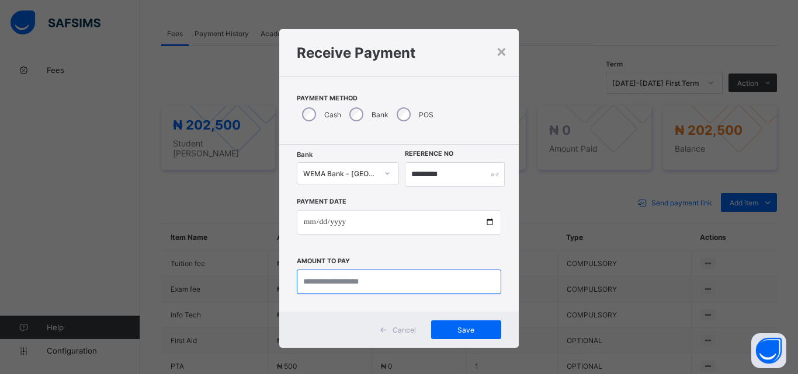
click at [359, 289] on input "currency" at bounding box center [399, 282] width 204 height 25
type input "*********"
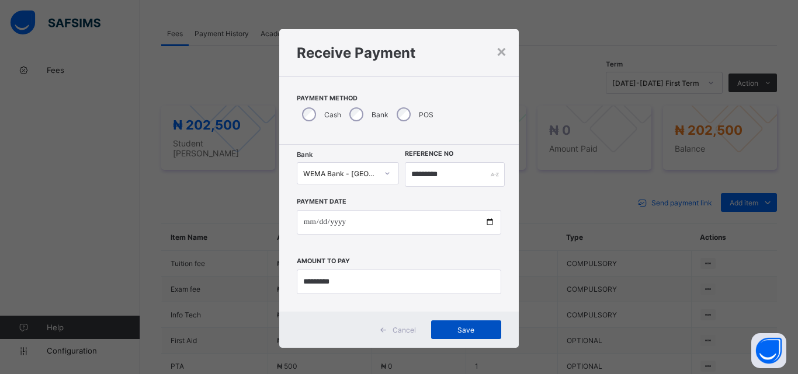
click at [466, 336] on div "Save" at bounding box center [466, 330] width 70 height 19
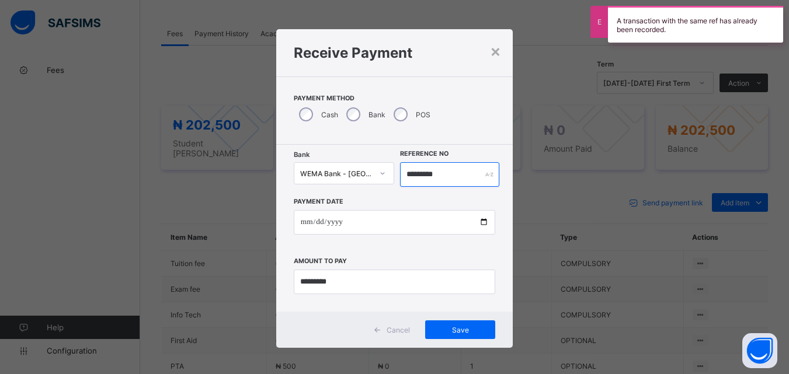
click at [448, 170] on input "*********" at bounding box center [449, 174] width 99 height 25
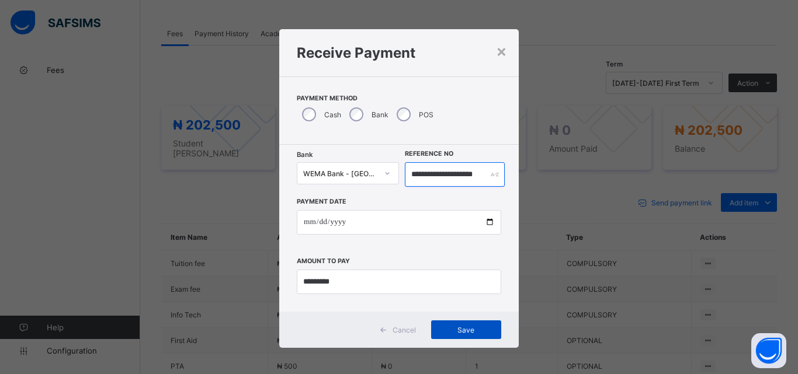
type input "**********"
click at [454, 329] on span "Save" at bounding box center [466, 330] width 53 height 9
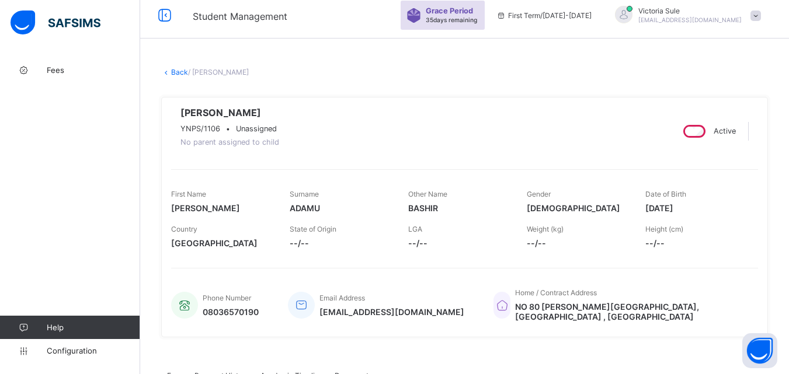
scroll to position [0, 0]
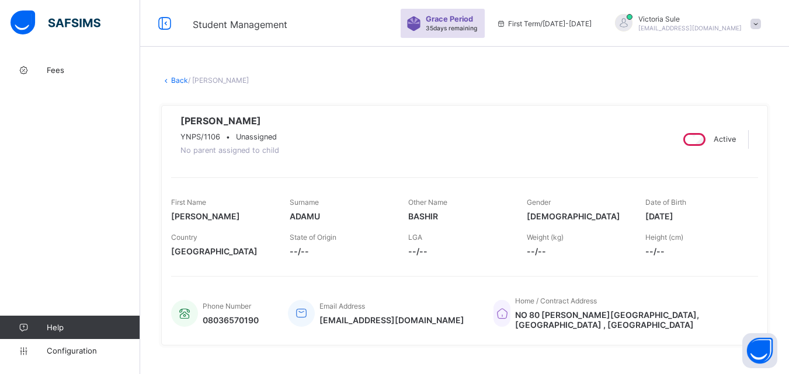
click at [178, 82] on link "Back" at bounding box center [179, 80] width 17 height 9
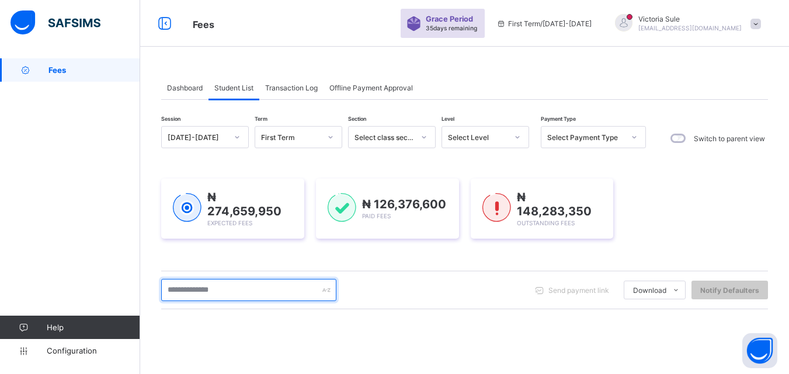
click at [215, 283] on input "text" at bounding box center [248, 290] width 175 height 22
type input "****"
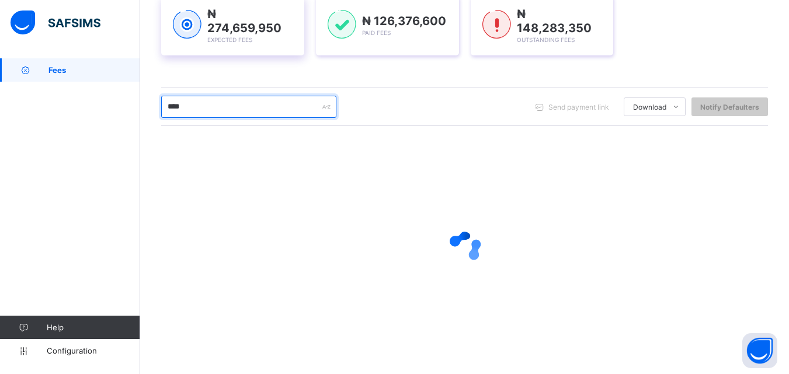
scroll to position [98, 0]
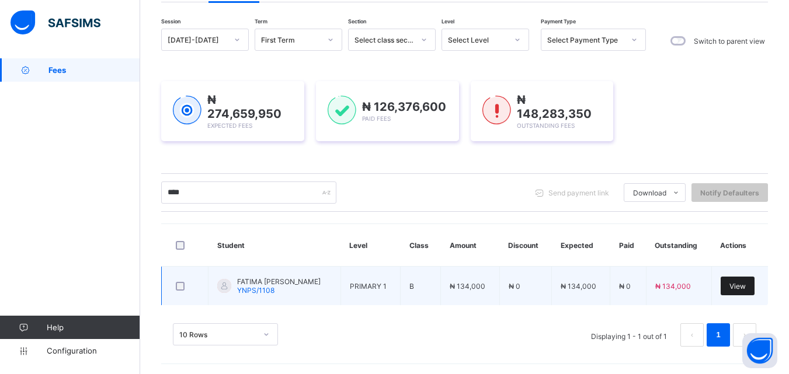
click at [746, 289] on span "View" at bounding box center [738, 286] width 16 height 9
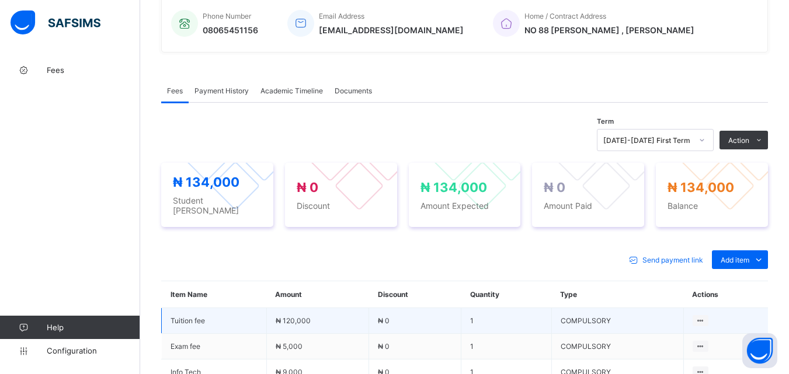
scroll to position [409, 0]
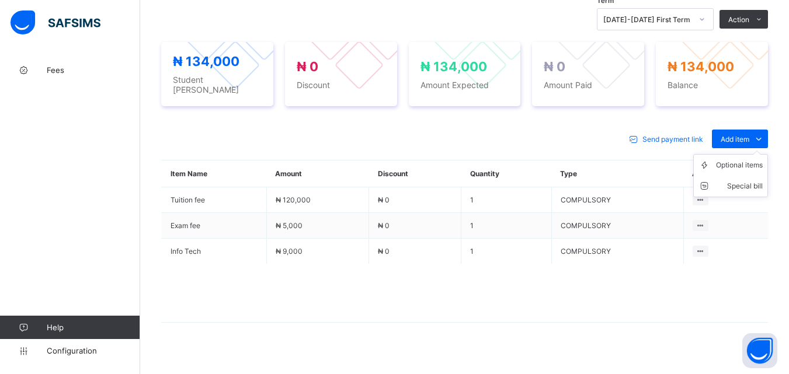
click at [752, 154] on ul "Optional items Special bill" at bounding box center [730, 175] width 75 height 43
click at [737, 163] on div "Optional items" at bounding box center [739, 165] width 47 height 12
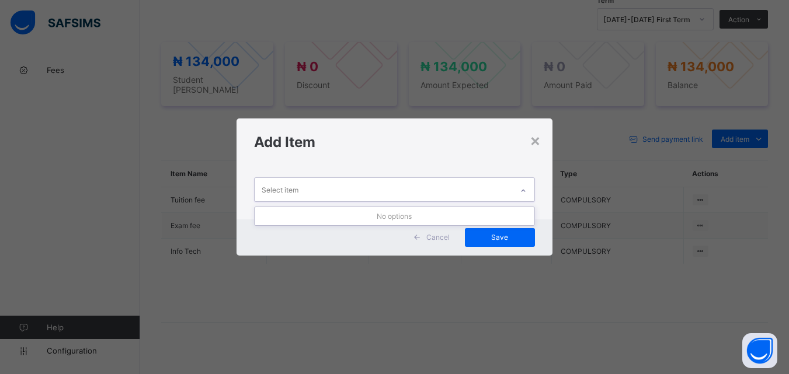
click at [525, 187] on icon at bounding box center [523, 191] width 7 height 12
click at [541, 136] on div "×" at bounding box center [535, 140] width 11 height 20
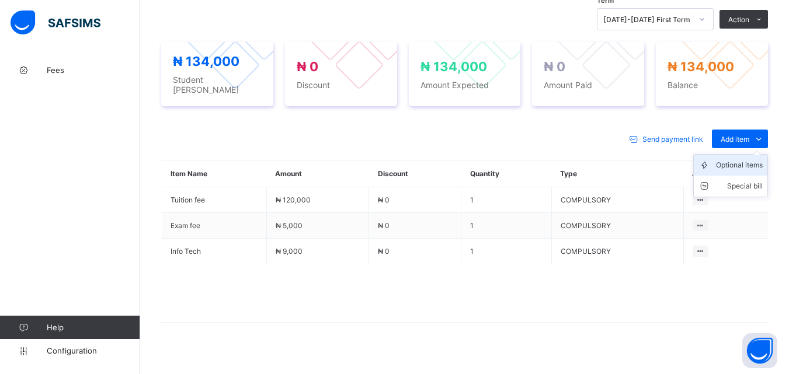
click at [741, 163] on div "Optional items" at bounding box center [739, 165] width 47 height 12
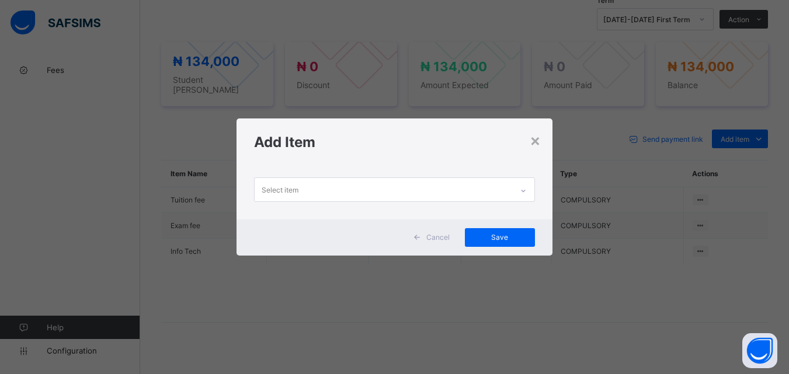
click at [527, 189] on icon at bounding box center [523, 191] width 7 height 12
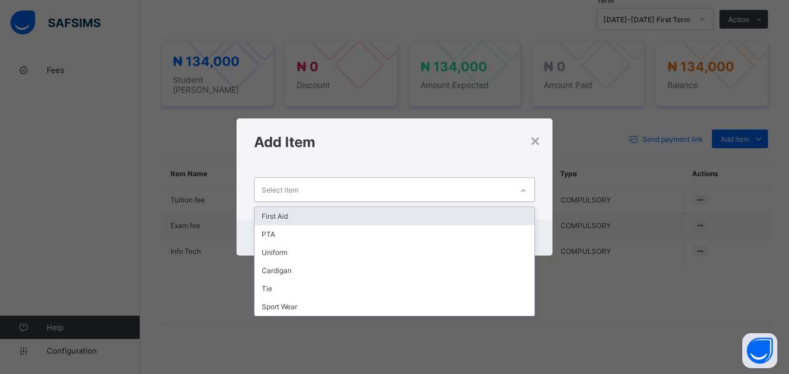
click at [495, 218] on div "First Aid" at bounding box center [394, 216] width 279 height 18
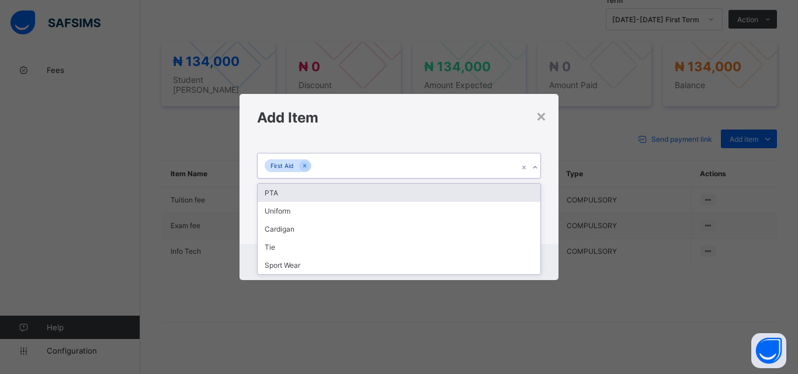
click at [530, 164] on div at bounding box center [534, 167] width 11 height 19
click at [519, 185] on div "PTA" at bounding box center [399, 193] width 283 height 18
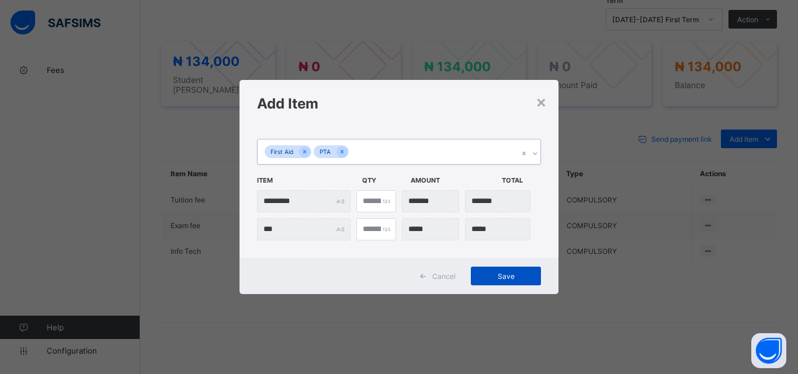
click at [502, 279] on span "Save" at bounding box center [506, 276] width 53 height 9
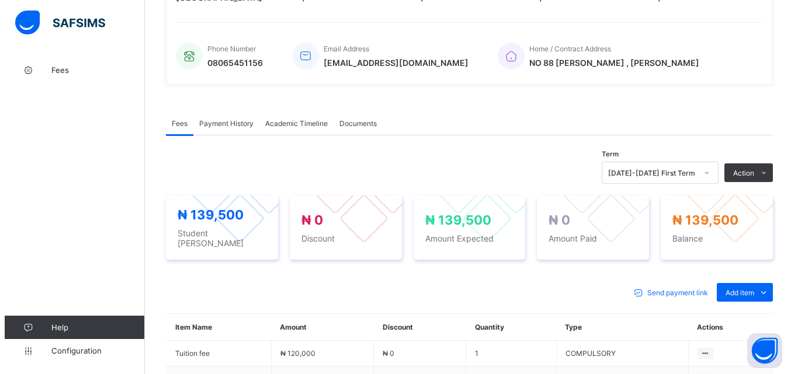
scroll to position [292, 0]
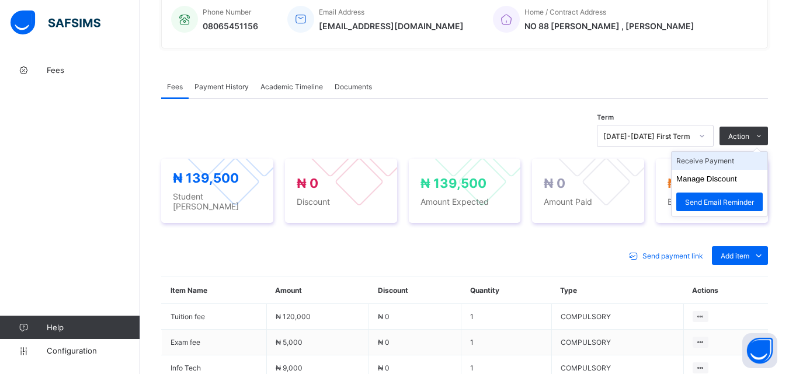
click at [727, 170] on li "Receive Payment" at bounding box center [720, 161] width 96 height 18
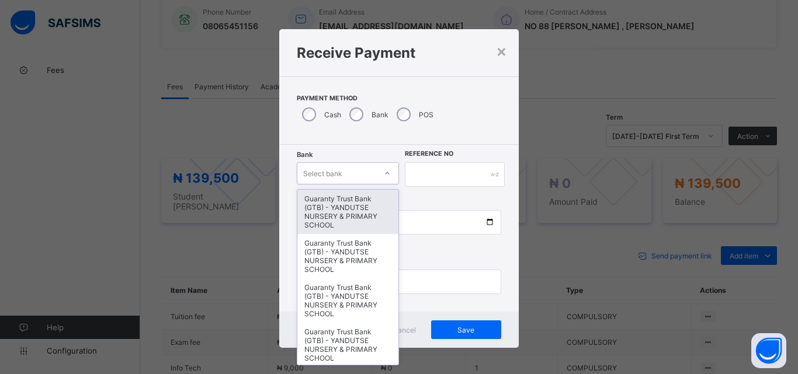
click at [386, 176] on icon at bounding box center [387, 174] width 7 height 12
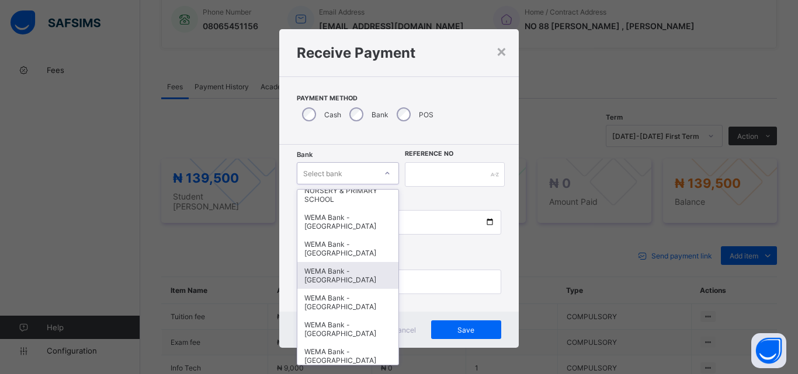
click at [349, 280] on div "WEMA Bank - YANDUTSE COLLEGE" at bounding box center [347, 275] width 101 height 27
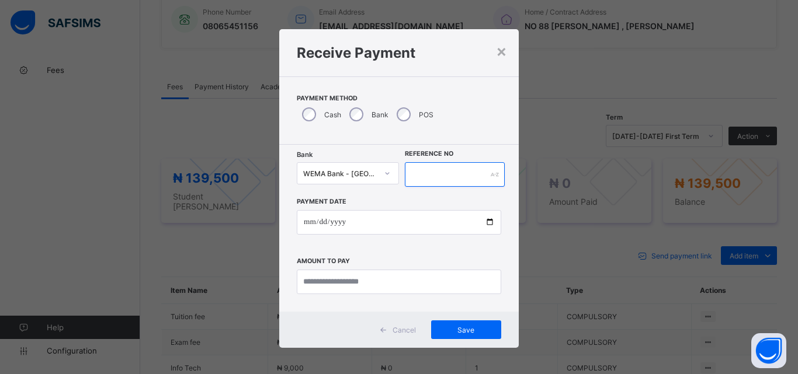
click at [435, 176] on input "text" at bounding box center [455, 174] width 100 height 25
type input "*"
type input "*********"
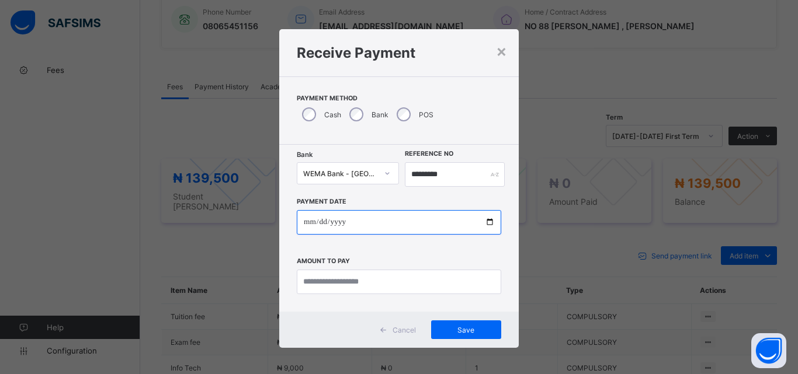
click at [487, 222] on input "date" at bounding box center [399, 222] width 204 height 25
type input "**********"
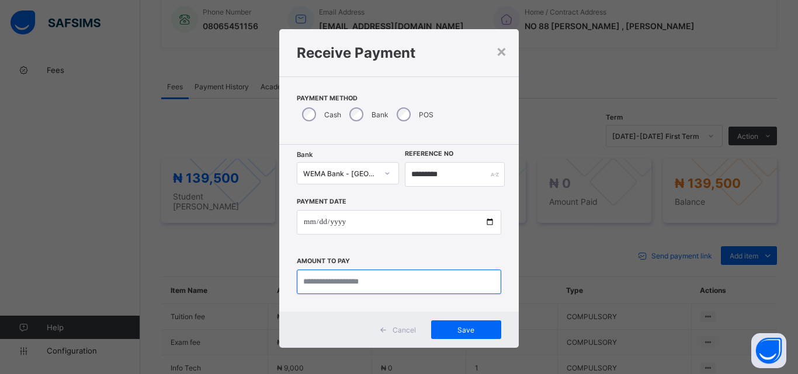
click at [341, 279] on input "currency" at bounding box center [399, 282] width 204 height 25
type input "*********"
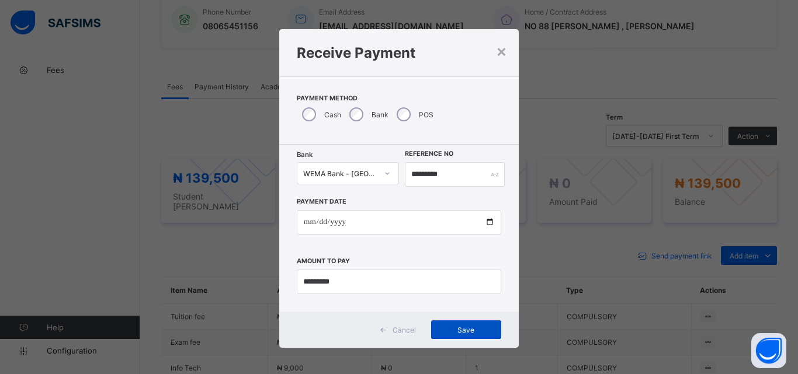
click at [471, 331] on span "Save" at bounding box center [466, 330] width 53 height 9
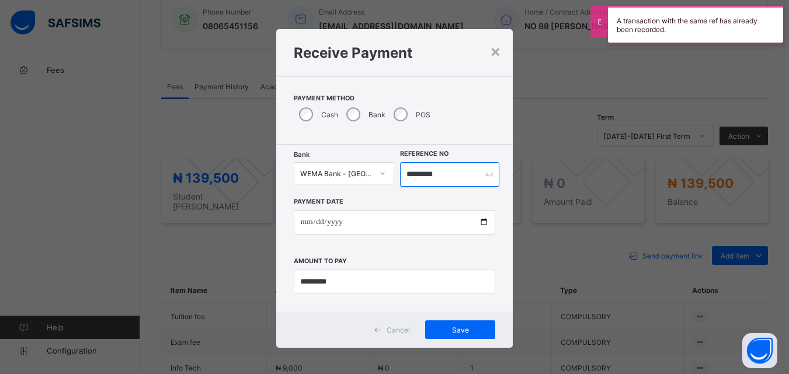
click at [455, 174] on input "*********" at bounding box center [449, 174] width 99 height 25
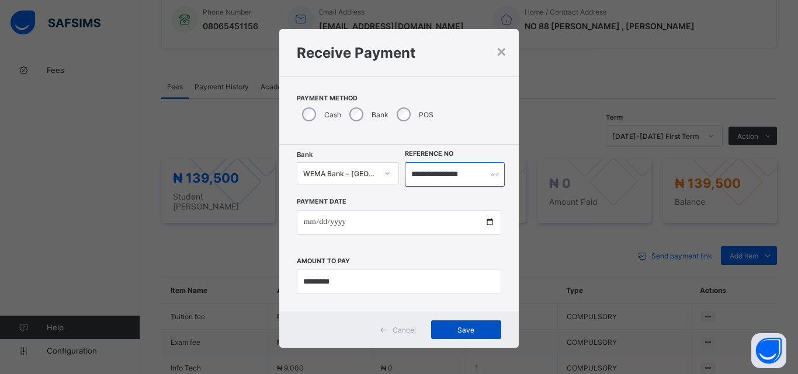
type input "**********"
click at [463, 334] on span "Save" at bounding box center [466, 330] width 53 height 9
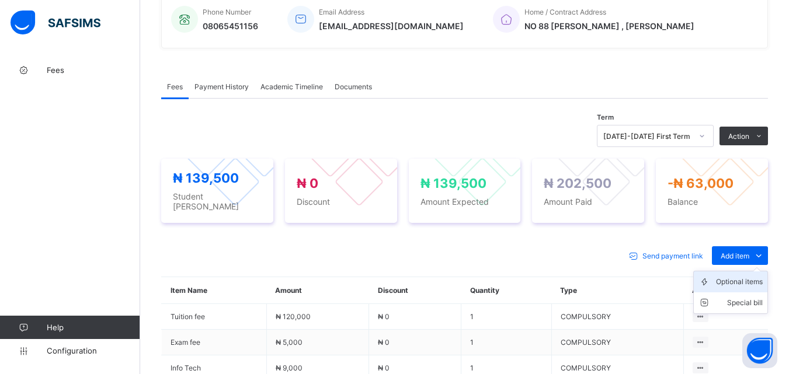
click at [751, 279] on div "Optional items" at bounding box center [739, 282] width 47 height 12
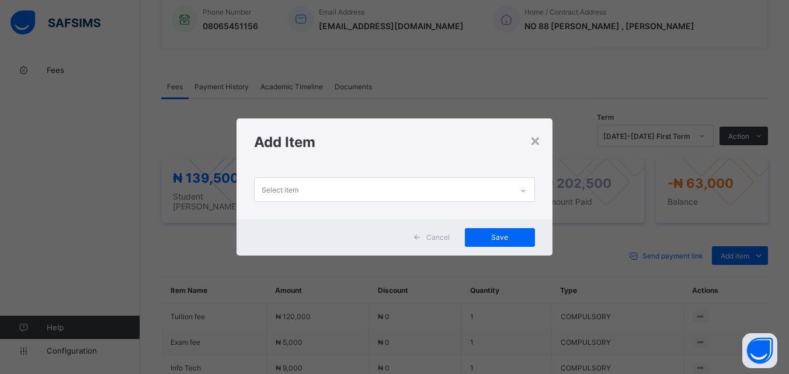
click at [529, 187] on div at bounding box center [523, 191] width 20 height 19
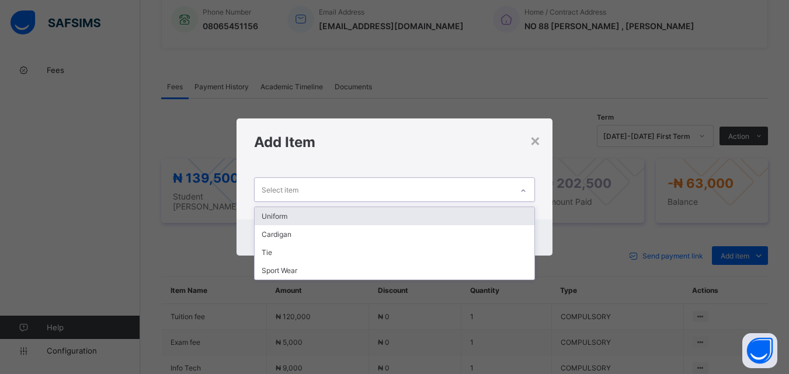
click at [475, 223] on div "Uniform" at bounding box center [394, 216] width 279 height 18
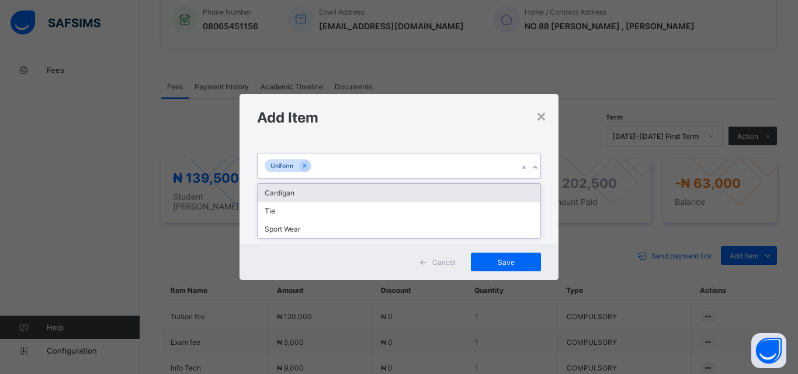
click at [534, 165] on icon at bounding box center [535, 168] width 7 height 12
click at [329, 193] on div "Cardigan" at bounding box center [399, 193] width 283 height 18
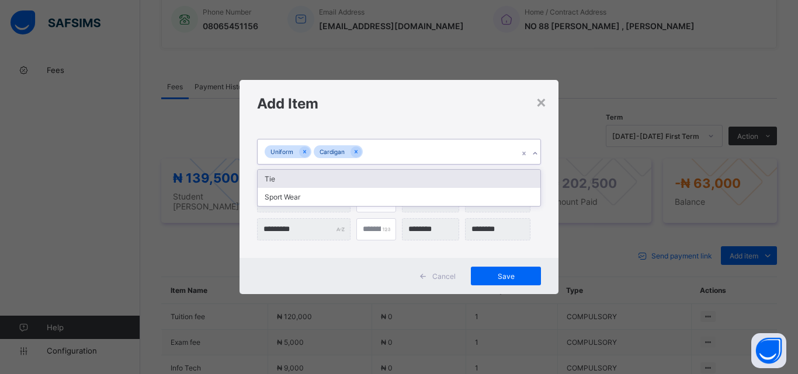
click at [415, 155] on div "Uniform Cardigan" at bounding box center [388, 152] width 261 height 25
click at [383, 178] on div "Tie" at bounding box center [399, 179] width 283 height 18
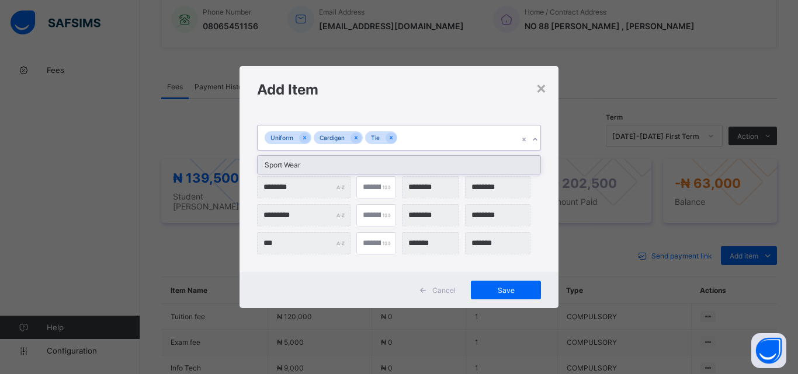
click at [443, 140] on div "Uniform Cardigan Tie" at bounding box center [388, 138] width 261 height 25
click at [423, 172] on div "Sport Wear" at bounding box center [399, 165] width 283 height 18
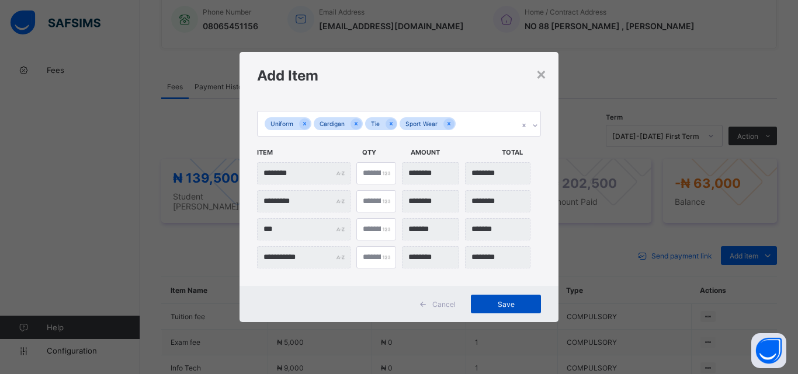
click at [508, 308] on span "Save" at bounding box center [506, 304] width 53 height 9
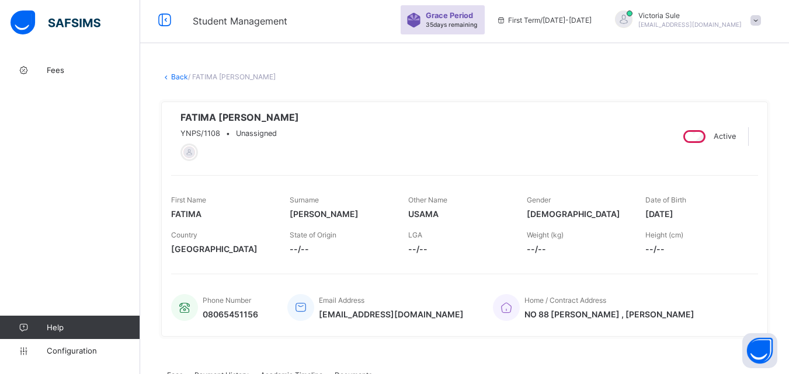
scroll to position [0, 0]
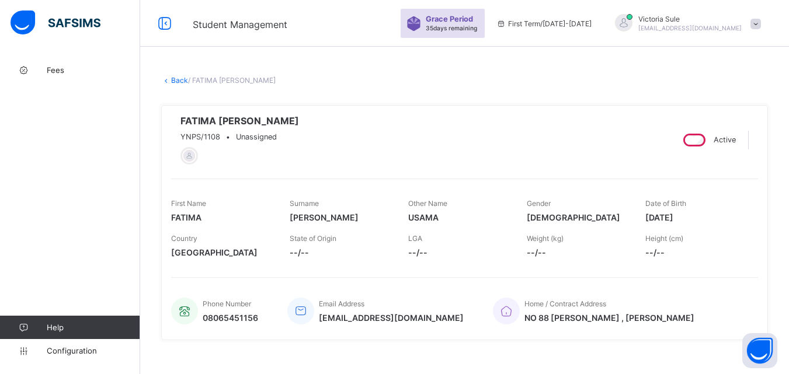
click at [182, 78] on link "Back" at bounding box center [179, 80] width 17 height 9
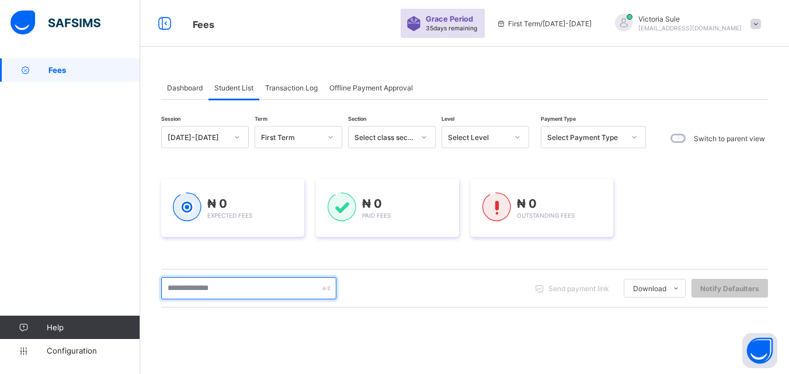
click at [215, 293] on input "text" at bounding box center [248, 288] width 175 height 22
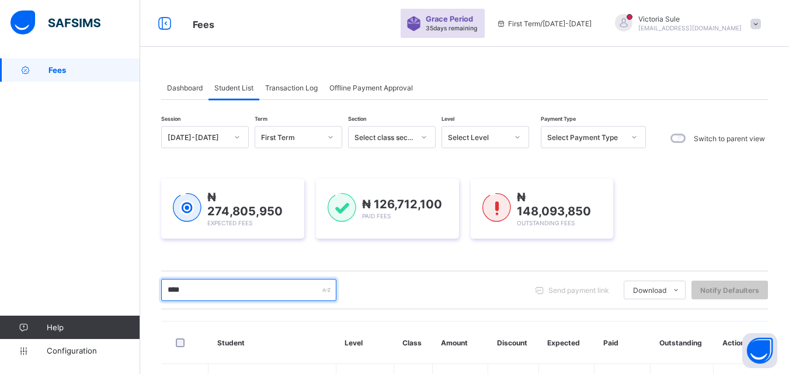
click at [193, 288] on input "****" at bounding box center [248, 290] width 175 height 22
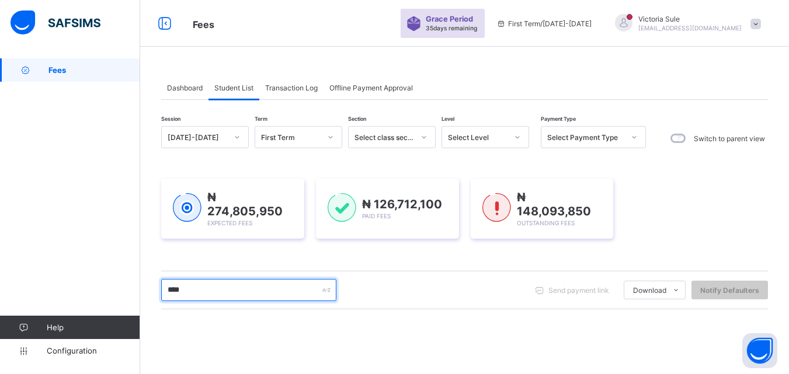
type input "****"
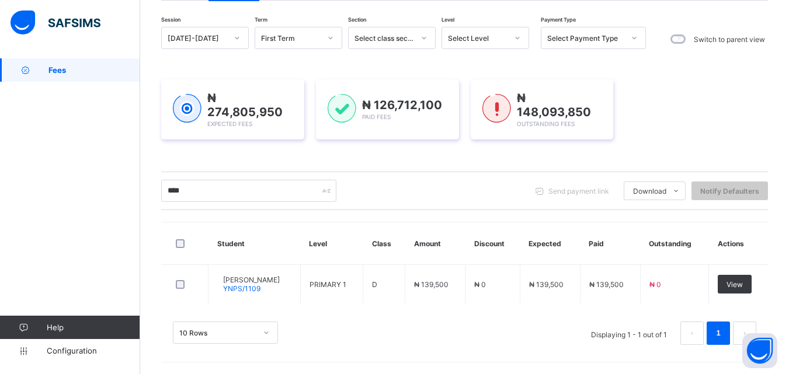
scroll to position [98, 0]
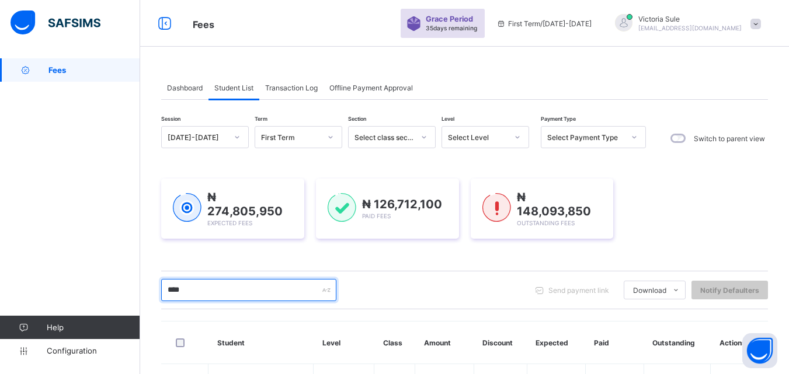
click at [189, 279] on input "****" at bounding box center [248, 290] width 175 height 22
click at [185, 279] on input "****" at bounding box center [248, 290] width 175 height 22
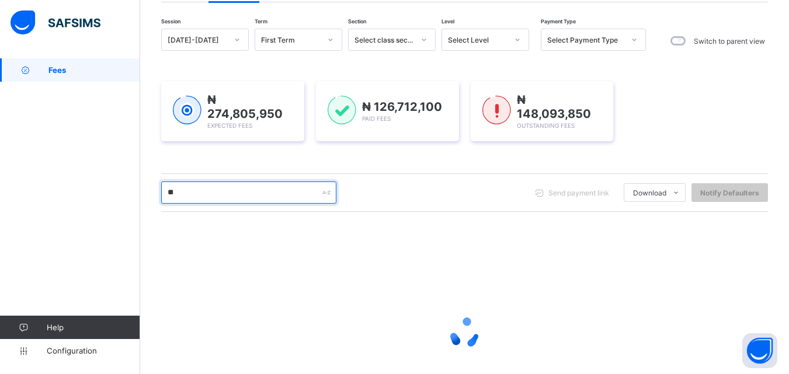
scroll to position [175, 0]
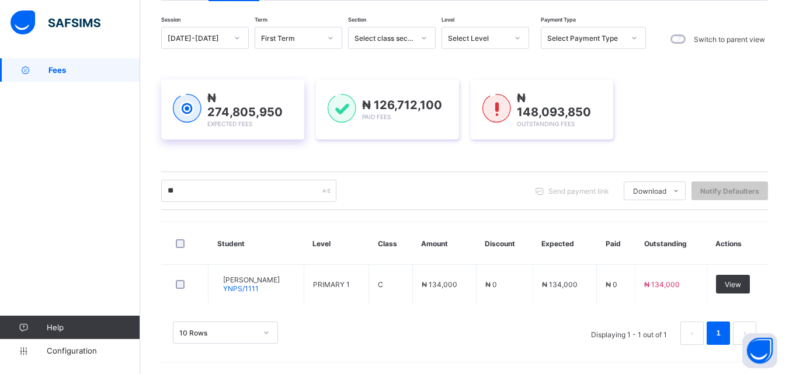
click at [183, 115] on img at bounding box center [187, 108] width 29 height 29
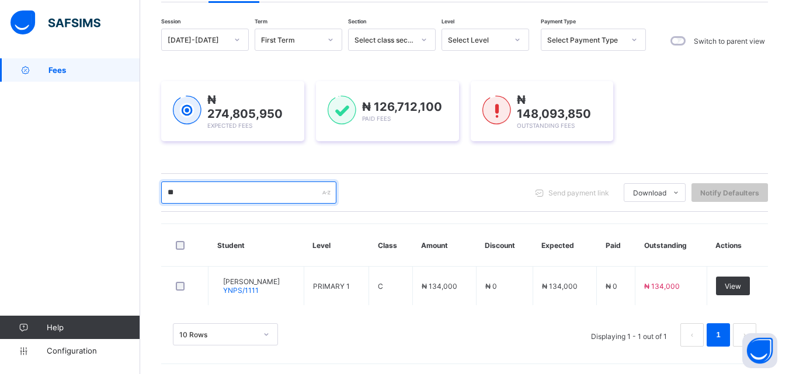
click at [199, 189] on input "**" at bounding box center [248, 193] width 175 height 22
click at [238, 189] on input "****" at bounding box center [248, 193] width 175 height 22
type input "****"
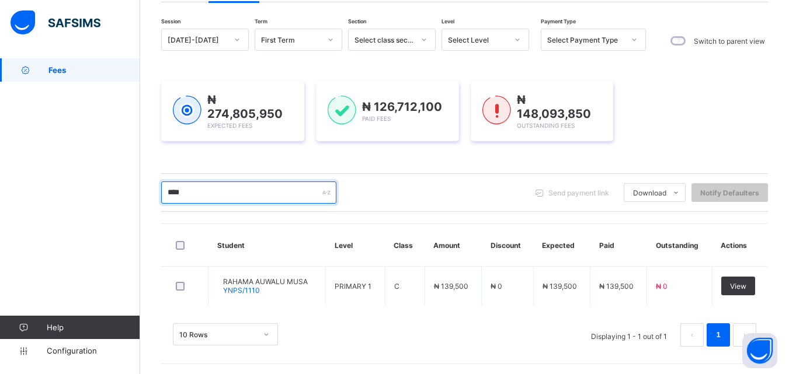
click at [203, 197] on input "****" at bounding box center [248, 193] width 175 height 22
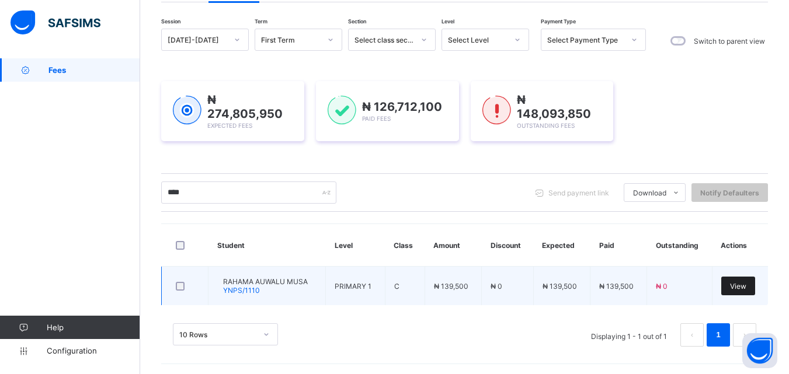
click at [745, 287] on span "View" at bounding box center [738, 286] width 16 height 9
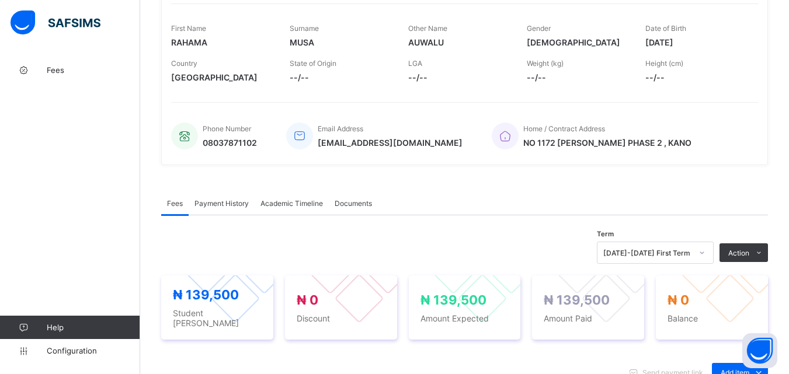
scroll to position [292, 0]
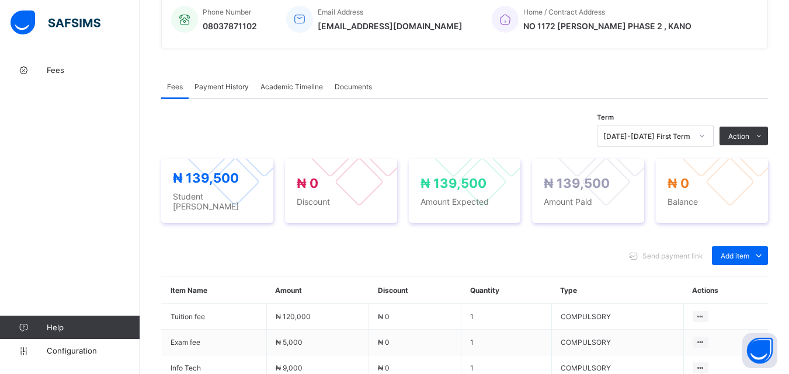
click at [215, 90] on span "Payment History" at bounding box center [222, 86] width 54 height 9
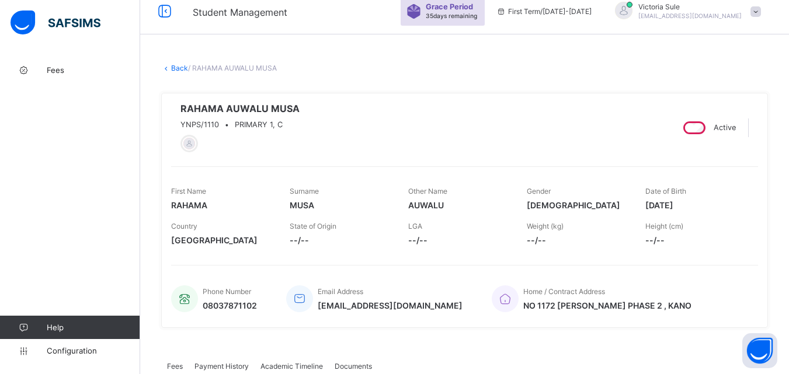
scroll to position [6, 0]
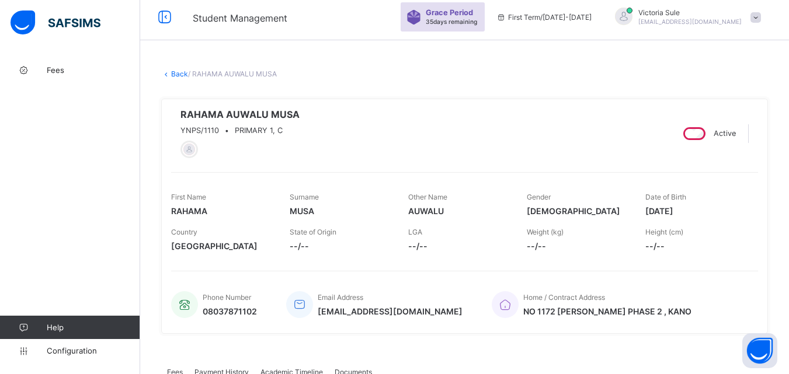
click at [181, 74] on link "Back" at bounding box center [179, 74] width 17 height 9
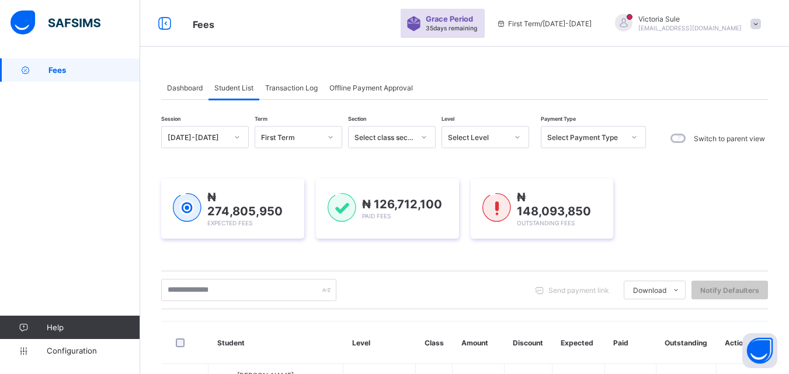
scroll to position [234, 0]
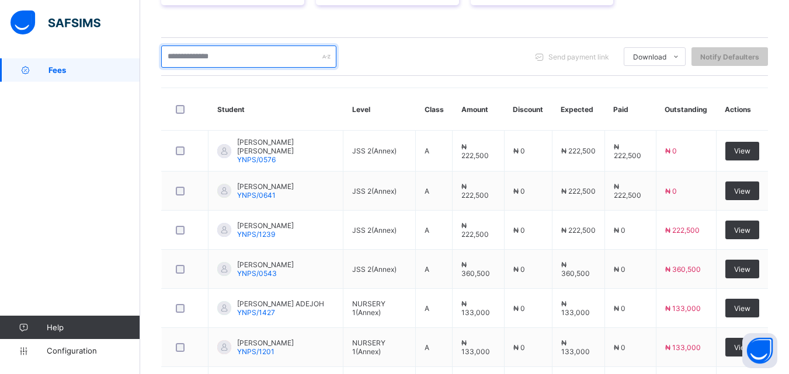
click at [176, 57] on input "text" at bounding box center [248, 57] width 175 height 22
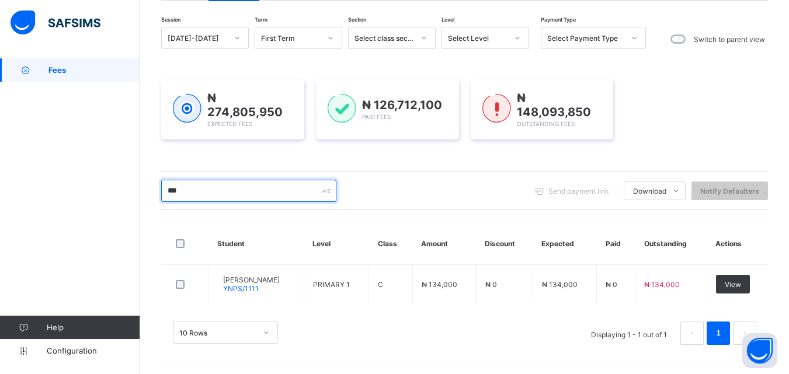
scroll to position [98, 0]
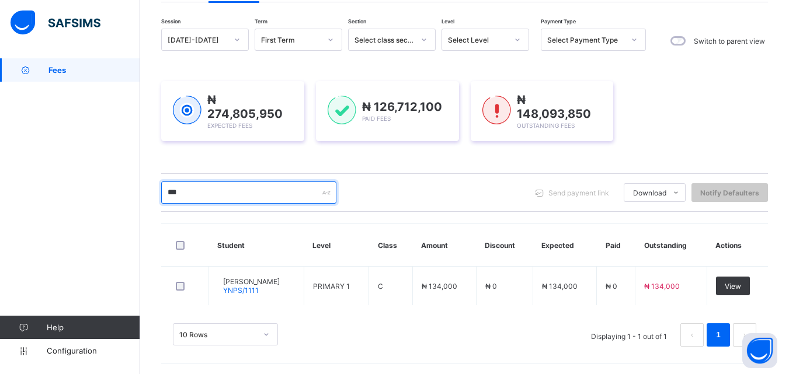
type input "****"
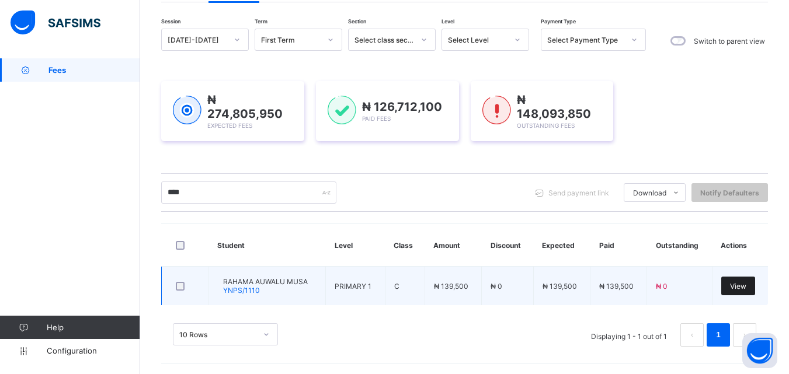
click at [746, 286] on span "View" at bounding box center [738, 286] width 16 height 9
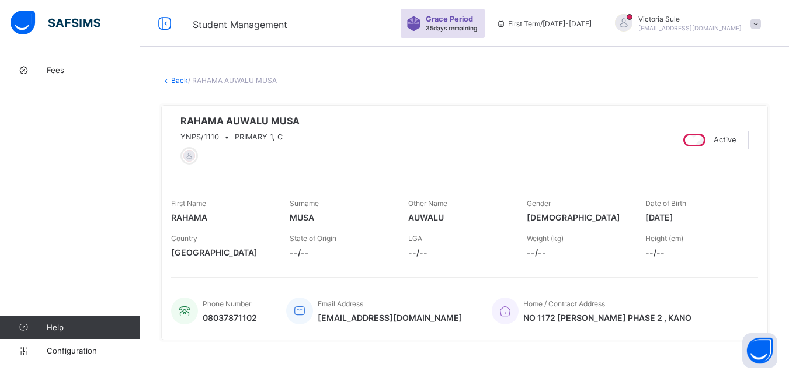
scroll to position [350, 0]
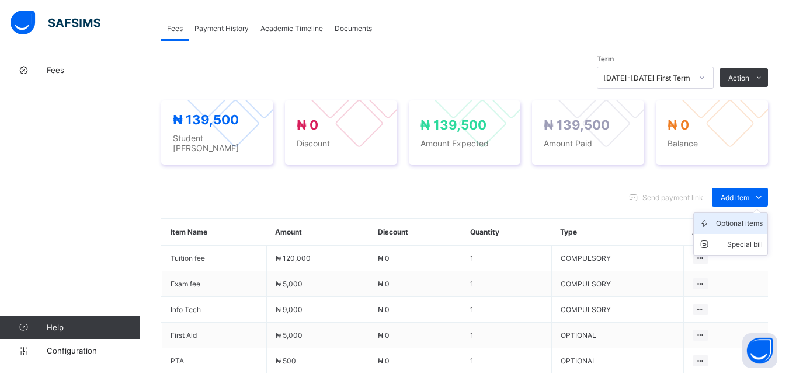
click at [751, 222] on div "Optional items" at bounding box center [739, 224] width 47 height 12
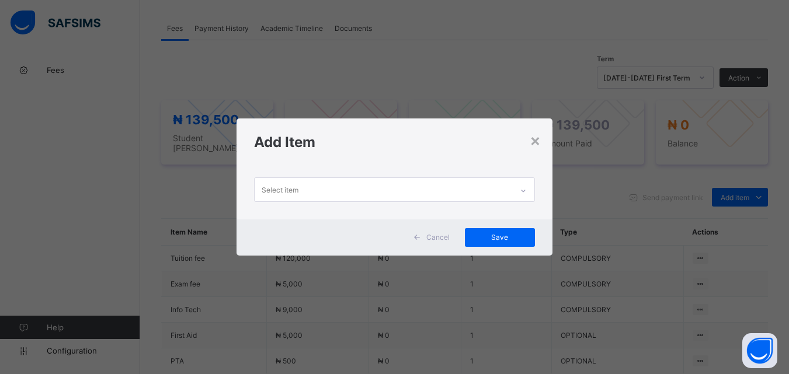
click at [518, 186] on div at bounding box center [523, 191] width 20 height 19
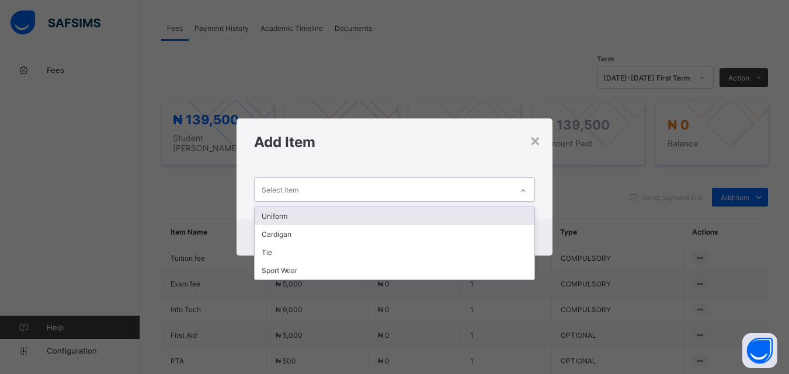
click at [448, 209] on div "Uniform" at bounding box center [394, 216] width 279 height 18
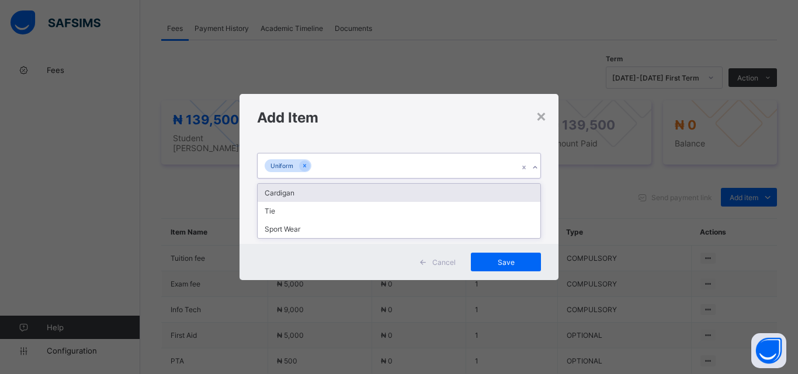
click at [463, 164] on div "Uniform" at bounding box center [388, 166] width 261 height 25
click at [452, 200] on div "Cardigan" at bounding box center [399, 193] width 283 height 18
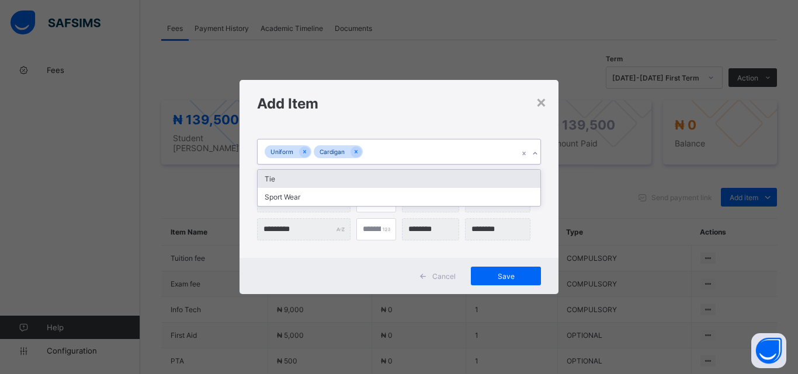
click at [450, 155] on div "Uniform Cardigan" at bounding box center [388, 152] width 261 height 25
click at [442, 180] on div "Tie" at bounding box center [399, 179] width 283 height 18
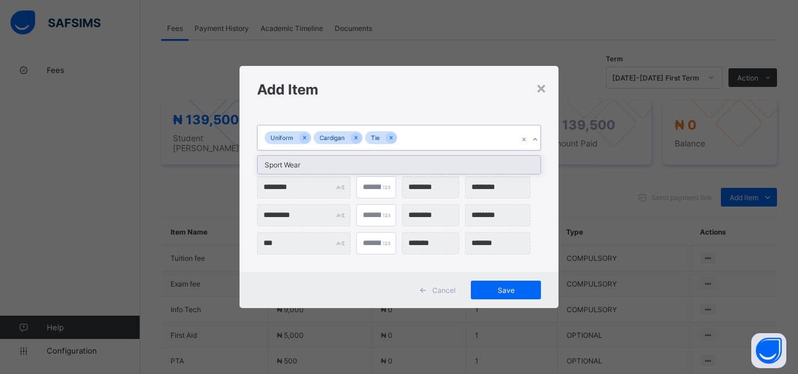
click at [468, 139] on div "Uniform Cardigan Tie" at bounding box center [388, 138] width 261 height 25
drag, startPoint x: 463, startPoint y: 166, endPoint x: 458, endPoint y: 182, distance: 16.6
click at [461, 173] on div "Sport Wear" at bounding box center [399, 165] width 283 height 18
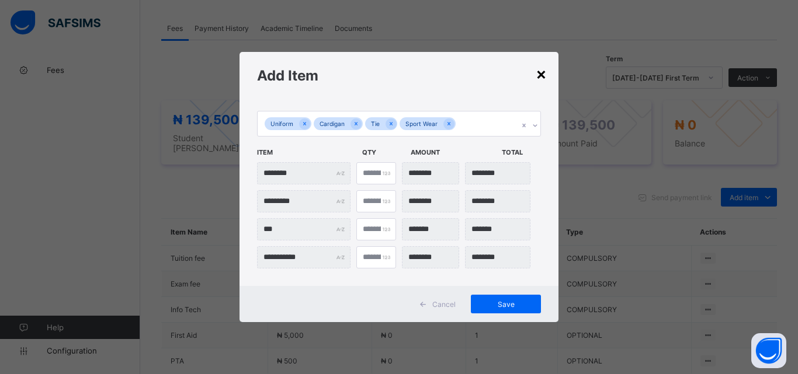
click at [539, 75] on div "×" at bounding box center [541, 74] width 11 height 20
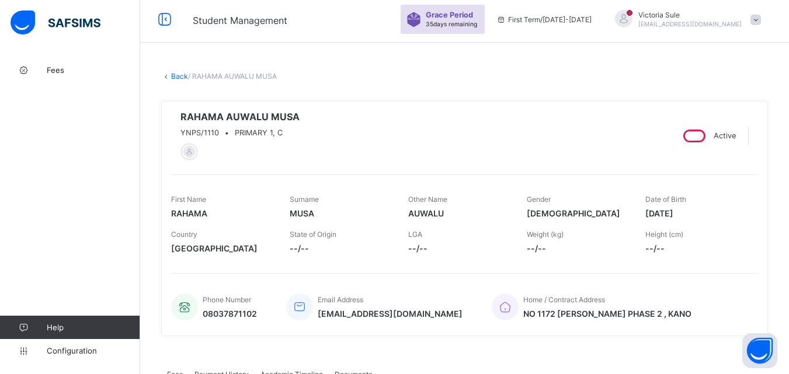
scroll to position [0, 0]
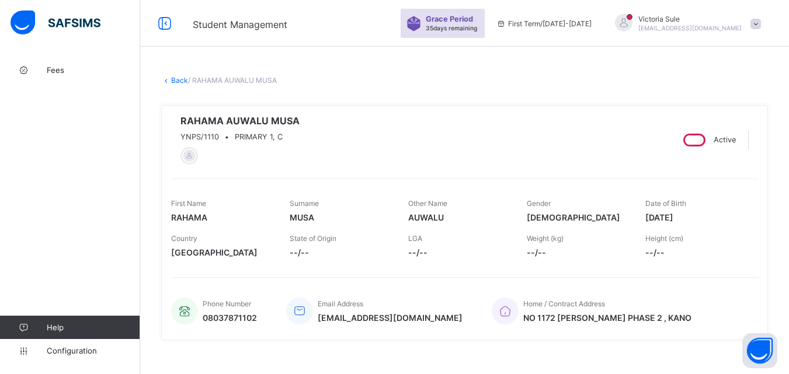
click at [179, 79] on link "Back" at bounding box center [179, 80] width 17 height 9
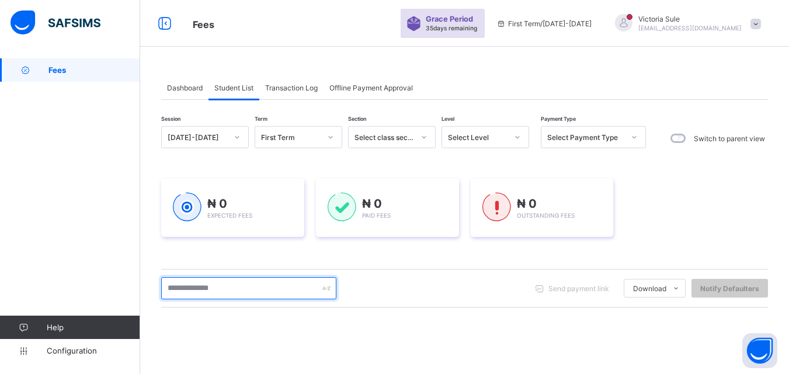
click at [213, 290] on input "text" at bounding box center [248, 288] width 175 height 22
type input "****"
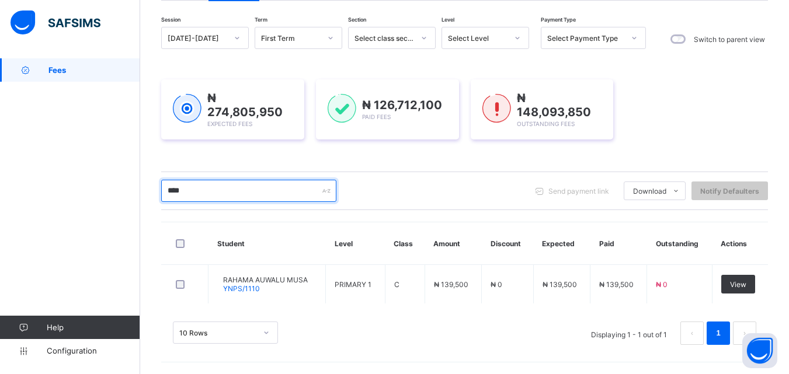
scroll to position [98, 0]
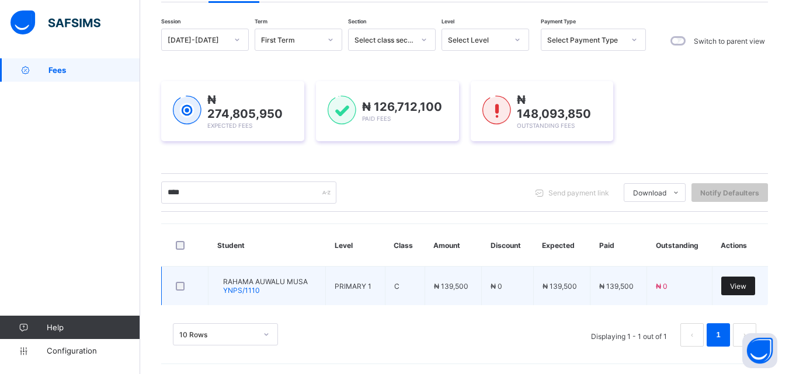
click at [742, 285] on span "View" at bounding box center [738, 286] width 16 height 9
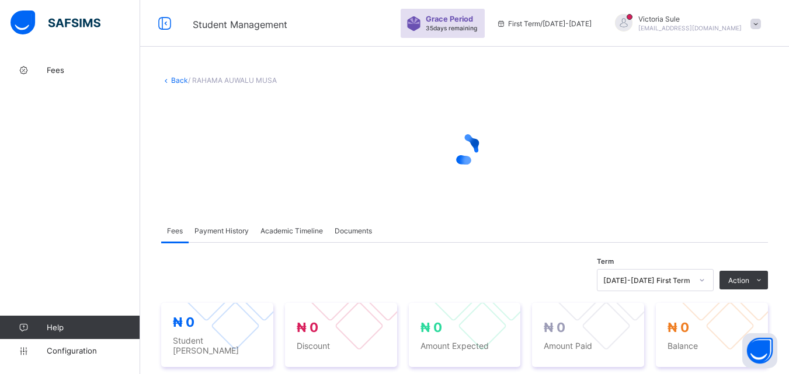
click at [183, 79] on link "Back" at bounding box center [179, 80] width 17 height 9
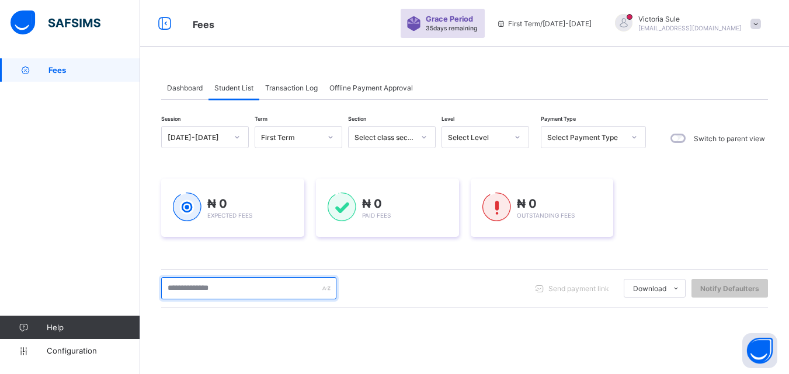
click at [261, 288] on input "text" at bounding box center [248, 288] width 175 height 22
type input "****"
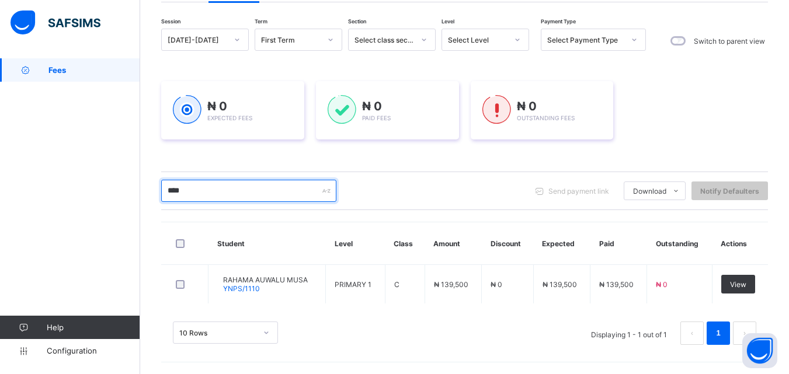
scroll to position [98, 0]
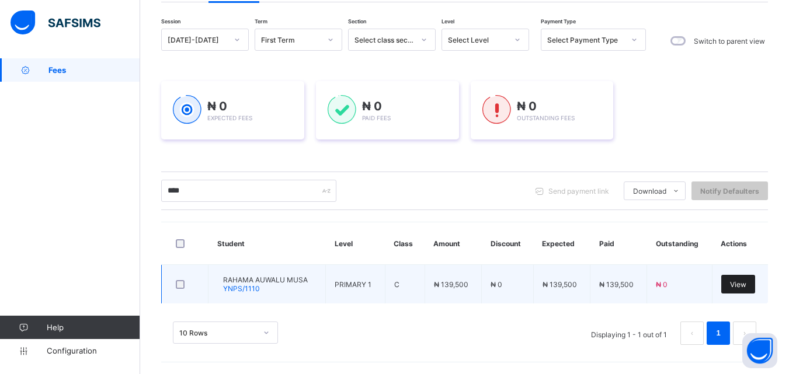
click at [743, 283] on span "View" at bounding box center [738, 284] width 16 height 9
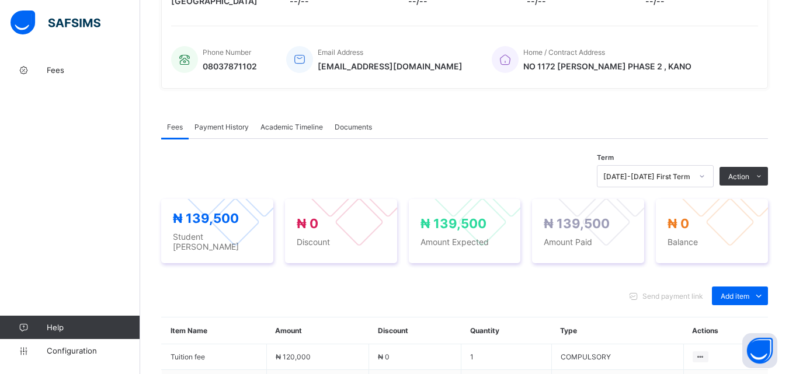
scroll to position [467, 0]
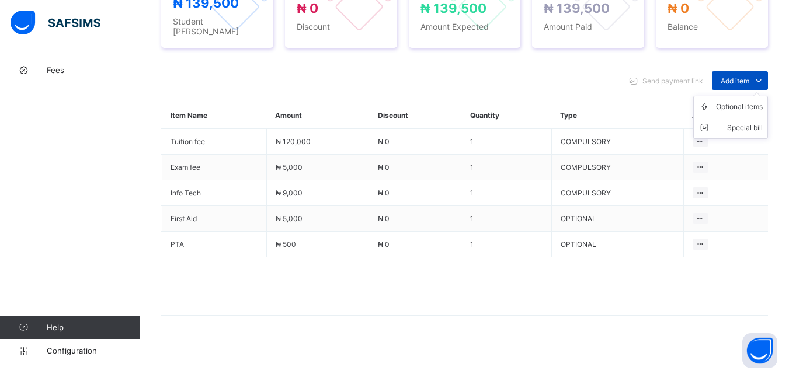
click at [741, 77] on span "Add item" at bounding box center [735, 81] width 29 height 9
click at [741, 105] on div "Optional items" at bounding box center [739, 107] width 47 height 12
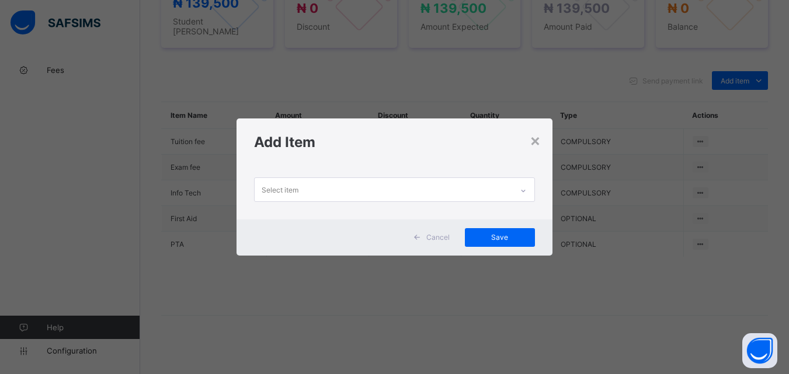
click at [528, 188] on div at bounding box center [523, 191] width 20 height 19
click at [540, 143] on div "×" at bounding box center [535, 140] width 11 height 20
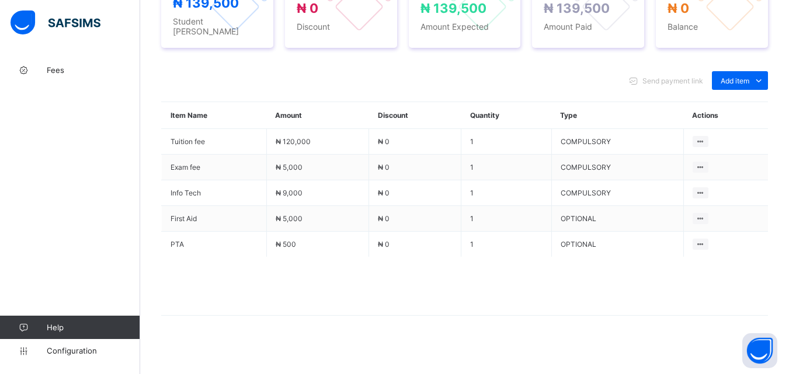
drag, startPoint x: 738, startPoint y: 105, endPoint x: 655, endPoint y: 126, distance: 86.0
click at [0, 0] on div "Optional items" at bounding box center [0, 0] width 0 height 0
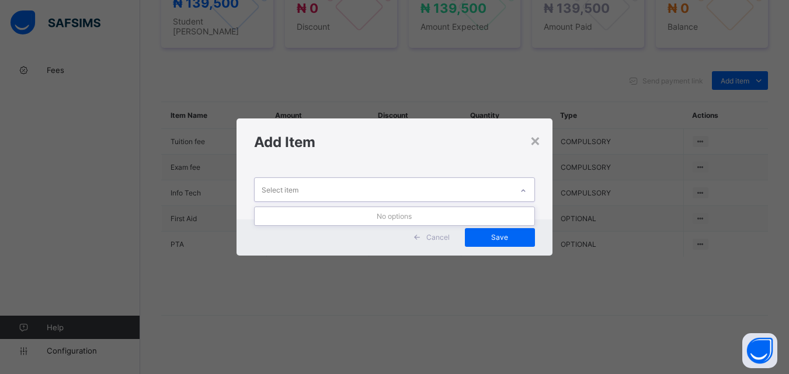
click at [427, 189] on div "Select item" at bounding box center [383, 189] width 257 height 23
click at [543, 140] on div "Add Item" at bounding box center [394, 142] width 315 height 47
click at [540, 138] on div "×" at bounding box center [535, 140] width 11 height 20
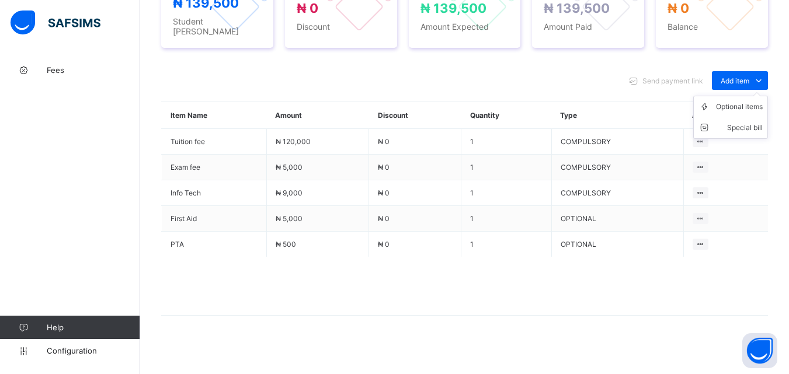
click at [758, 96] on ul "Optional items Special bill" at bounding box center [730, 117] width 75 height 43
click at [0, 0] on div "Optional items" at bounding box center [0, 0] width 0 height 0
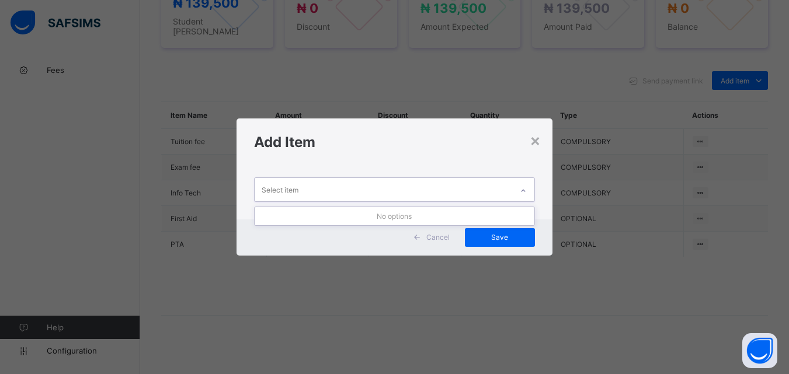
click at [441, 193] on div "Select item" at bounding box center [383, 189] width 257 height 23
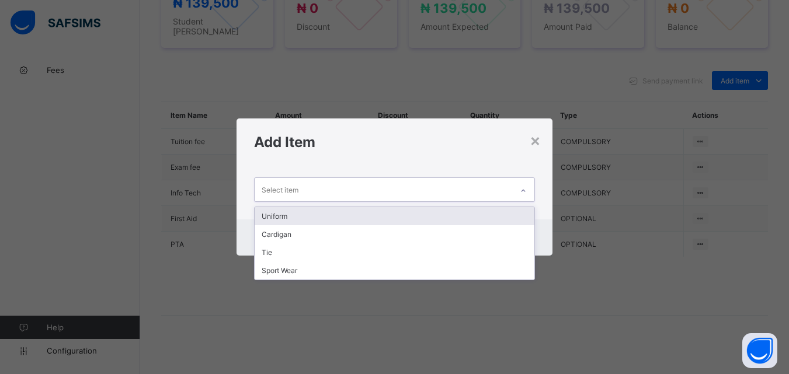
click at [439, 216] on div "Uniform" at bounding box center [394, 216] width 279 height 18
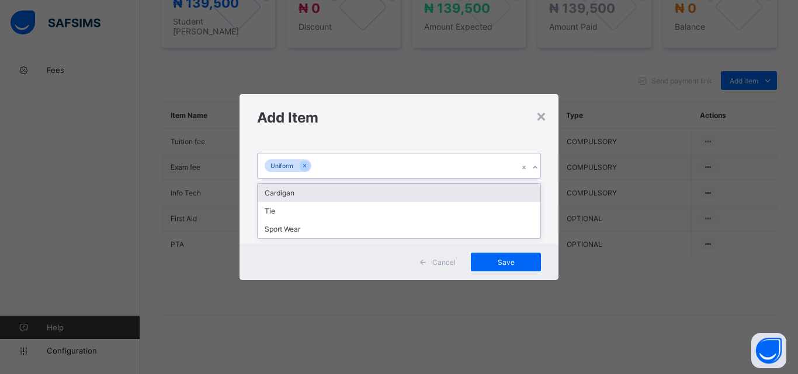
click at [434, 169] on div "Uniform" at bounding box center [388, 166] width 261 height 25
click at [433, 187] on div "Cardigan" at bounding box center [399, 193] width 283 height 18
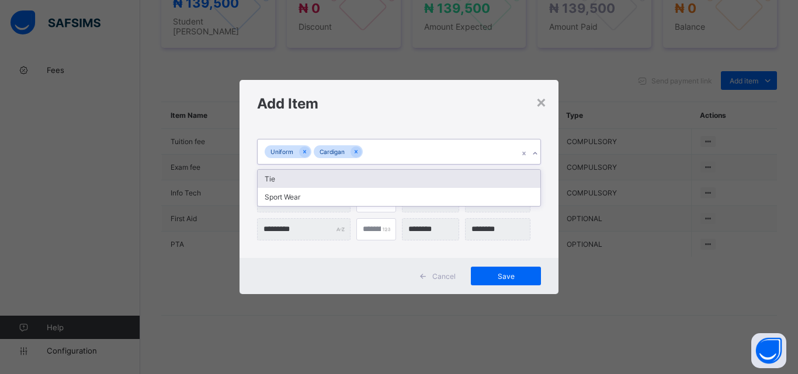
click at [443, 156] on div "Uniform Cardigan" at bounding box center [388, 152] width 261 height 25
click at [442, 173] on div "Tie" at bounding box center [399, 179] width 283 height 18
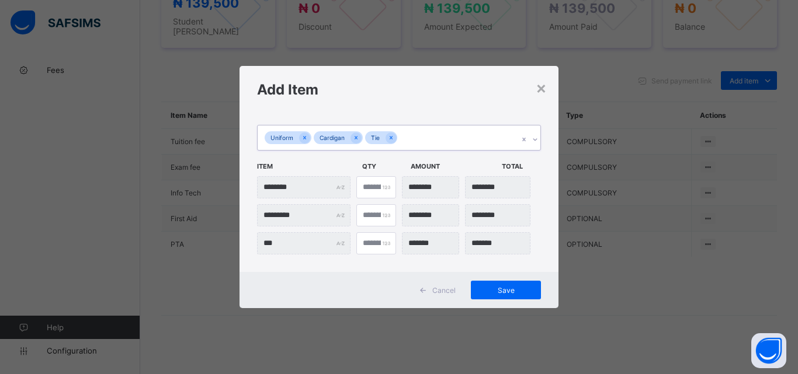
click at [455, 140] on div "Uniform Cardigan Tie" at bounding box center [388, 138] width 261 height 25
click at [456, 161] on div "Sport Wear" at bounding box center [399, 165] width 283 height 18
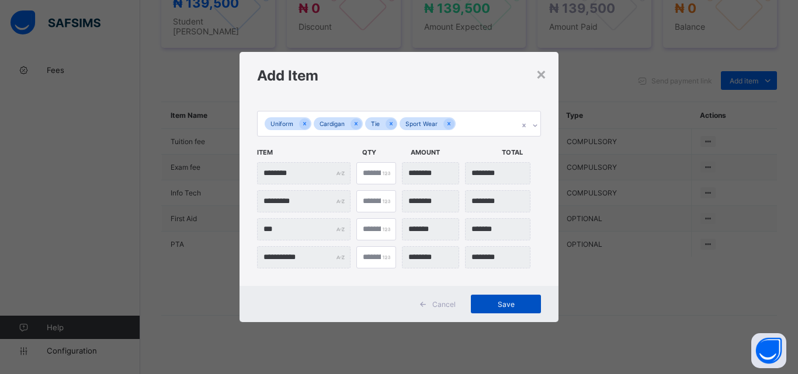
click at [521, 304] on span "Save" at bounding box center [506, 304] width 53 height 9
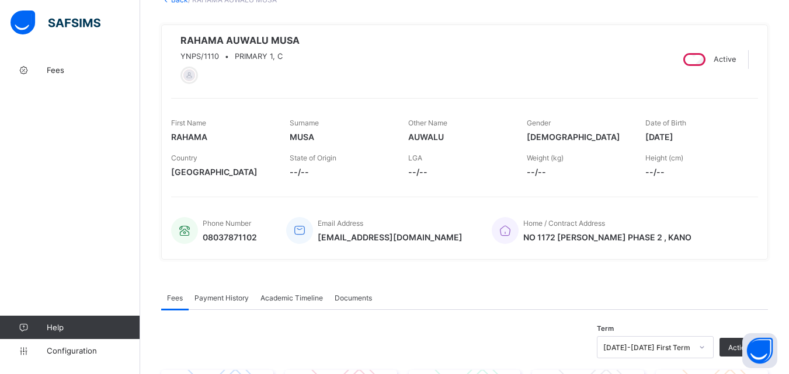
scroll to position [58, 0]
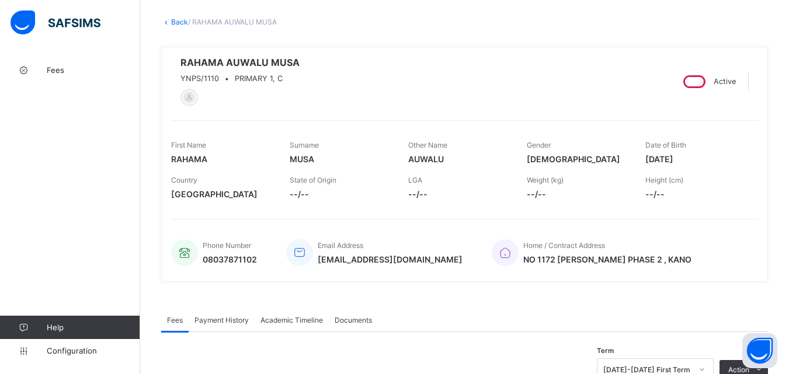
click at [175, 23] on link "Back" at bounding box center [179, 22] width 17 height 9
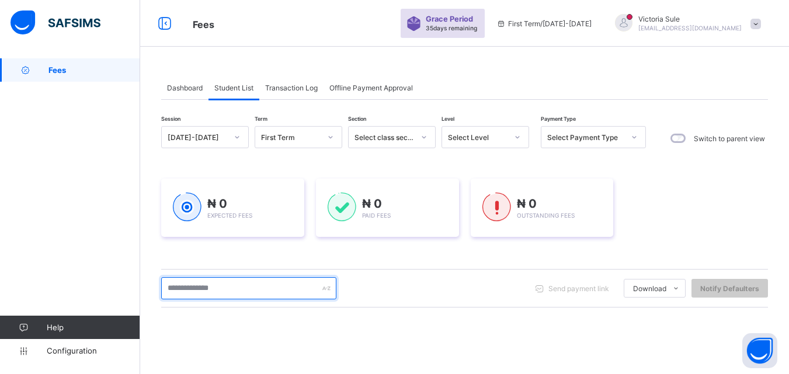
click at [223, 290] on input "text" at bounding box center [248, 288] width 175 height 22
type input "****"
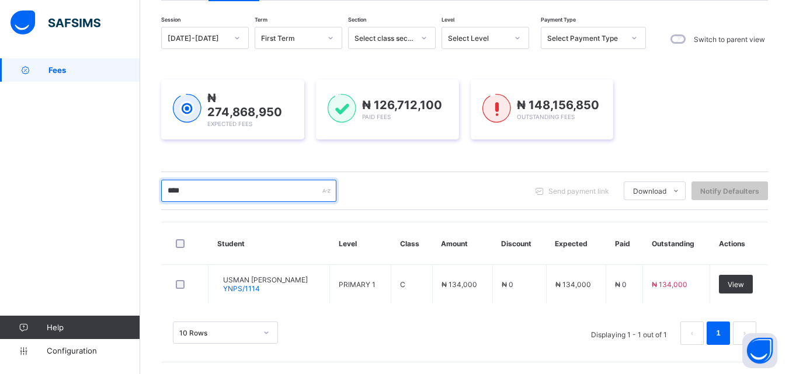
scroll to position [98, 0]
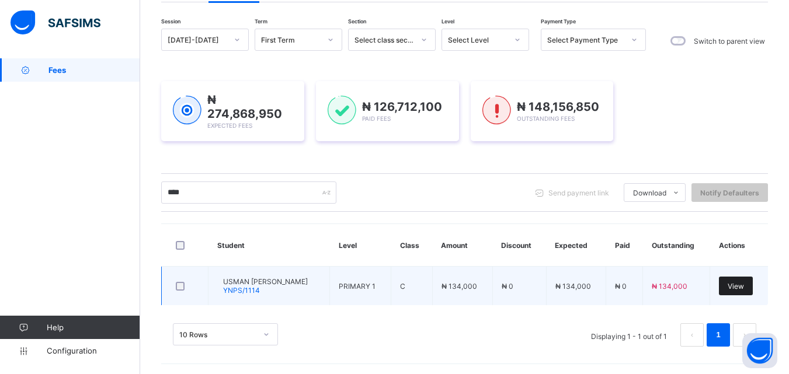
click at [734, 289] on div "View" at bounding box center [736, 286] width 34 height 19
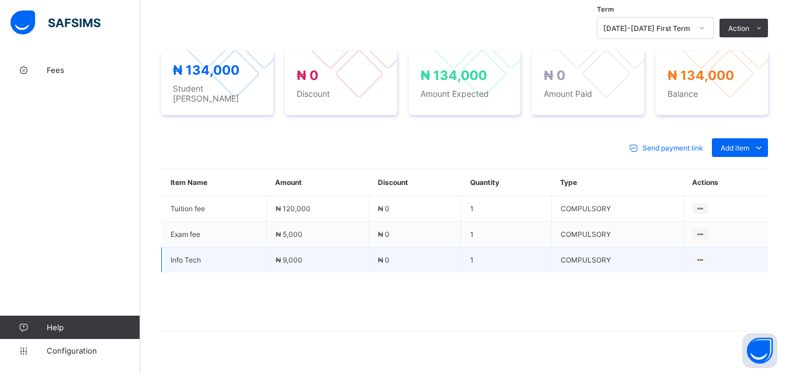
scroll to position [409, 0]
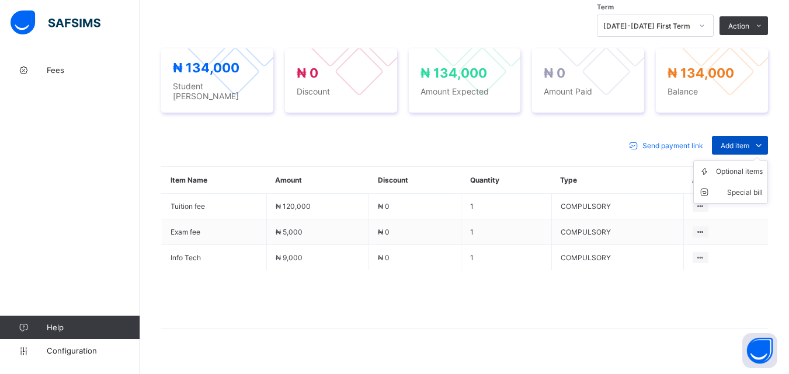
click at [739, 144] on span "Add item" at bounding box center [735, 145] width 29 height 9
click at [740, 168] on div "Optional items" at bounding box center [739, 172] width 47 height 12
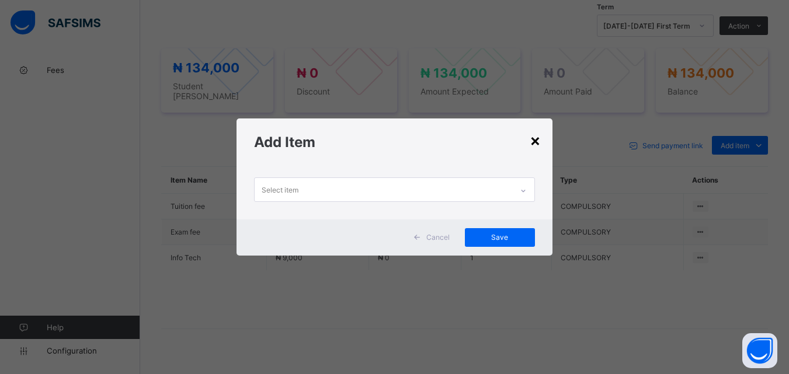
click at [524, 190] on icon at bounding box center [523, 191] width 4 height 2
click at [525, 190] on icon at bounding box center [523, 191] width 7 height 12
click at [540, 141] on div "×" at bounding box center [535, 140] width 11 height 20
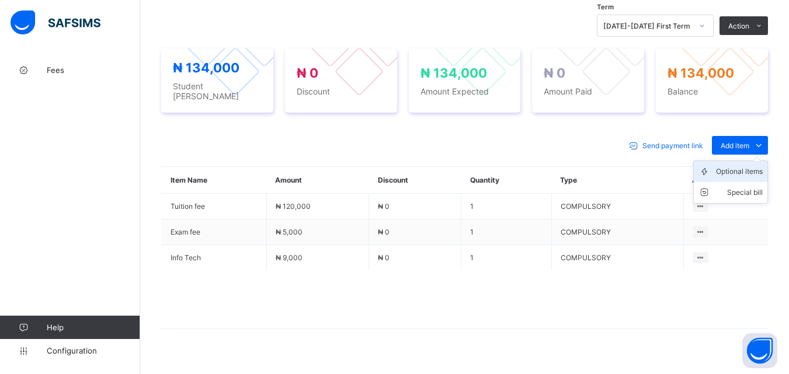
click at [752, 172] on div "Optional items" at bounding box center [739, 172] width 47 height 12
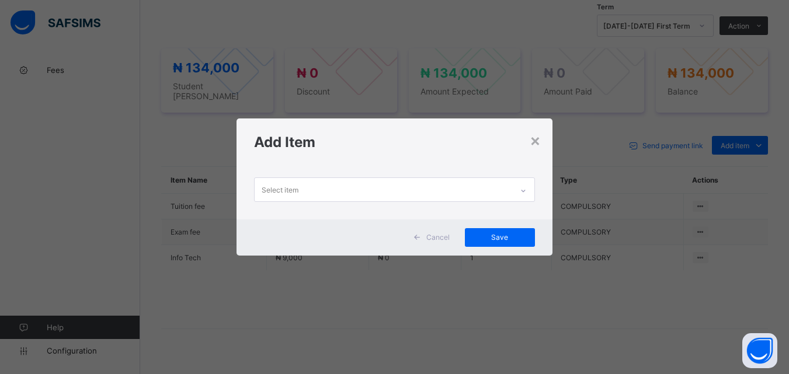
click at [520, 186] on div at bounding box center [523, 191] width 20 height 19
click at [529, 190] on div at bounding box center [523, 191] width 20 height 19
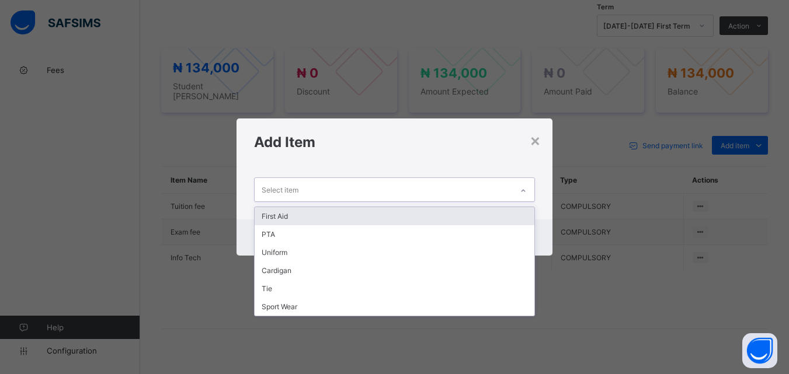
click at [527, 189] on icon at bounding box center [523, 191] width 7 height 12
click at [523, 186] on icon at bounding box center [523, 191] width 7 height 12
click at [335, 220] on div "First Aid" at bounding box center [394, 216] width 279 height 18
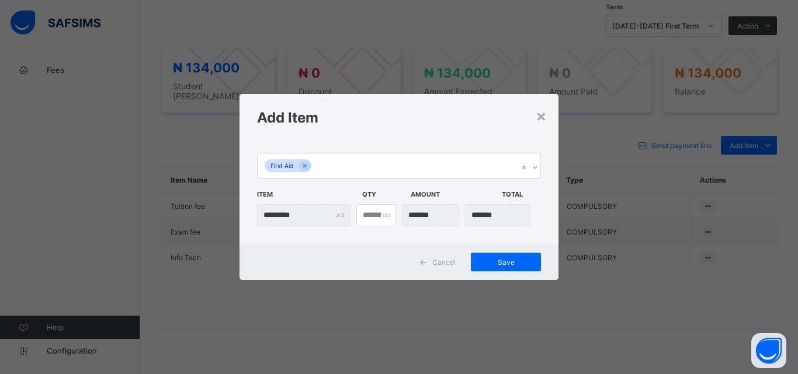
click at [533, 165] on icon at bounding box center [535, 168] width 7 height 12
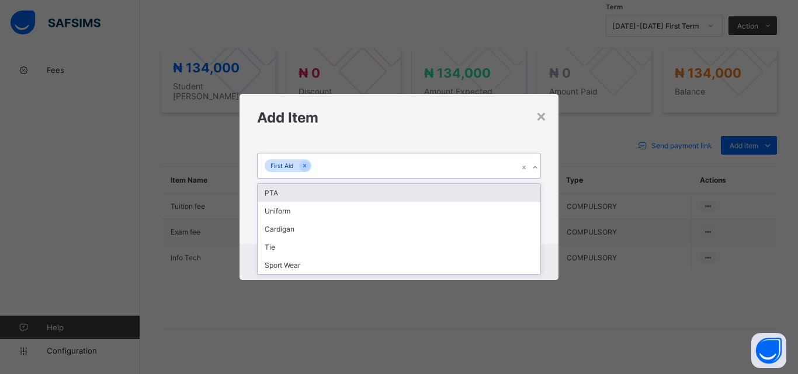
click at [415, 186] on div "PTA" at bounding box center [399, 193] width 283 height 18
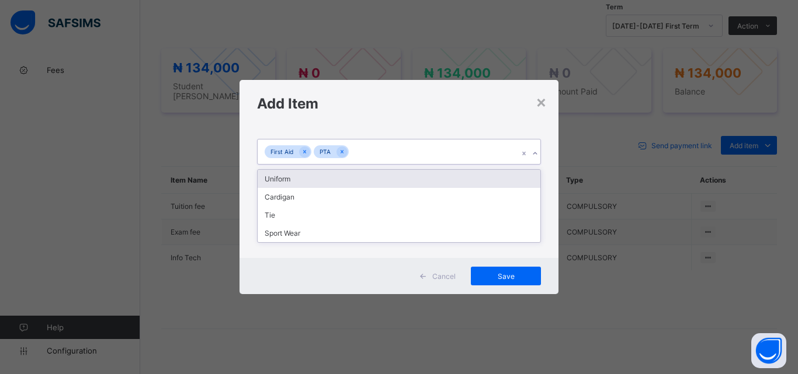
click at [536, 150] on icon at bounding box center [535, 154] width 7 height 12
click at [471, 177] on div "Uniform" at bounding box center [399, 179] width 283 height 18
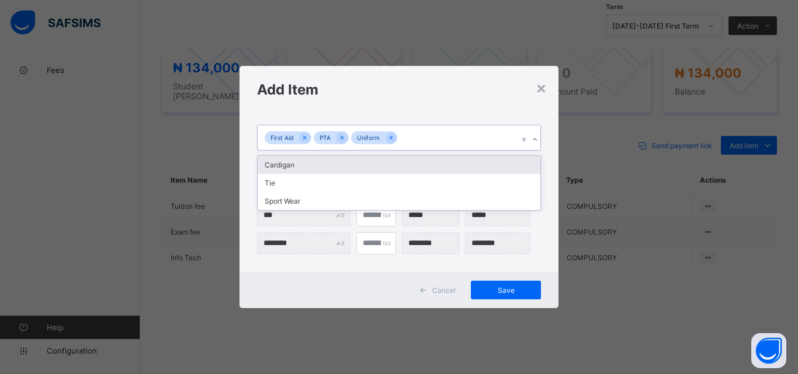
click at [535, 139] on icon at bounding box center [535, 140] width 7 height 12
click at [493, 166] on div "Cardigan" at bounding box center [399, 165] width 283 height 18
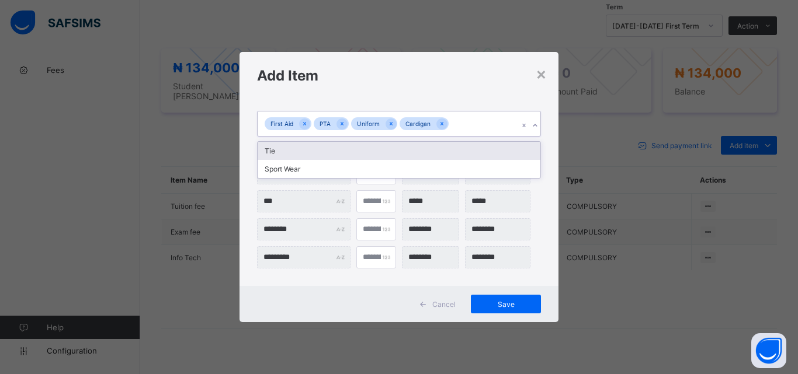
click at [535, 123] on icon at bounding box center [535, 126] width 7 height 12
click at [496, 153] on div "Tie" at bounding box center [399, 151] width 283 height 18
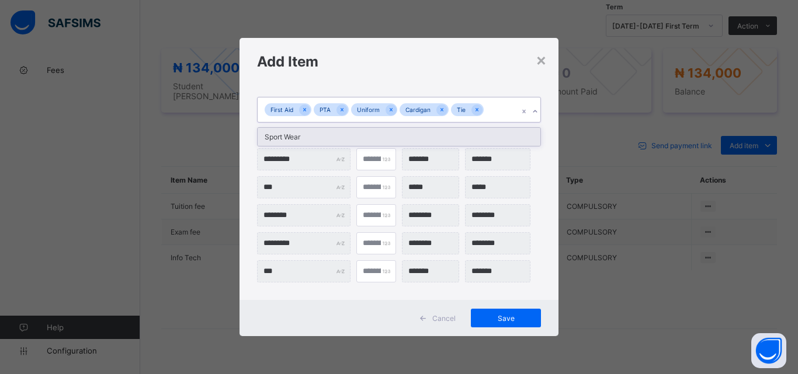
click at [536, 107] on icon at bounding box center [535, 112] width 7 height 12
click at [442, 131] on div "Sport Wear" at bounding box center [399, 137] width 283 height 18
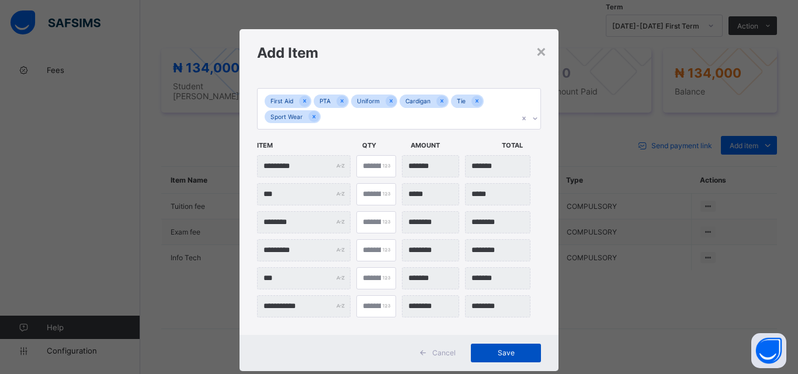
click at [504, 353] on span "Save" at bounding box center [506, 353] width 53 height 9
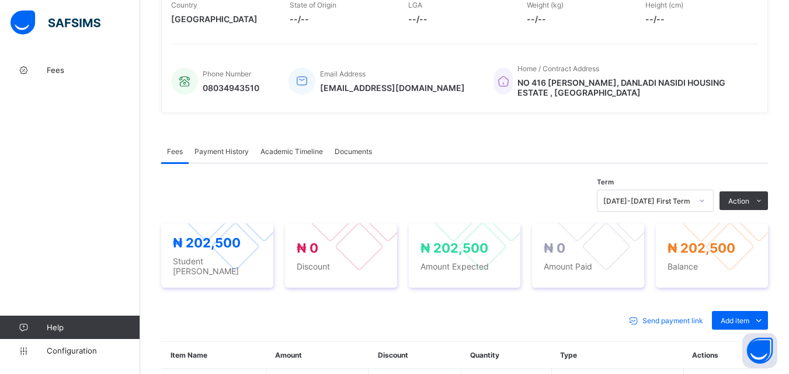
scroll to position [350, 0]
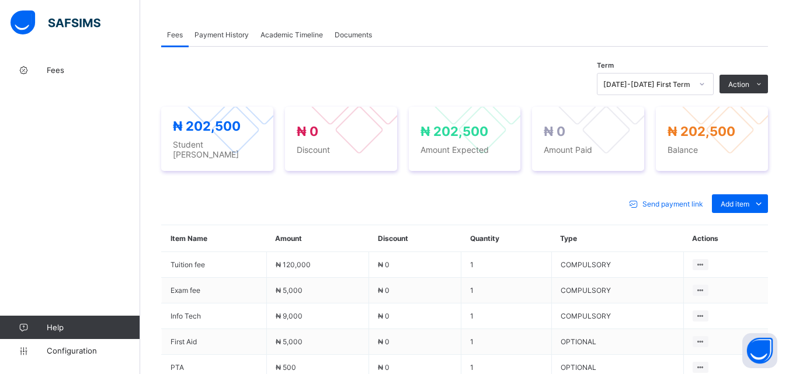
click at [749, 89] on span "Action" at bounding box center [738, 84] width 21 height 9
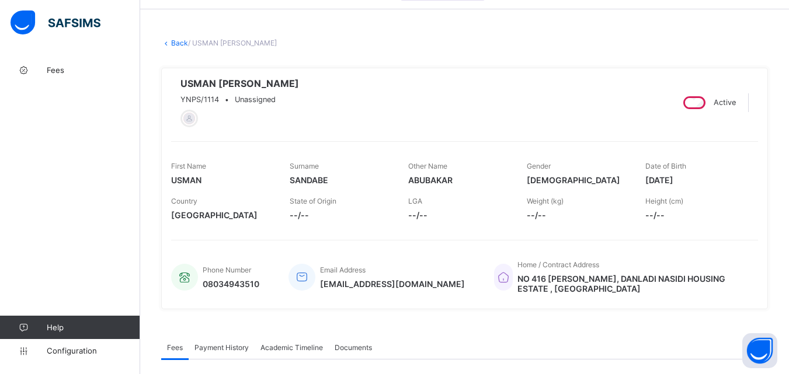
scroll to position [58, 0]
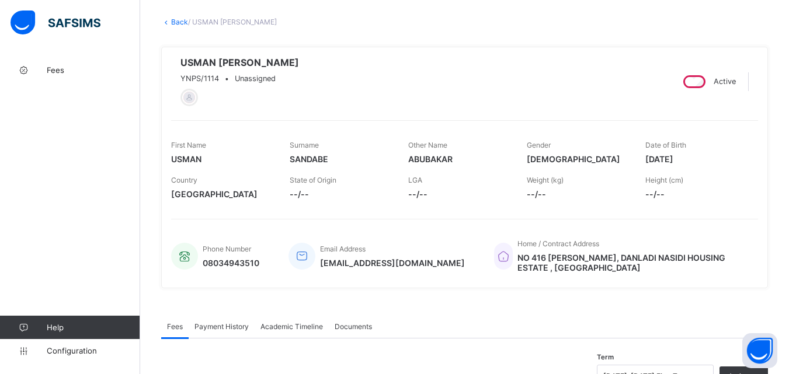
drag, startPoint x: 550, startPoint y: 68, endPoint x: 504, endPoint y: 55, distance: 48.1
click at [550, 68] on div "USMAN ABUBAKAR SANDABE YNPS/1114 • Unassigned" at bounding box center [417, 82] width 492 height 50
drag, startPoint x: 504, startPoint y: 55, endPoint x: 112, endPoint y: 8, distance: 394.8
click at [504, 54] on div "USMAN ABUBAKAR SANDABE YNPS/1114 • Unassigned Active First Name USMAN Surname S…" at bounding box center [464, 168] width 607 height 242
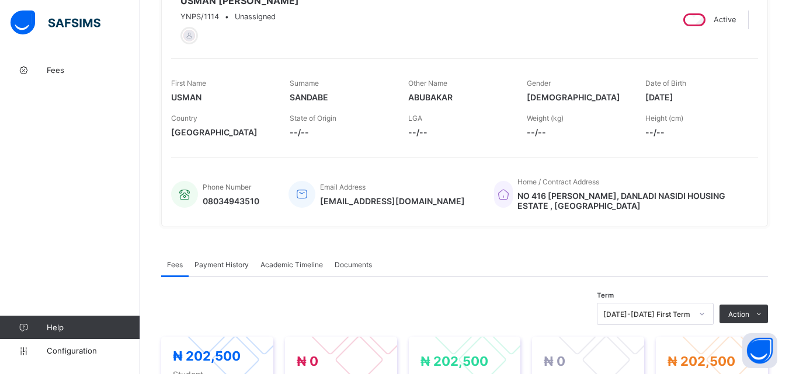
scroll to position [117, 0]
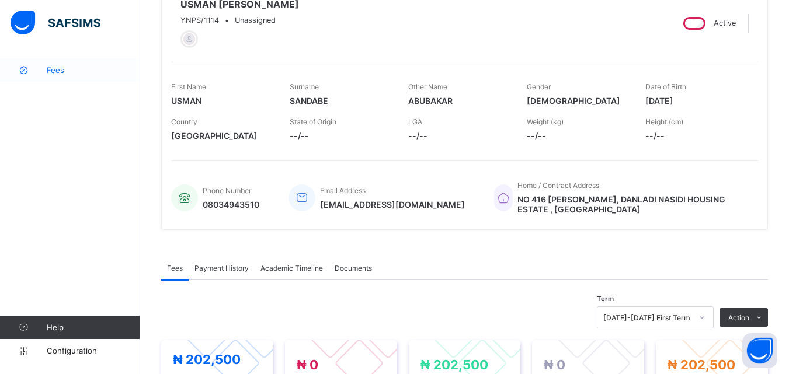
click at [60, 73] on span "Fees" at bounding box center [93, 69] width 93 height 9
click at [60, 68] on span "Fees" at bounding box center [93, 69] width 93 height 9
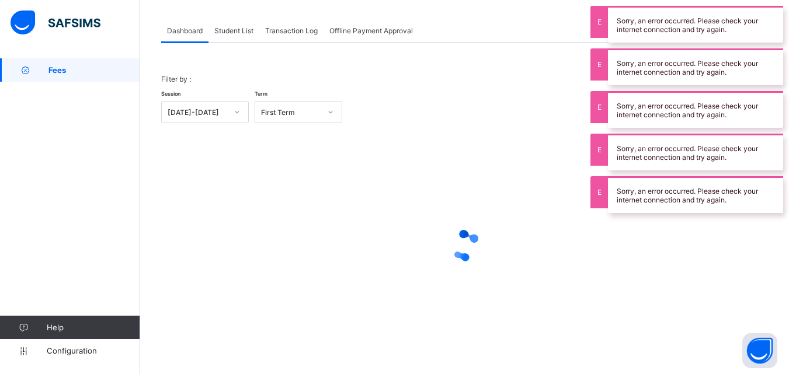
click at [226, 34] on span "Student List" at bounding box center [233, 30] width 39 height 9
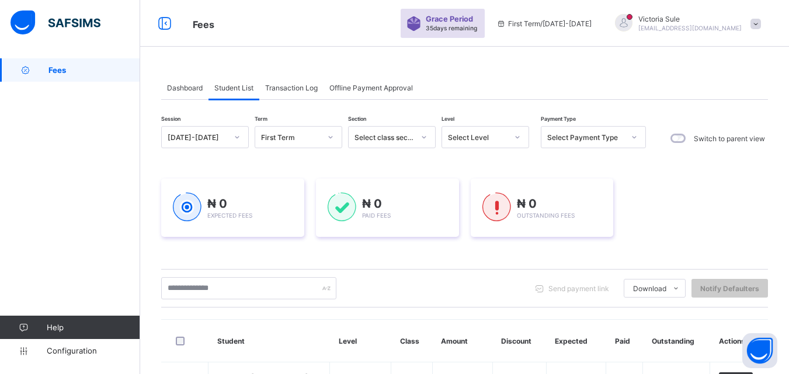
click at [499, 72] on div "Dashboard Student List Transaction Log Offline Payment Approval Student List Mo…" at bounding box center [464, 265] width 649 height 414
click at [672, 266] on div "Session 2025-2026 Term First Term Section Select class section Level Select Lev…" at bounding box center [464, 290] width 607 height 328
click at [88, 62] on link "Fees" at bounding box center [70, 69] width 140 height 23
click at [89, 66] on span "Fees" at bounding box center [94, 69] width 92 height 9
drag, startPoint x: 72, startPoint y: 65, endPoint x: 262, endPoint y: 164, distance: 213.5
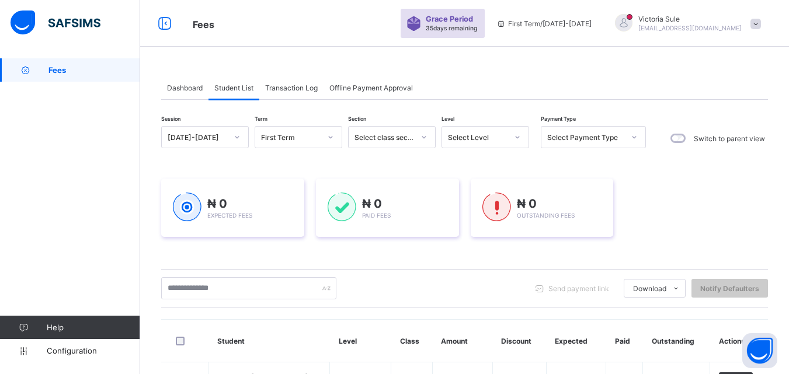
click at [72, 65] on link "Fees" at bounding box center [70, 69] width 140 height 23
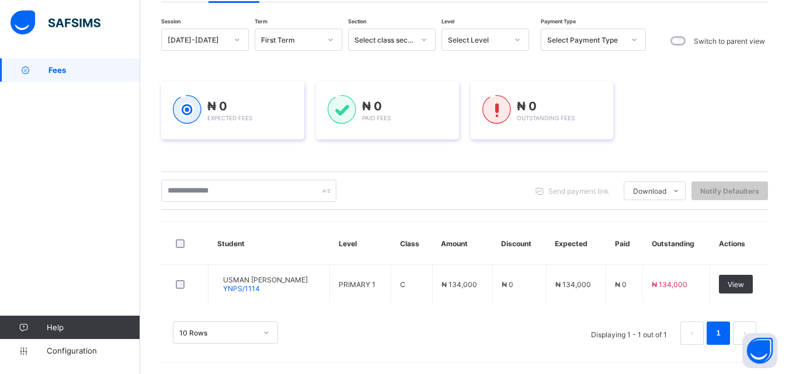
click at [57, 72] on span "Fees" at bounding box center [94, 69] width 92 height 9
click at [57, 71] on span "Fees" at bounding box center [94, 69] width 92 height 9
click at [55, 64] on link "Fees" at bounding box center [70, 69] width 140 height 23
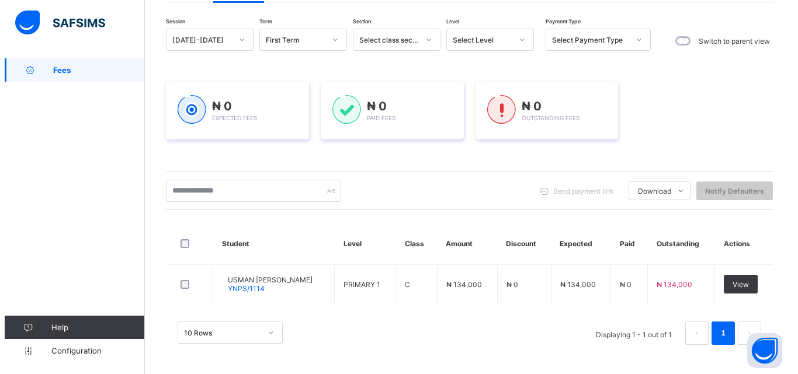
scroll to position [0, 0]
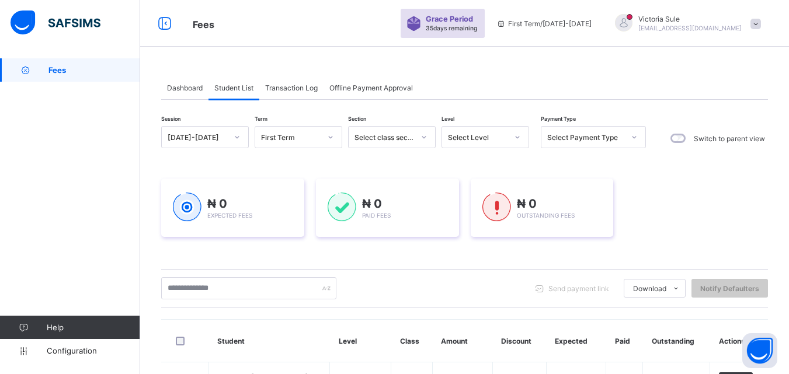
click at [697, 23] on span "Victoria Sule" at bounding box center [689, 19] width 103 height 9
click at [697, 22] on span "Victoria Sule" at bounding box center [689, 19] width 103 height 9
click at [633, 26] on div at bounding box center [624, 23] width 18 height 18
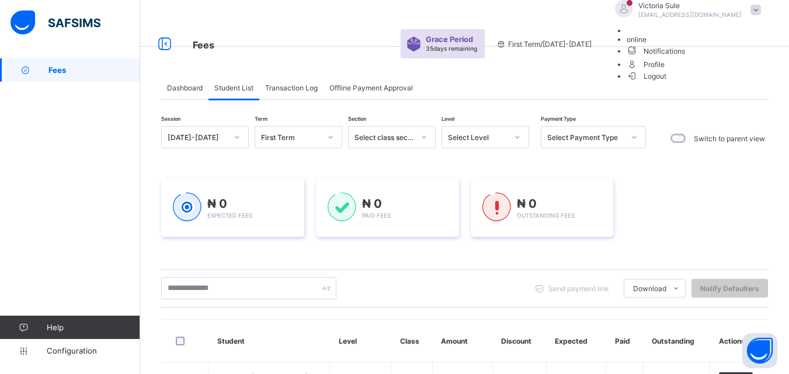
click at [633, 18] on div at bounding box center [624, 9] width 18 height 18
click at [667, 82] on span "Logout" at bounding box center [647, 76] width 40 height 12
click at [721, 113] on div "Fees Grace Period 35 days remaining First Term / 2025-2026 Victoria Sule sulevi…" at bounding box center [394, 236] width 789 height 472
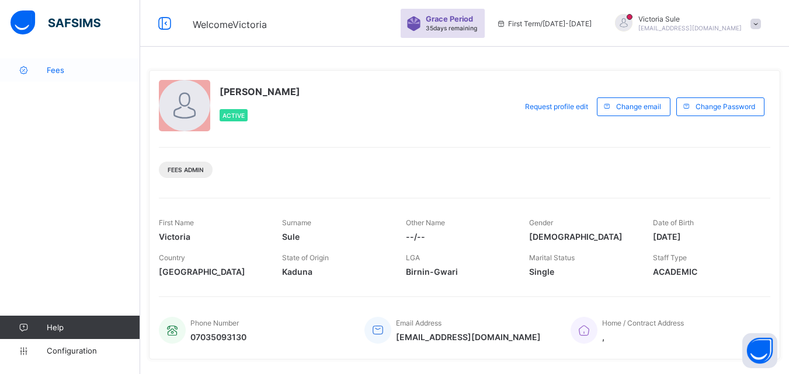
click at [64, 68] on span "Fees" at bounding box center [93, 69] width 93 height 9
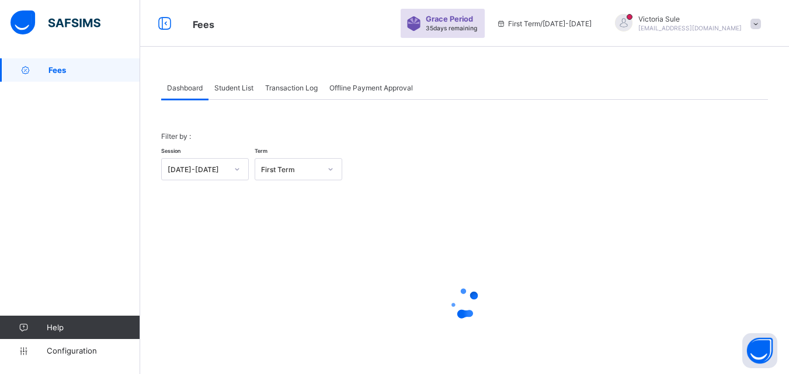
click at [233, 90] on span "Student List" at bounding box center [233, 88] width 39 height 9
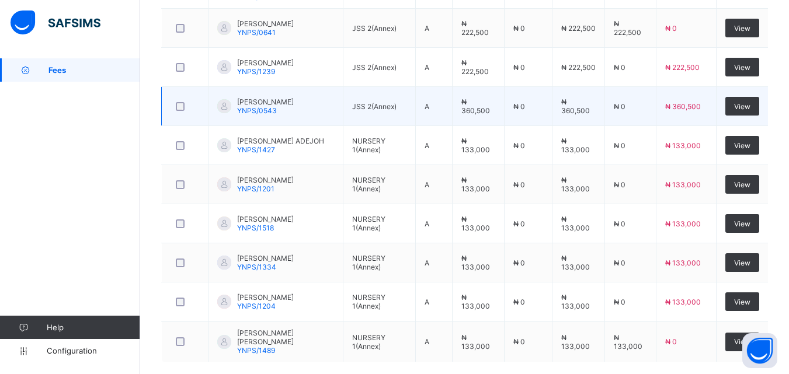
scroll to position [455, 0]
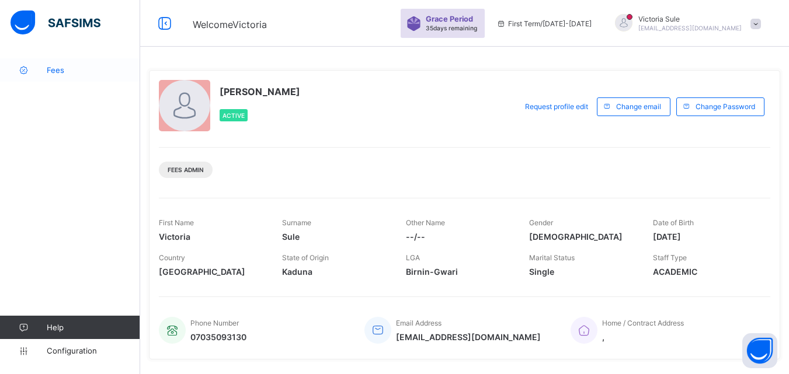
click at [54, 67] on span "Fees" at bounding box center [93, 69] width 93 height 9
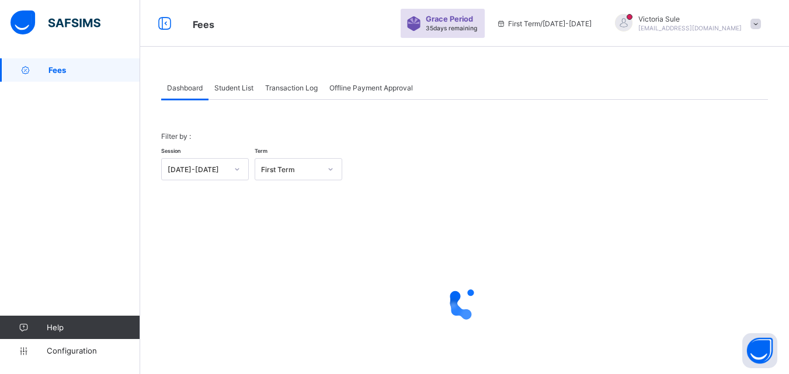
click at [234, 90] on span "Student List" at bounding box center [233, 88] width 39 height 9
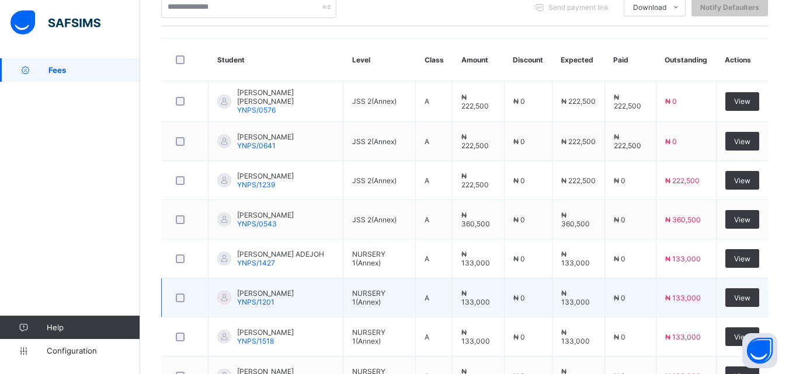
scroll to position [224, 0]
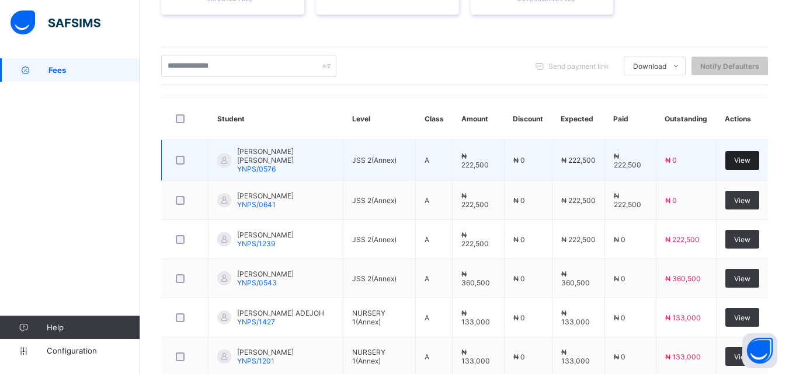
click at [751, 156] on span "View" at bounding box center [742, 160] width 16 height 9
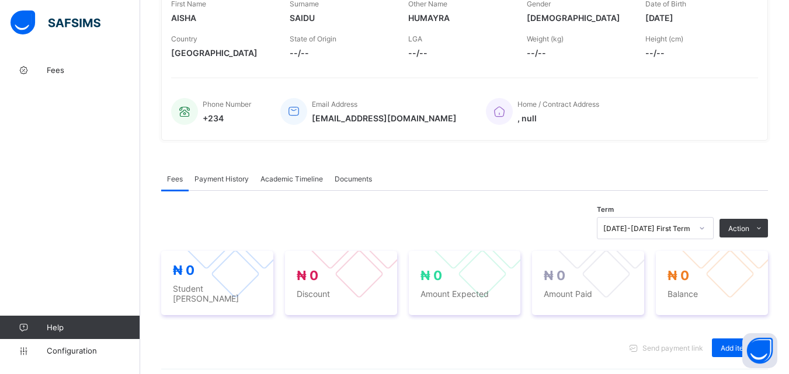
scroll to position [355, 0]
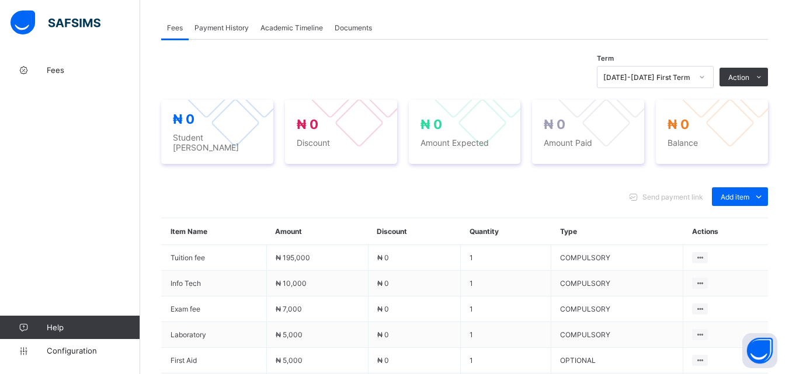
click at [214, 25] on span "Payment History" at bounding box center [222, 27] width 54 height 9
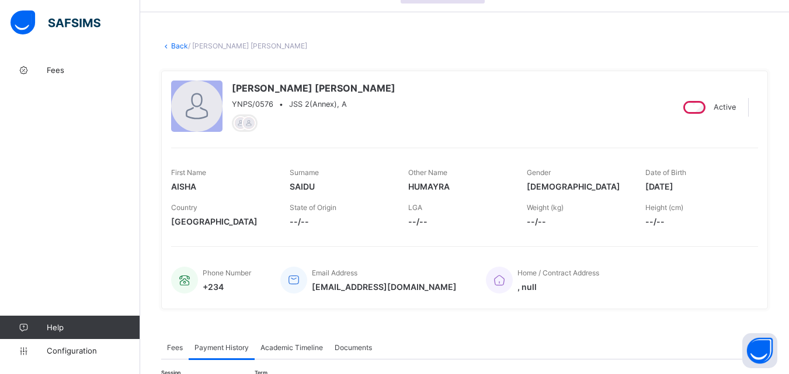
scroll to position [33, 0]
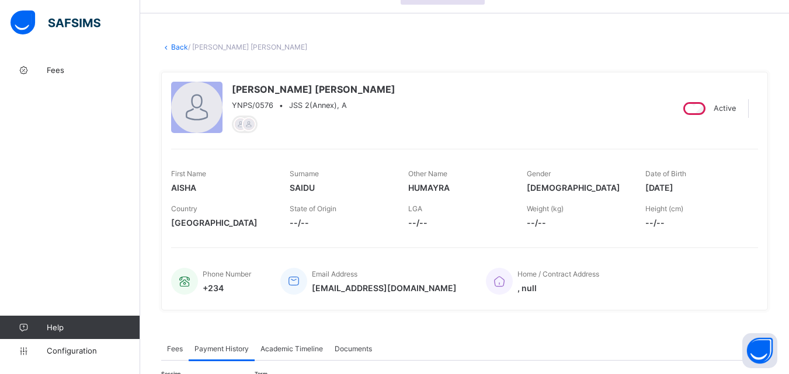
click at [183, 48] on link "Back" at bounding box center [179, 47] width 17 height 9
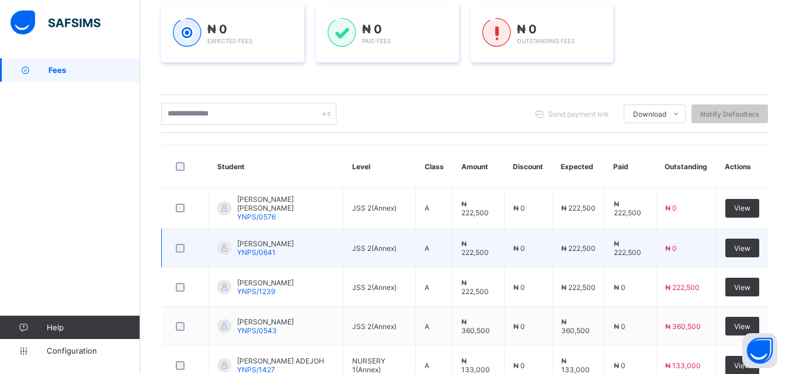
scroll to position [175, 0]
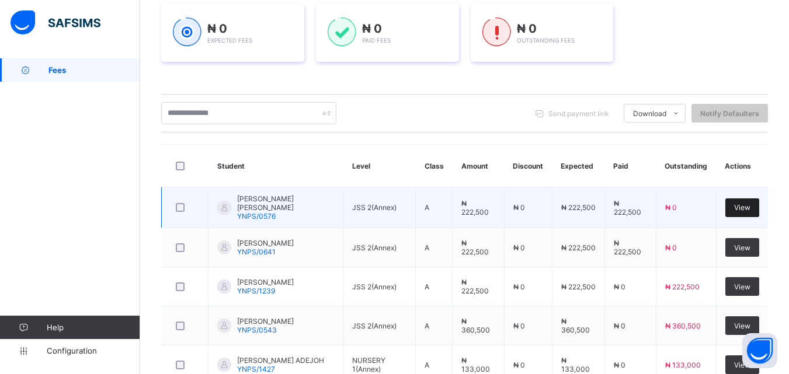
click at [751, 206] on span "View" at bounding box center [742, 207] width 16 height 9
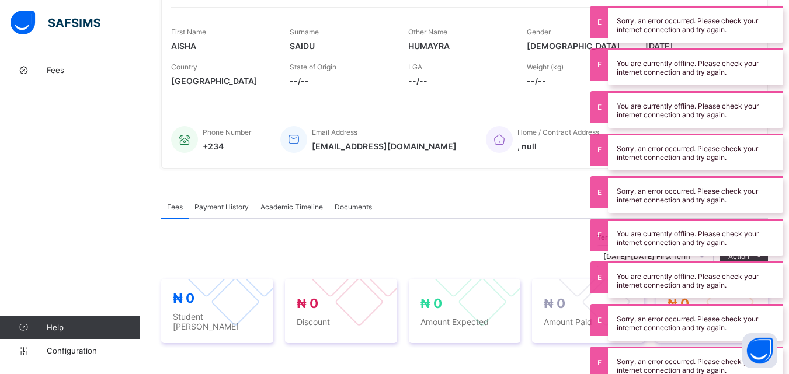
click at [463, 249] on div "Term [DATE]-[DATE] First Term Action Receive Payment Manage Discount Send Email…" at bounding box center [464, 256] width 607 height 22
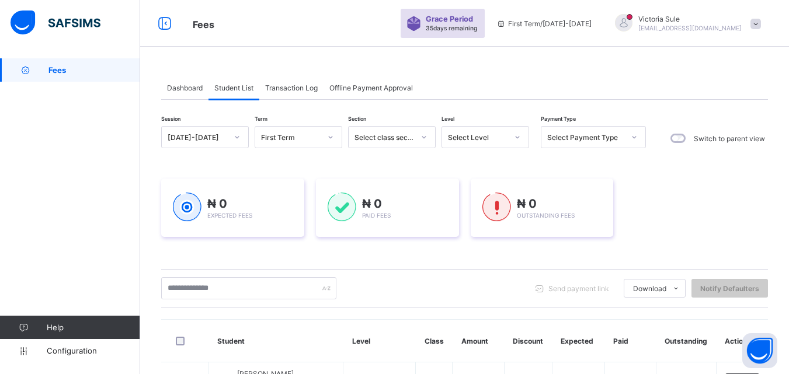
click at [516, 274] on div "Send payment link Download Students Payment Students Payment Status Student Ite…" at bounding box center [464, 288] width 607 height 39
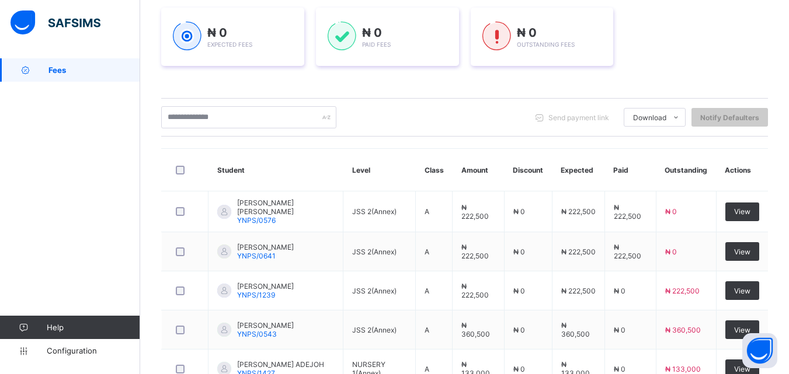
scroll to position [175, 0]
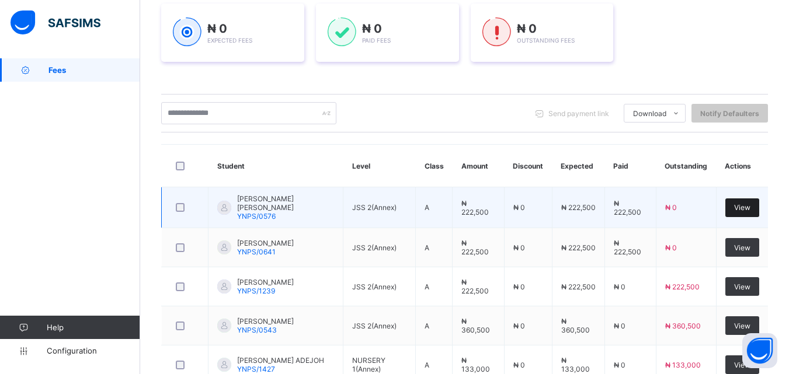
click at [751, 203] on span "View" at bounding box center [742, 207] width 16 height 9
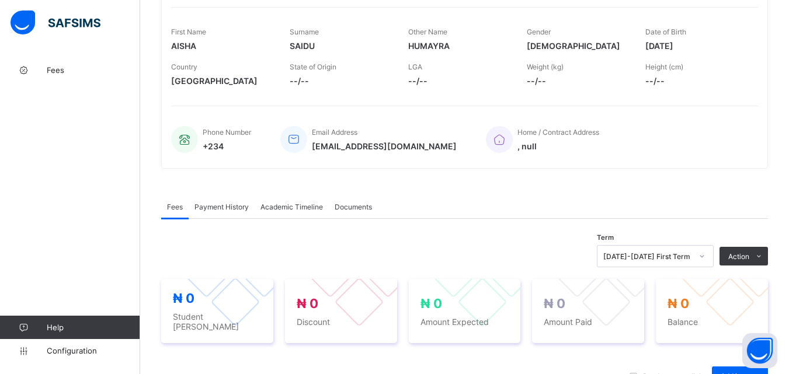
click at [548, 211] on div "Fees Payment History Academic Timeline Documents" at bounding box center [464, 207] width 607 height 24
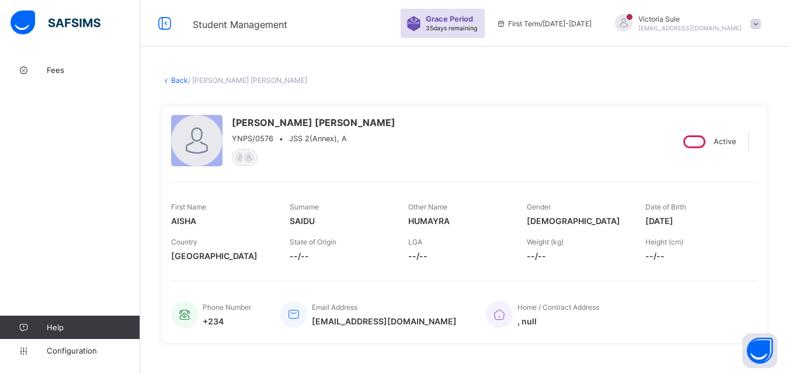
click at [174, 81] on link "Back" at bounding box center [179, 80] width 17 height 9
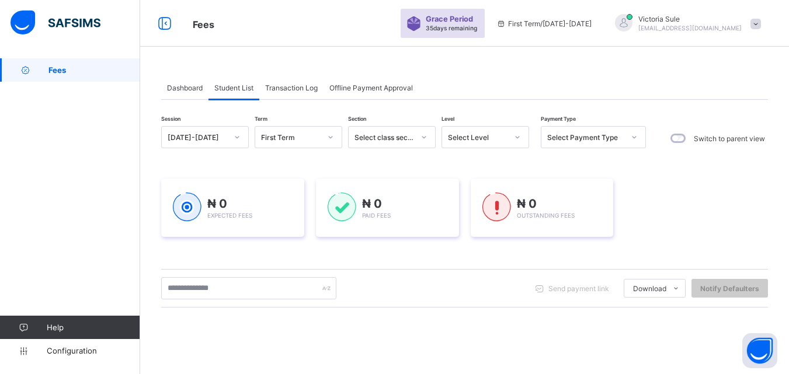
click at [534, 316] on div "Session [DATE]-[DATE] Term First Term Section Select class section Level Select…" at bounding box center [464, 333] width 607 height 414
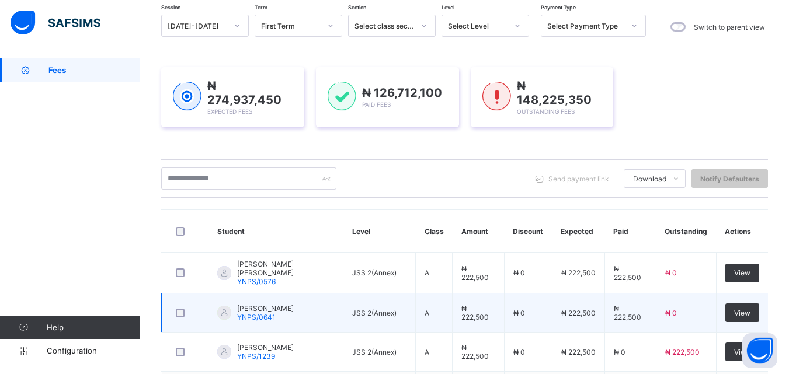
scroll to position [125, 0]
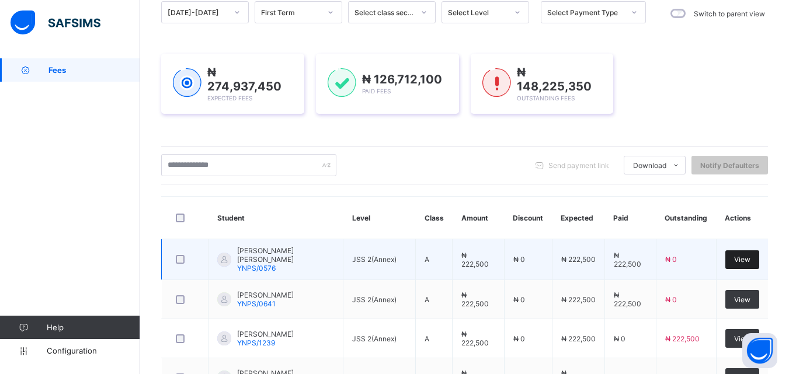
click at [748, 255] on span "View" at bounding box center [742, 259] width 16 height 9
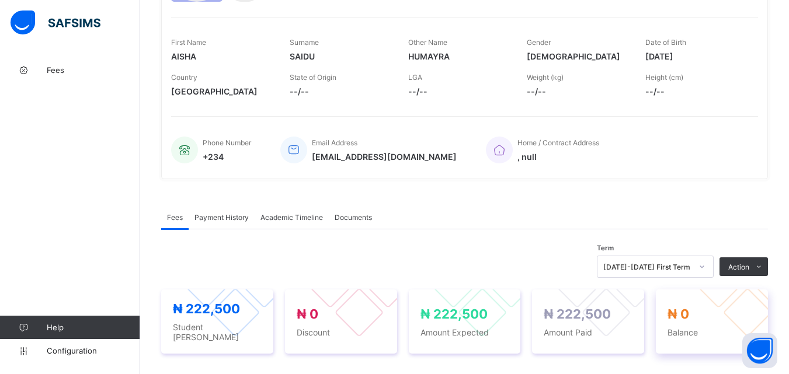
scroll to position [183, 0]
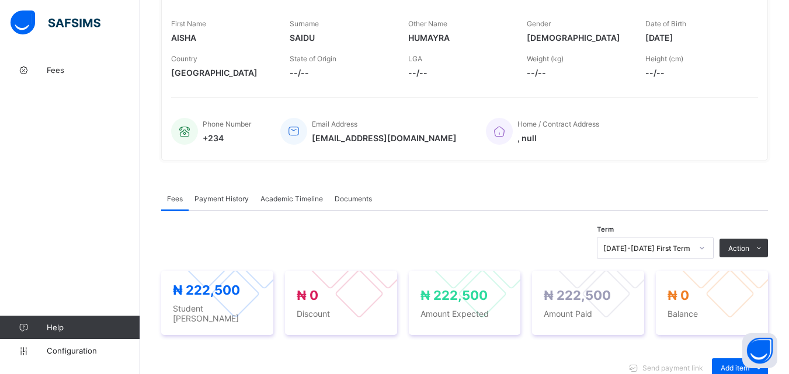
click at [209, 197] on span "Payment History" at bounding box center [222, 199] width 54 height 9
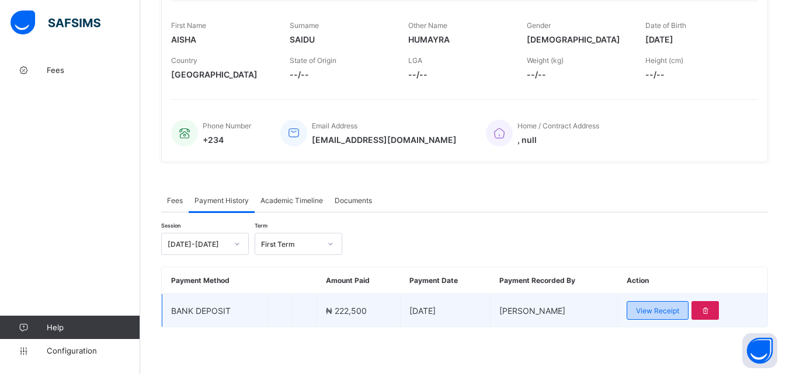
click at [665, 314] on span "View Receipt" at bounding box center [657, 311] width 43 height 9
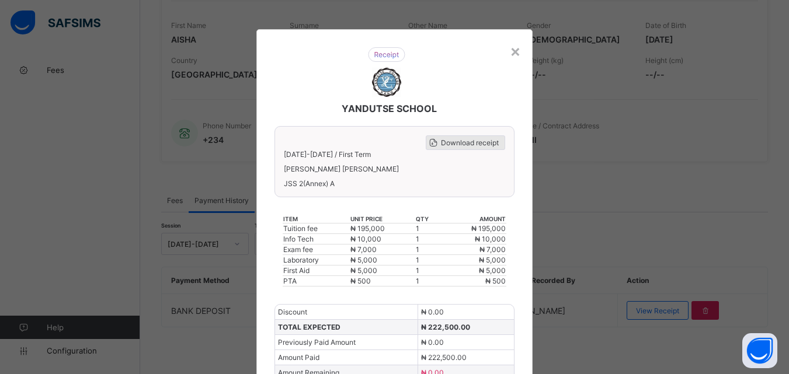
click at [457, 148] on div "Download receipt" at bounding box center [465, 143] width 79 height 15
click at [472, 140] on span "Download receipt" at bounding box center [470, 142] width 58 height 9
click at [512, 50] on div "×" at bounding box center [515, 51] width 11 height 20
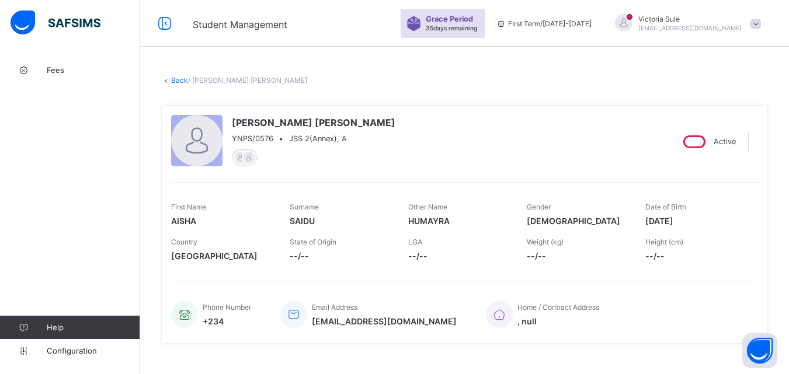
click at [179, 81] on link "Back" at bounding box center [179, 80] width 17 height 9
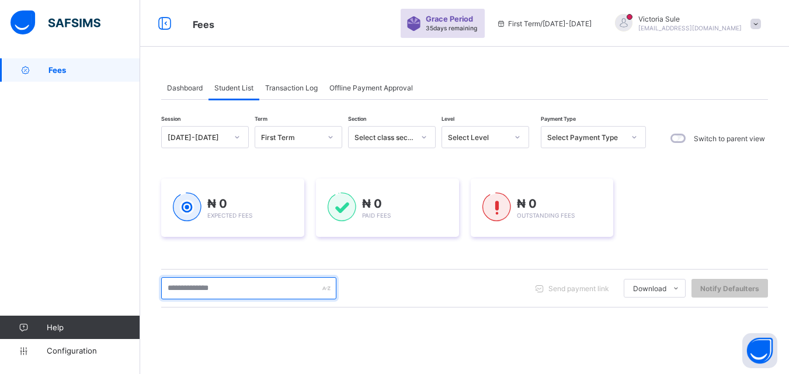
click at [287, 284] on input "text" at bounding box center [248, 288] width 175 height 22
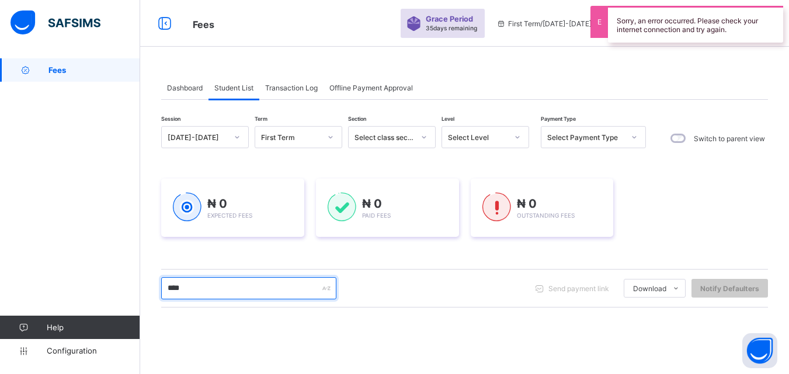
type input "****"
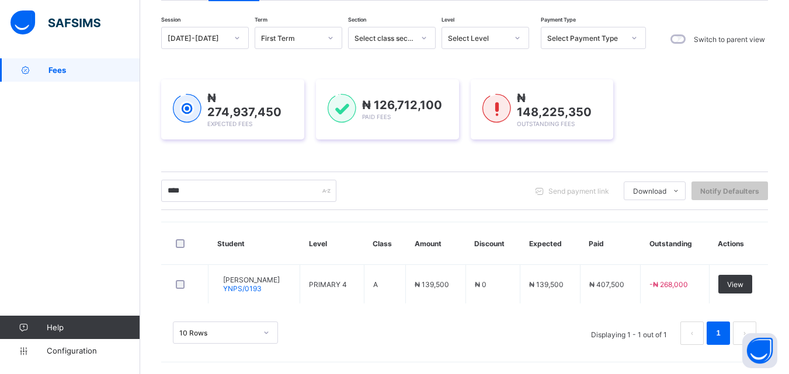
scroll to position [98, 0]
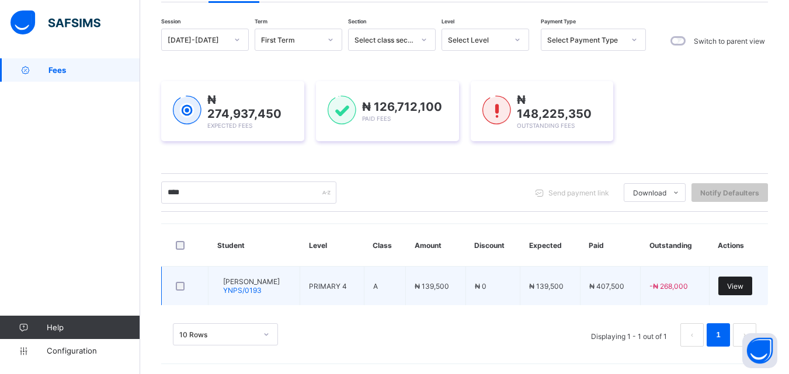
click at [744, 282] on span "View" at bounding box center [735, 286] width 16 height 9
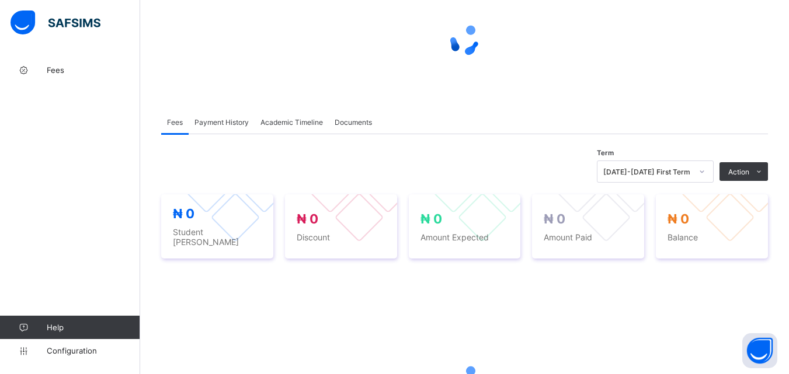
scroll to position [117, 0]
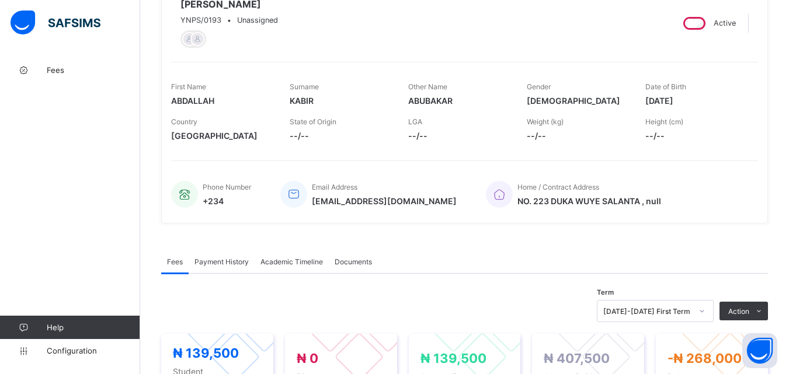
click at [213, 261] on span "Payment History" at bounding box center [222, 262] width 54 height 9
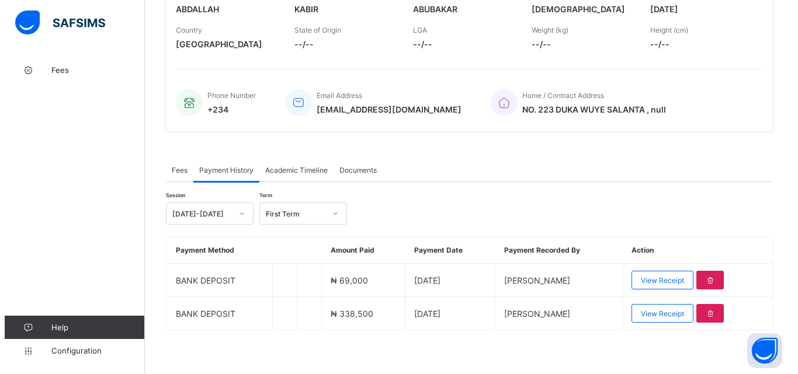
scroll to position [215, 0]
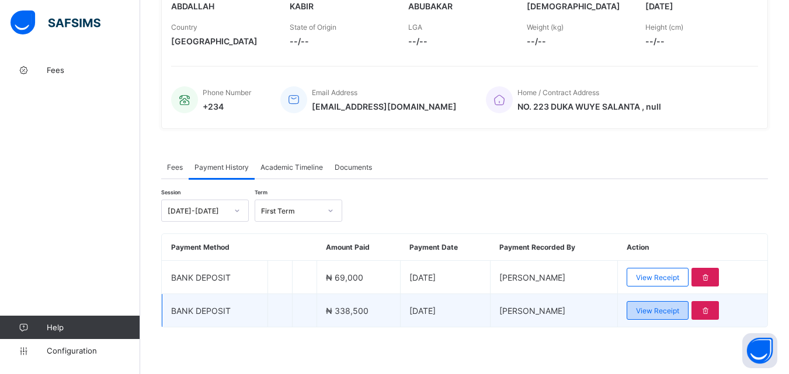
click at [661, 315] on span "View Receipt" at bounding box center [657, 311] width 43 height 9
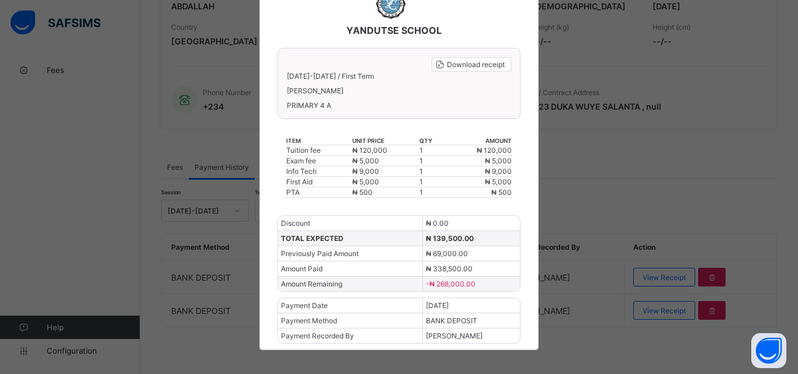
scroll to position [84, 0]
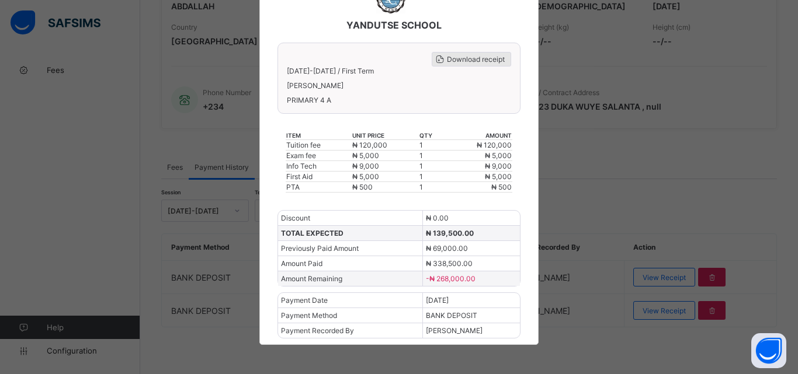
click at [471, 55] on span "Download receipt" at bounding box center [476, 59] width 58 height 9
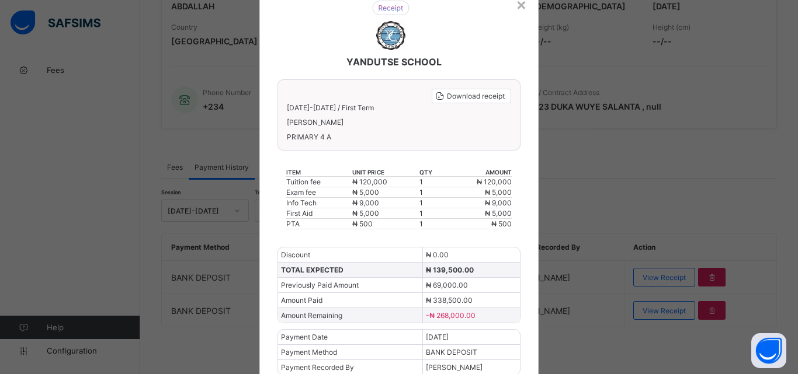
scroll to position [0, 0]
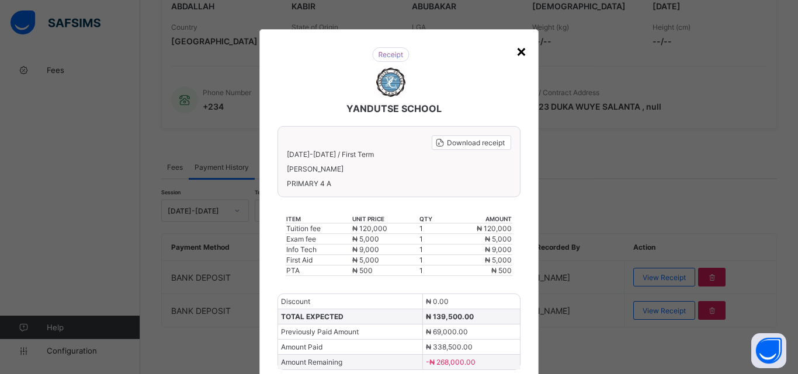
click at [521, 51] on div "×" at bounding box center [521, 51] width 11 height 20
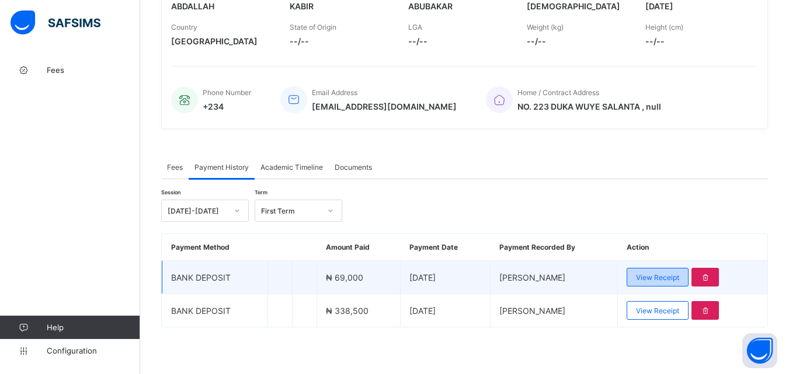
click at [659, 278] on span "View Receipt" at bounding box center [657, 277] width 43 height 9
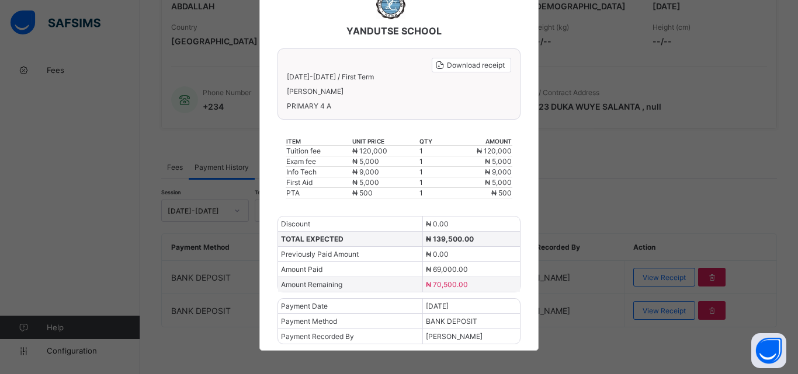
scroll to position [84, 0]
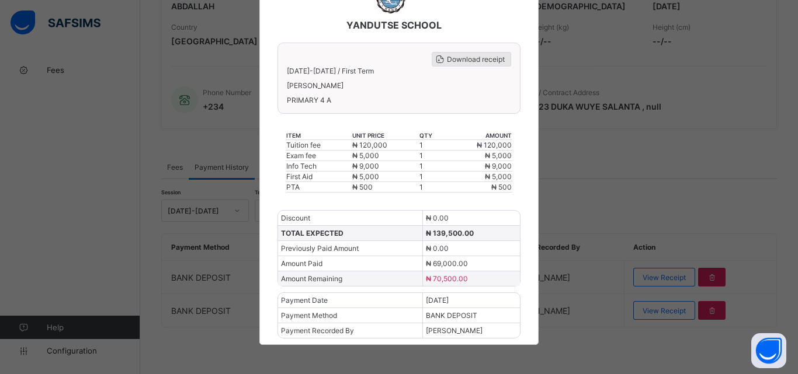
click at [456, 59] on span "Download receipt" at bounding box center [476, 59] width 58 height 9
